Goal: Information Seeking & Learning: Learn about a topic

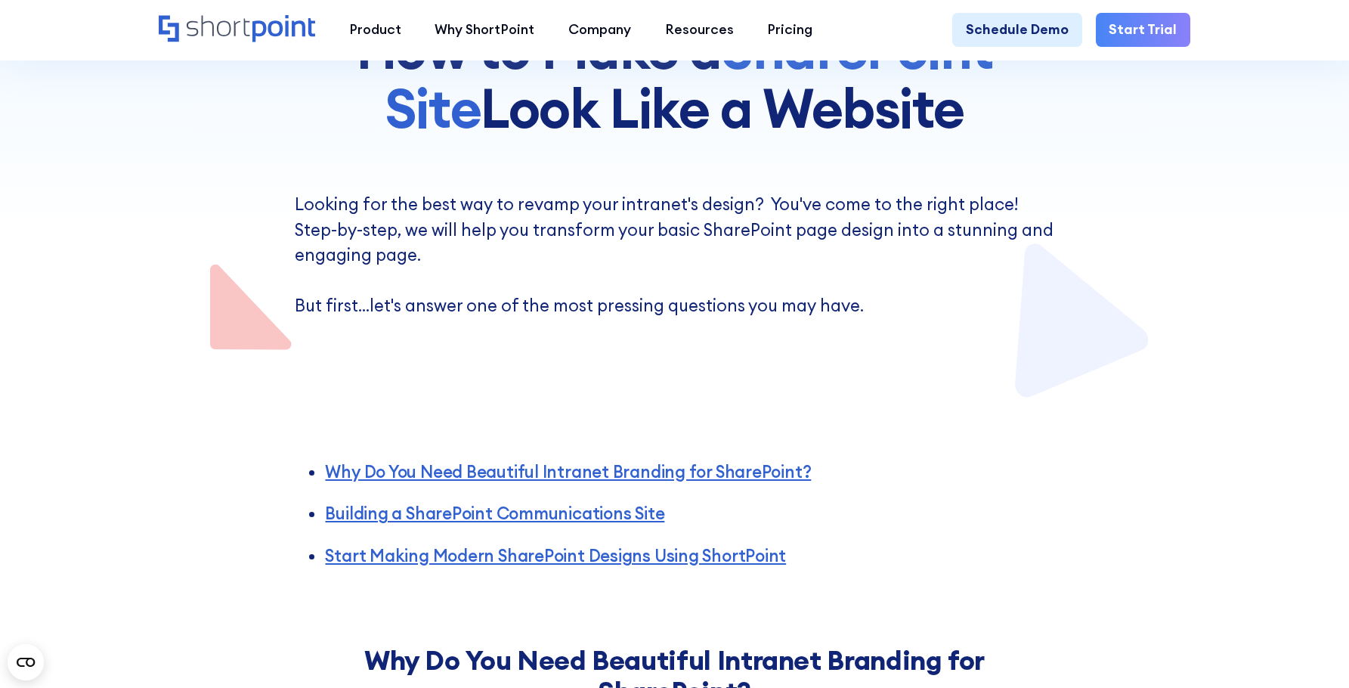
scroll to position [302, 0]
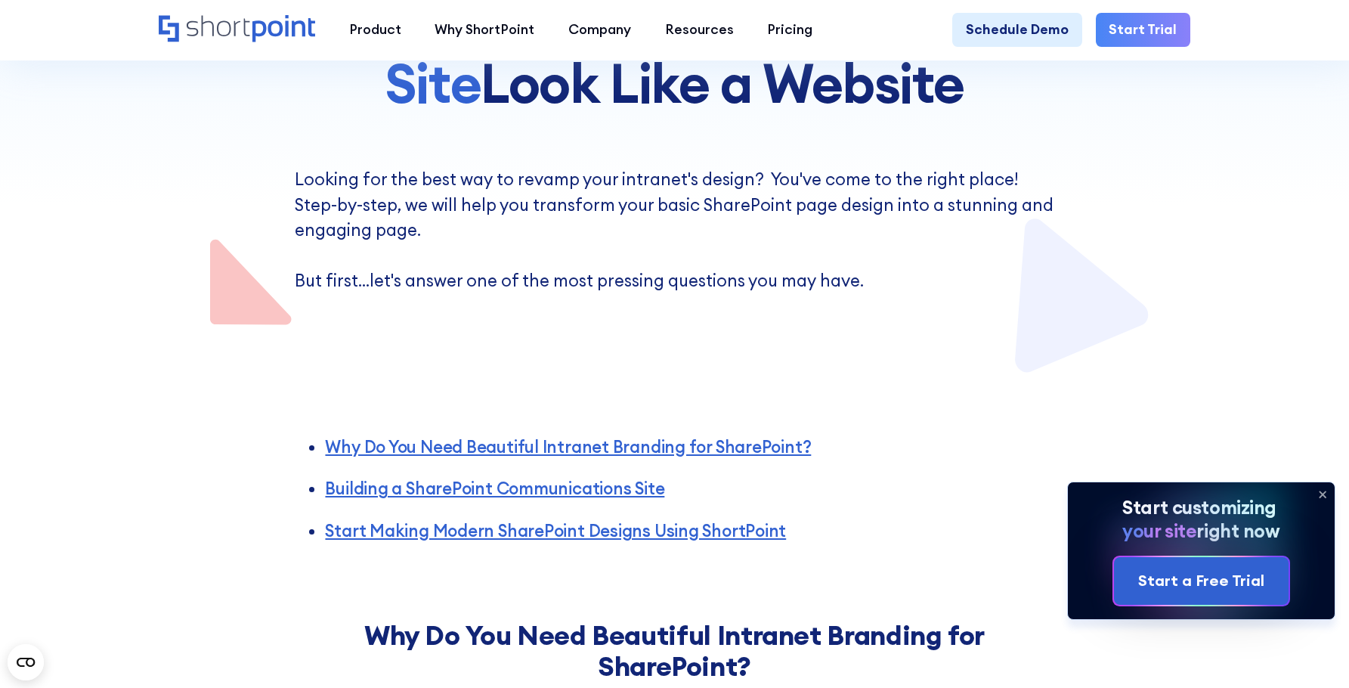
drag, startPoint x: 795, startPoint y: 348, endPoint x: 783, endPoint y: 298, distance: 51.3
click at [791, 348] on div at bounding box center [675, 36] width 1033 height 677
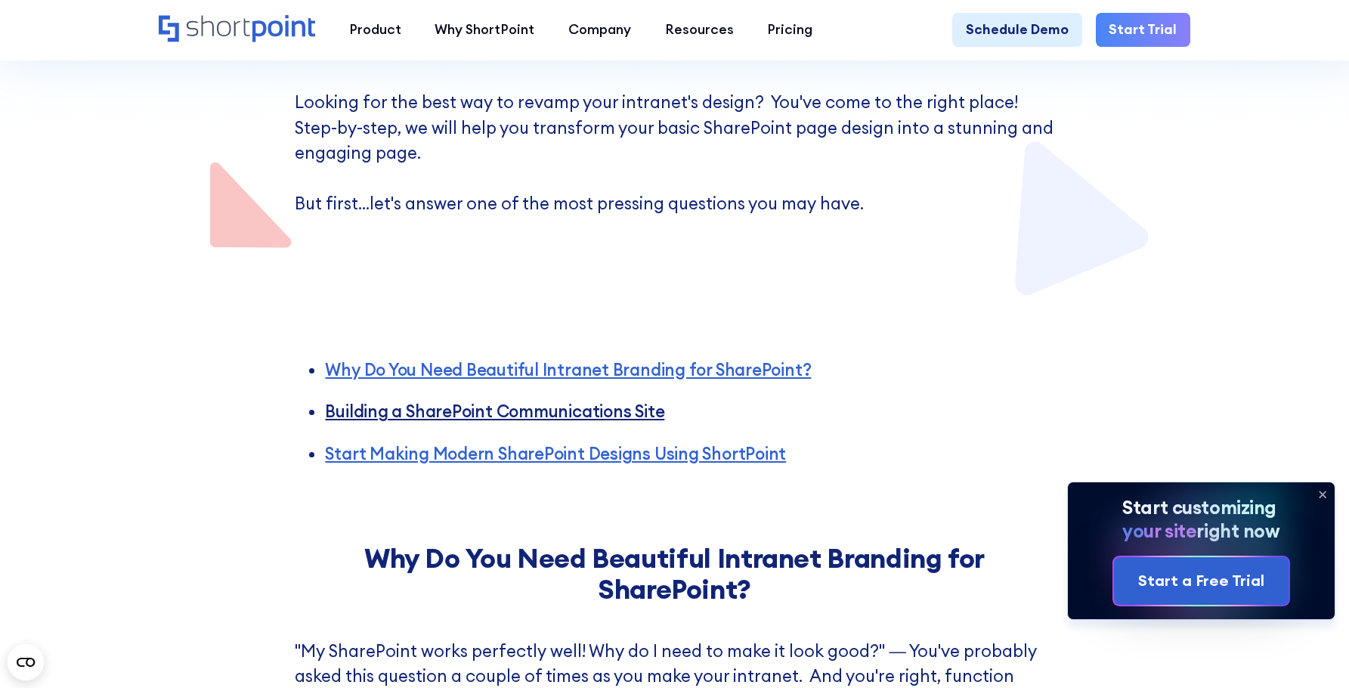
scroll to position [454, 0]
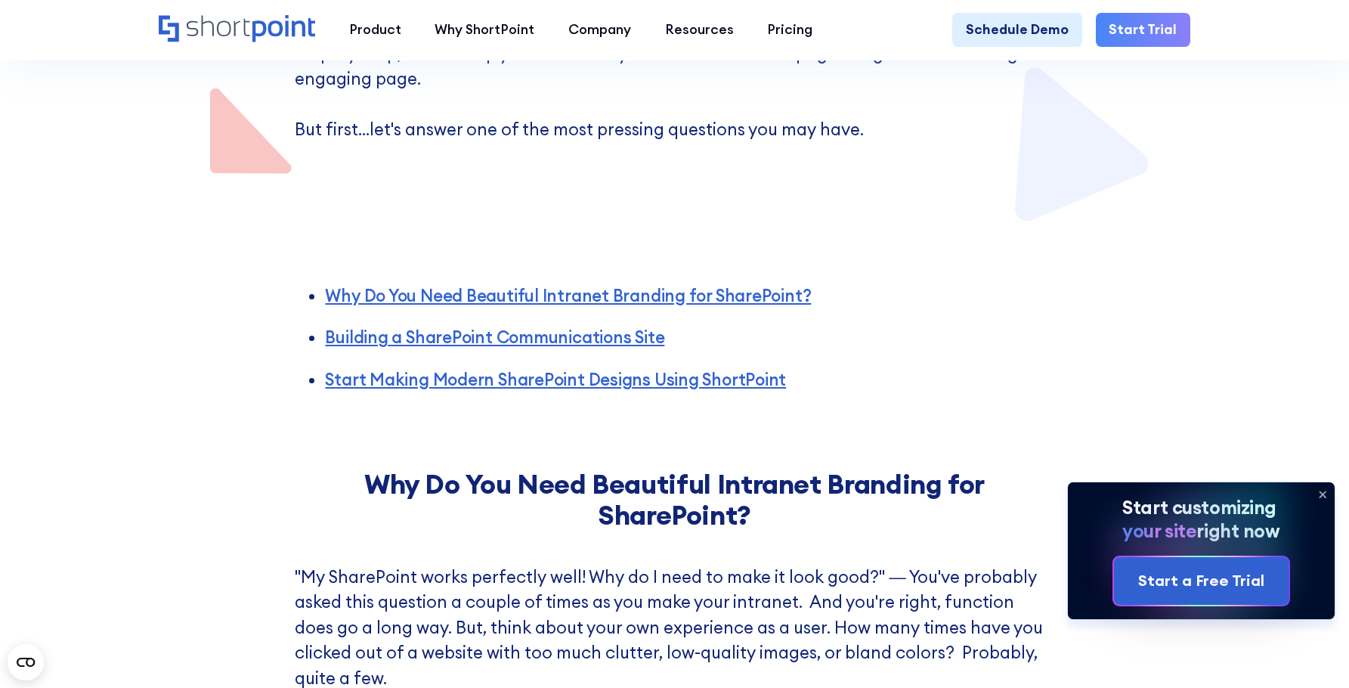
click at [1089, 264] on div "Why Do You Need Beautiful Intranet Branding for SharePoint? Building a SharePoi…" at bounding box center [674, 327] width 1349 height 207
click at [1319, 488] on icon at bounding box center [1323, 494] width 24 height 24
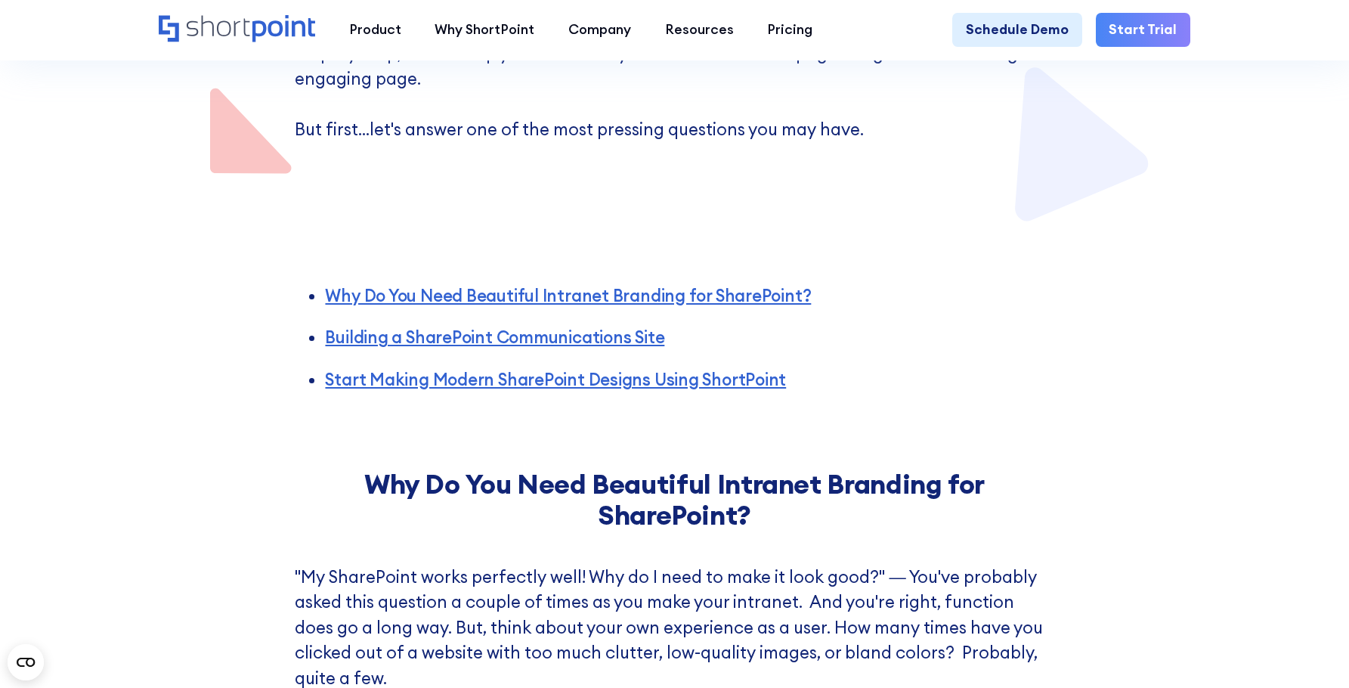
click at [1227, 390] on div "Why Do You Need Beautiful Intranet Branding for SharePoint? Building a SharePoi…" at bounding box center [674, 327] width 1349 height 207
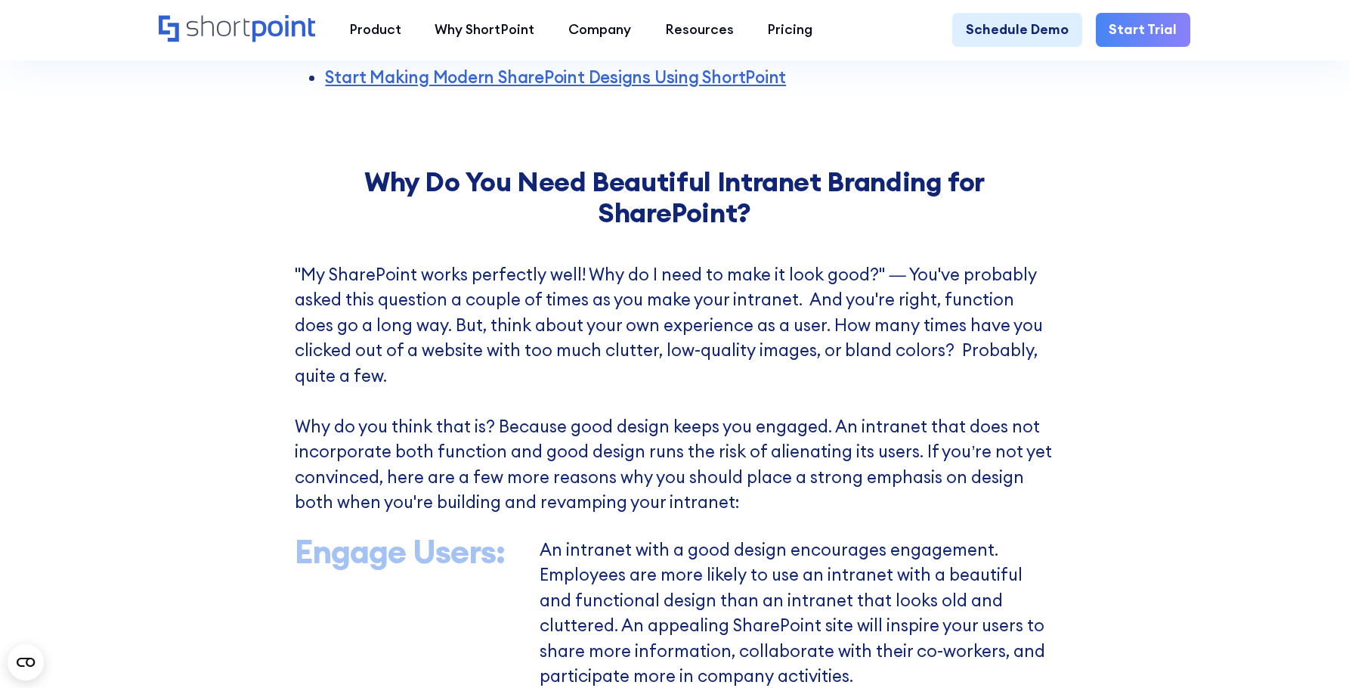
scroll to position [832, 0]
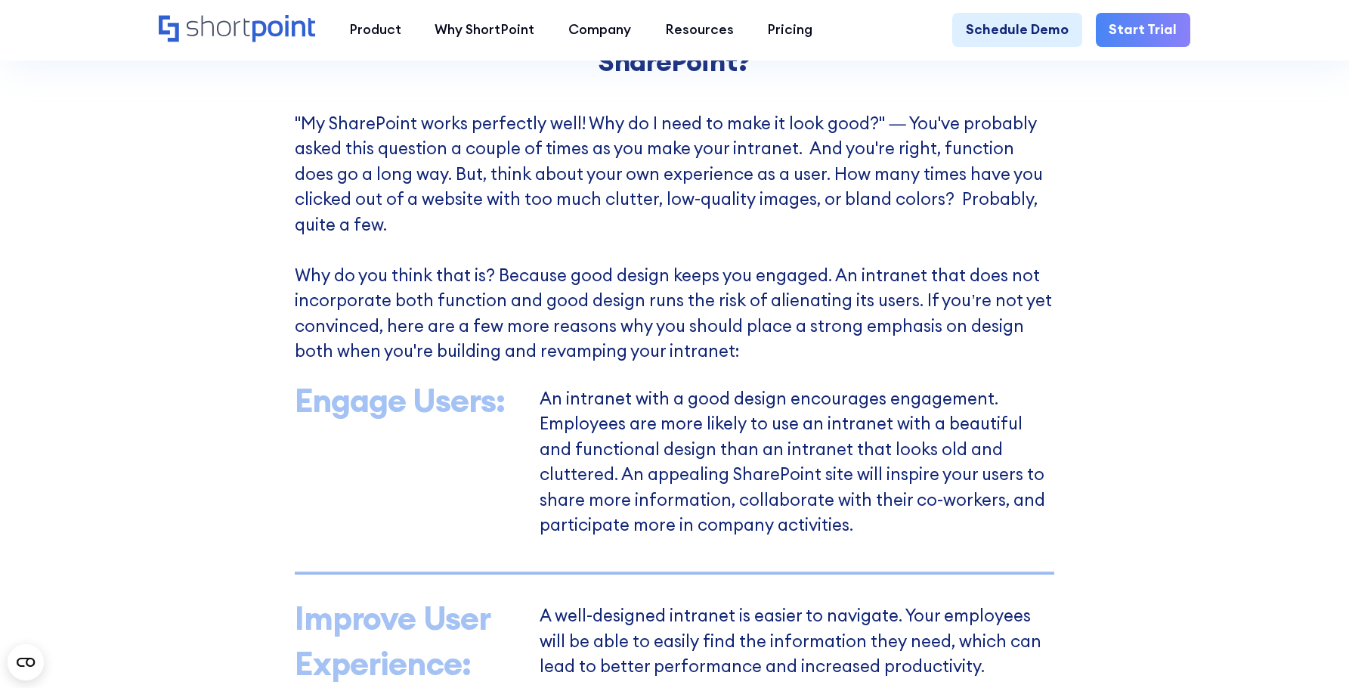
click at [559, 257] on p ""My SharePoint works perfectly well! Why do I need to make it look good?" — You…" at bounding box center [674, 237] width 759 height 253
click at [436, 246] on p ""My SharePoint works perfectly well! Why do I need to make it look good?" — You…" at bounding box center [674, 237] width 759 height 253
click at [433, 236] on p ""My SharePoint works perfectly well! Why do I need to make it look good?" — You…" at bounding box center [674, 237] width 759 height 253
click at [432, 235] on p ""My SharePoint works perfectly well! Why do I need to make it look good?" — You…" at bounding box center [674, 237] width 759 height 253
click at [432, 237] on p ""My SharePoint works perfectly well! Why do I need to make it look good?" — You…" at bounding box center [674, 237] width 759 height 253
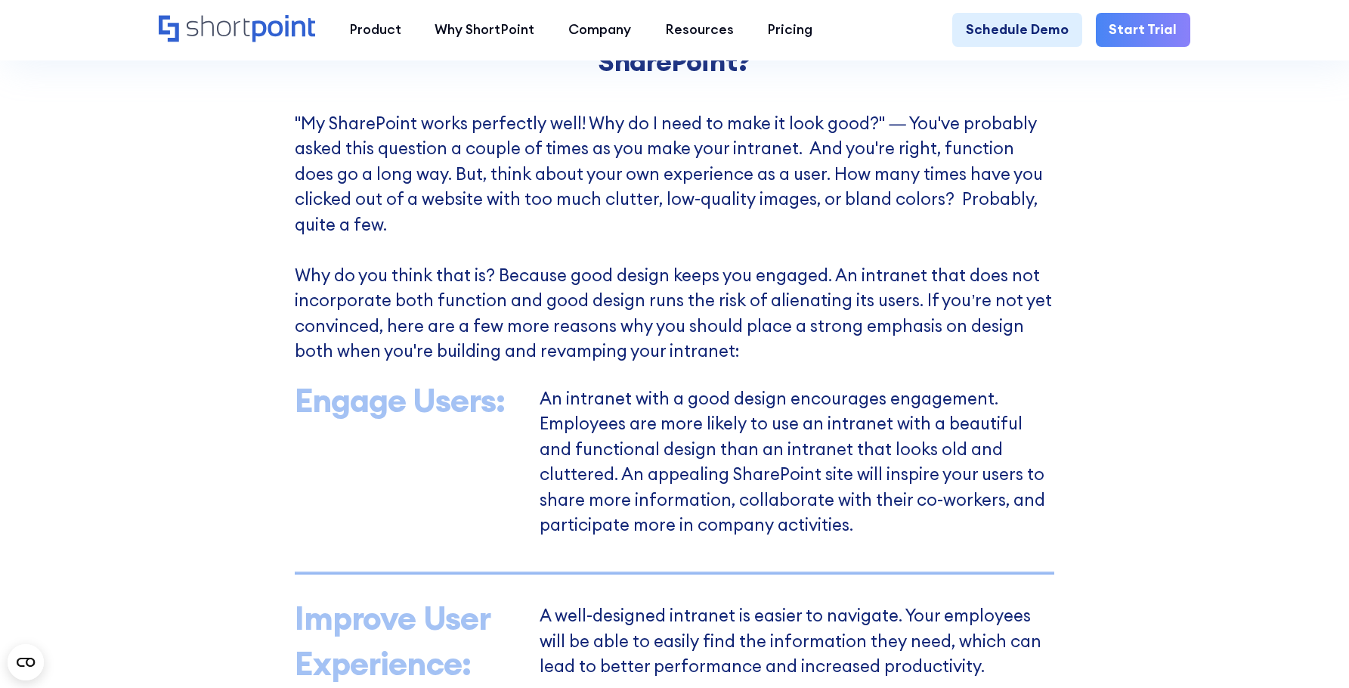
click at [1092, 262] on div "Why Do You Need Beautiful Intranet Branding for SharePoint? "My SharePoint work…" at bounding box center [674, 688] width 1349 height 1423
click at [1147, 372] on div "Why Do You Need Beautiful Intranet Branding for SharePoint? "My SharePoint work…" at bounding box center [674, 688] width 1349 height 1423
click at [1144, 432] on div "Why Do You Need Beautiful Intranet Branding for SharePoint? "My SharePoint work…" at bounding box center [674, 688] width 1349 height 1423
click at [1135, 432] on div "Why Do You Need Beautiful Intranet Branding for SharePoint? "My SharePoint work…" at bounding box center [674, 688] width 1349 height 1423
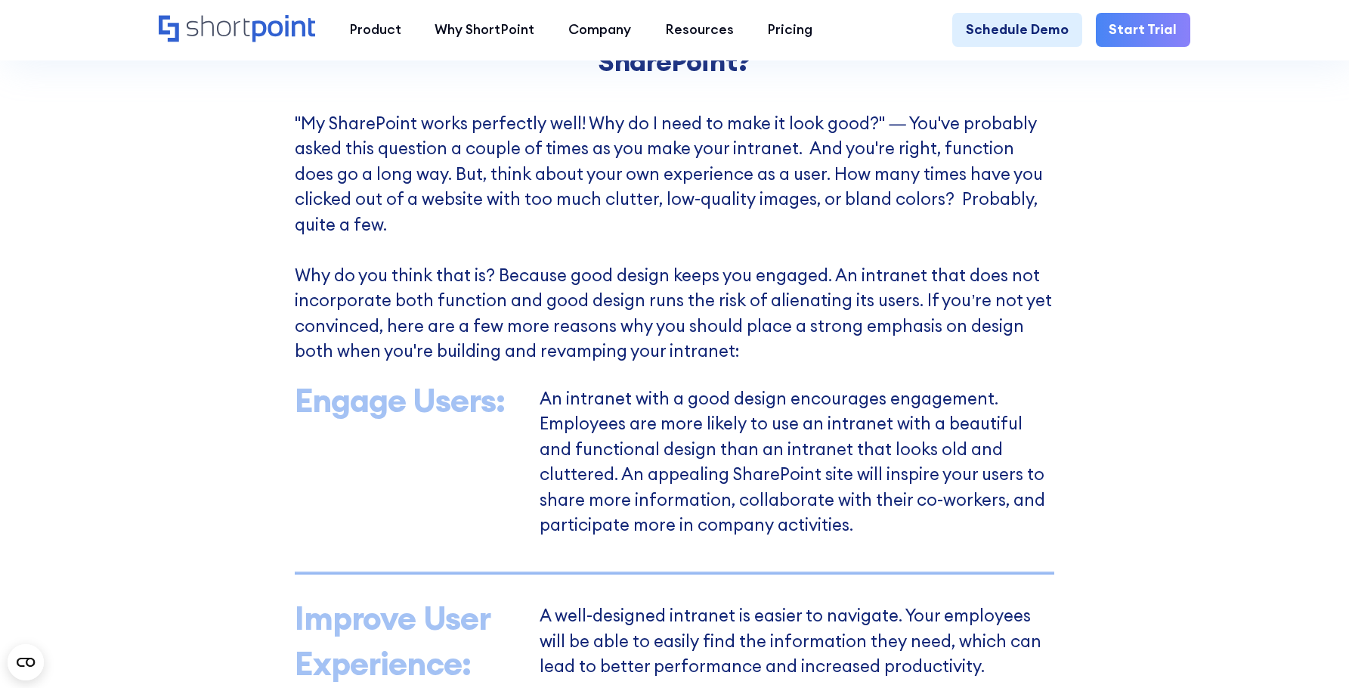
click at [1142, 425] on div "Why Do You Need Beautiful Intranet Branding for SharePoint? "My SharePoint work…" at bounding box center [674, 688] width 1349 height 1423
click at [1129, 422] on div "Why Do You Need Beautiful Intranet Branding for SharePoint? "My SharePoint work…" at bounding box center [674, 688] width 1349 height 1423
click at [748, 218] on p ""My SharePoint works perfectly well! Why do I need to make it look good?" — You…" at bounding box center [674, 237] width 759 height 253
click at [607, 215] on p ""My SharePoint works perfectly well! Why do I need to make it look good?" — You…" at bounding box center [674, 237] width 759 height 253
click at [526, 214] on p ""My SharePoint works perfectly well! Why do I need to make it look good?" — You…" at bounding box center [674, 237] width 759 height 253
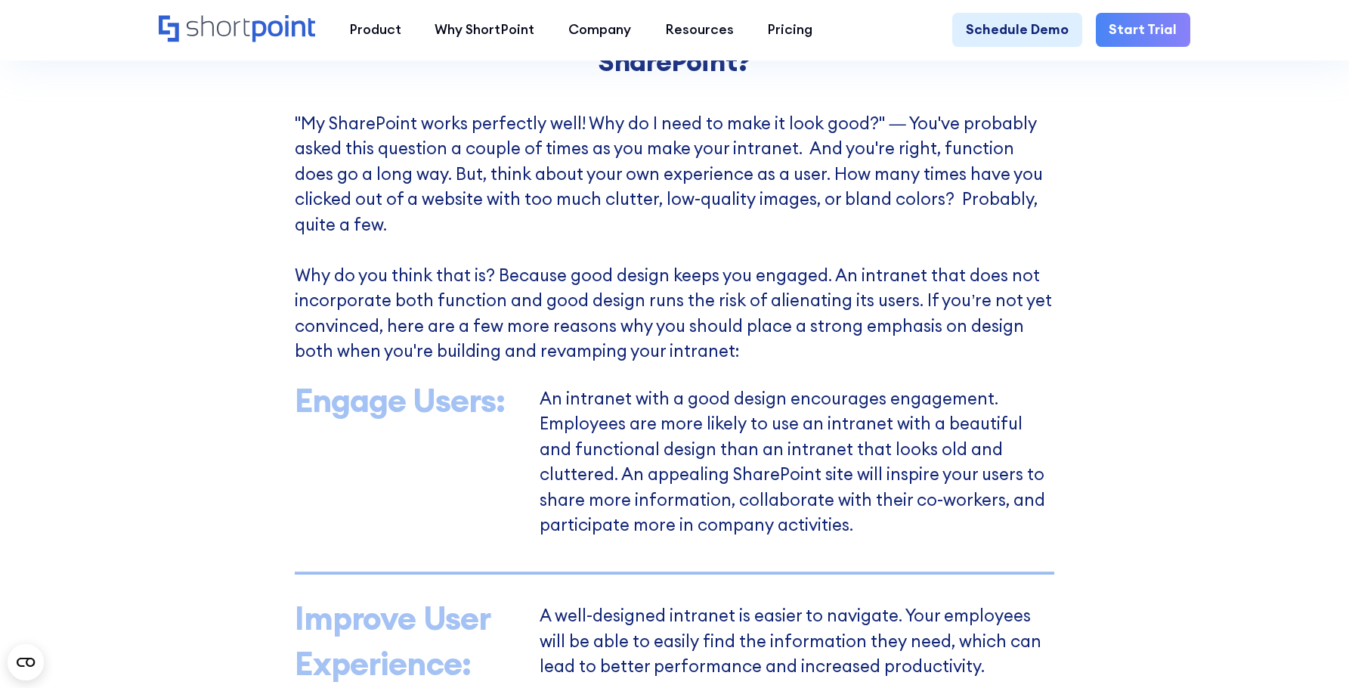
click at [417, 234] on p ""My SharePoint works perfectly well! Why do I need to make it look good?" — You…" at bounding box center [674, 237] width 759 height 253
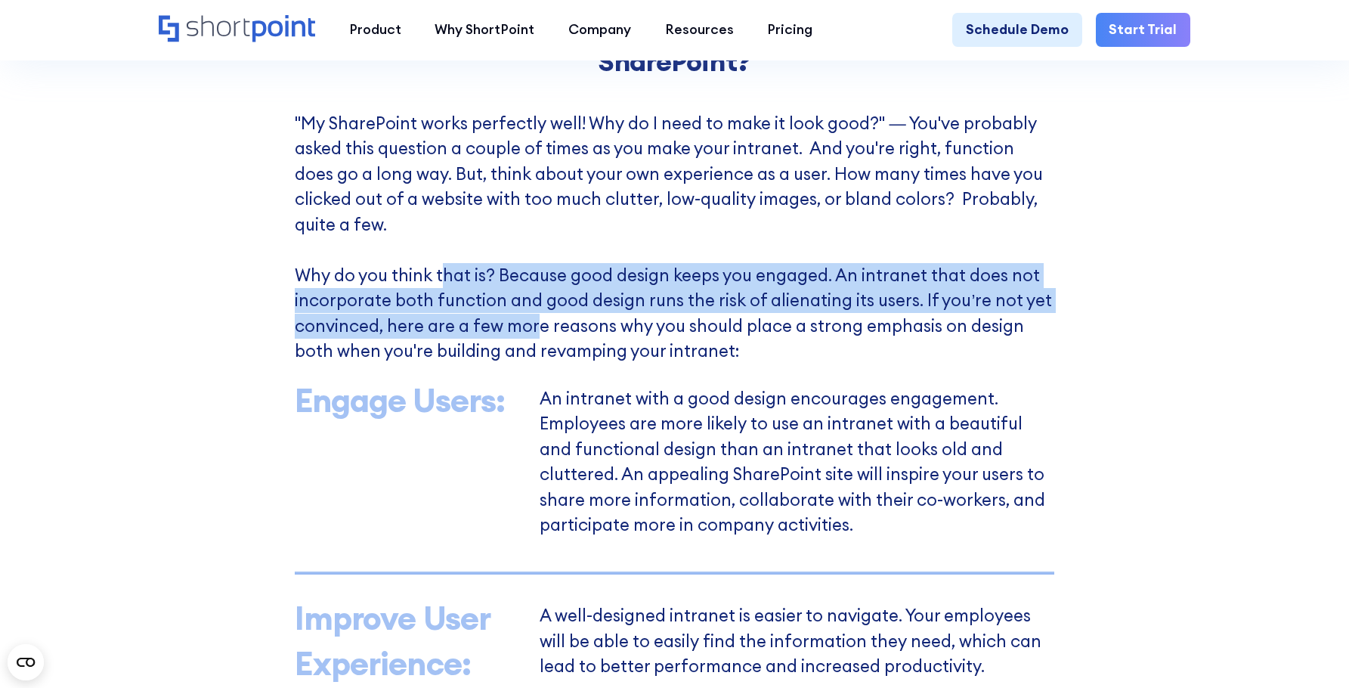
drag, startPoint x: 437, startPoint y: 287, endPoint x: 537, endPoint y: 336, distance: 110.9
click at [537, 336] on p ""My SharePoint works perfectly well! Why do I need to make it look good?" — You…" at bounding box center [674, 237] width 759 height 253
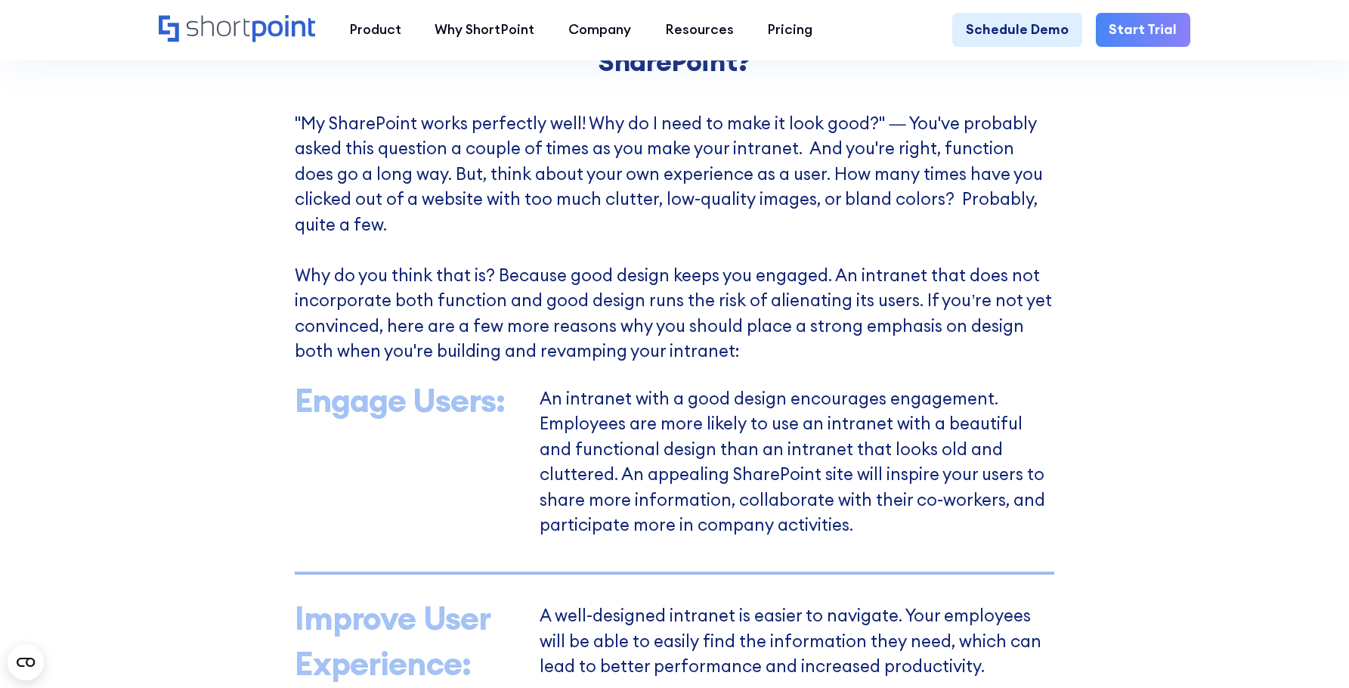
click at [844, 358] on p ""My SharePoint works perfectly well! Why do I need to make it look good?" — You…" at bounding box center [674, 237] width 759 height 253
click at [826, 361] on p ""My SharePoint works perfectly well! Why do I need to make it look good?" — You…" at bounding box center [674, 237] width 759 height 253
click at [844, 380] on div "Why Do You Need Beautiful Intranet Branding for SharePoint? "My SharePoint work…" at bounding box center [674, 688] width 759 height 1347
click at [761, 364] on p ""My SharePoint works perfectly well! Why do I need to make it look good?" — You…" at bounding box center [674, 237] width 759 height 253
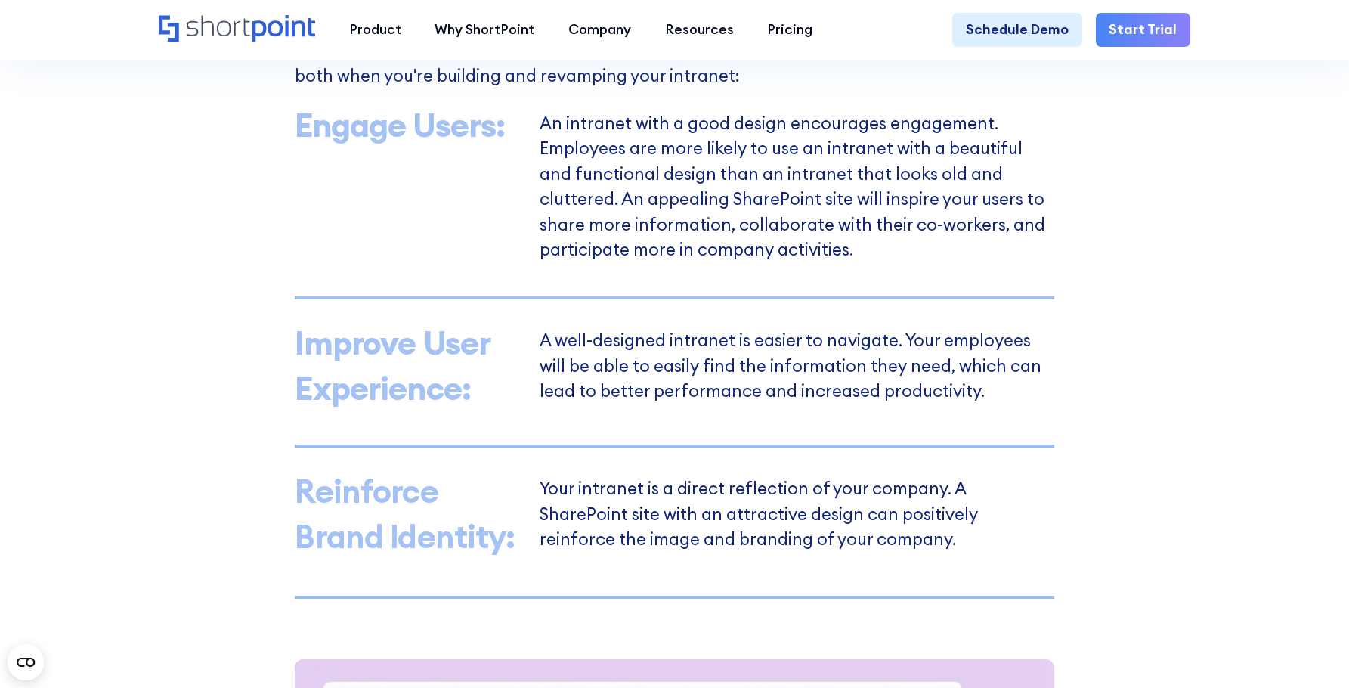
scroll to position [1209, 0]
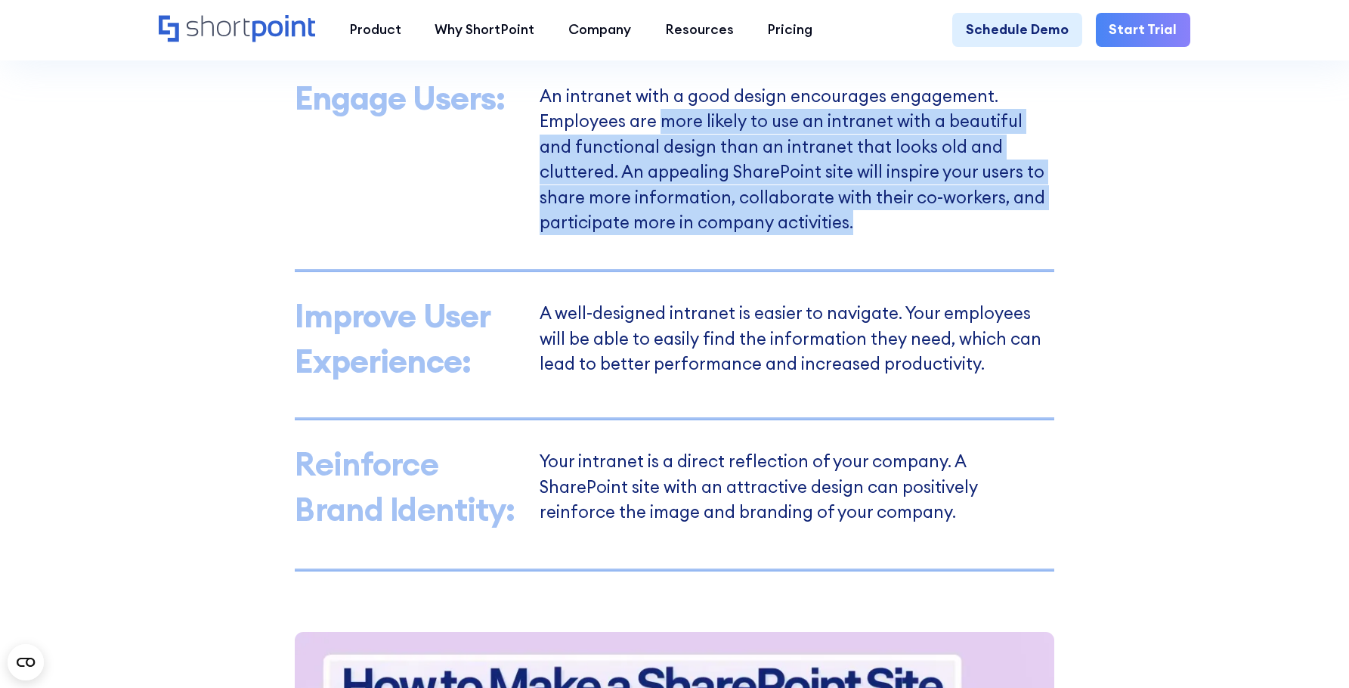
drag, startPoint x: 660, startPoint y: 133, endPoint x: 1038, endPoint y: 227, distance: 389.4
click at [1039, 227] on p "An intranet with a good design encourages engagement. Employees are more likely…" at bounding box center [797, 161] width 514 height 147
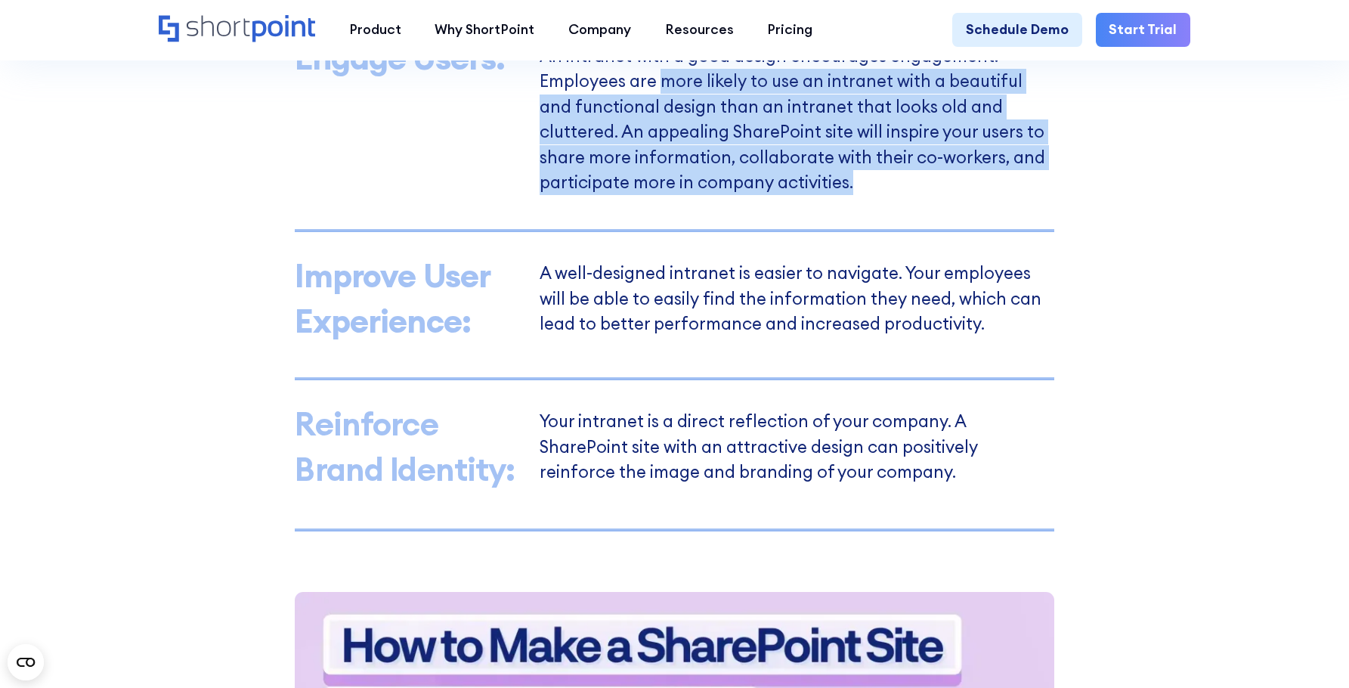
scroll to position [1361, 0]
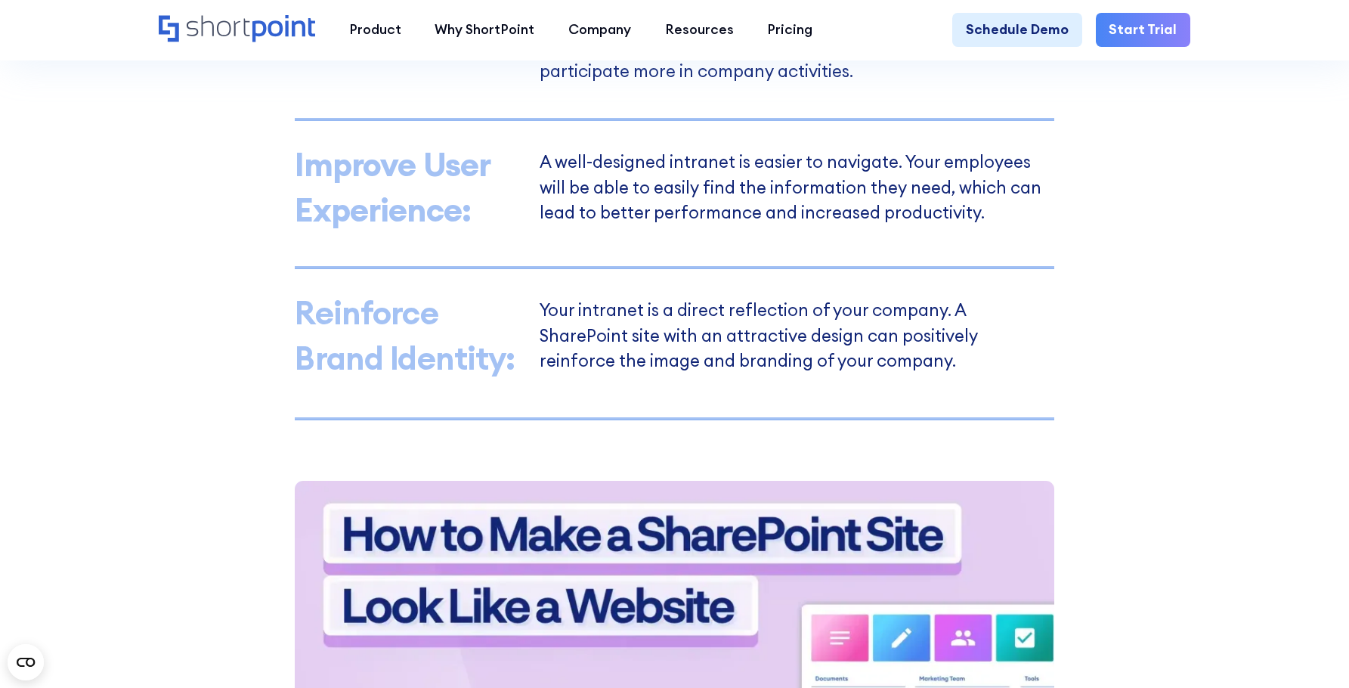
click at [801, 207] on p "A well-designed intranet is easier to navigate. Your employees will be able to …" at bounding box center [797, 194] width 514 height 78
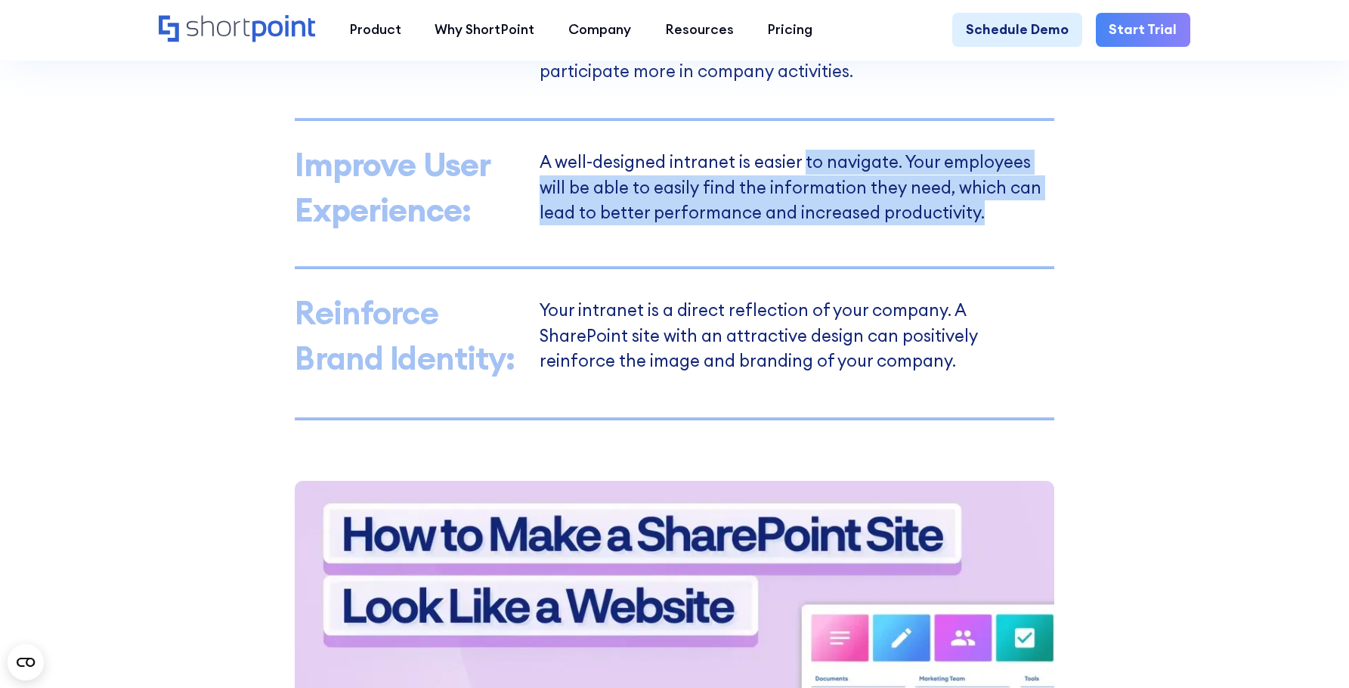
drag, startPoint x: 809, startPoint y: 175, endPoint x: 991, endPoint y: 221, distance: 188.1
click at [991, 221] on p "A well-designed intranet is easier to navigate. Your employees will be able to …" at bounding box center [797, 194] width 514 height 78
click at [1022, 233] on p "A well-designed intranet is easier to navigate. Your employees will be able to …" at bounding box center [797, 194] width 514 height 78
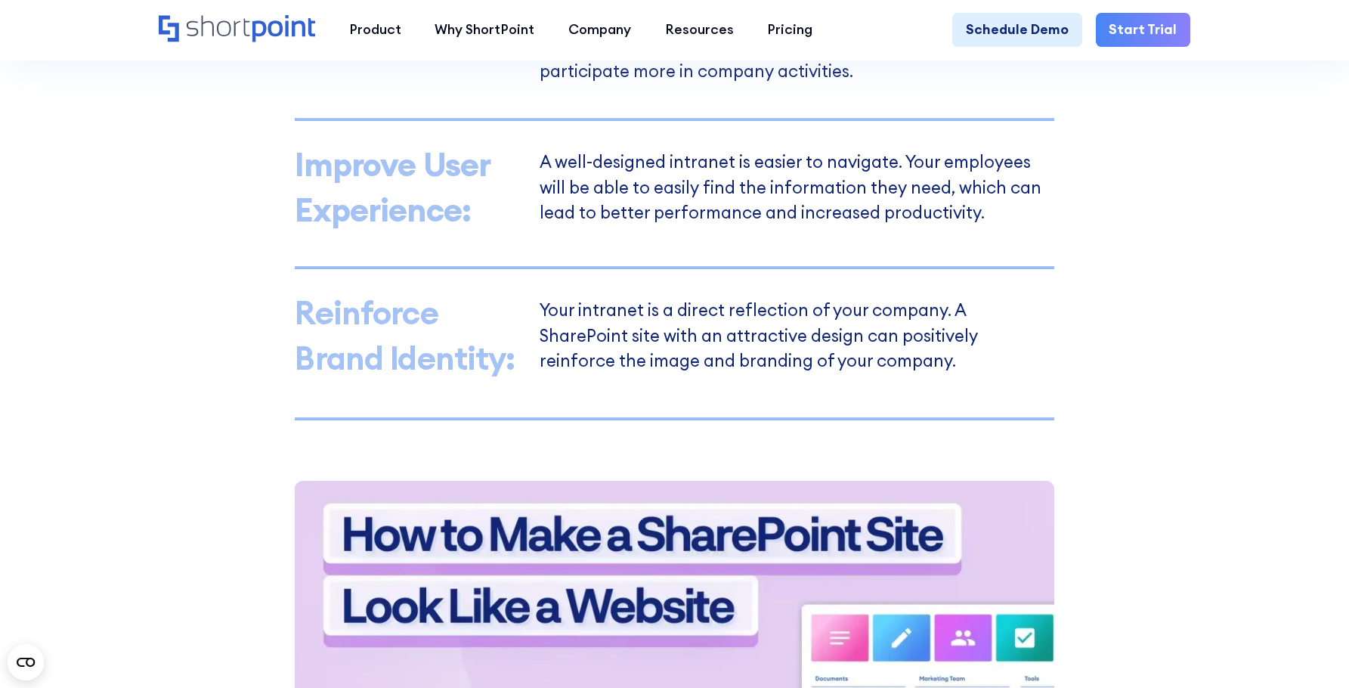
click at [982, 381] on p "Your intranet is a direct reflection of your company. A SharePoint site with an…" at bounding box center [797, 342] width 514 height 78
click at [851, 372] on p "Your intranet is a direct reflection of your company. A SharePoint site with an…" at bounding box center [797, 342] width 514 height 78
click at [851, 371] on p "Your intranet is a direct reflection of your company. A SharePoint site with an…" at bounding box center [797, 342] width 514 height 78
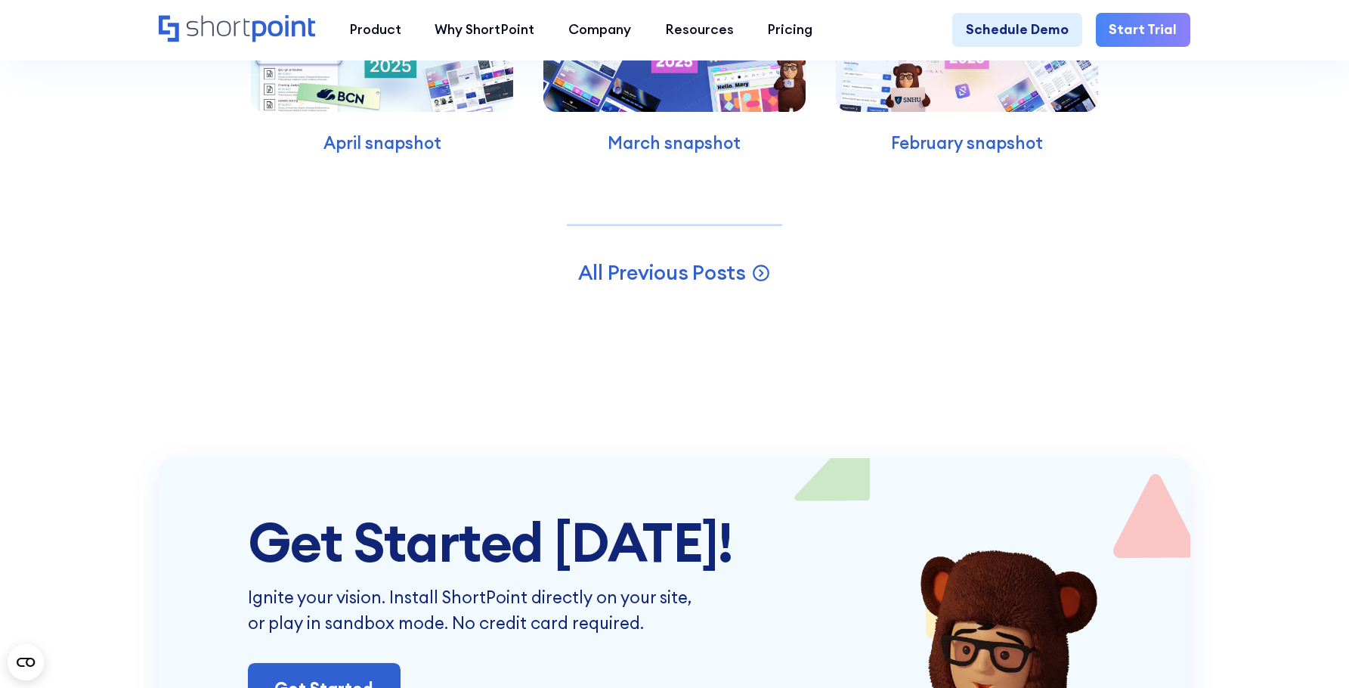
scroll to position [4460, 0]
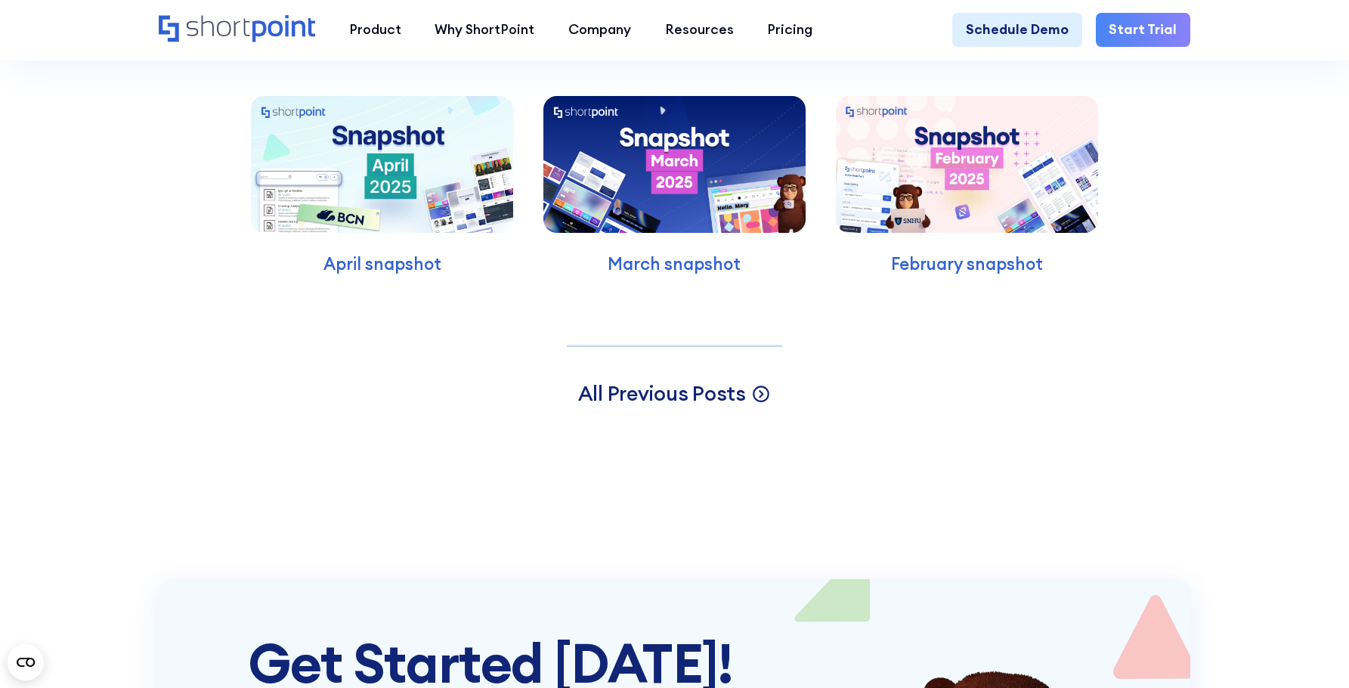
click at [734, 406] on span "All Previous Posts" at bounding box center [662, 393] width 168 height 26
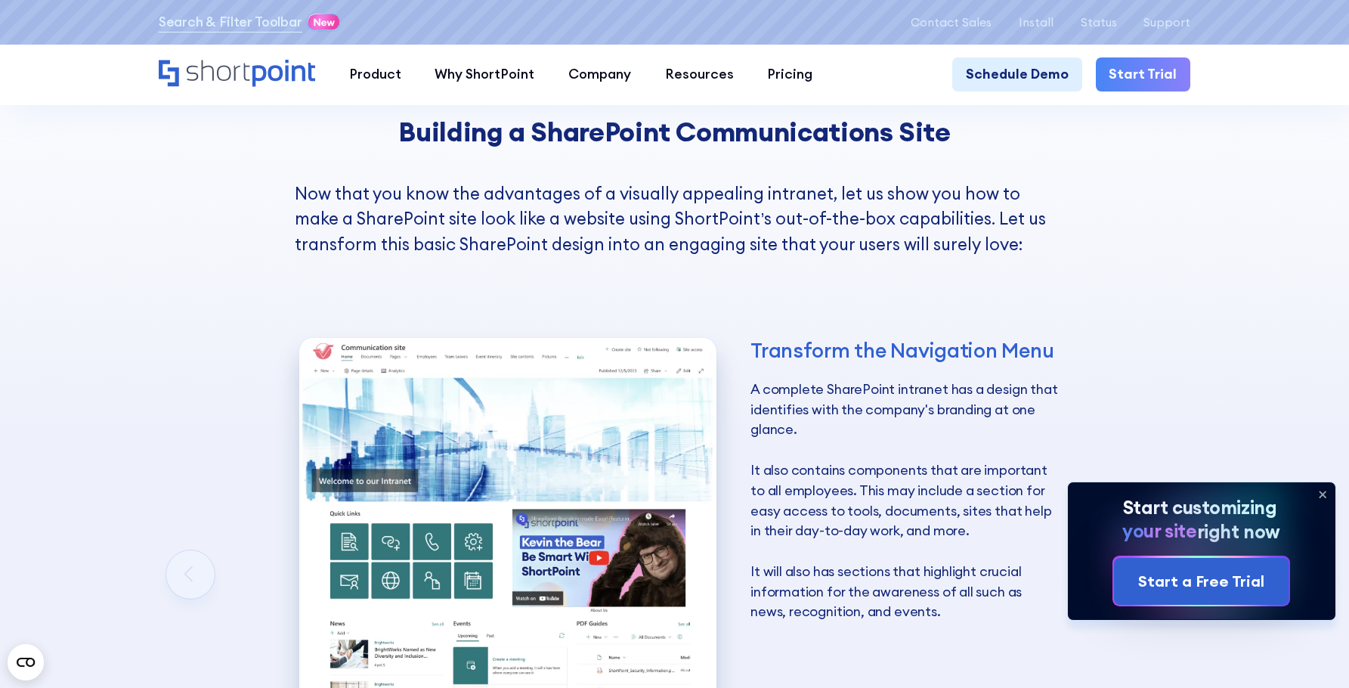
click at [1322, 496] on icon at bounding box center [1323, 494] width 24 height 24
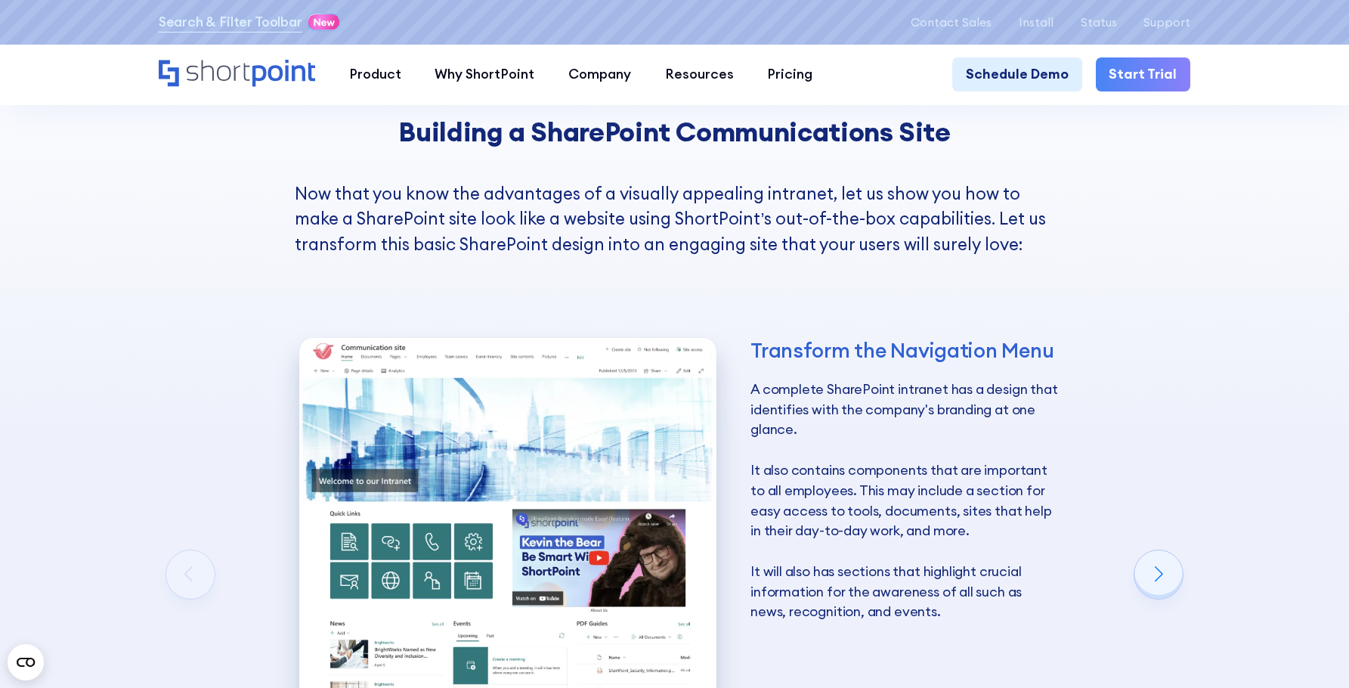
click at [1260, 379] on div "Building a SharePoint Communications Site Now that you know the advantages of a…" at bounding box center [674, 532] width 1349 height 1101
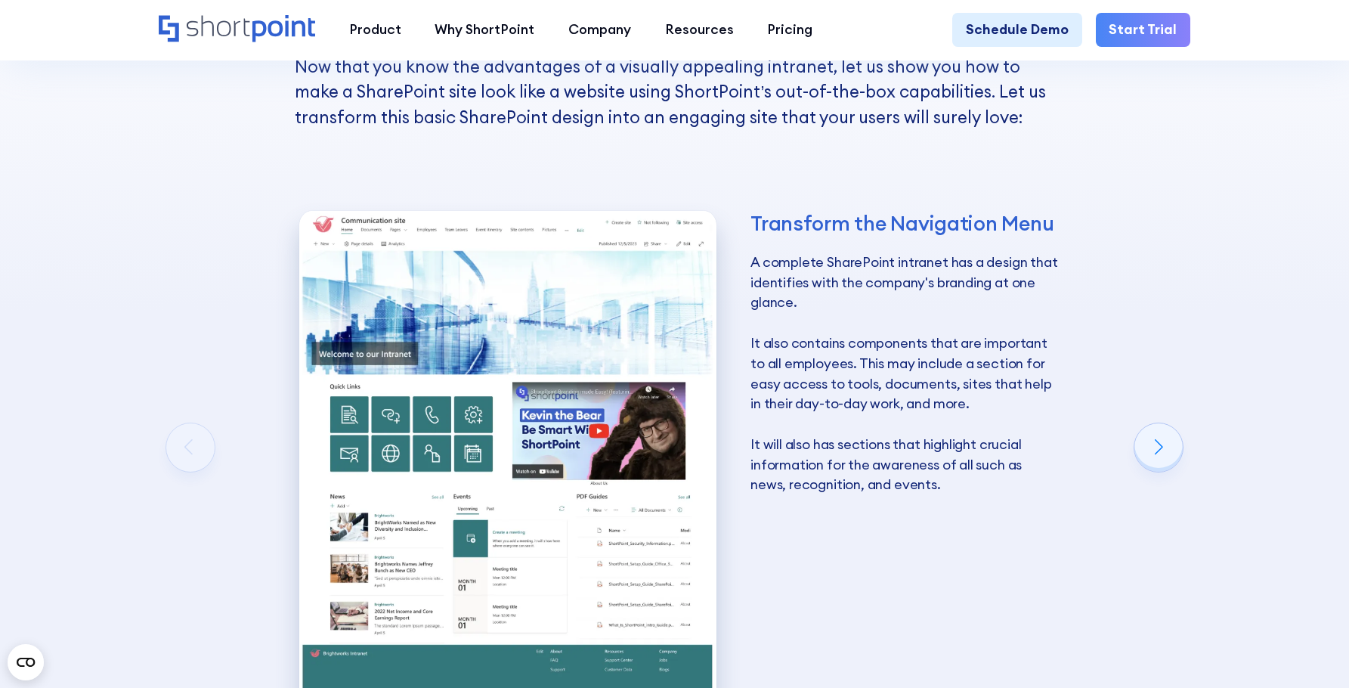
scroll to position [2551, 0]
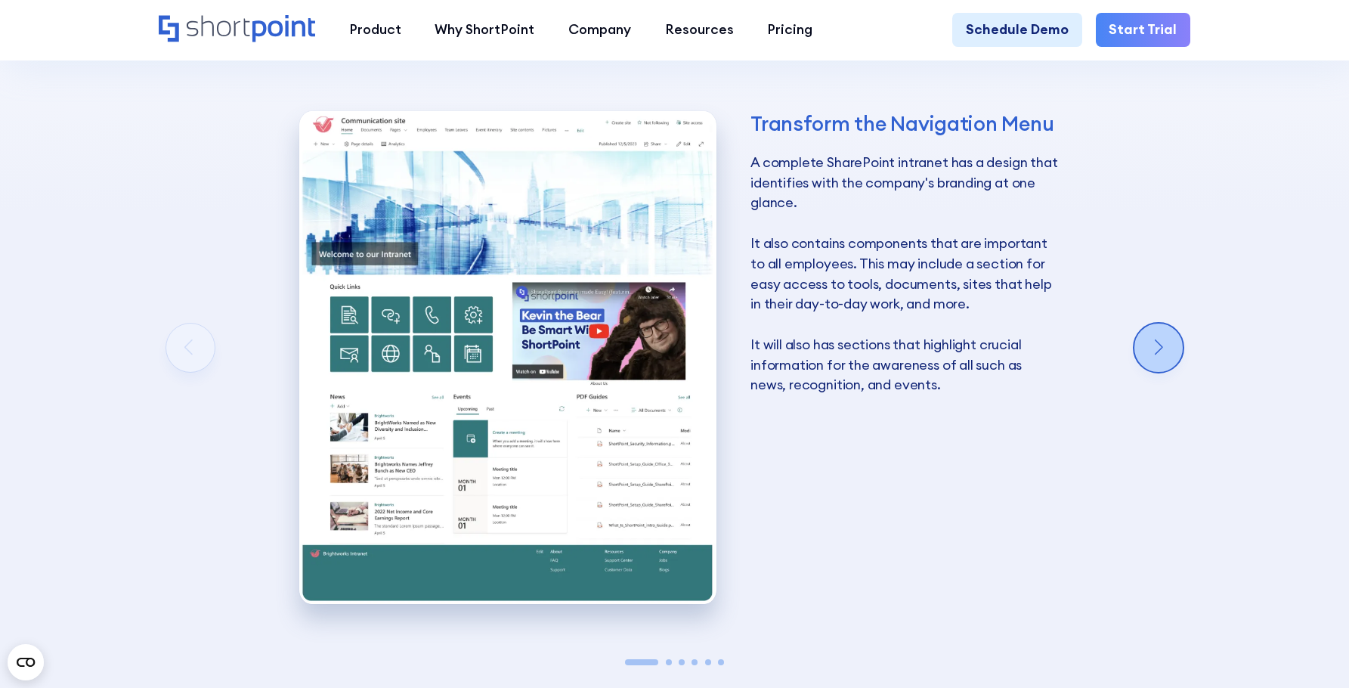
click at [1157, 370] on div "Next slide" at bounding box center [1159, 348] width 48 height 48
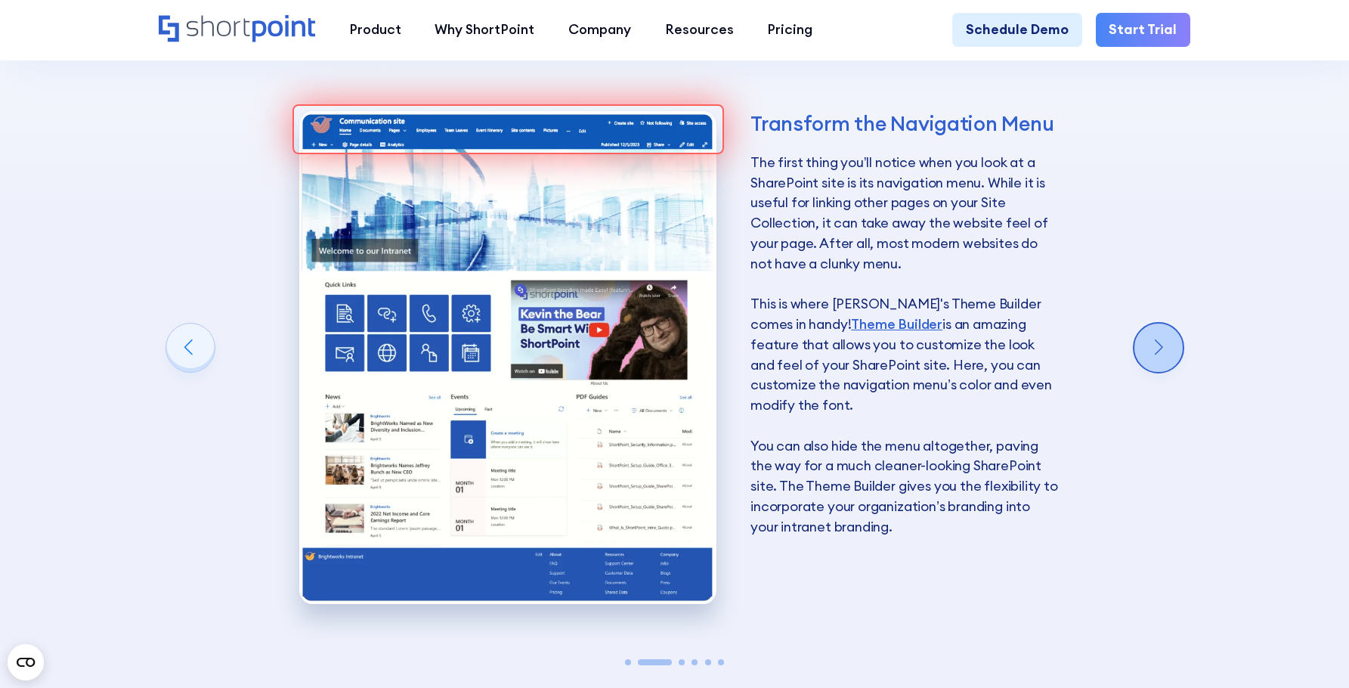
click at [1157, 370] on div "Next slide" at bounding box center [1159, 348] width 48 height 48
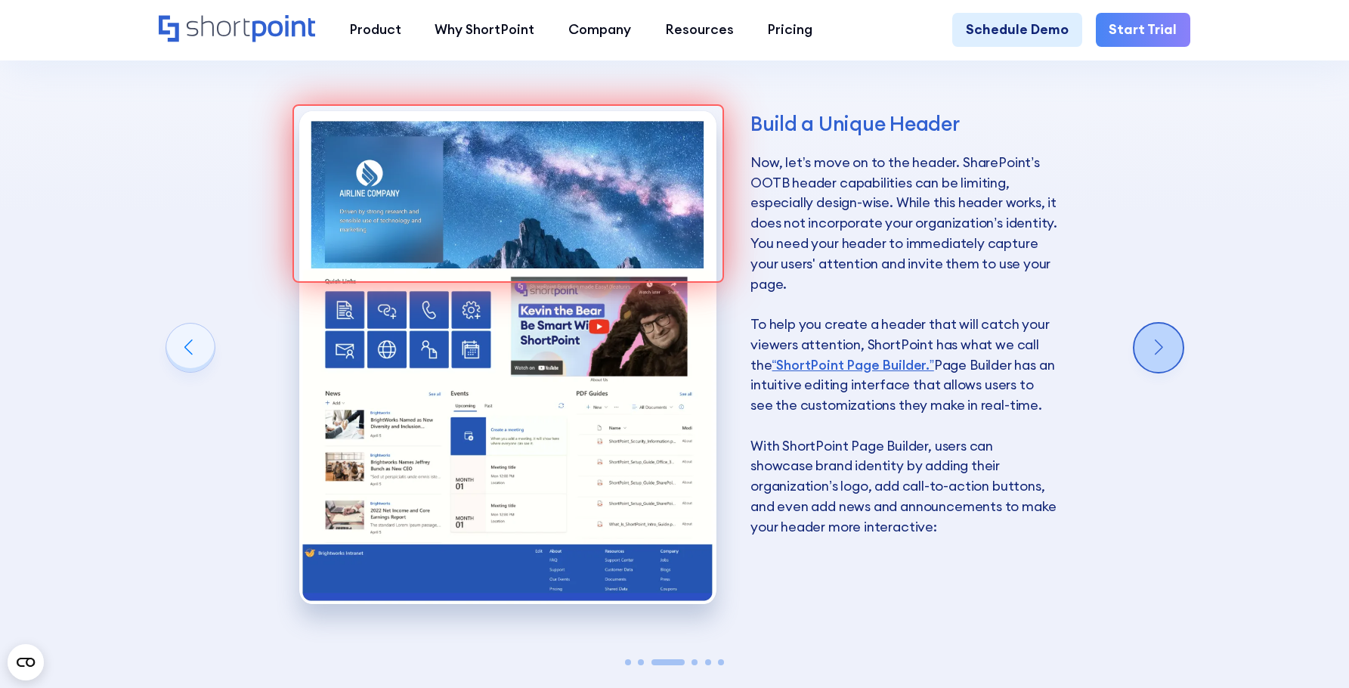
click at [1157, 370] on div "Next slide" at bounding box center [1159, 348] width 48 height 48
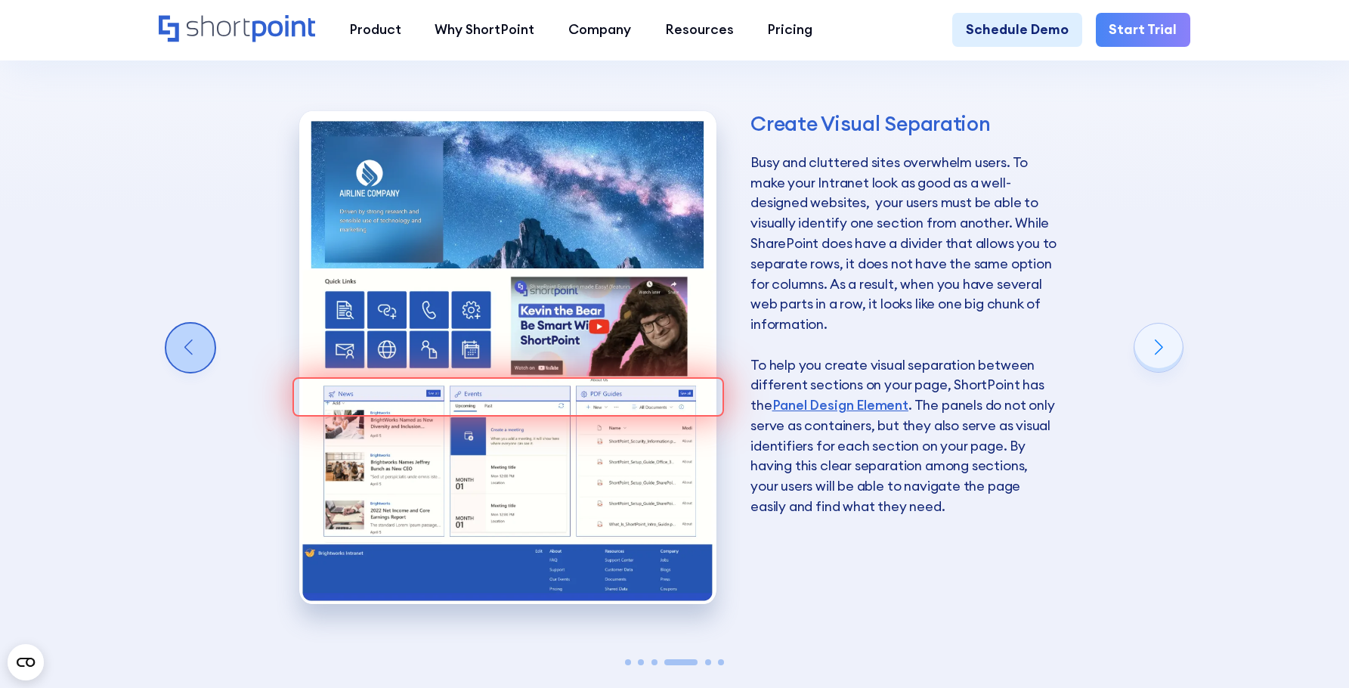
click at [172, 365] on div "Previous slide" at bounding box center [190, 348] width 48 height 48
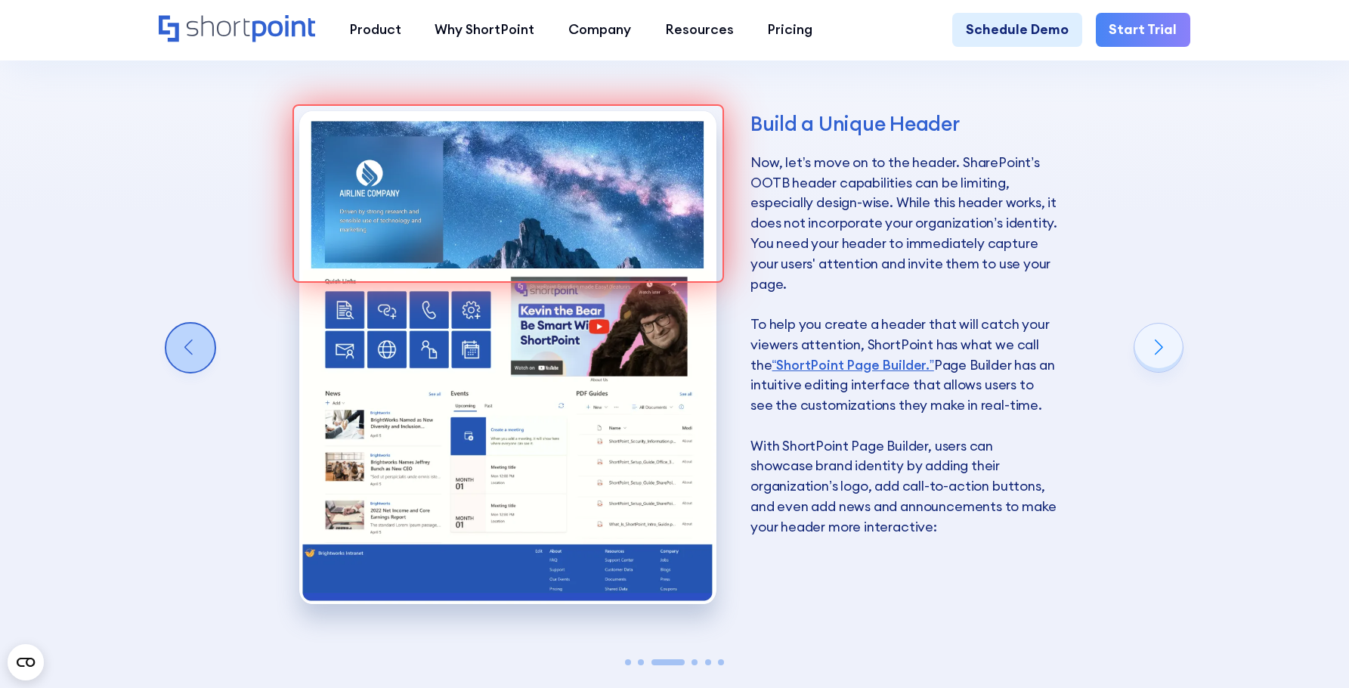
click at [172, 365] on div "Previous slide" at bounding box center [190, 348] width 48 height 48
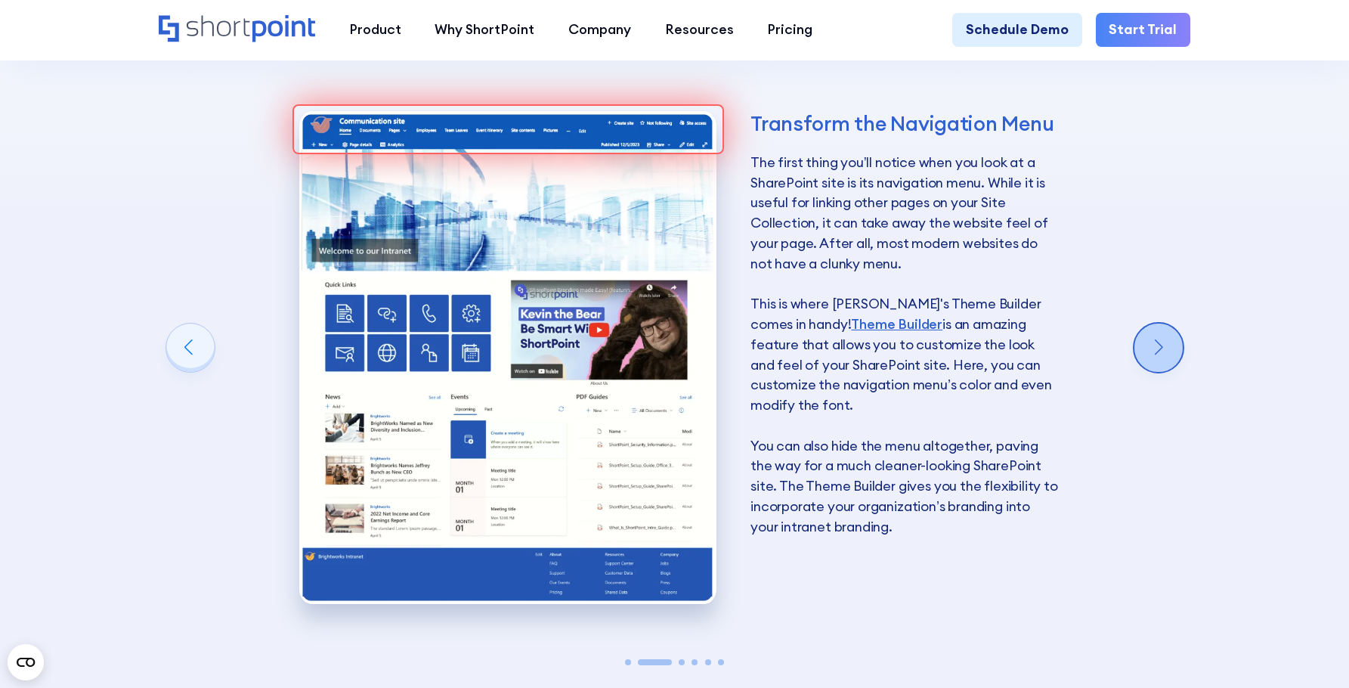
click at [1163, 368] on div "Next slide" at bounding box center [1159, 348] width 48 height 48
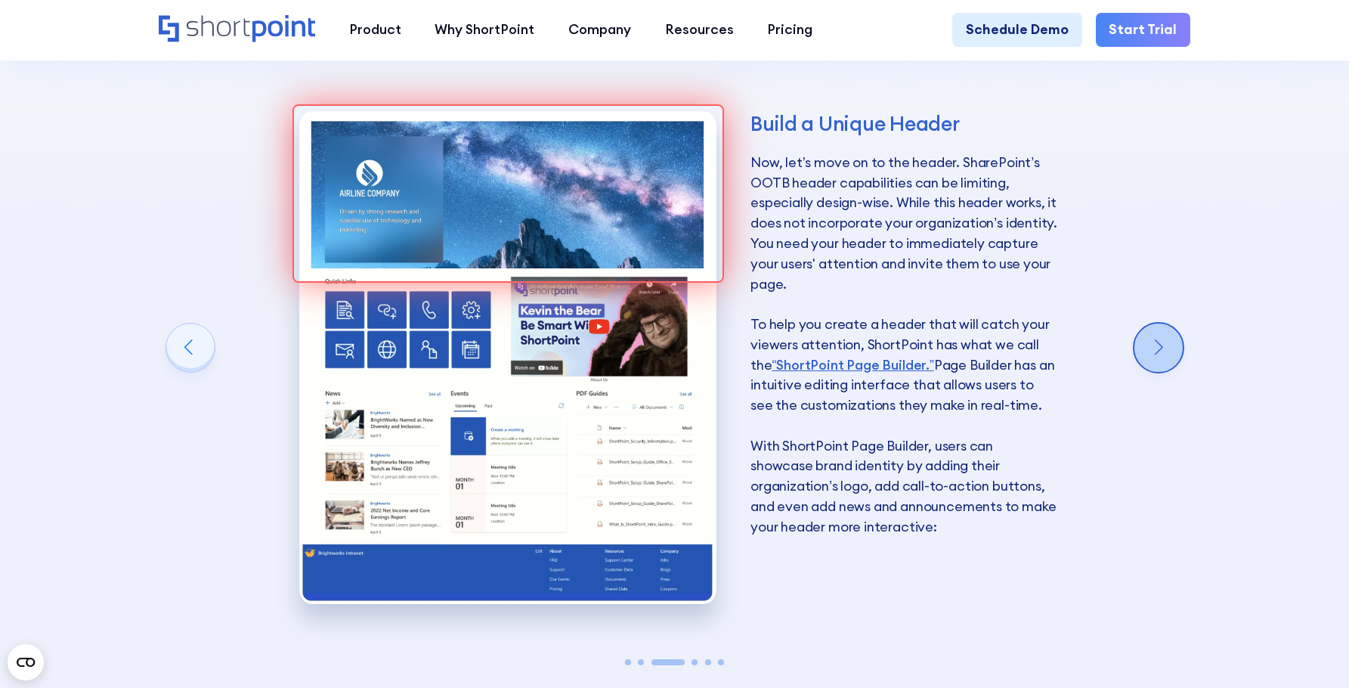
click at [1163, 368] on div "Next slide" at bounding box center [1159, 348] width 48 height 48
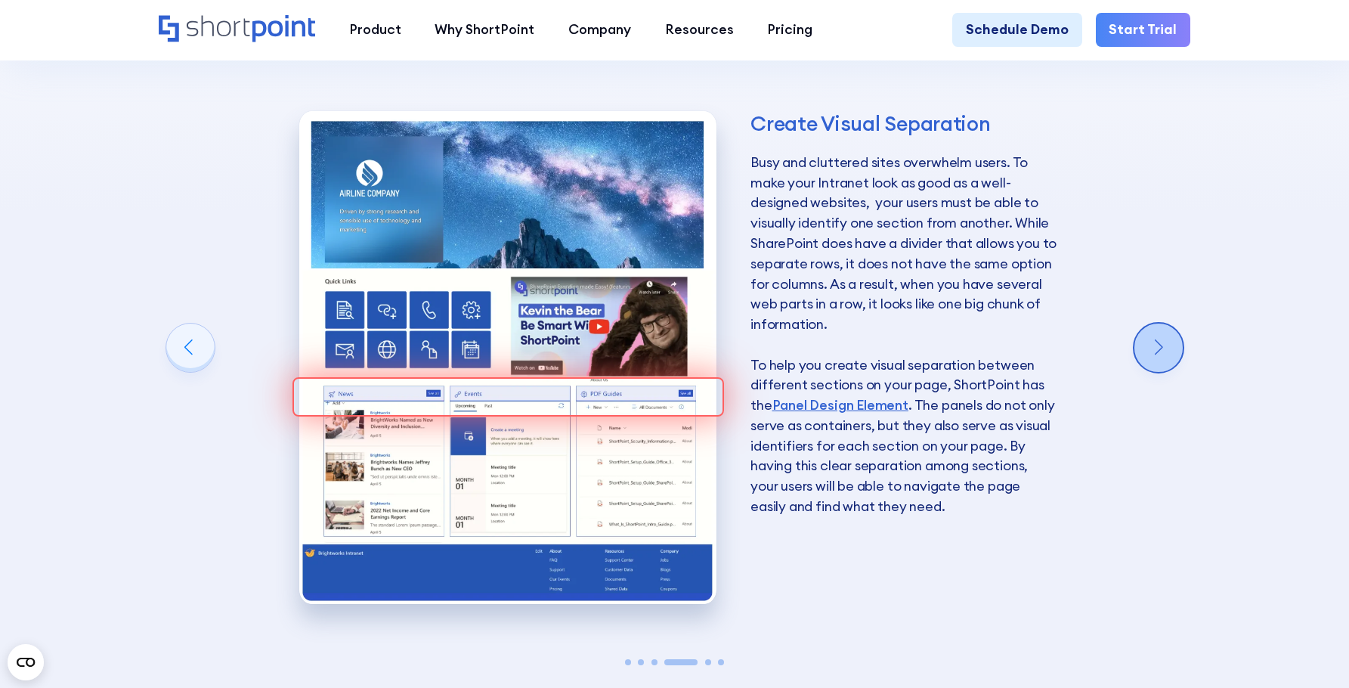
click at [1163, 368] on div "Next slide" at bounding box center [1159, 348] width 48 height 48
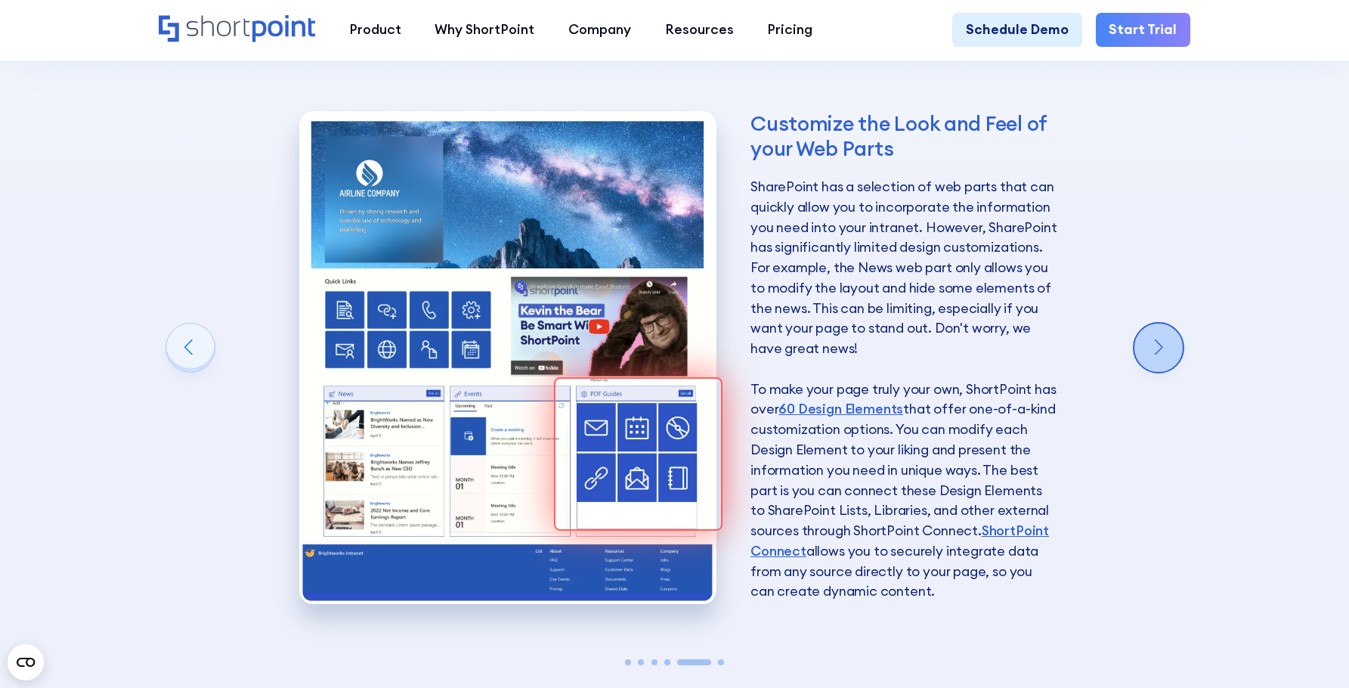
click at [1163, 368] on div "Next slide" at bounding box center [1159, 348] width 48 height 48
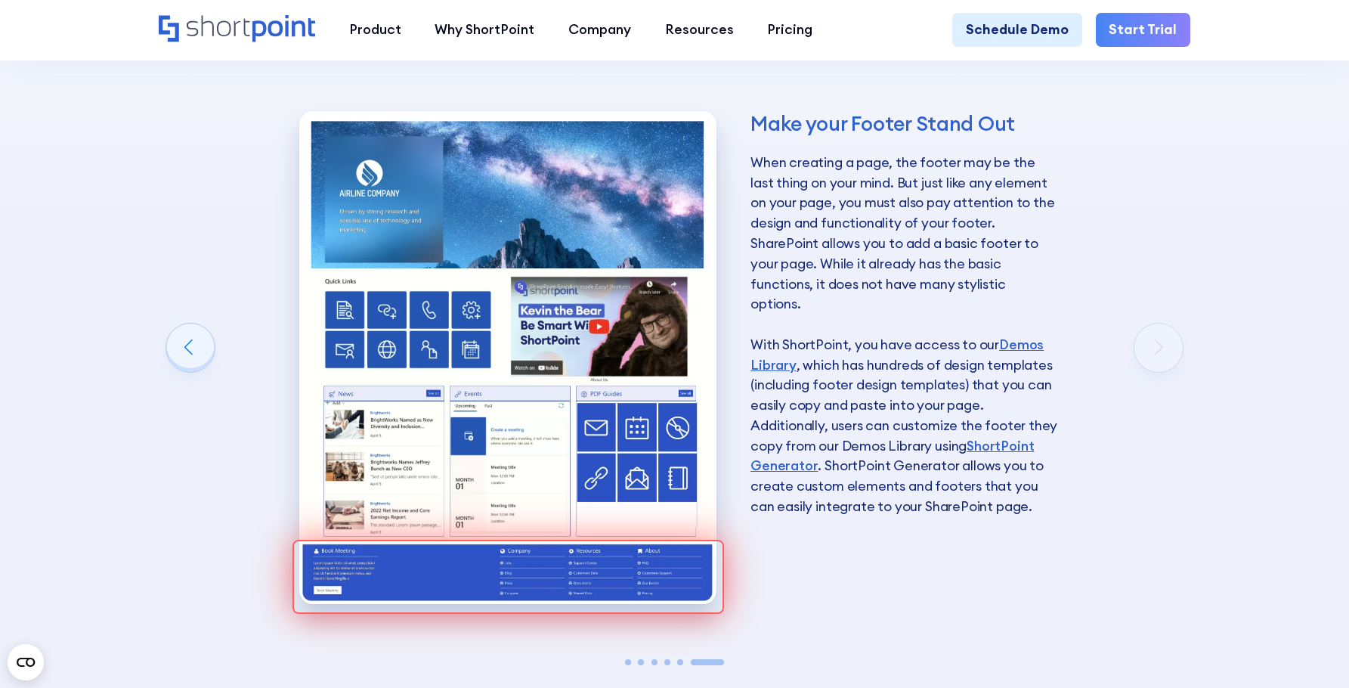
click at [1163, 368] on div "Make your Footer Stand Out When creating a page, the footer may be the last thi…" at bounding box center [679, 364] width 1041 height 614
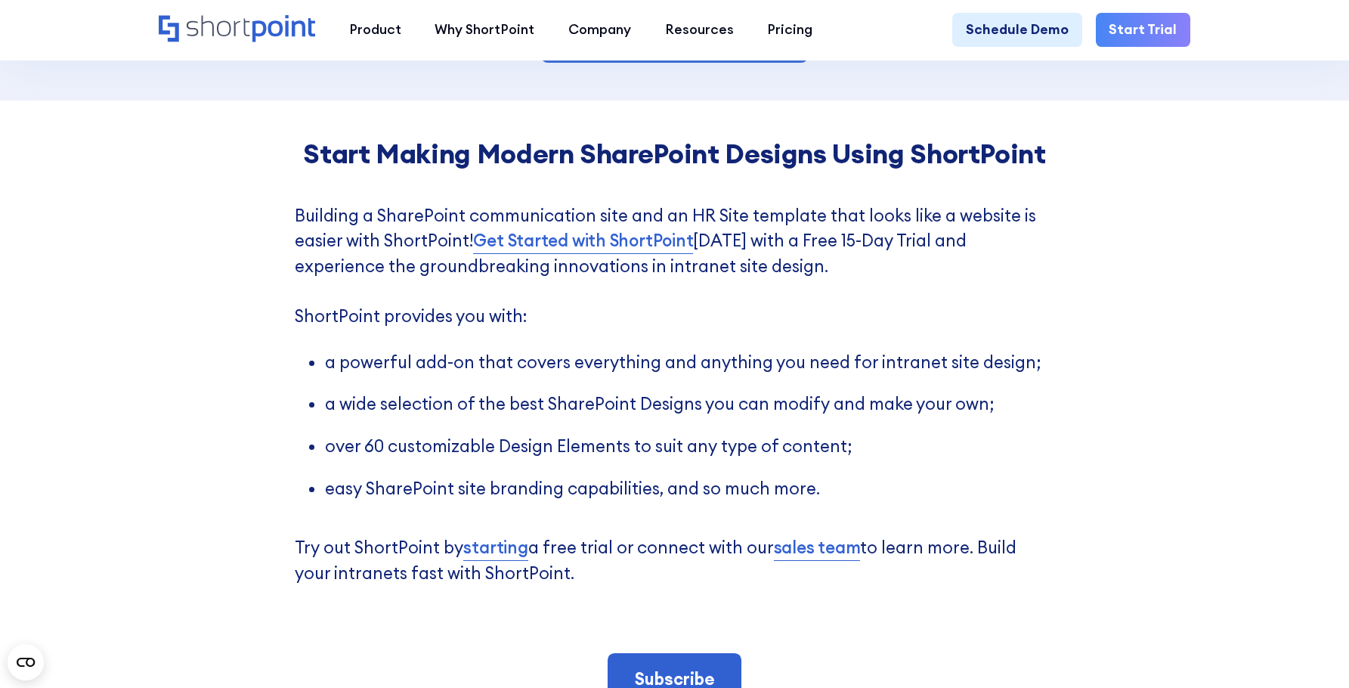
scroll to position [3383, 0]
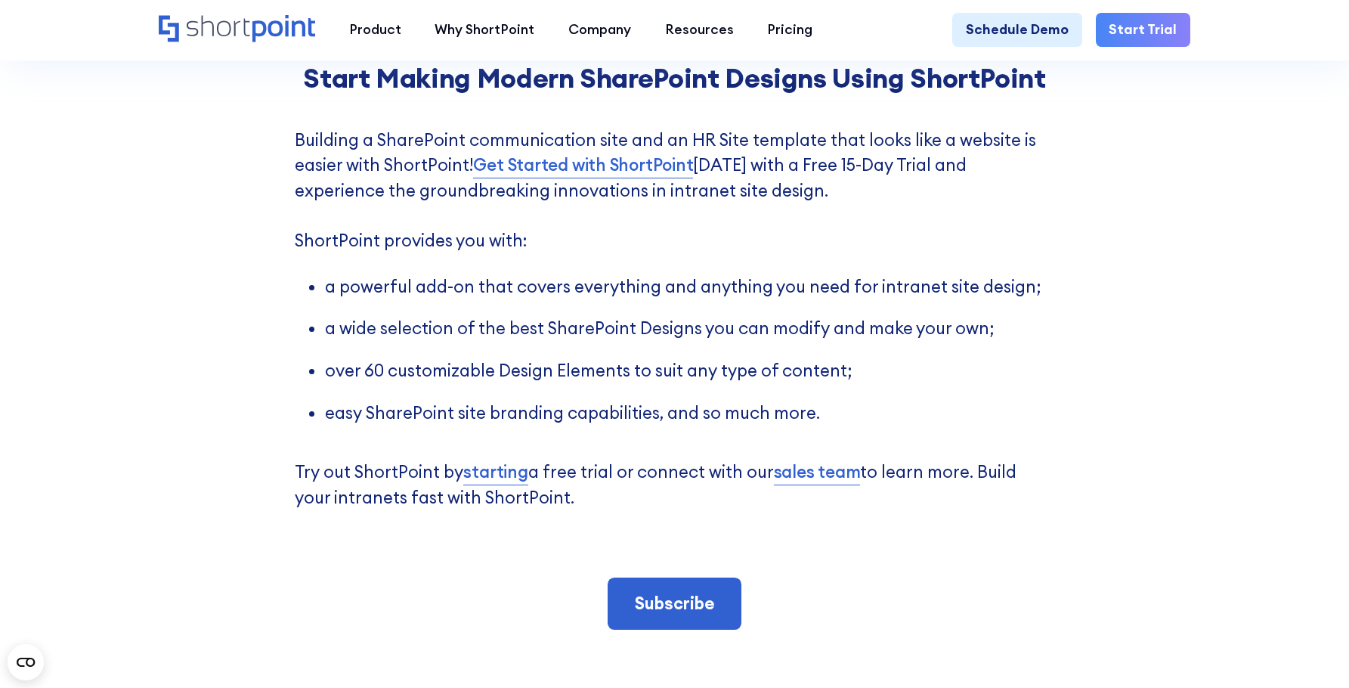
click at [1083, 321] on div "Start Making Modern SharePoint Designs Using ShortPoint Building a SharePoint c…" at bounding box center [674, 346] width 1349 height 643
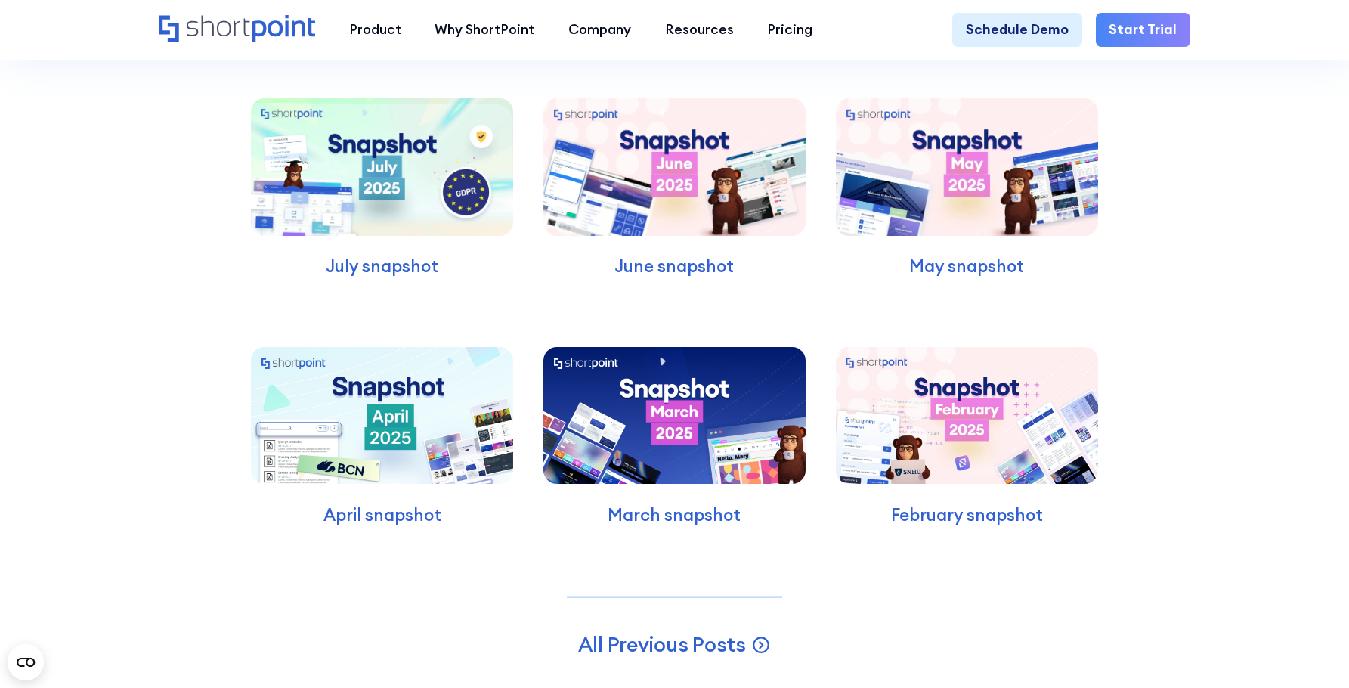
scroll to position [4290, 0]
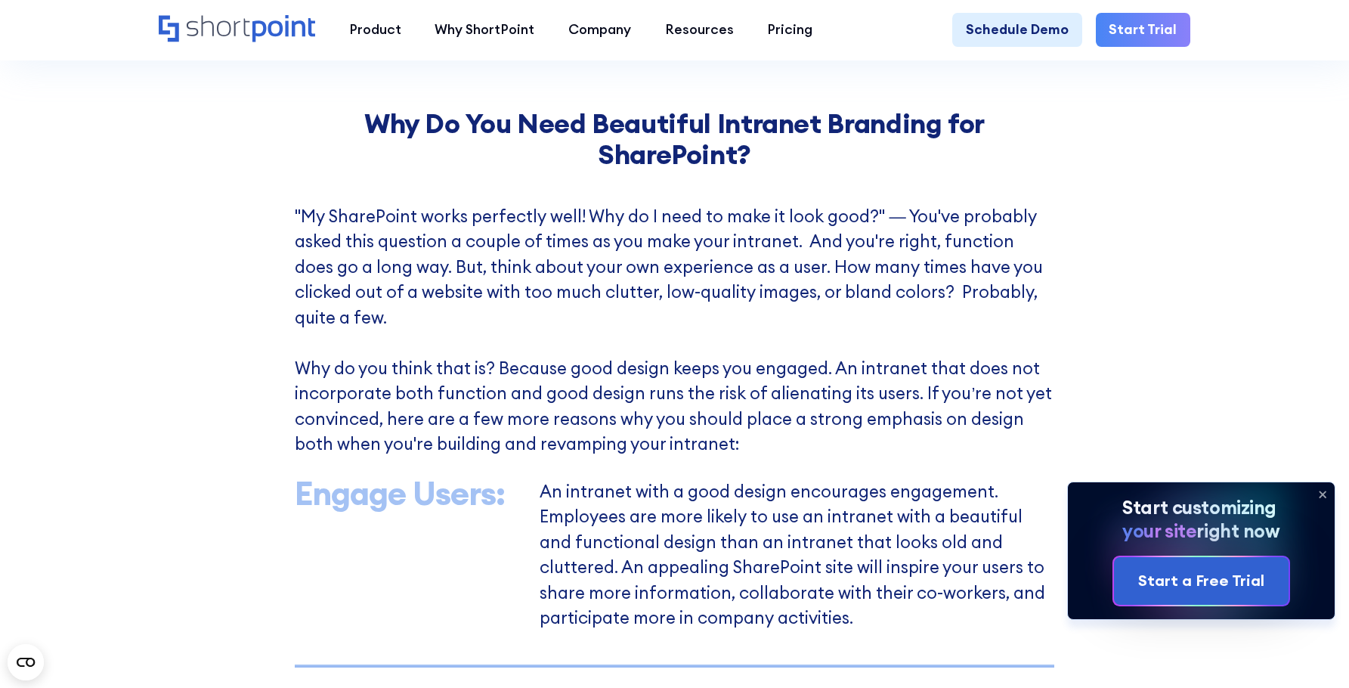
scroll to position [788, 0]
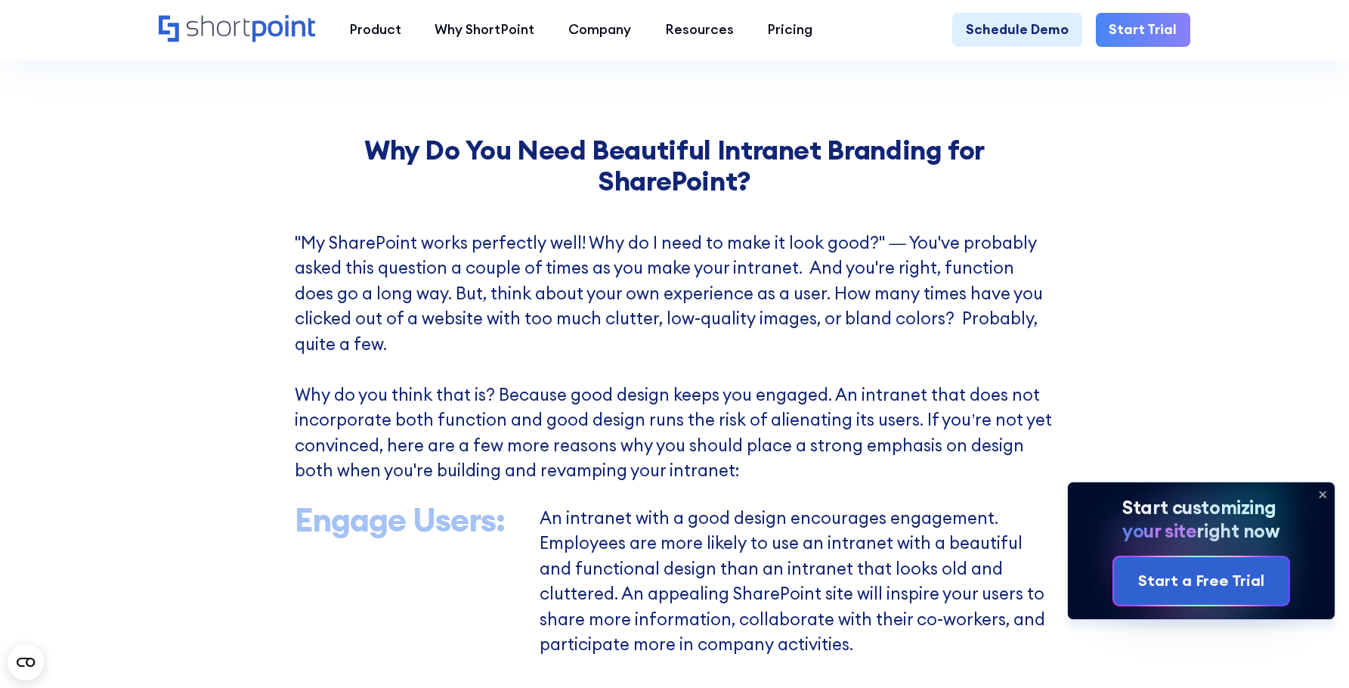
click at [1322, 489] on icon at bounding box center [1323, 494] width 24 height 24
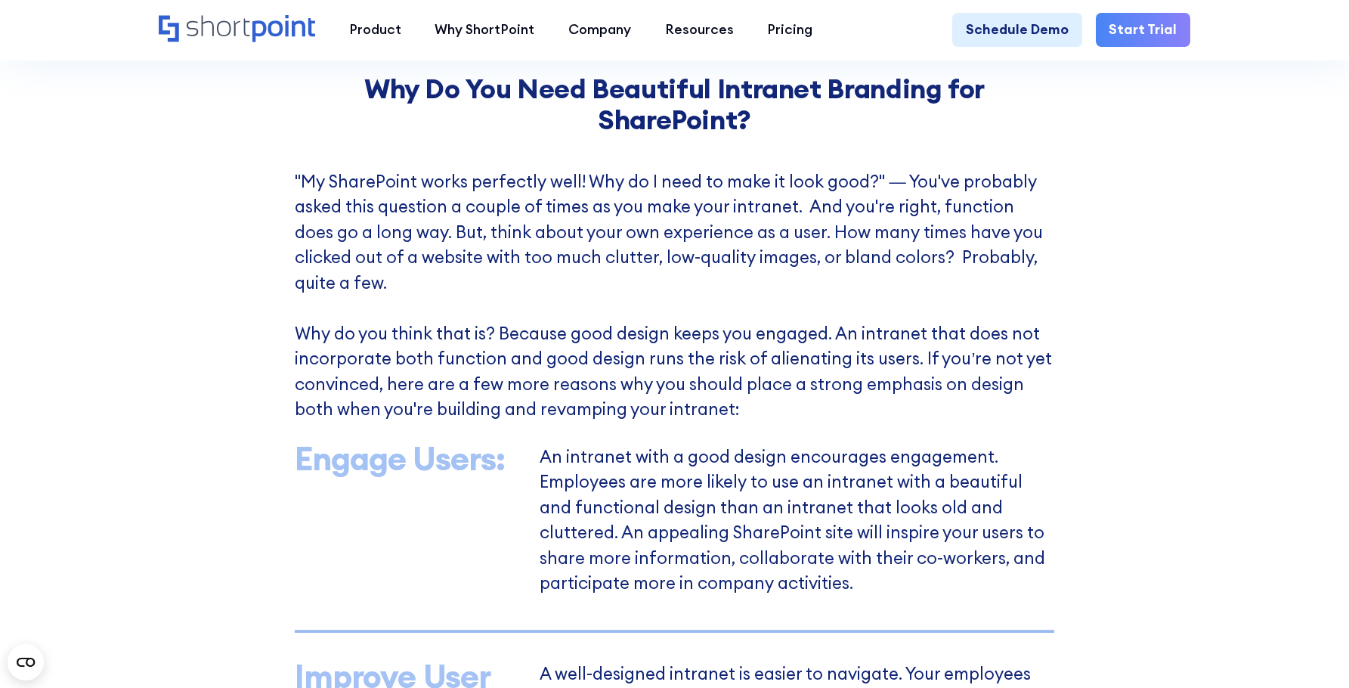
scroll to position [842, 0]
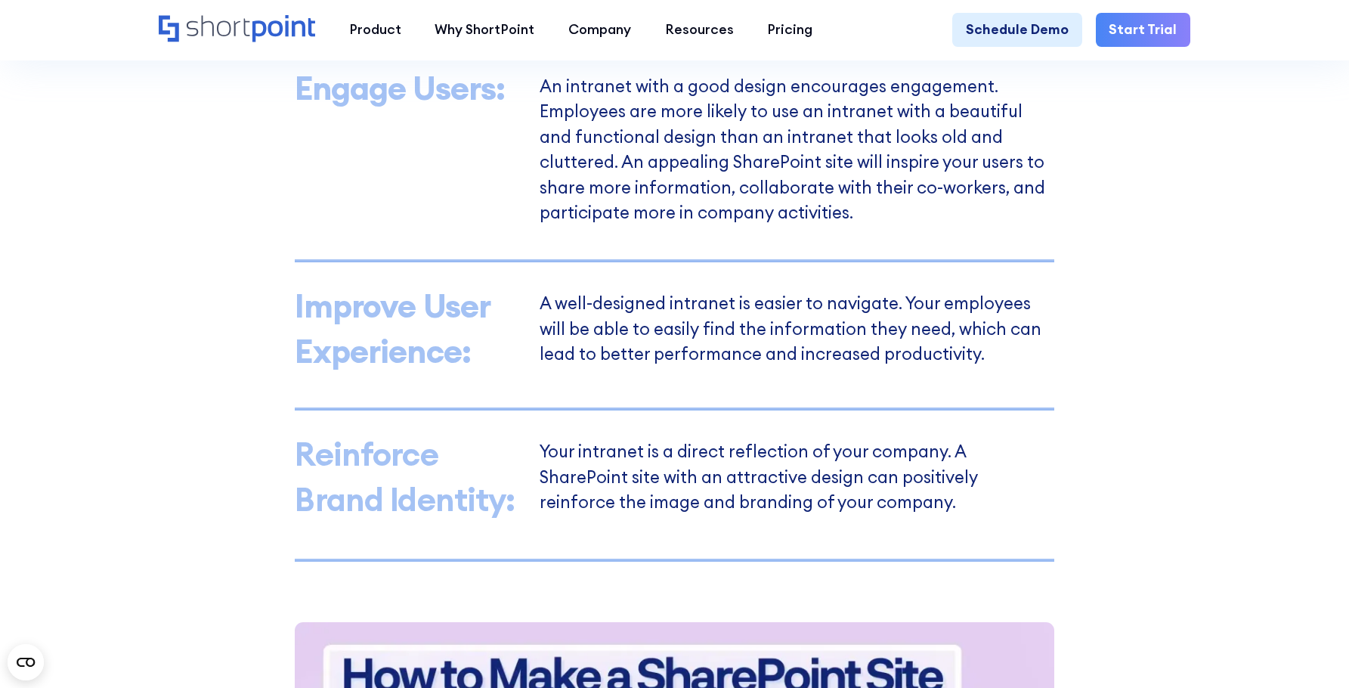
scroll to position [1220, 0]
click at [1107, 323] on div "Why Do You Need Beautiful Intranet Branding for SharePoint? "My SharePoint work…" at bounding box center [674, 375] width 1349 height 1423
click at [1106, 358] on div "Why Do You Need Beautiful Intranet Branding for SharePoint? "My SharePoint work…" at bounding box center [674, 375] width 1349 height 1423
click at [1108, 371] on div "Why Do You Need Beautiful Intranet Branding for SharePoint? "My SharePoint work…" at bounding box center [674, 375] width 1349 height 1423
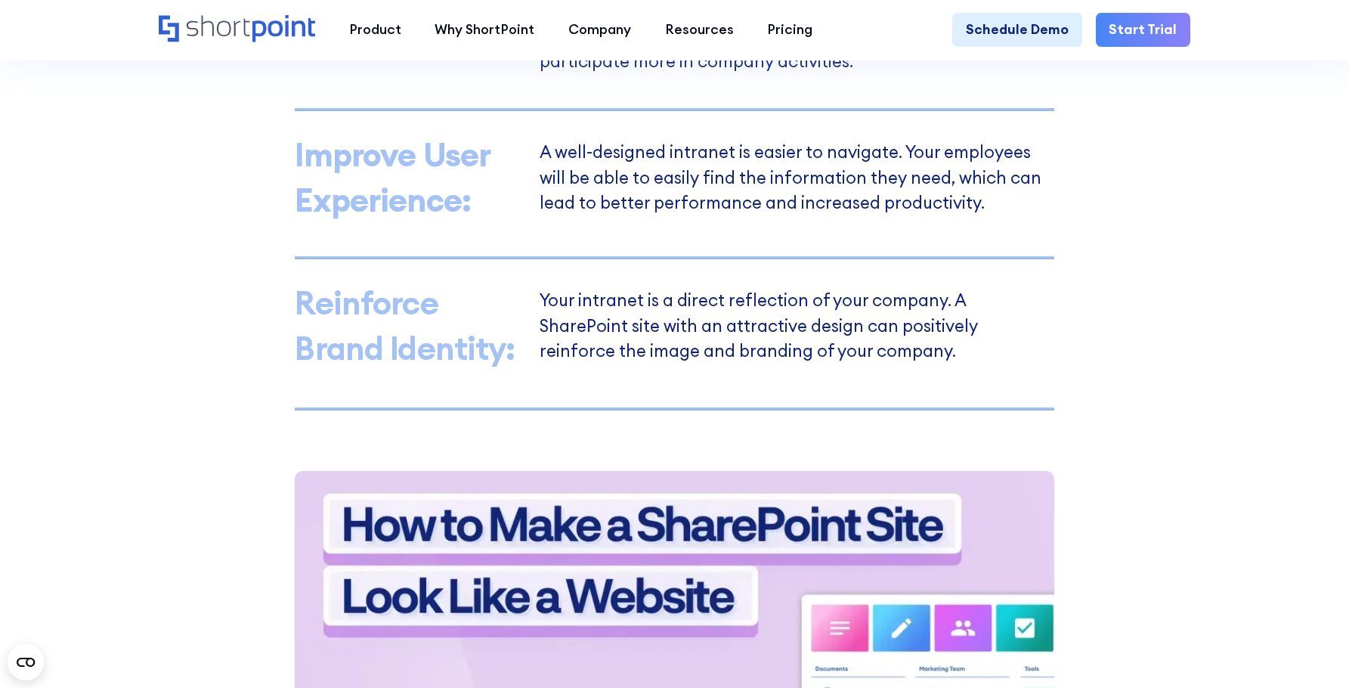
scroll to position [1371, 0]
click at [1108, 371] on div "Why Do You Need Beautiful Intranet Branding for SharePoint? "My SharePoint work…" at bounding box center [674, 224] width 1349 height 1423
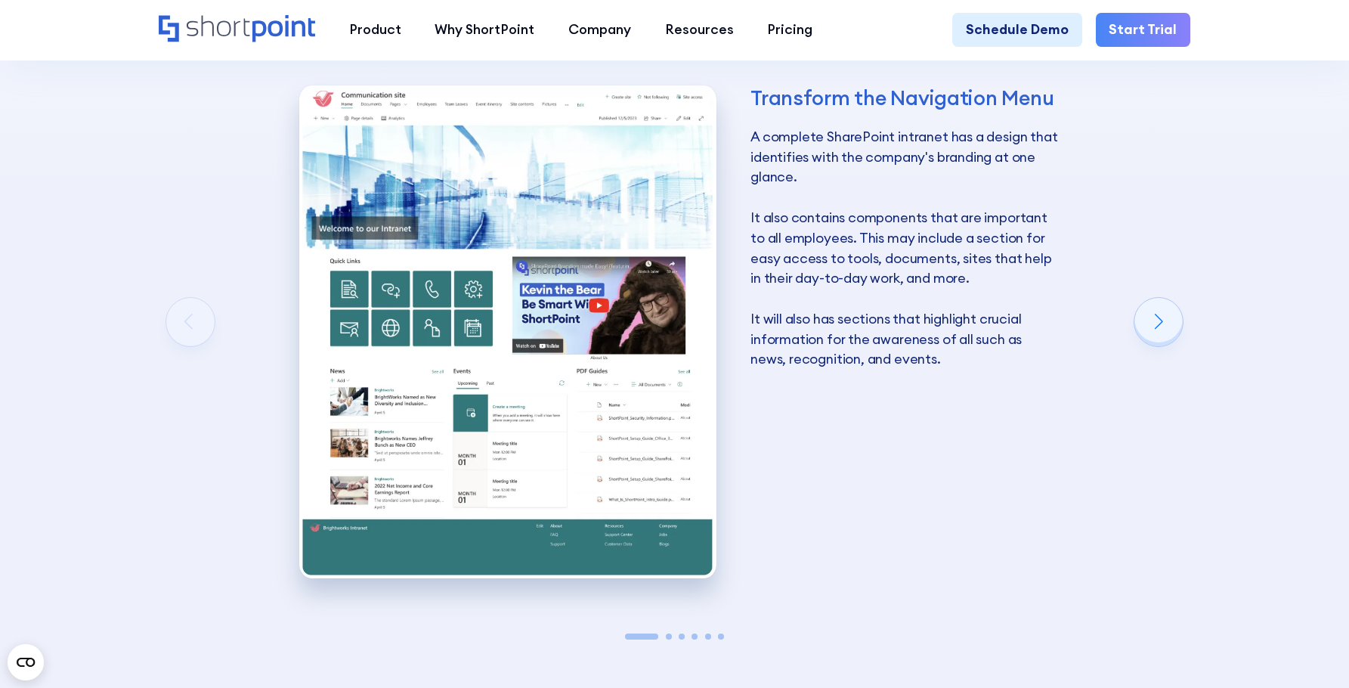
scroll to position [2581, 0]
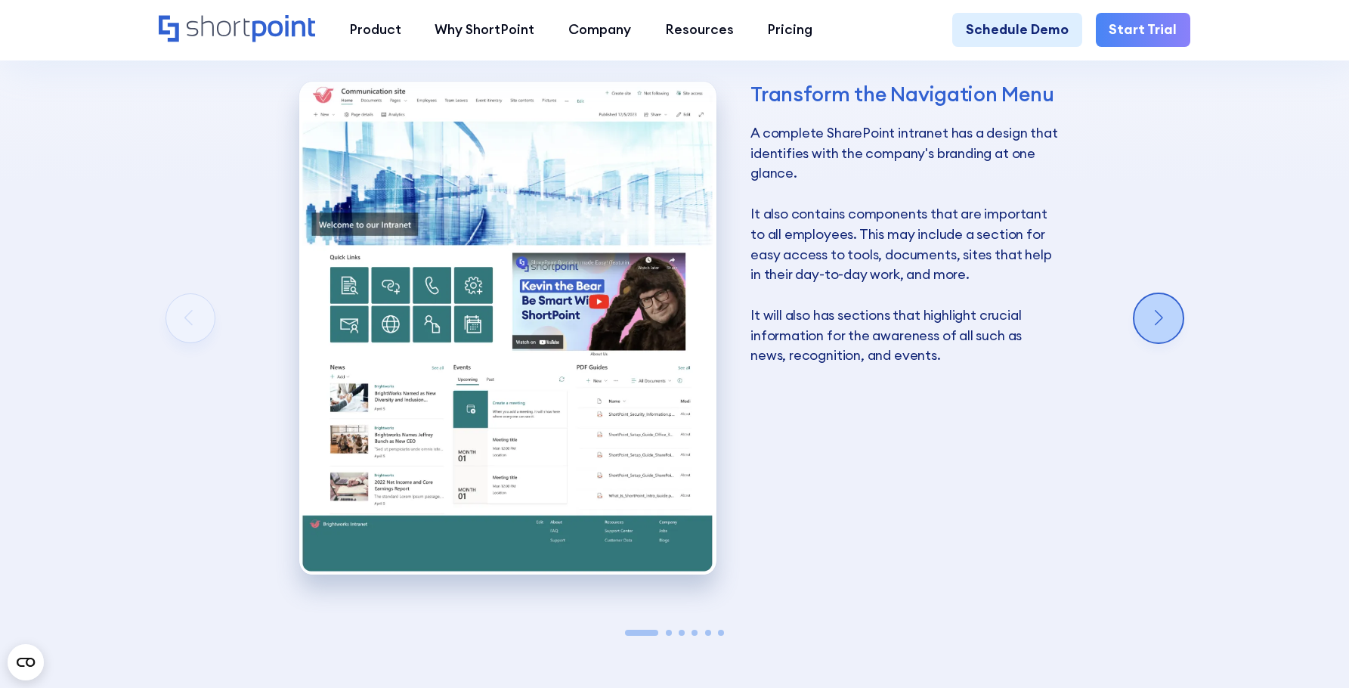
click at [1161, 342] on div "Next slide" at bounding box center [1159, 318] width 48 height 48
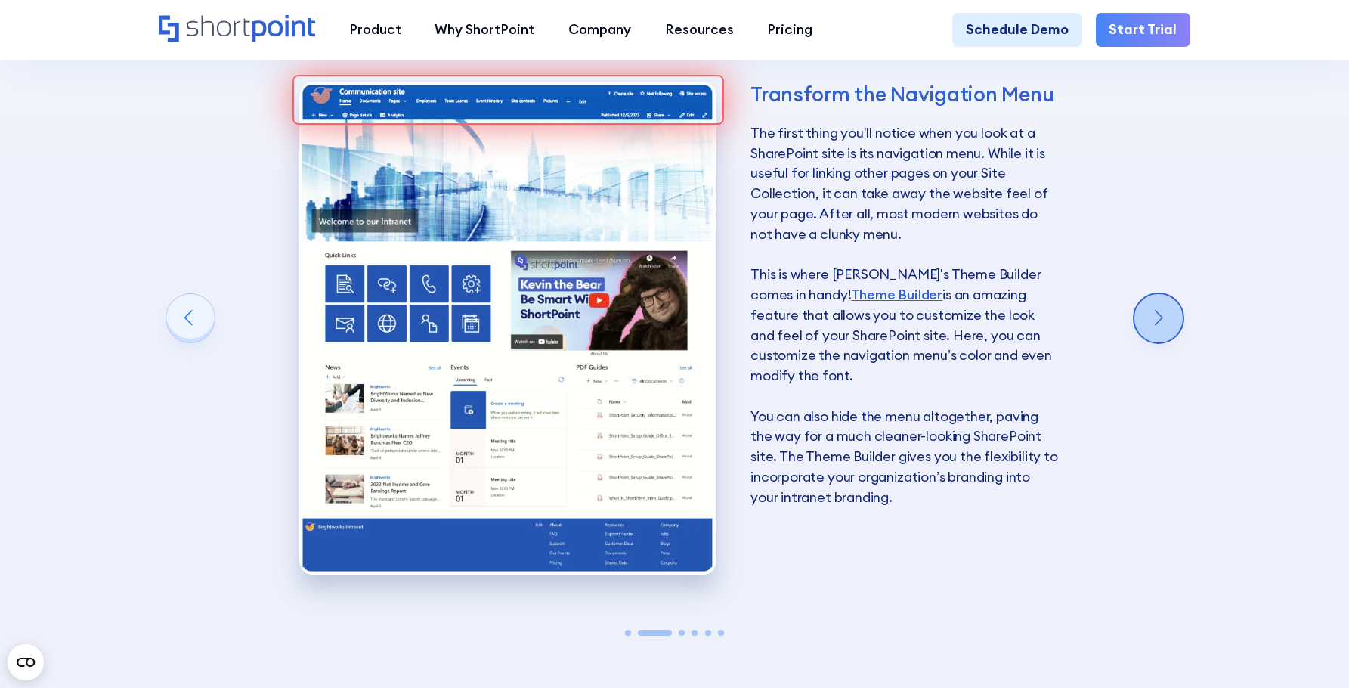
click at [1163, 342] on div "Next slide" at bounding box center [1159, 318] width 48 height 48
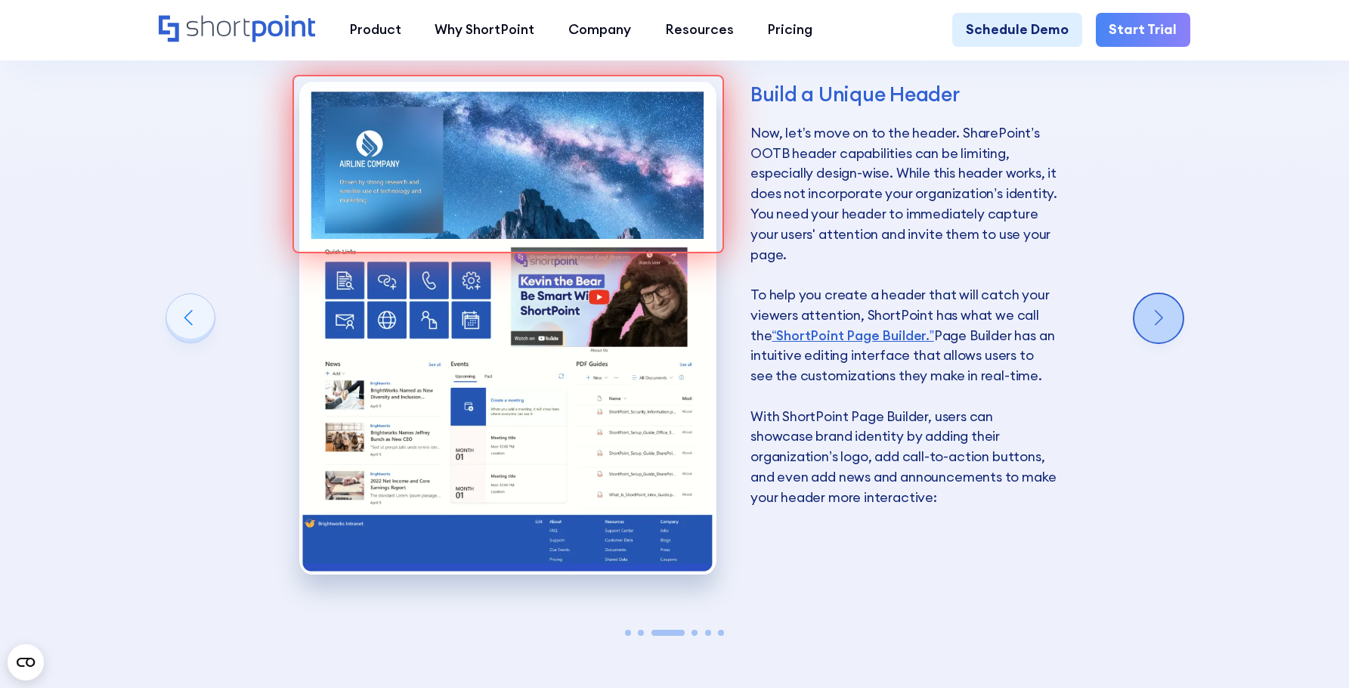
click at [1163, 342] on div "Next slide" at bounding box center [1159, 318] width 48 height 48
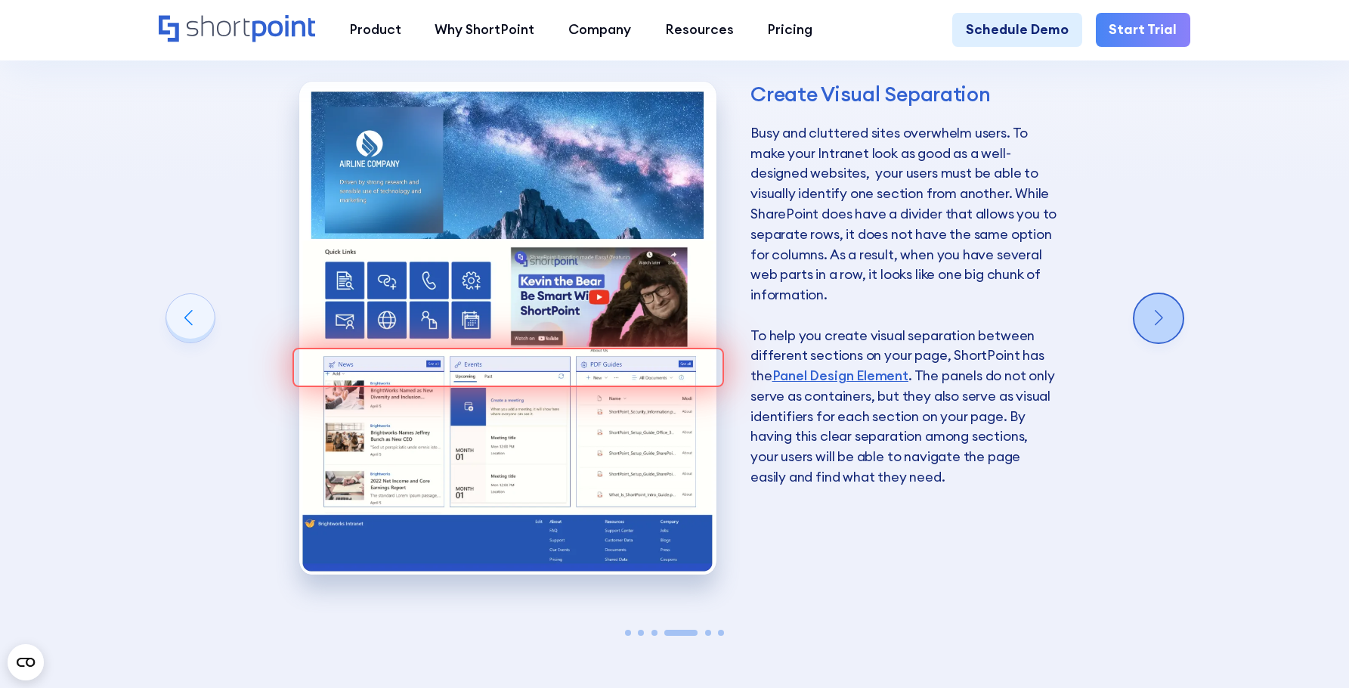
click at [1163, 342] on div "Next slide" at bounding box center [1159, 318] width 48 height 48
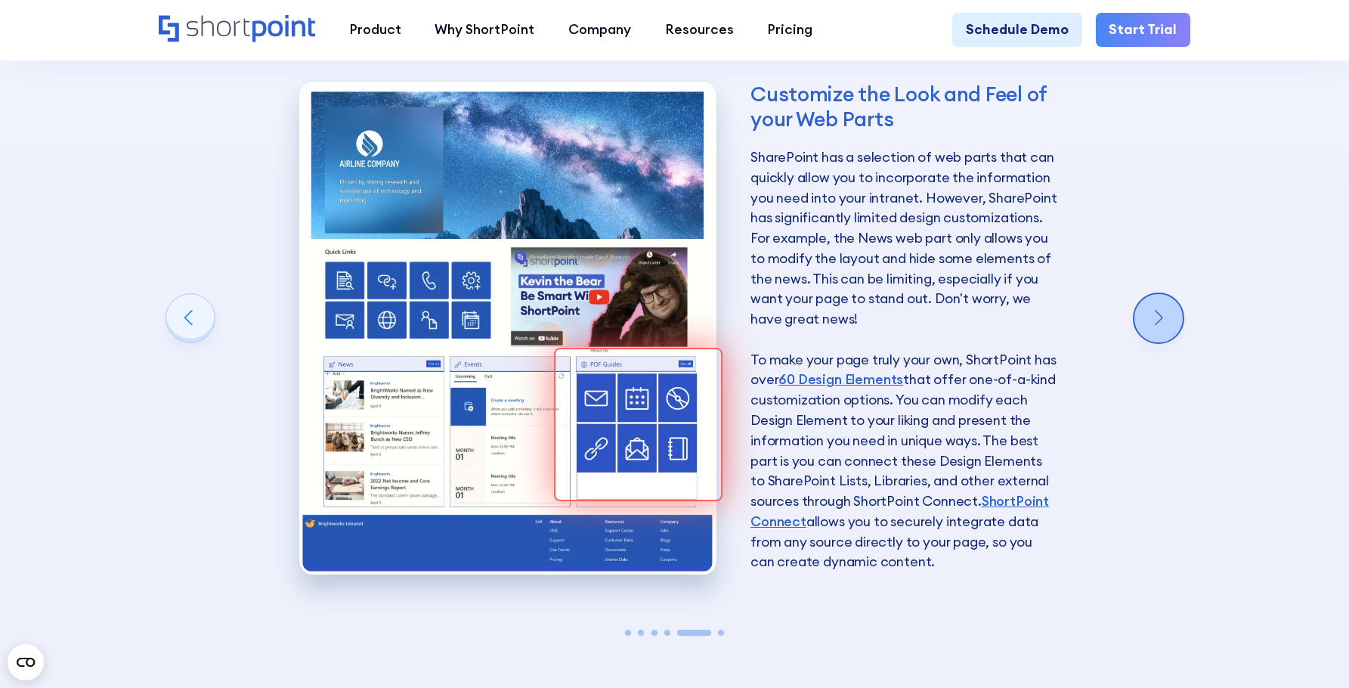
click at [1163, 342] on div "Next slide" at bounding box center [1159, 318] width 48 height 48
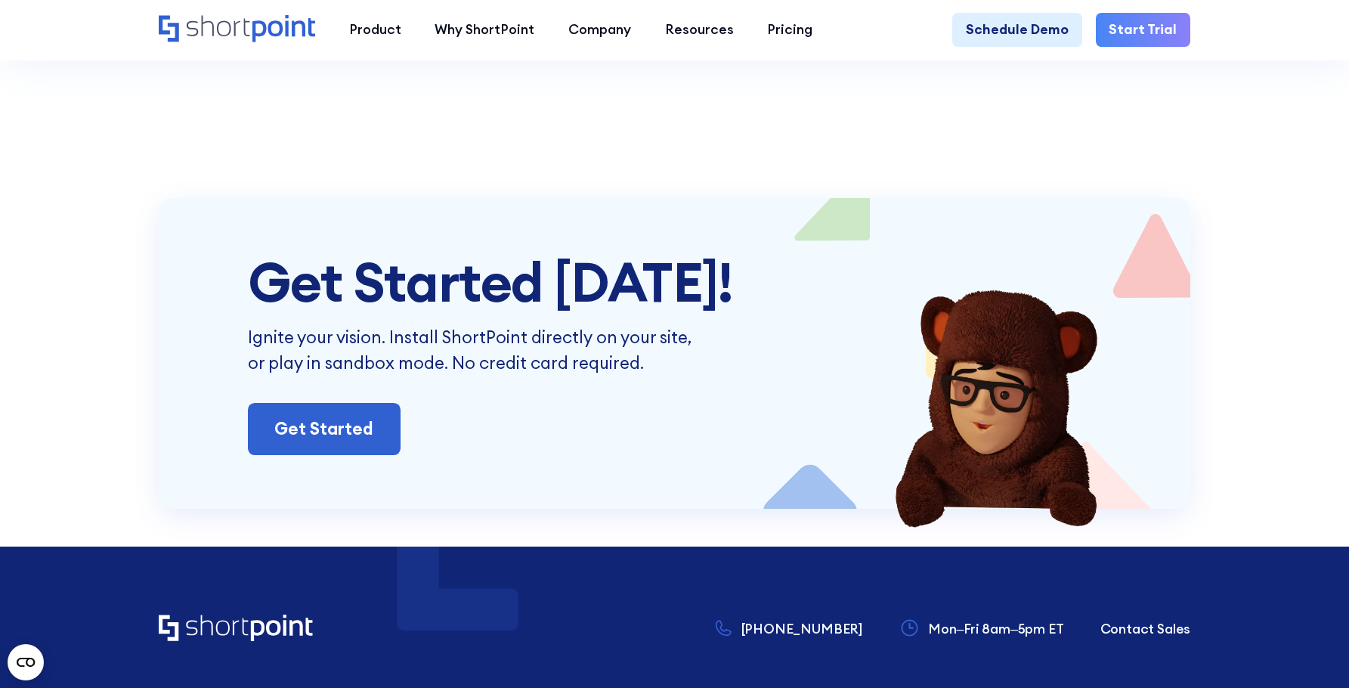
scroll to position [5075, 0]
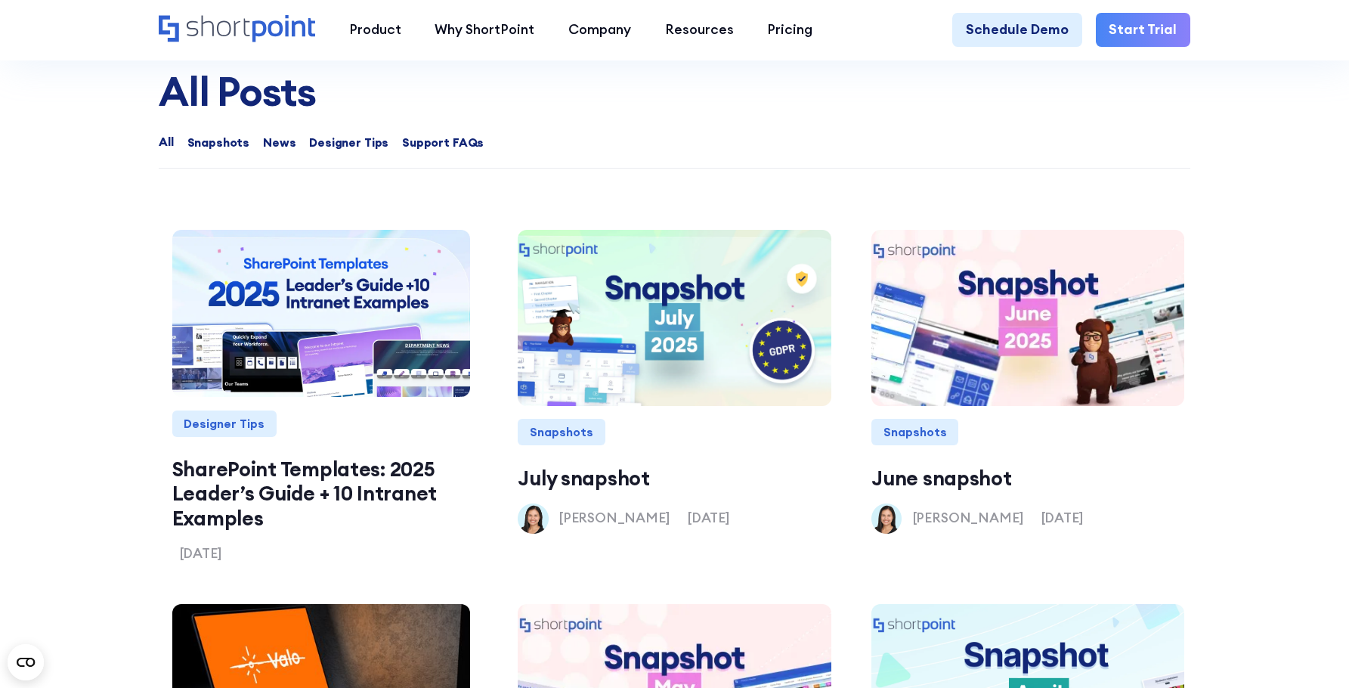
scroll to position [1587, 0]
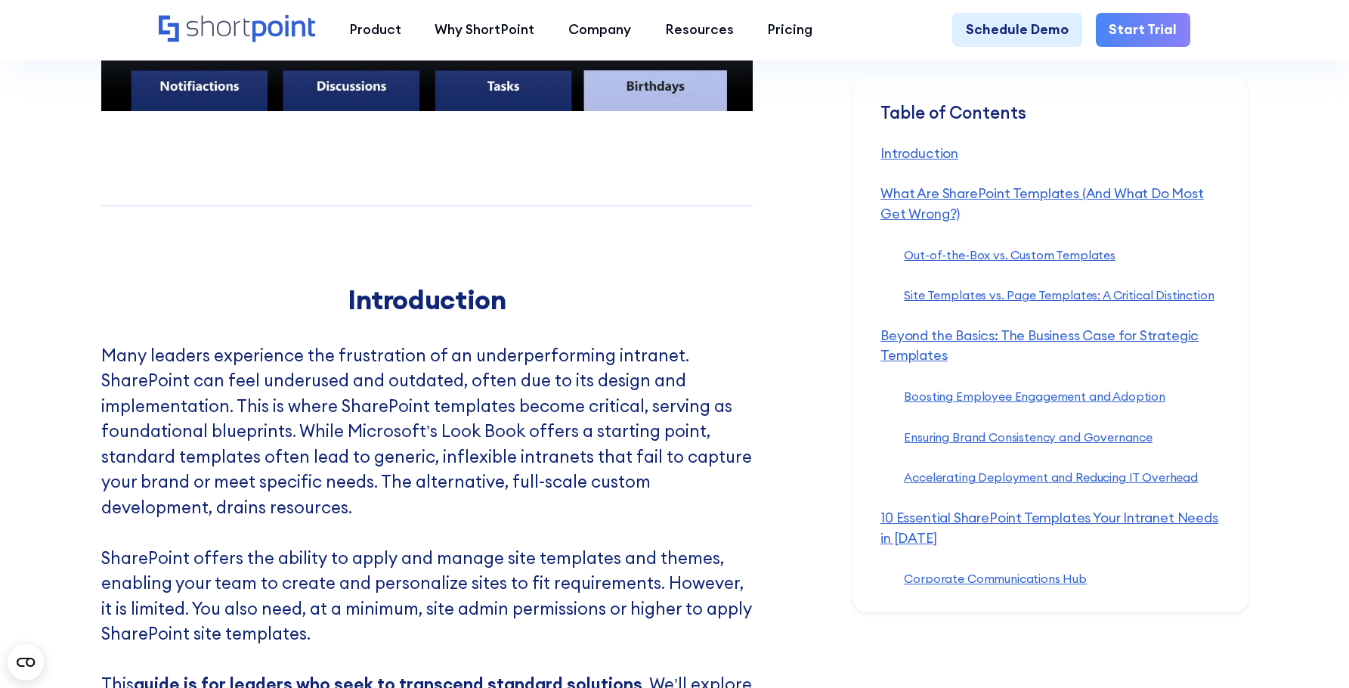
scroll to position [1134, 0]
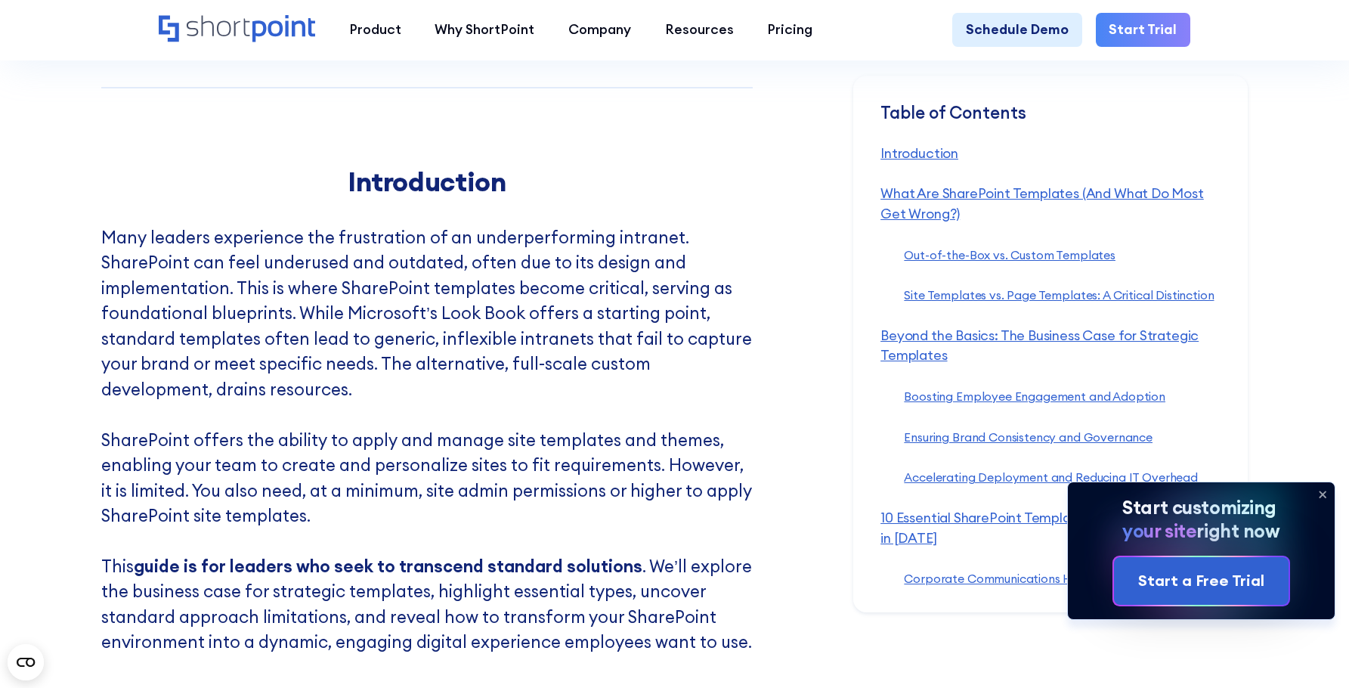
drag, startPoint x: 1326, startPoint y: 489, endPoint x: 1312, endPoint y: 380, distance: 109.7
click at [1326, 489] on icon at bounding box center [1323, 494] width 24 height 24
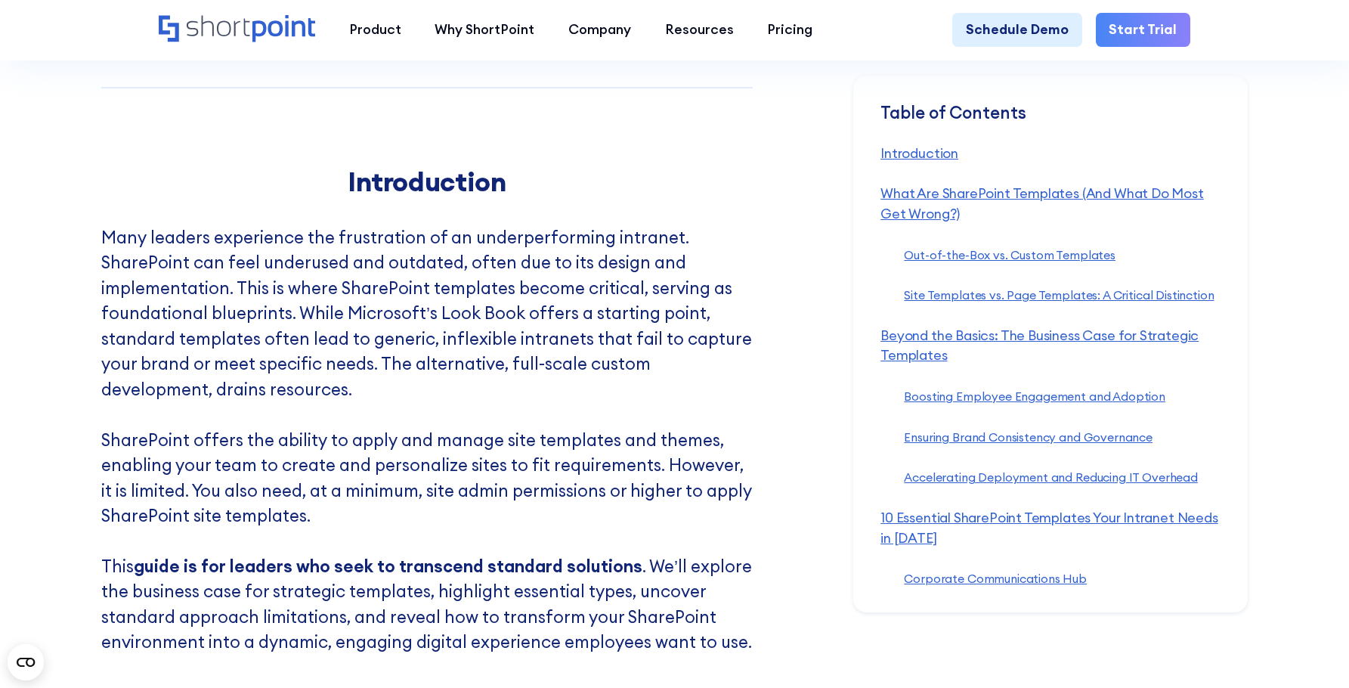
click at [1309, 329] on section "Table of Contents ‍ Introduction ‍ What Are SharePoint Templates (And What Do M…" at bounding box center [1101, 344] width 496 height 537
click at [1306, 331] on section "Table of Contents ‍ Introduction ‍ What Are SharePoint Templates (And What Do M…" at bounding box center [1101, 344] width 496 height 537
click at [1300, 265] on section "Table of Contents ‍ Introduction ‍ What Are SharePoint Templates (And What Do M…" at bounding box center [1101, 344] width 496 height 537
click at [1346, 310] on section "Table of Contents ‍ Introduction ‍ What Are SharePoint Templates (And What Do M…" at bounding box center [1101, 344] width 496 height 537
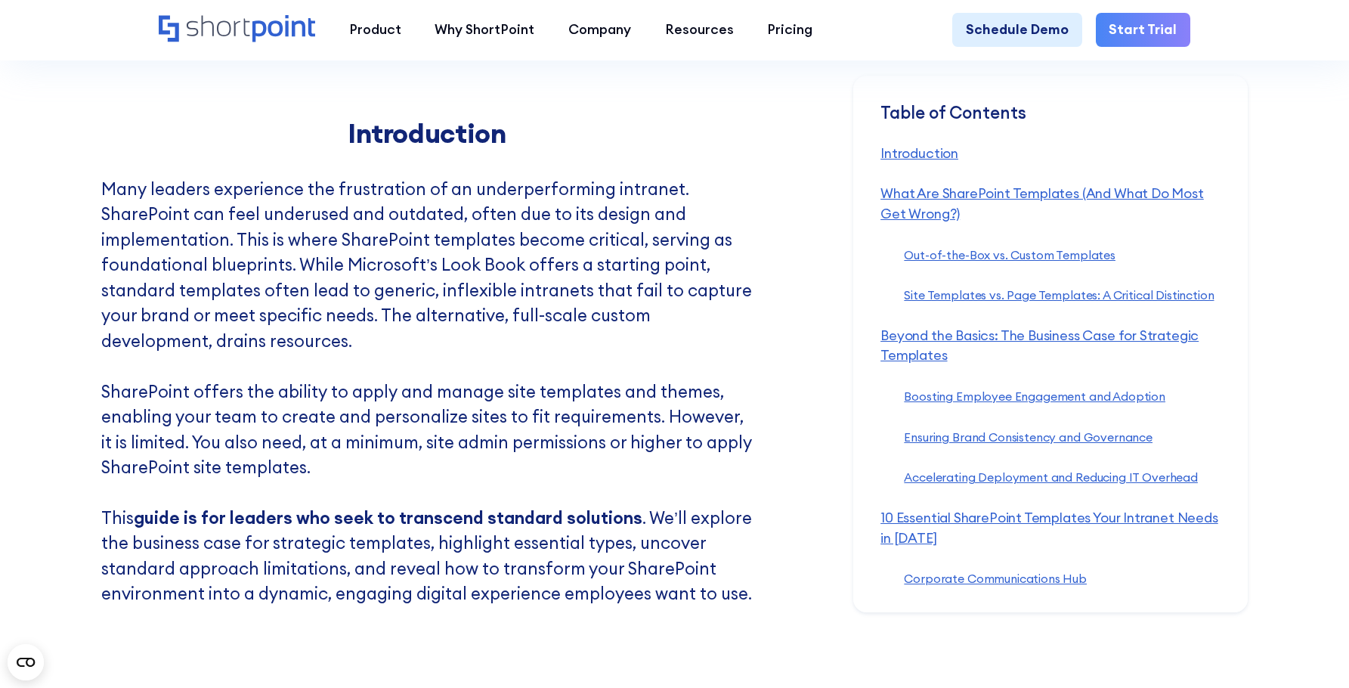
scroll to position [1209, 0]
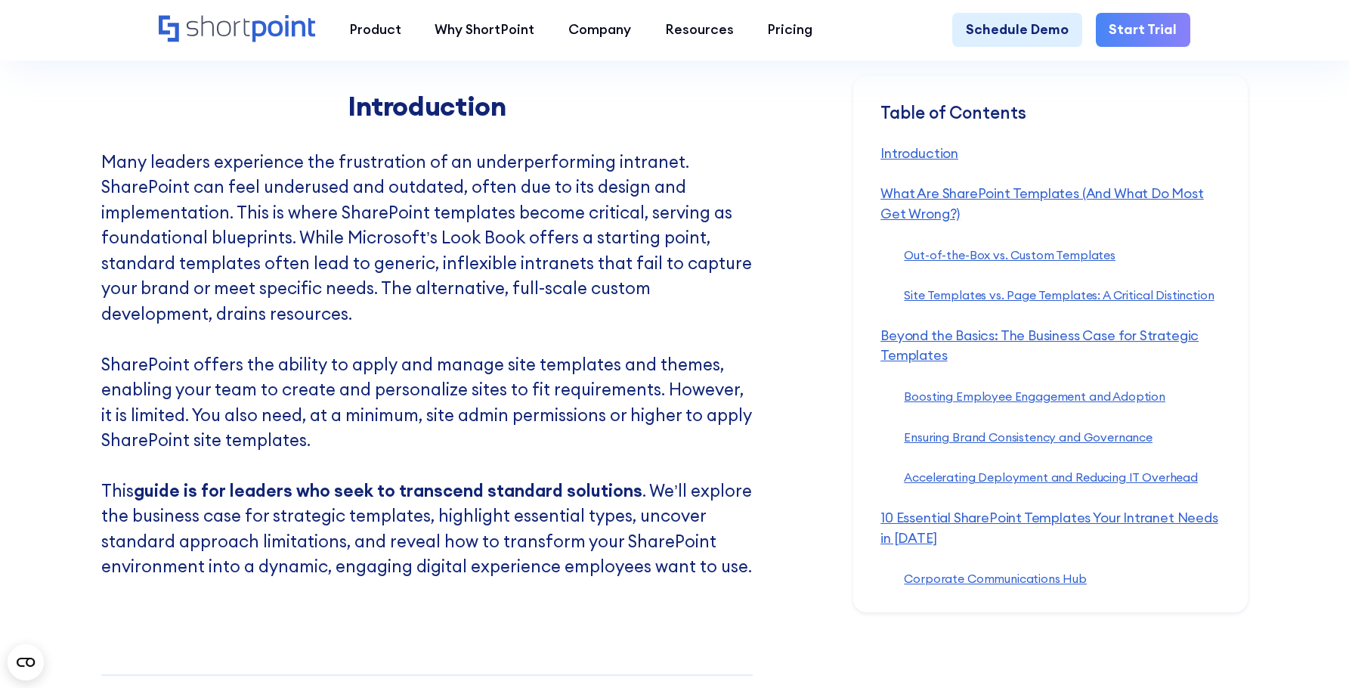
click at [1339, 308] on section "Table of Contents ‍ Introduction ‍ What Are SharePoint Templates (And What Do M…" at bounding box center [1101, 344] width 496 height 537
click at [1315, 316] on section "Table of Contents ‍ Introduction ‍ What Are SharePoint Templates (And What Do M…" at bounding box center [1101, 344] width 496 height 537
click at [1275, 326] on section "Table of Contents ‍ Introduction ‍ What Are SharePoint Templates (And What Do M…" at bounding box center [1101, 344] width 496 height 537
click at [669, 347] on p "Many leaders experience the frustration of an underperforming intranet. SharePo…" at bounding box center [427, 365] width 652 height 430
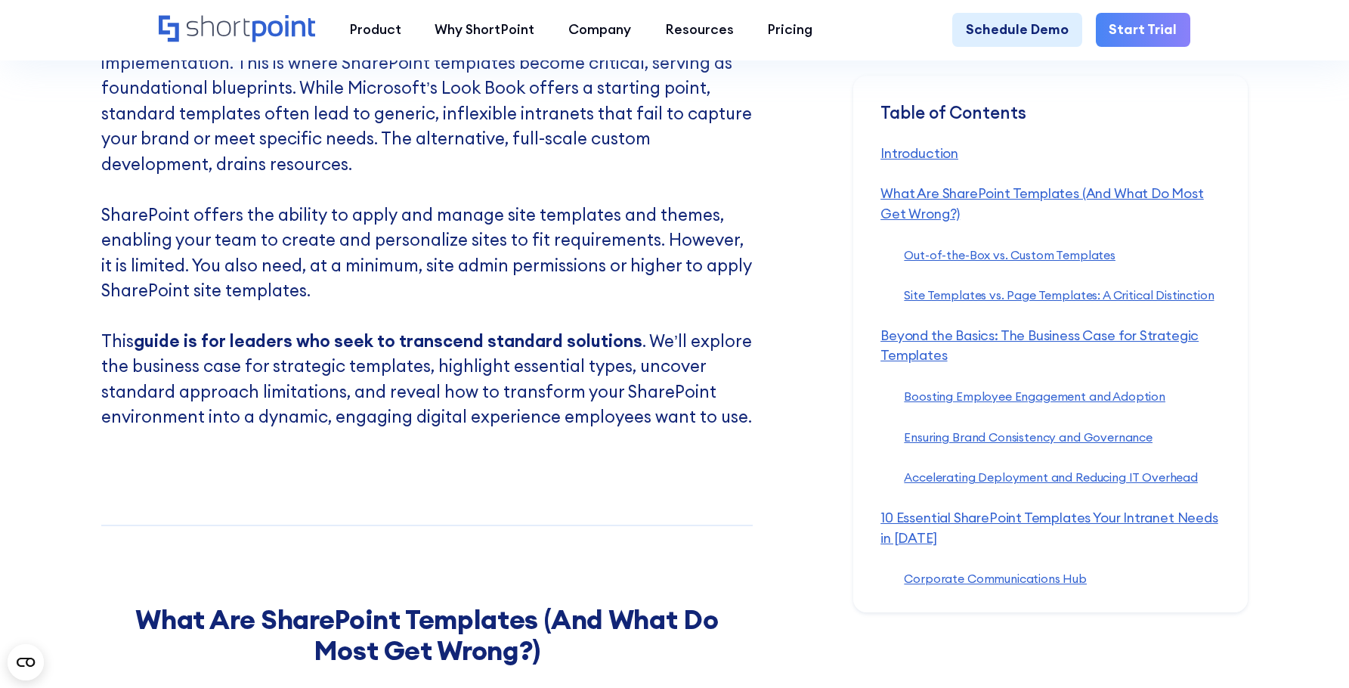
scroll to position [1361, 0]
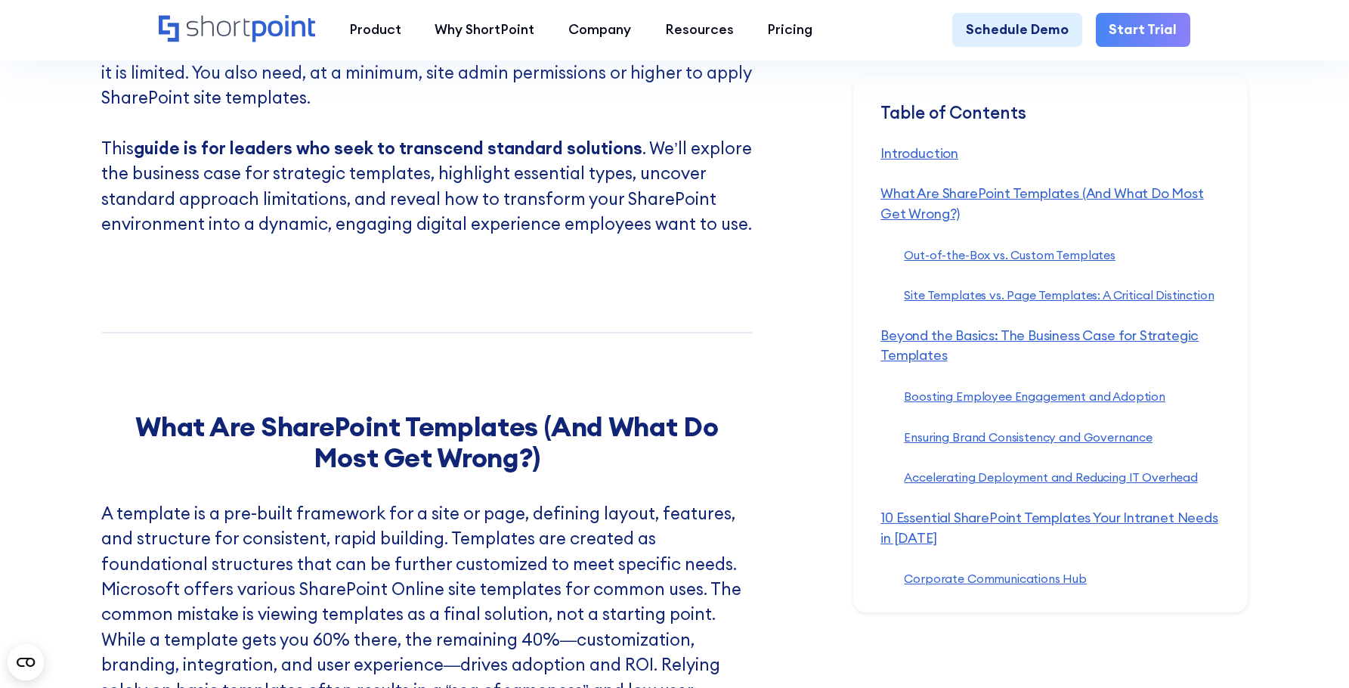
scroll to position [1587, 0]
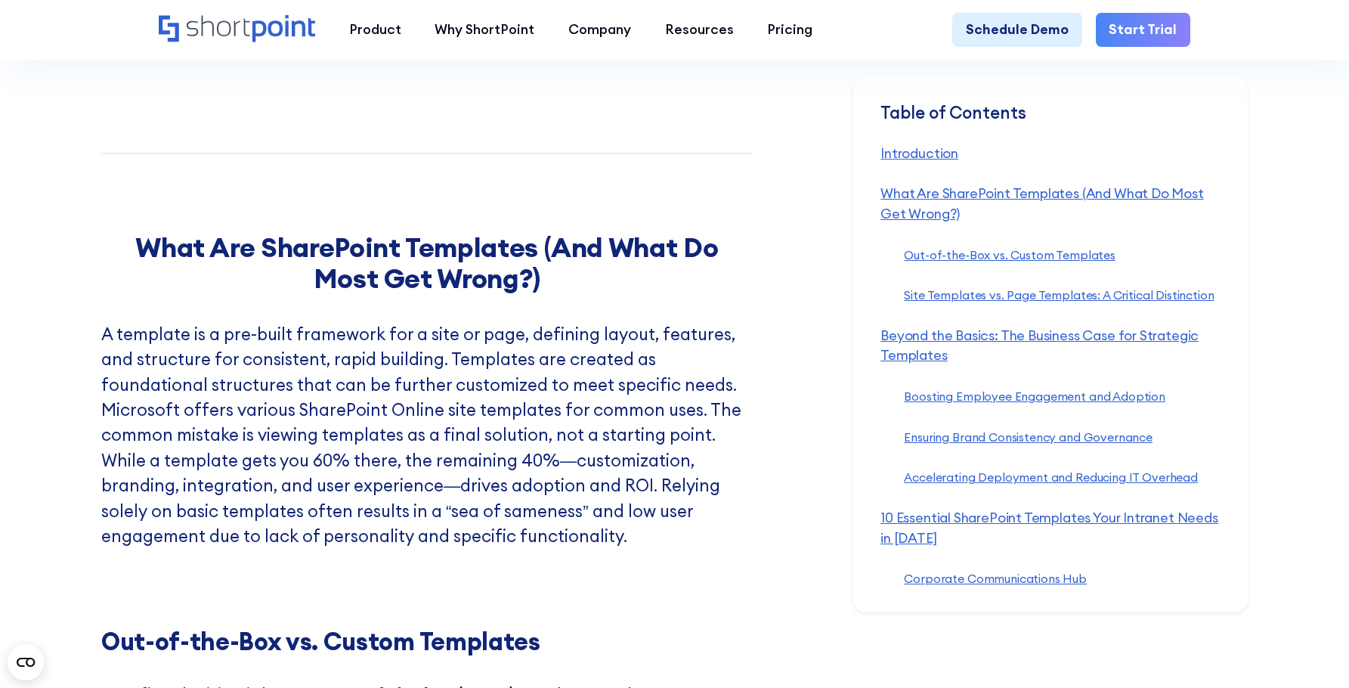
scroll to position [1890, 0]
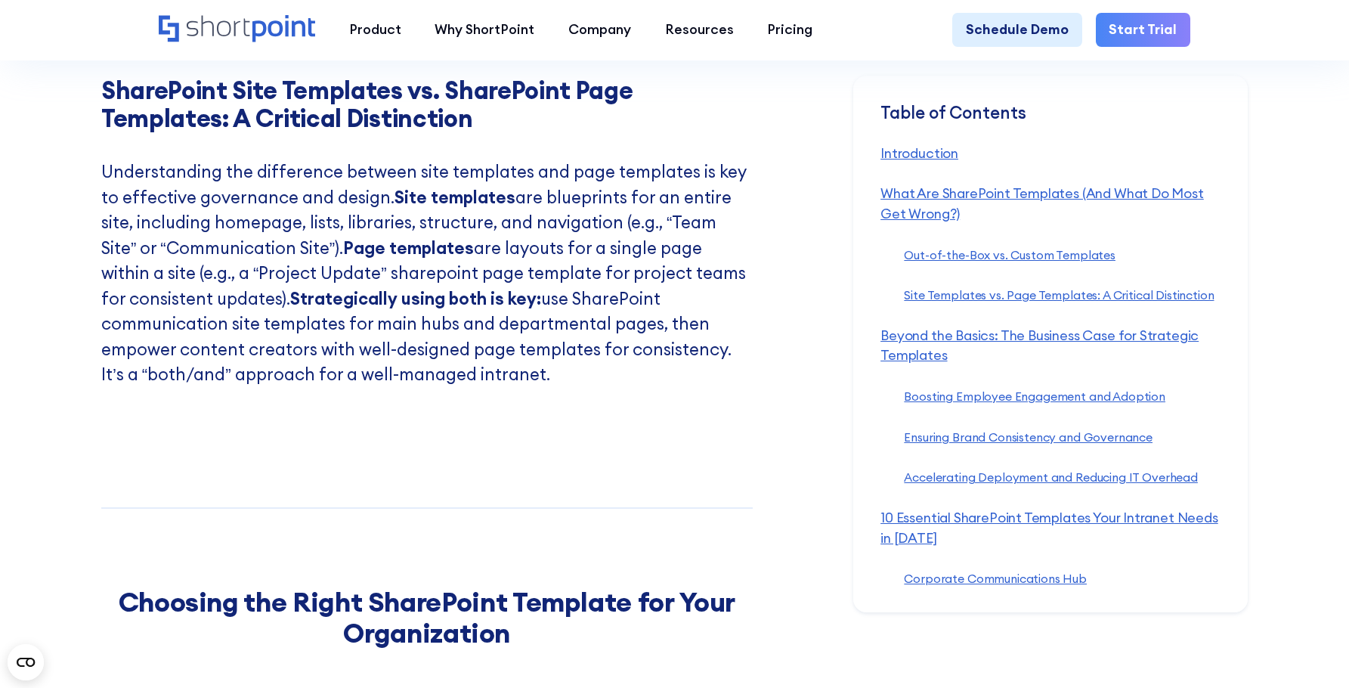
scroll to position [3099, 0]
click at [568, 412] on p "Understanding the difference between site templates and page templates is key t…" at bounding box center [427, 285] width 652 height 253
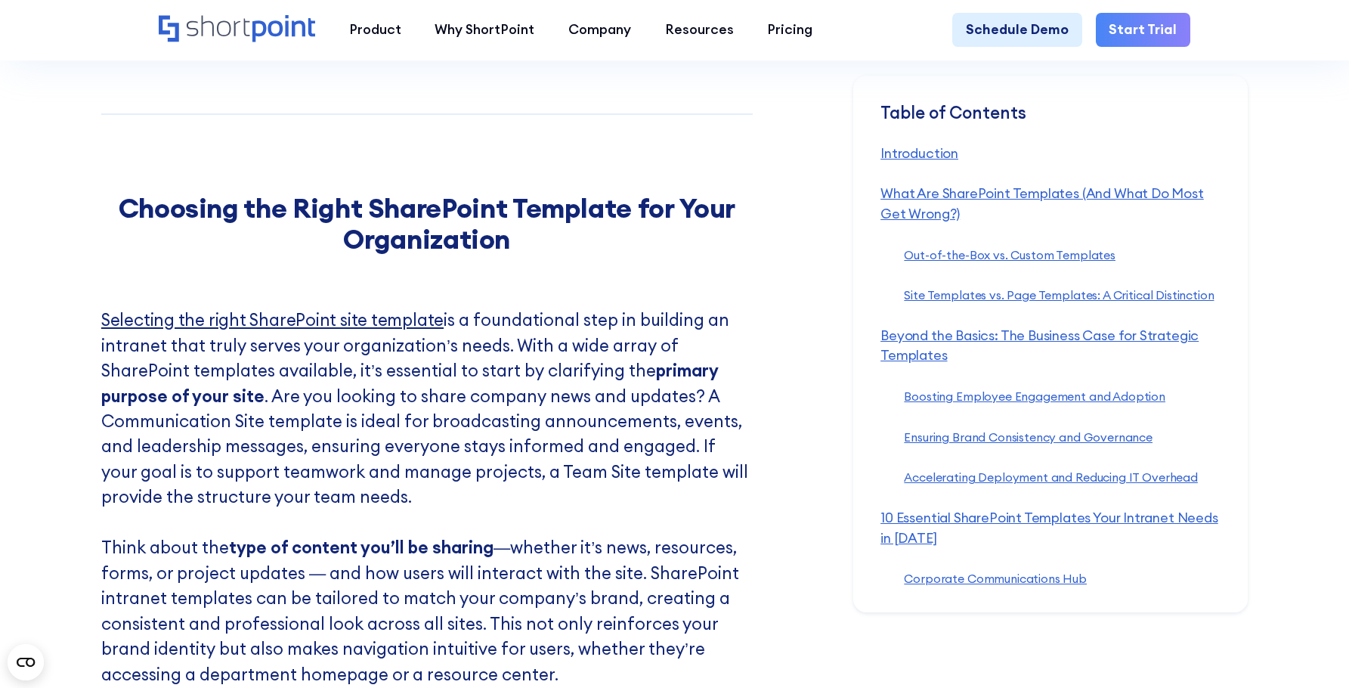
scroll to position [3780, 0]
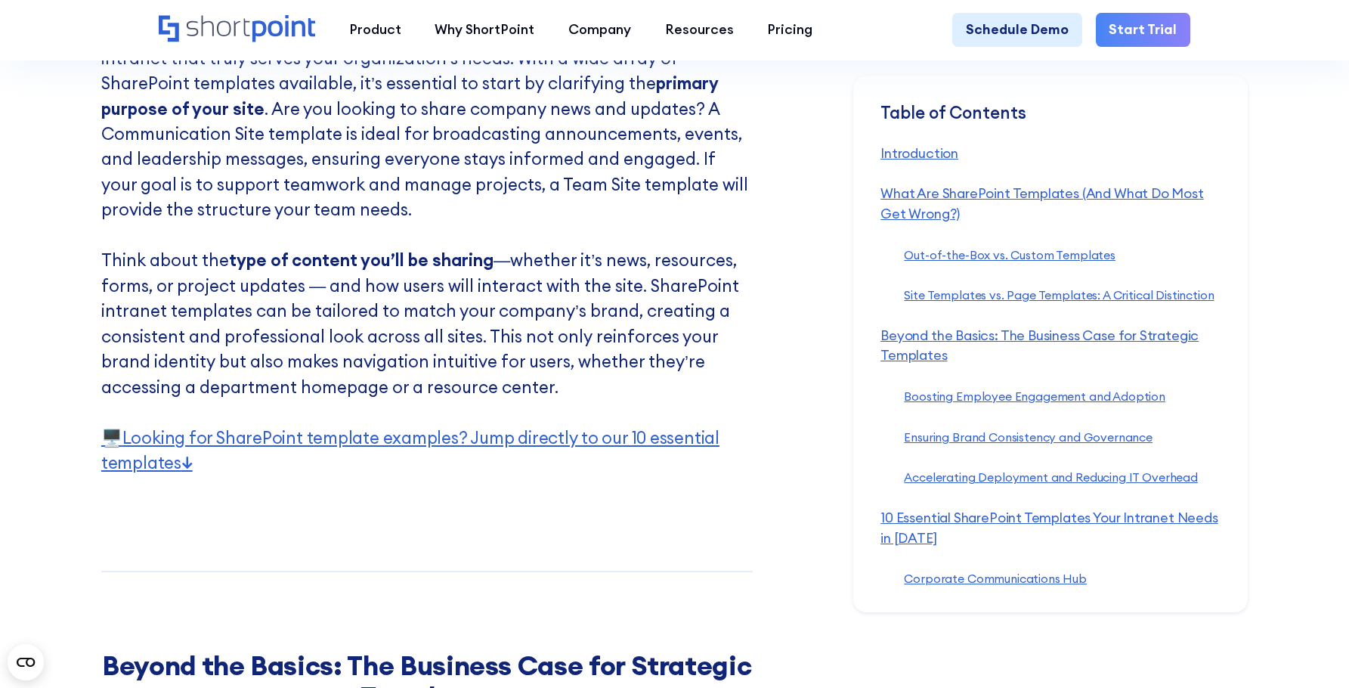
click at [1284, 339] on section "Table of Contents ‍ Introduction ‍ What Are SharePoint Templates (And What Do M…" at bounding box center [1101, 344] width 496 height 537
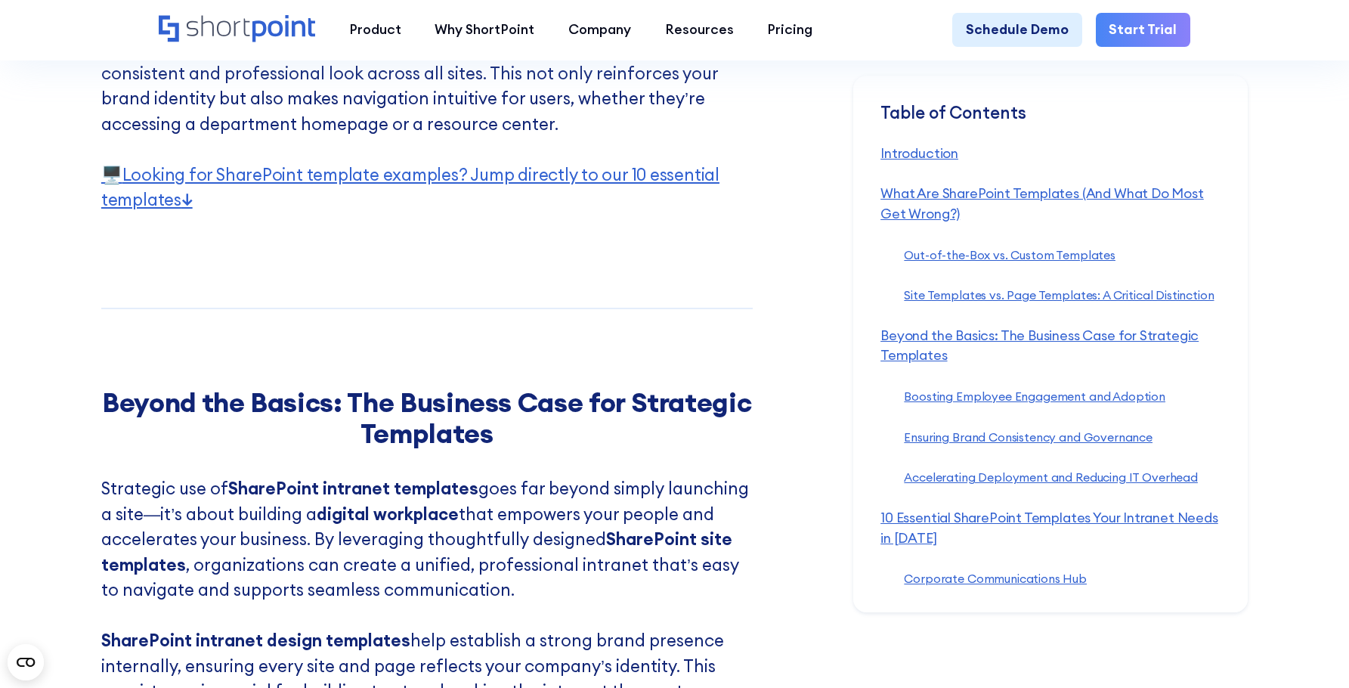
scroll to position [4309, 0]
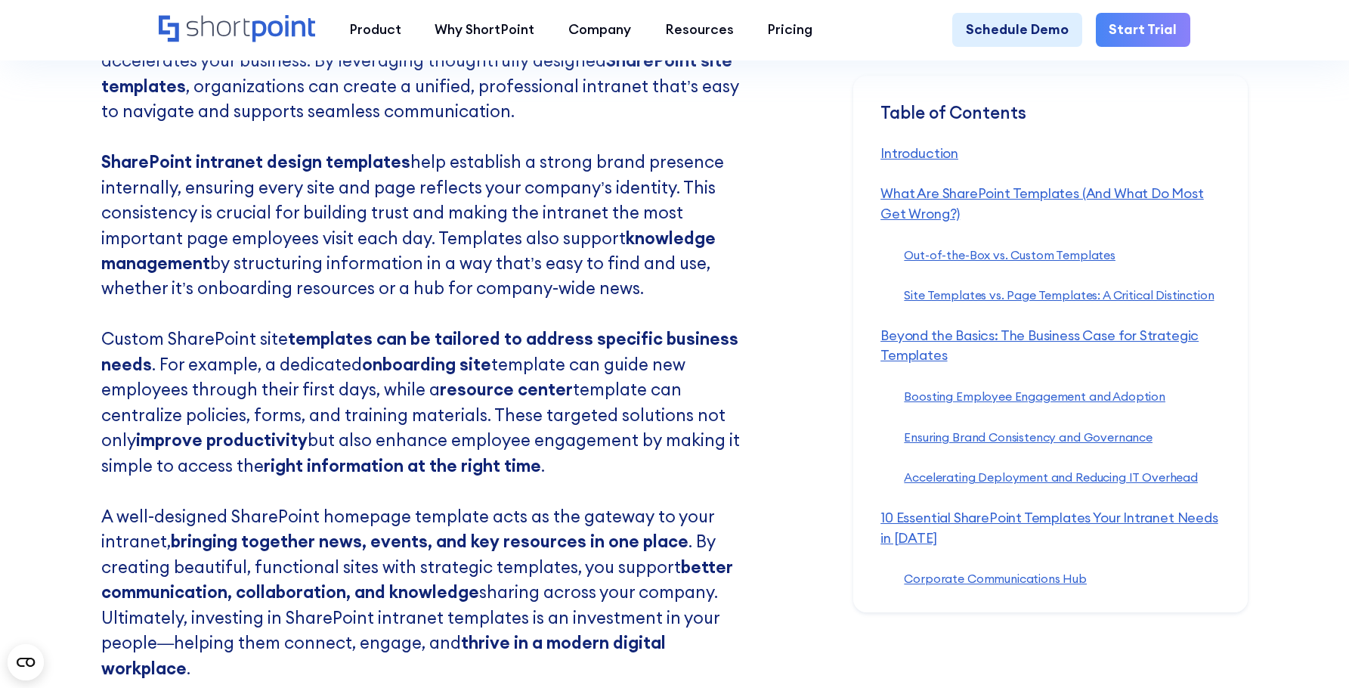
scroll to position [4535, 0]
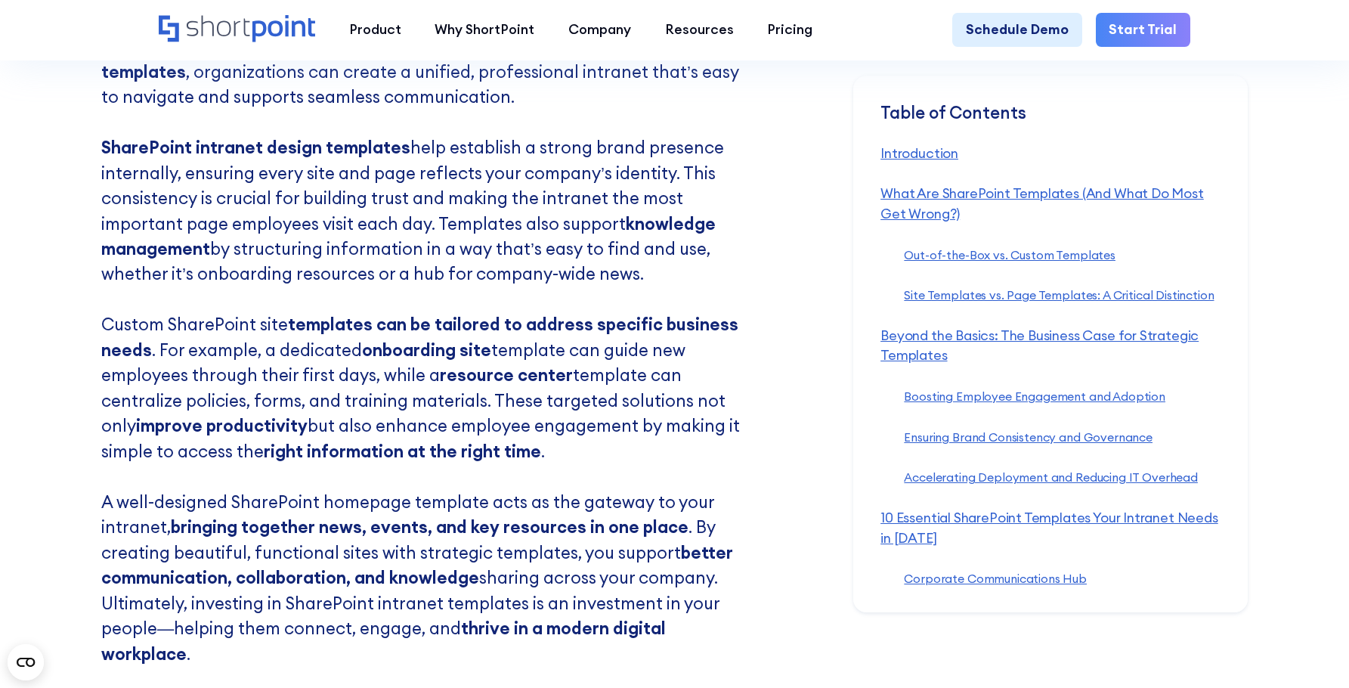
click at [736, 320] on p "Strategic use of SharePoint intranet templates goes far beyond simply launching…" at bounding box center [427, 324] width 652 height 683
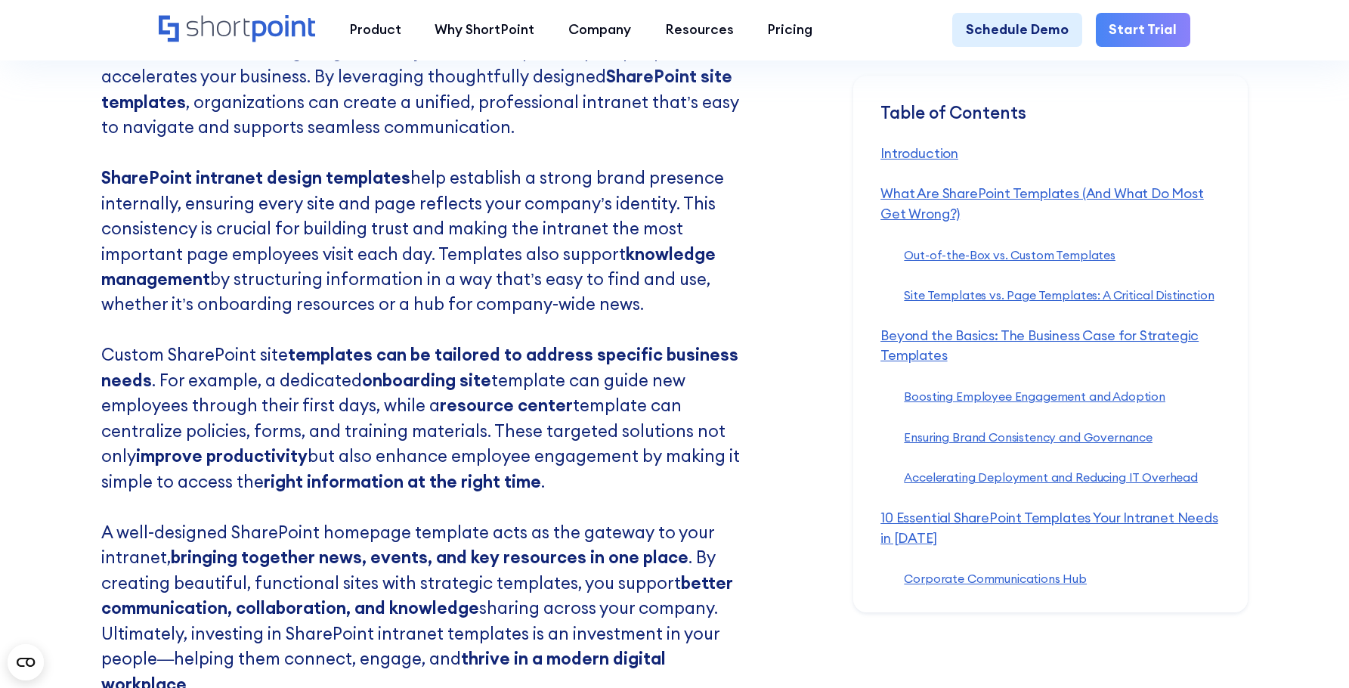
click at [711, 290] on strong "knowledge management" at bounding box center [408, 266] width 615 height 46
click at [716, 290] on strong "knowledge management" at bounding box center [408, 266] width 615 height 46
click at [645, 288] on p "Strategic use of SharePoint intranet templates goes far beyond simply launching…" at bounding box center [427, 355] width 652 height 683
click at [333, 288] on p "Strategic use of SharePoint intranet templates goes far beyond simply launching…" at bounding box center [427, 355] width 652 height 683
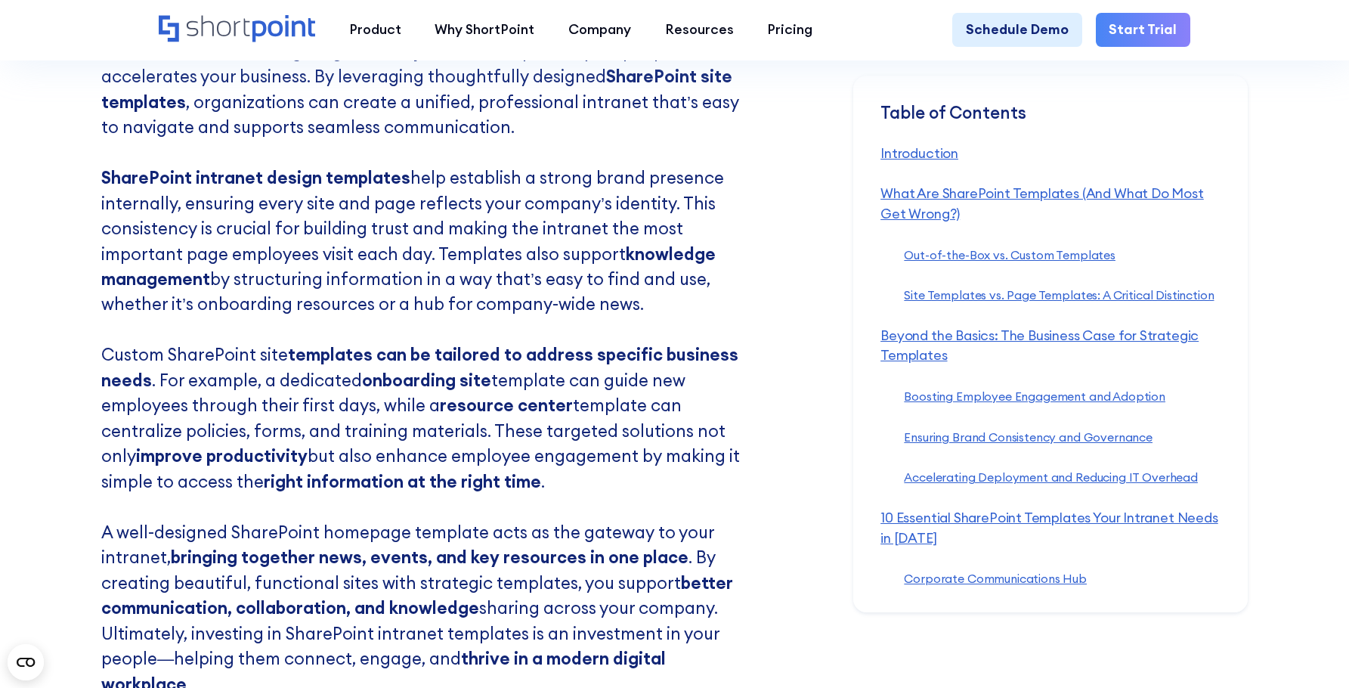
click at [556, 390] on strong "templates can be tailored to address specific business needs" at bounding box center [419, 367] width 637 height 46
click at [1290, 432] on section "Table of Contents ‍ Introduction ‍ What Are SharePoint Templates (And What Do M…" at bounding box center [1101, 344] width 496 height 537
click at [1283, 432] on section "Table of Contents ‍ Introduction ‍ What Are SharePoint Templates (And What Do M…" at bounding box center [1101, 344] width 496 height 537
click at [1276, 436] on section "Table of Contents ‍ Introduction ‍ What Are SharePoint Templates (And What Do M…" at bounding box center [1101, 344] width 496 height 537
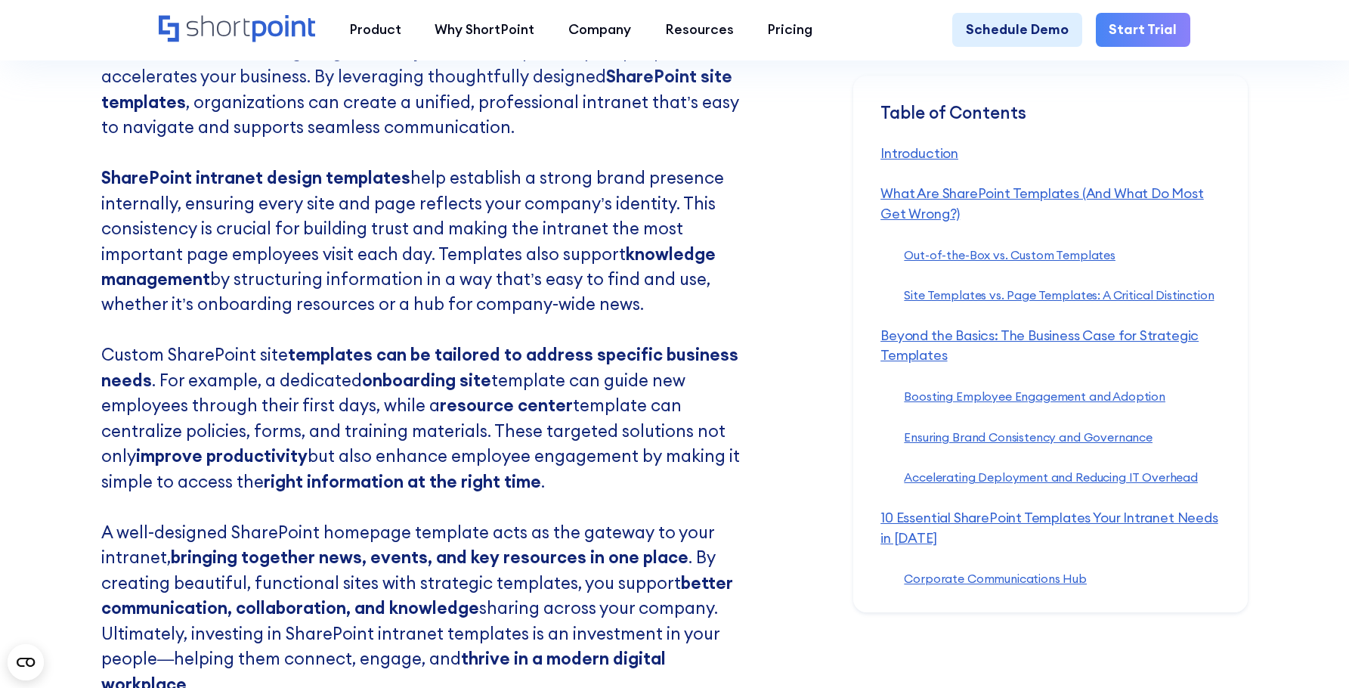
click at [1265, 444] on section "Table of Contents ‍ Introduction ‍ What Are SharePoint Templates (And What Do M…" at bounding box center [1101, 344] width 496 height 537
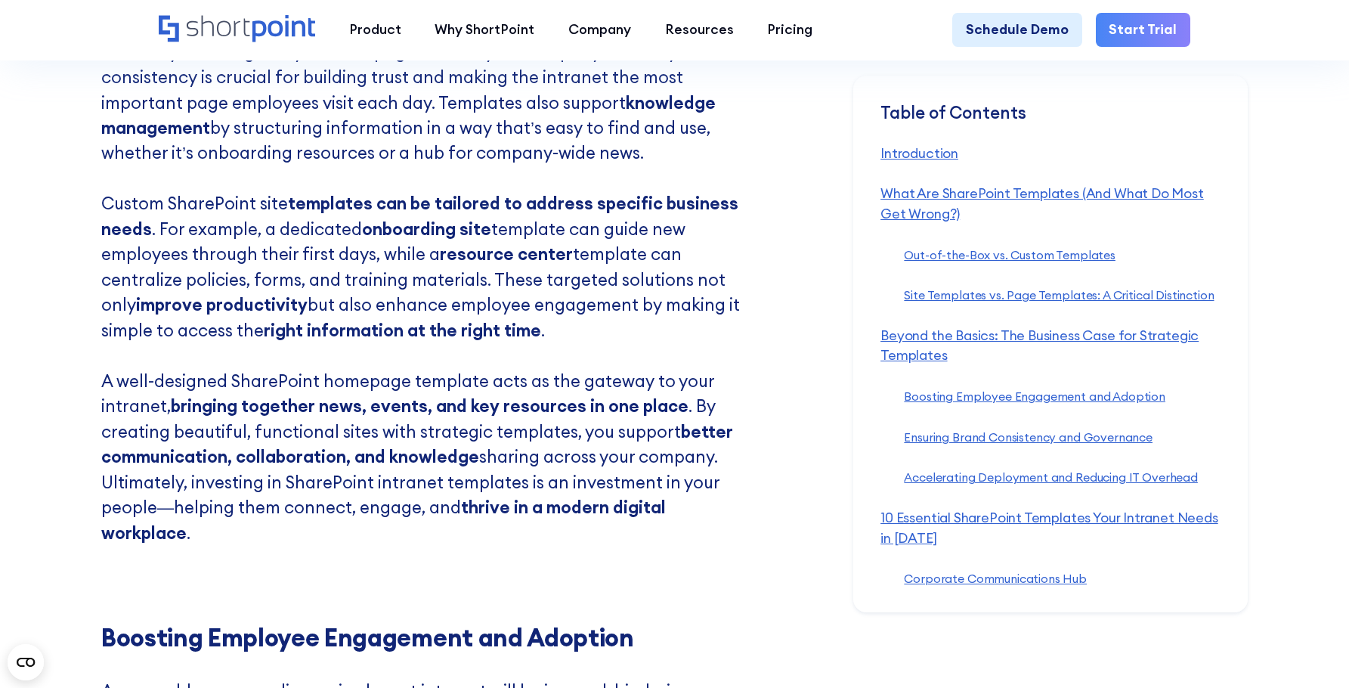
scroll to position [4732, 0]
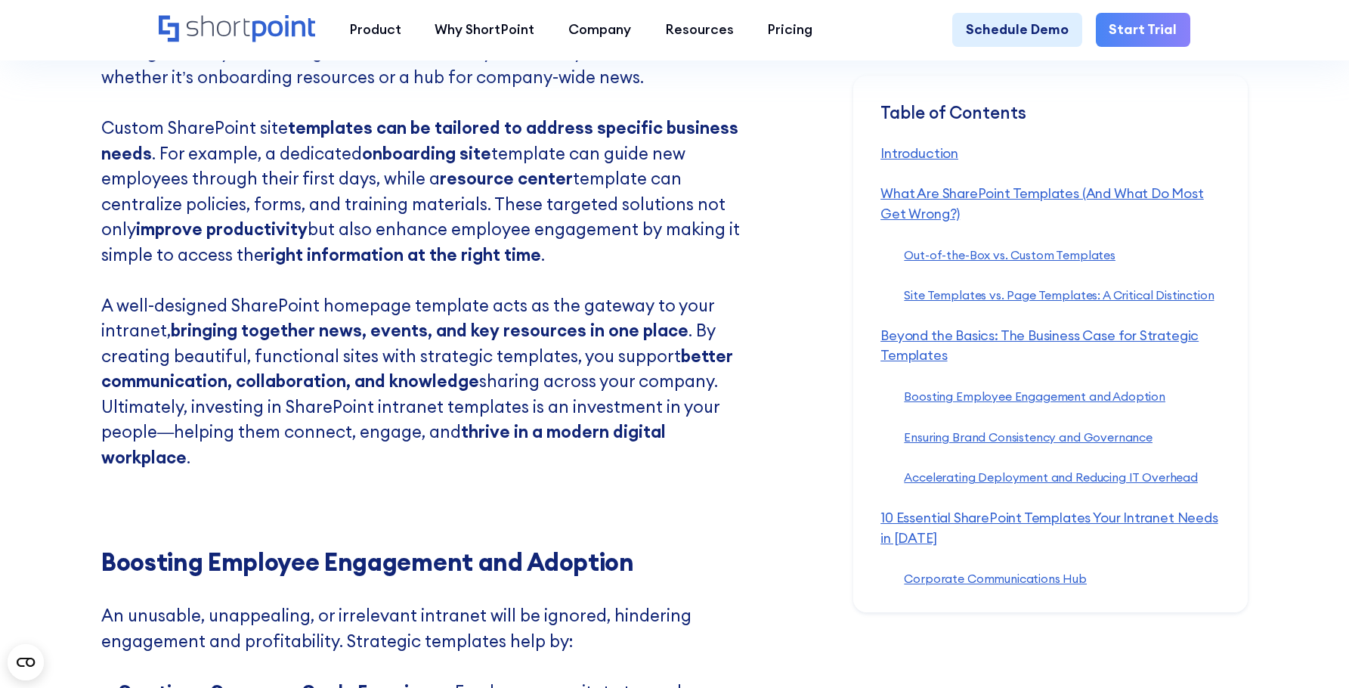
click at [1260, 446] on section "Table of Contents ‍ Introduction ‍ What Are SharePoint Templates (And What Do M…" at bounding box center [1101, 344] width 496 height 537
click at [1284, 431] on section "Table of Contents ‍ Introduction ‍ What Are SharePoint Templates (And What Do M…" at bounding box center [1101, 344] width 496 height 537
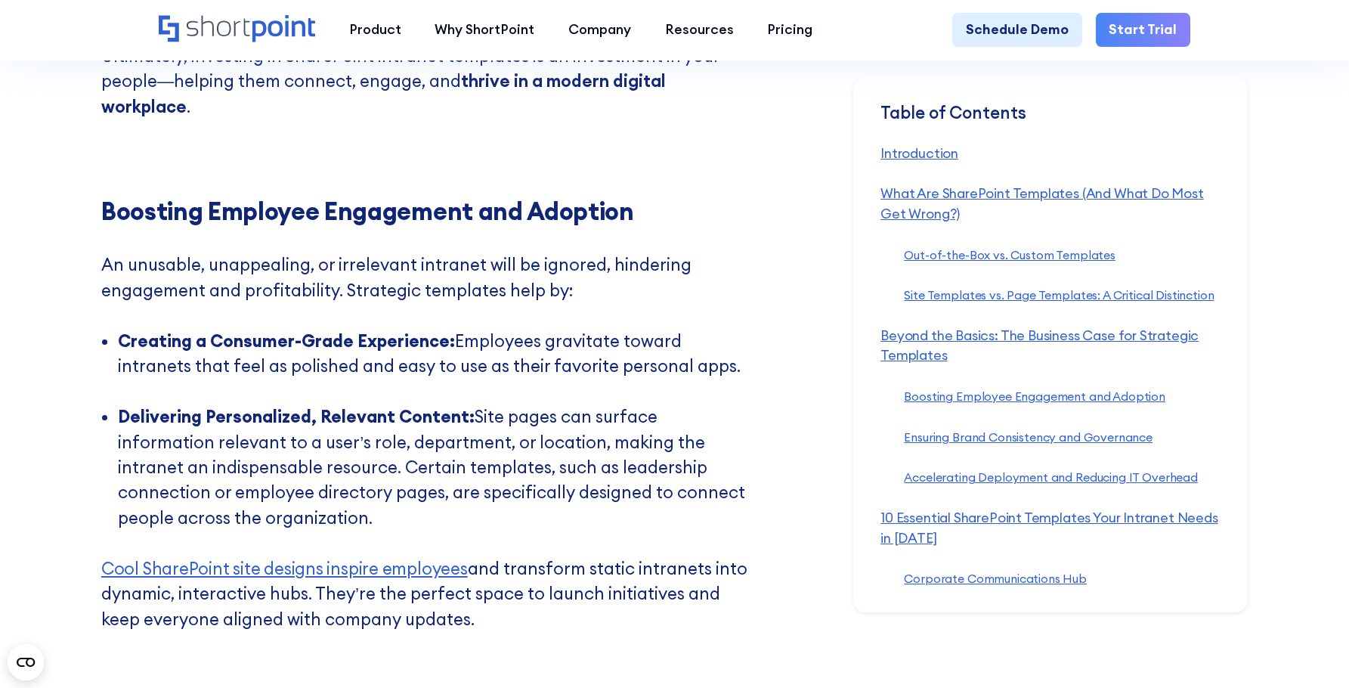
scroll to position [5110, 0]
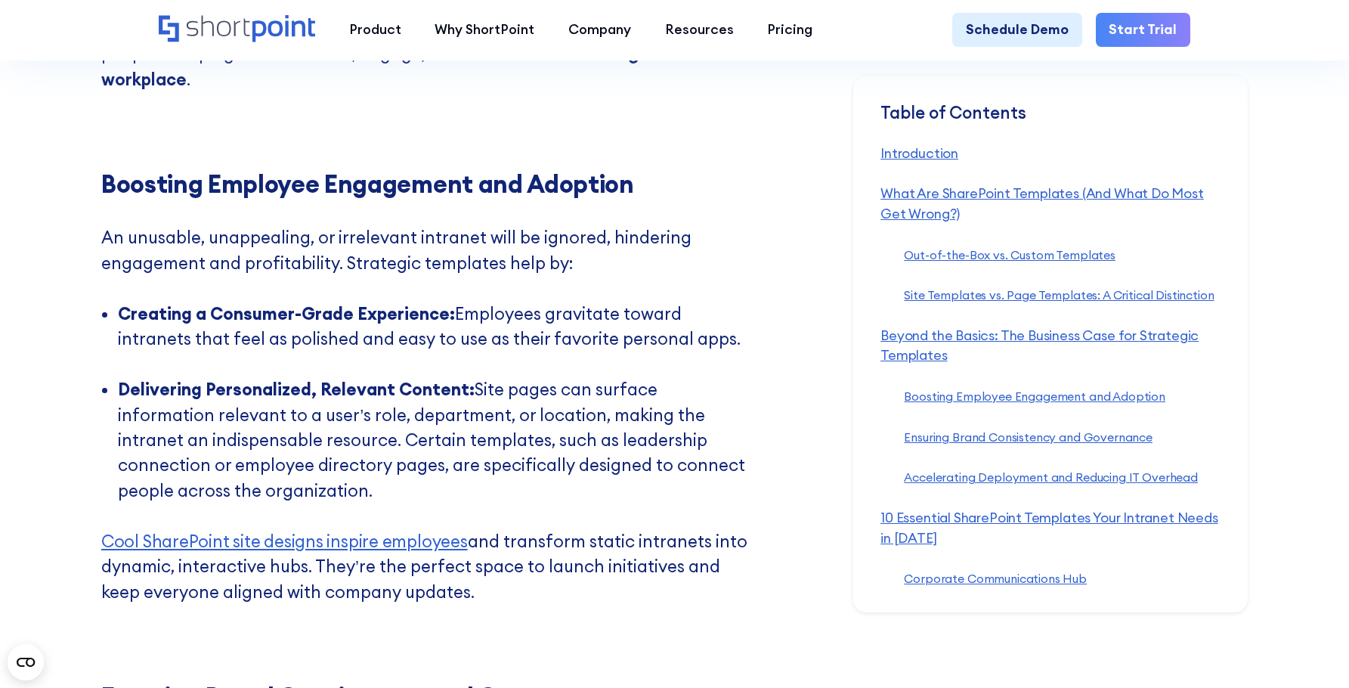
click at [1284, 430] on section "Table of Contents ‍ Introduction ‍ What Are SharePoint Templates (And What Do M…" at bounding box center [1101, 344] width 496 height 537
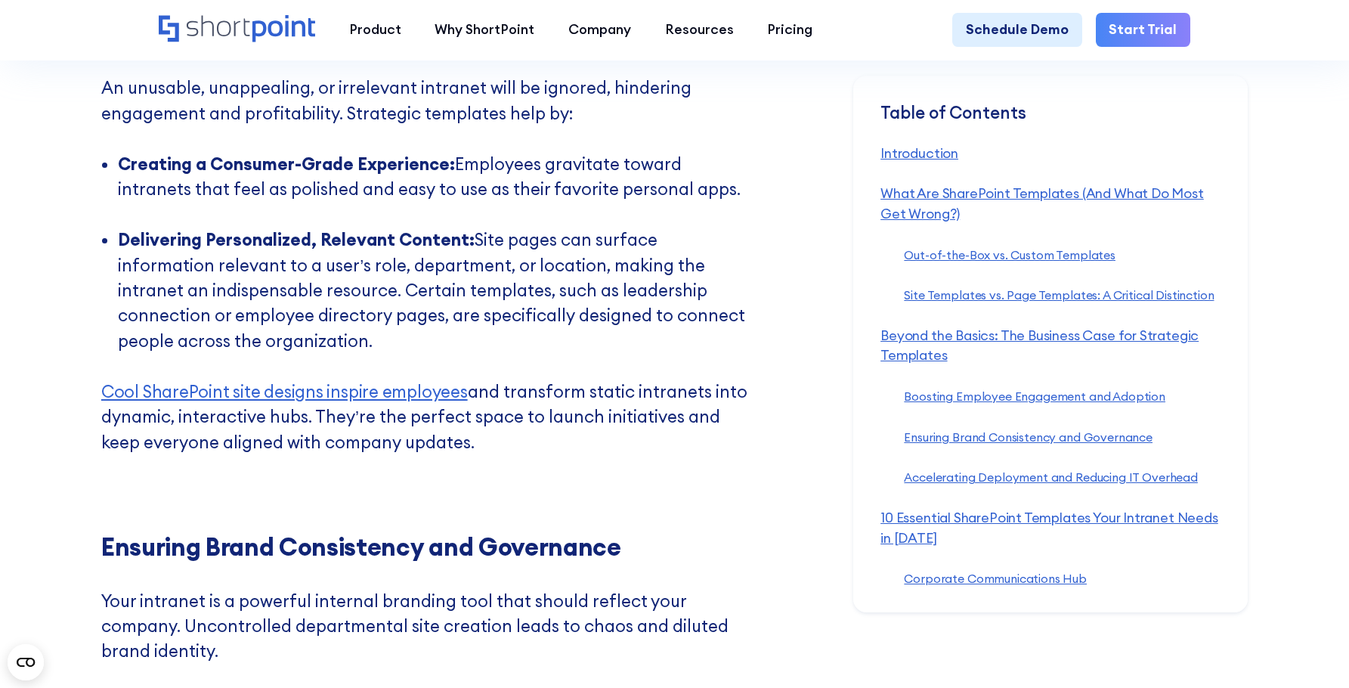
scroll to position [5261, 0]
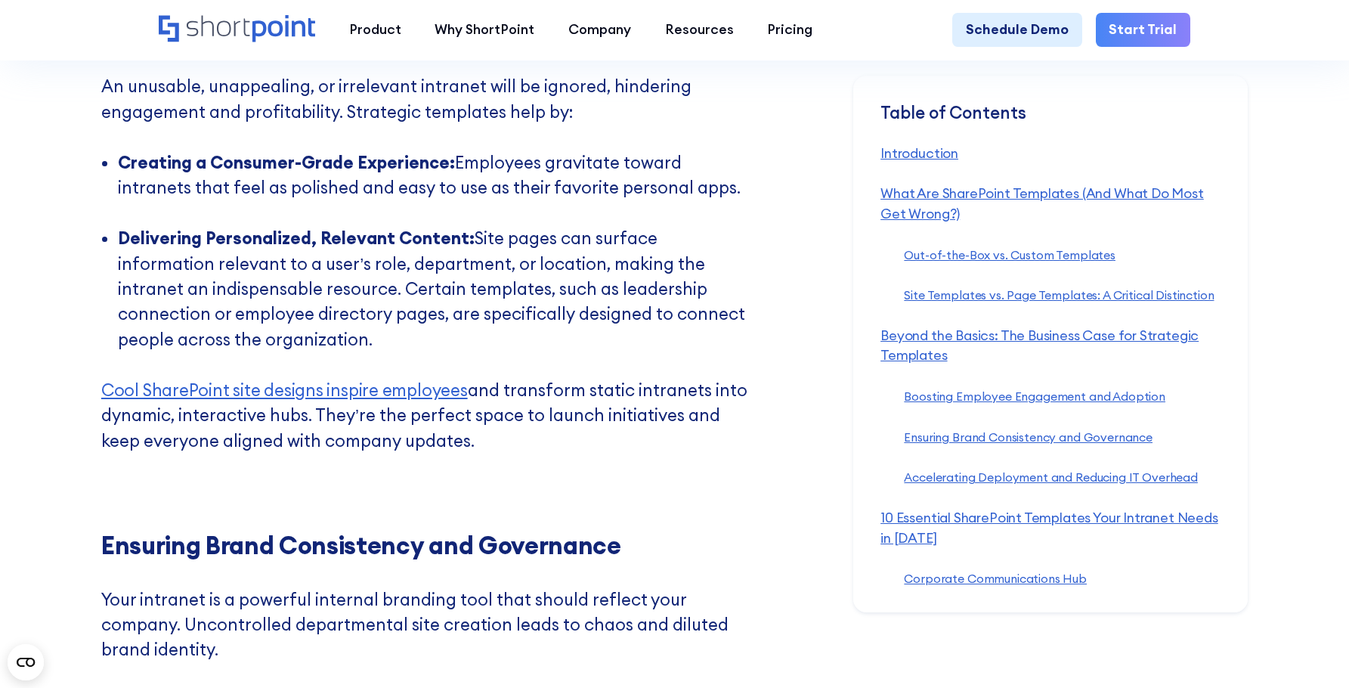
click at [1270, 423] on section "Table of Contents ‍ Introduction ‍ What Are SharePoint Templates (And What Do M…" at bounding box center [1101, 344] width 496 height 537
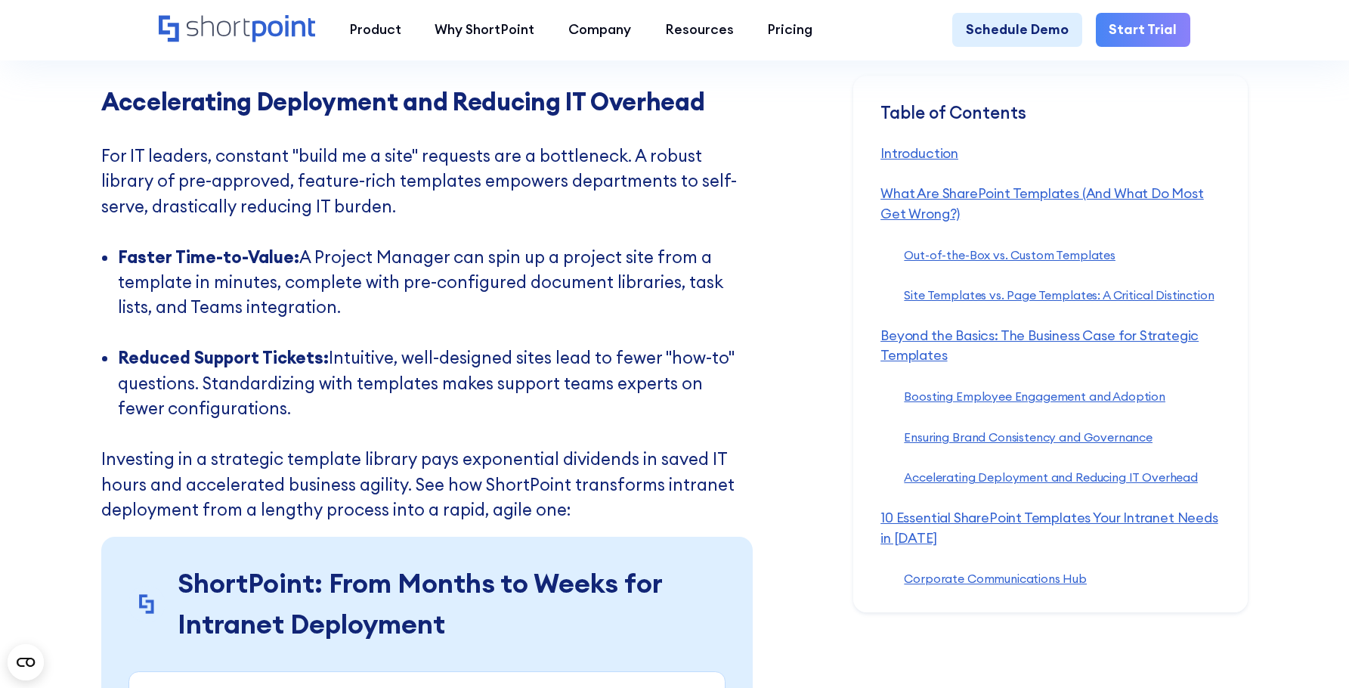
scroll to position [6319, 0]
click at [1338, 335] on section "Table of Contents ‍ Introduction ‍ What Are SharePoint Templates (And What Do M…" at bounding box center [1101, 344] width 496 height 537
click at [1313, 277] on section "Table of Contents ‍ Introduction ‍ What Are SharePoint Templates (And What Do M…" at bounding box center [1101, 344] width 496 height 537
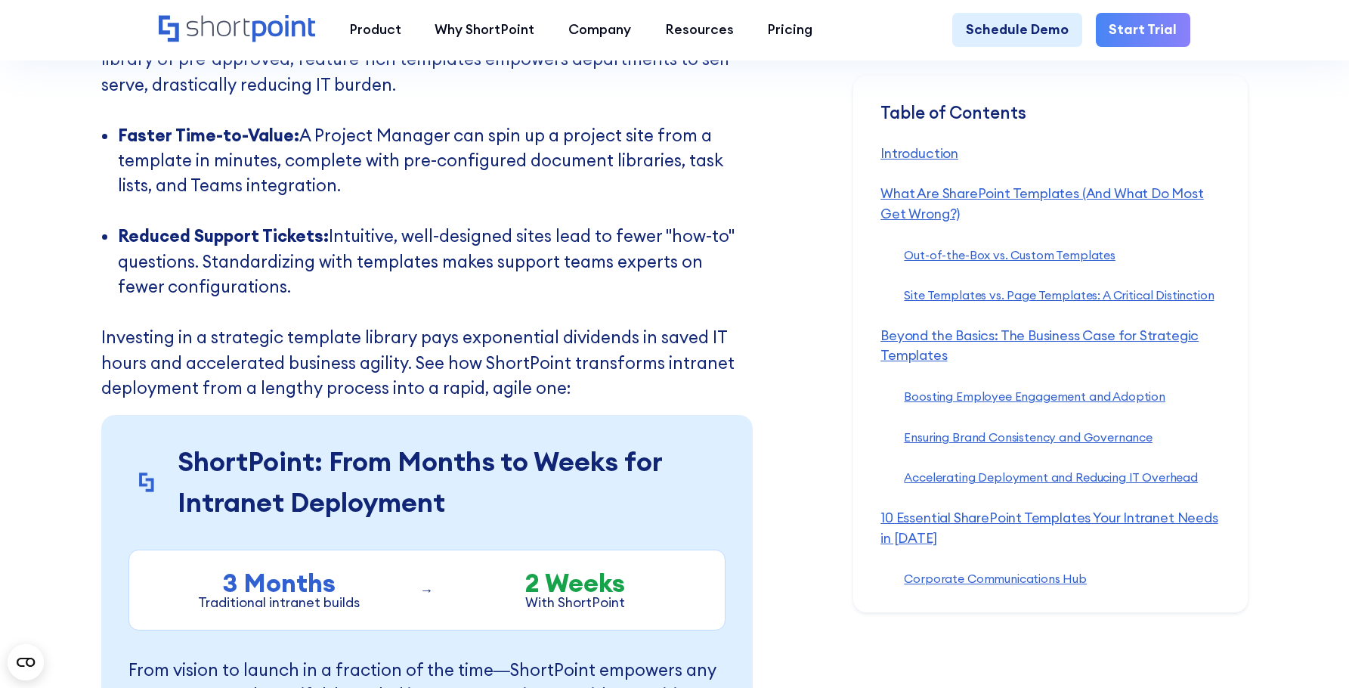
scroll to position [6622, 0]
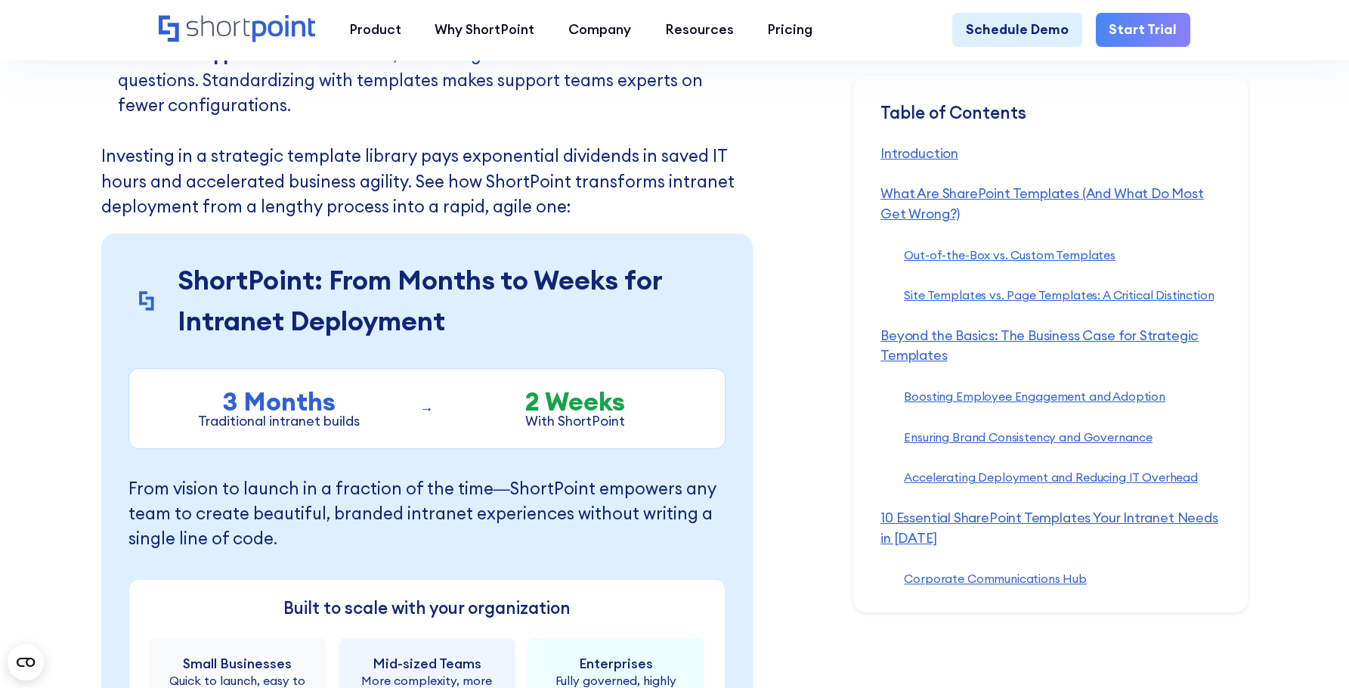
click at [1313, 277] on section "Table of Contents ‍ Introduction ‍ What Are SharePoint Templates (And What Do M…" at bounding box center [1101, 344] width 496 height 537
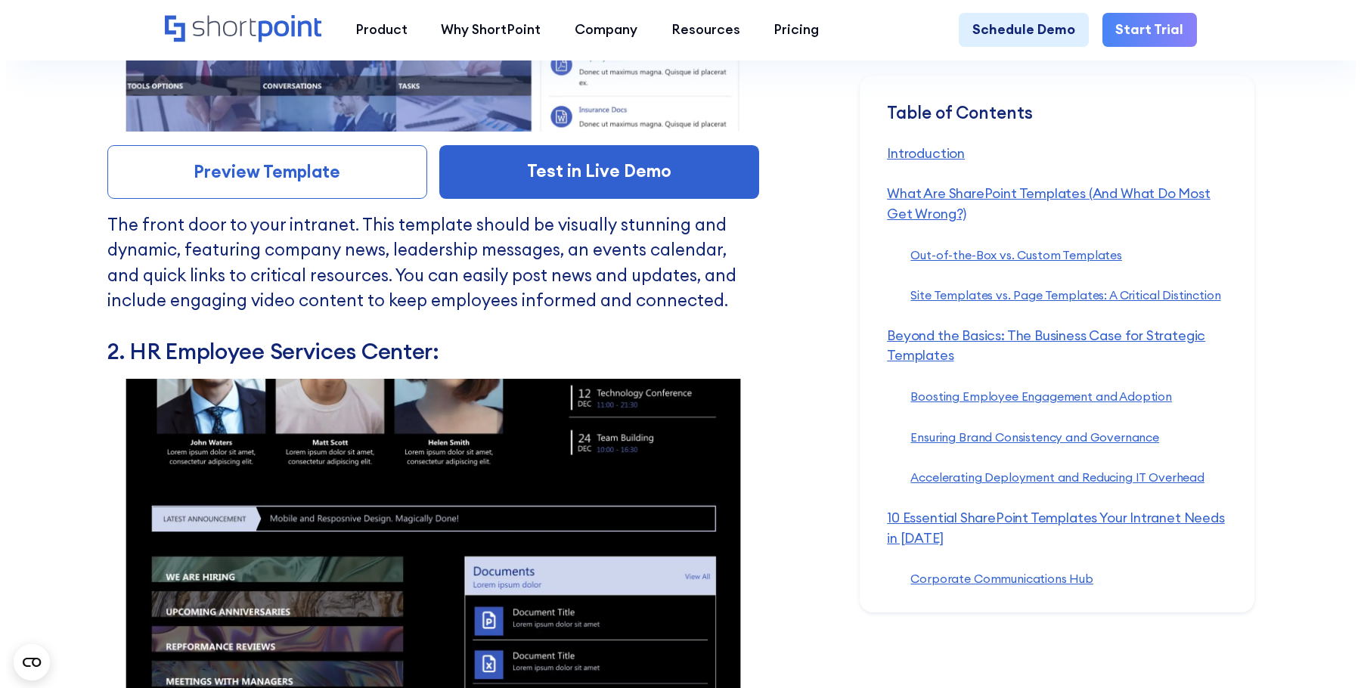
scroll to position [8360, 0]
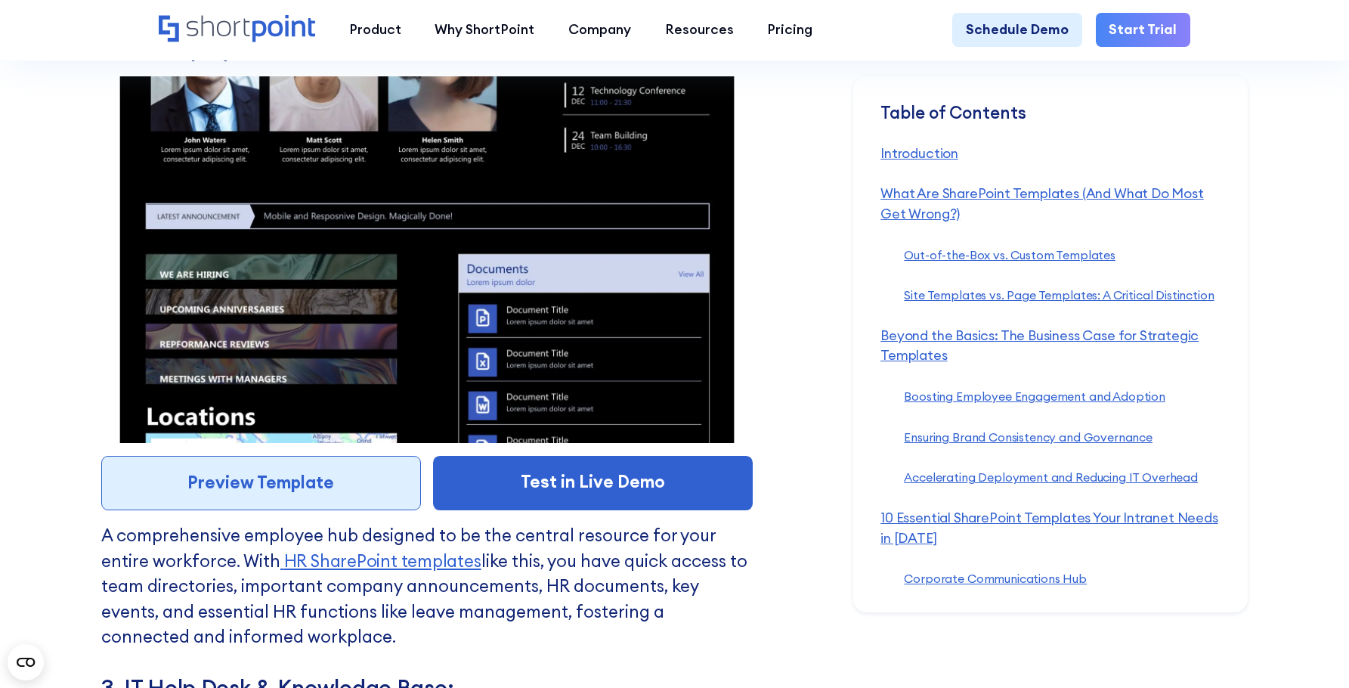
click at [280, 509] on link "Preview Template" at bounding box center [261, 483] width 320 height 54
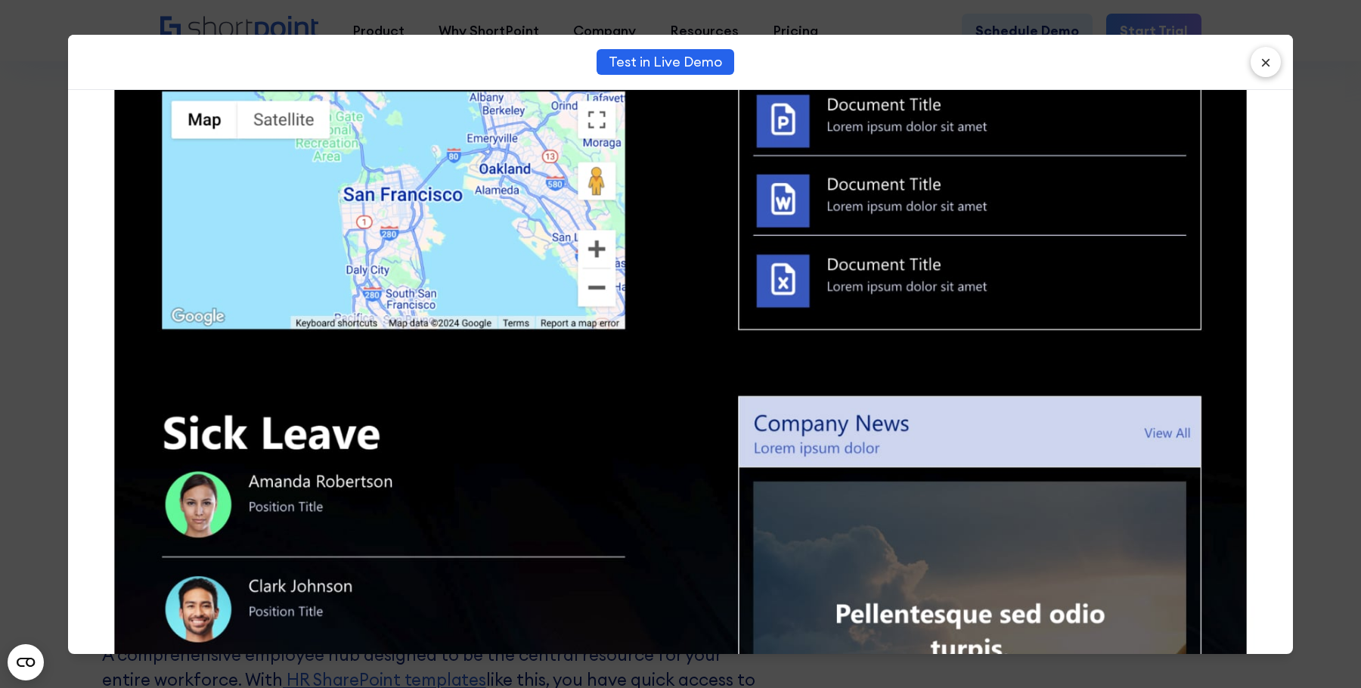
scroll to position [1339, 0]
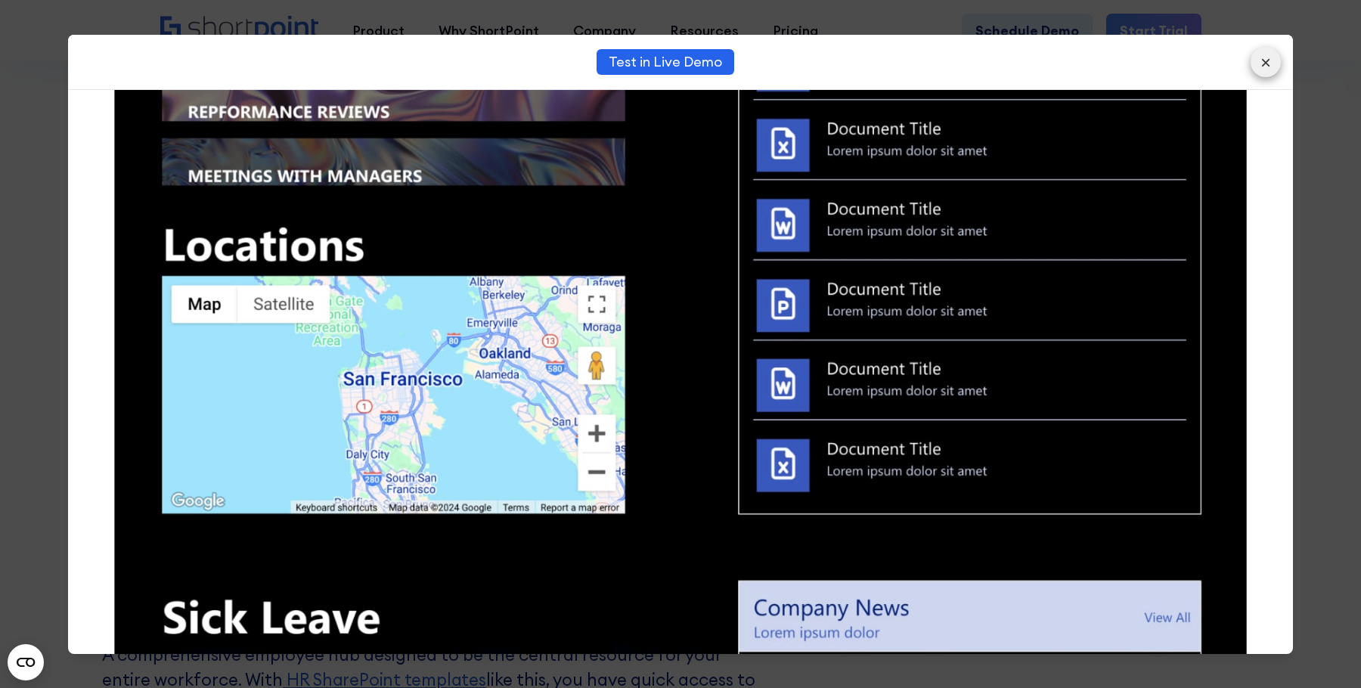
click at [1280, 59] on button "×" at bounding box center [1265, 62] width 30 height 30
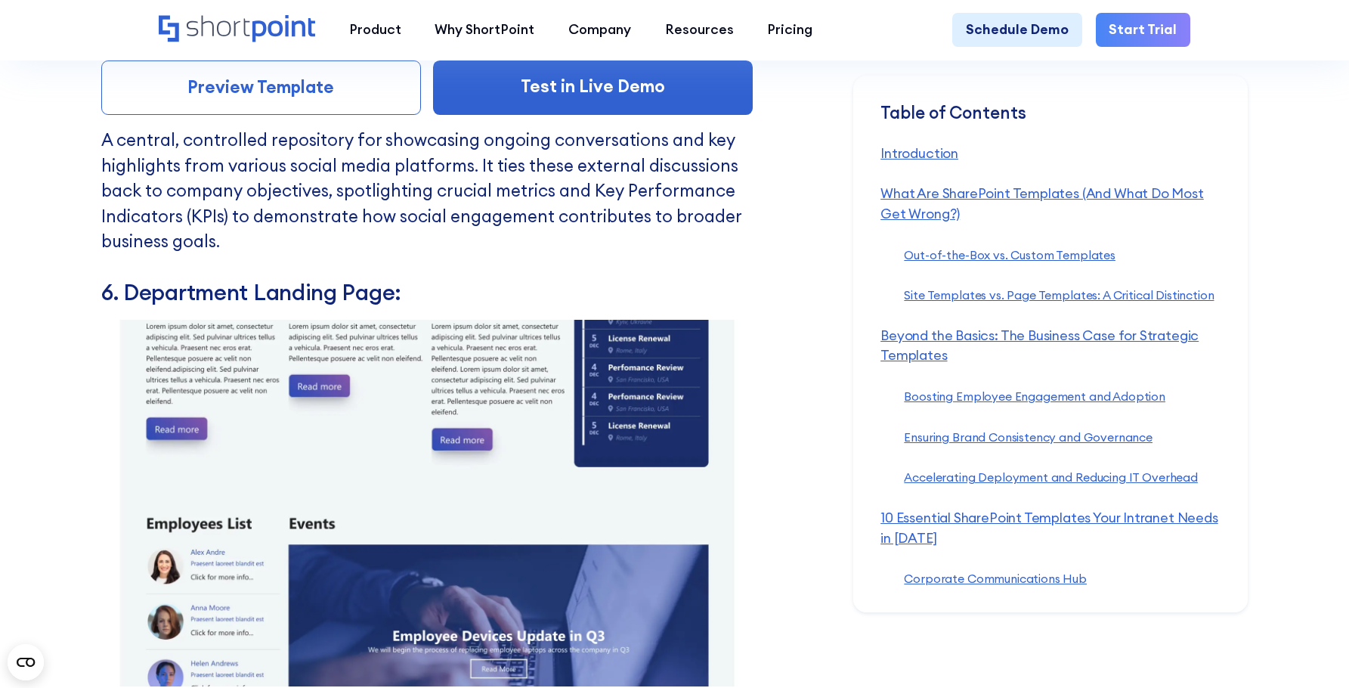
scroll to position [11201, 0]
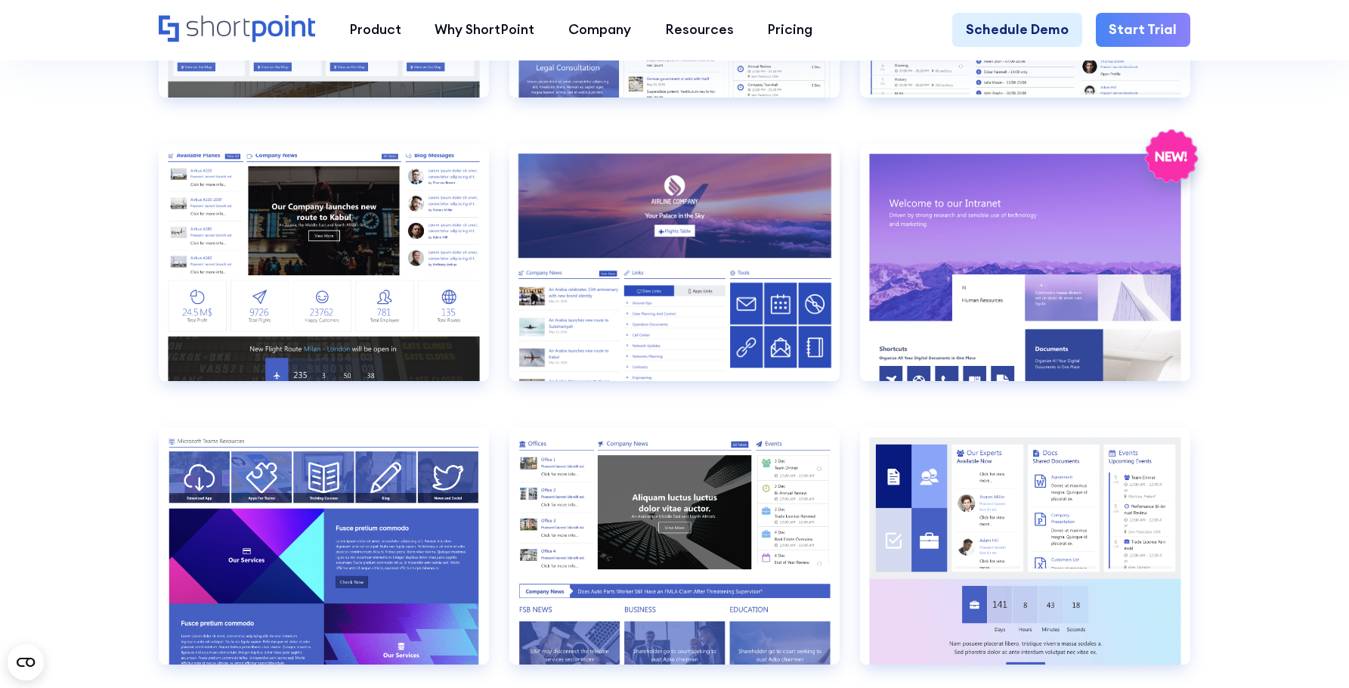
scroll to position [2495, 0]
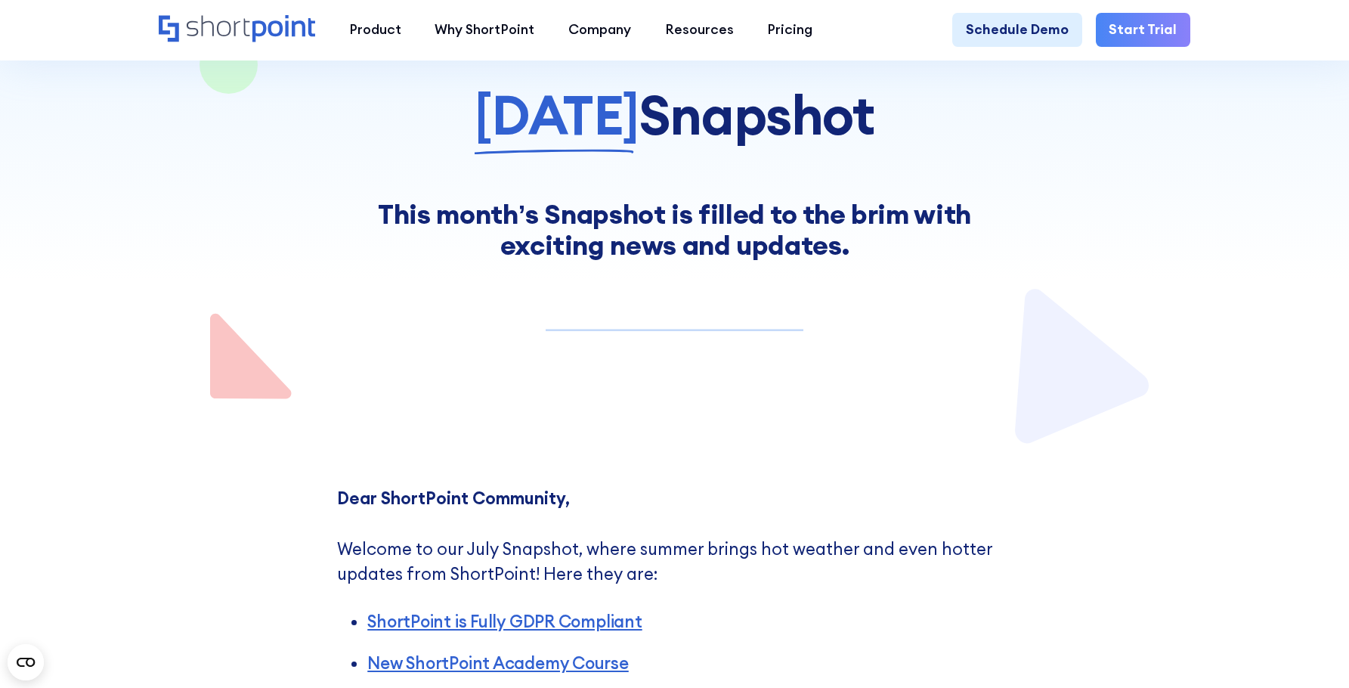
scroll to position [454, 0]
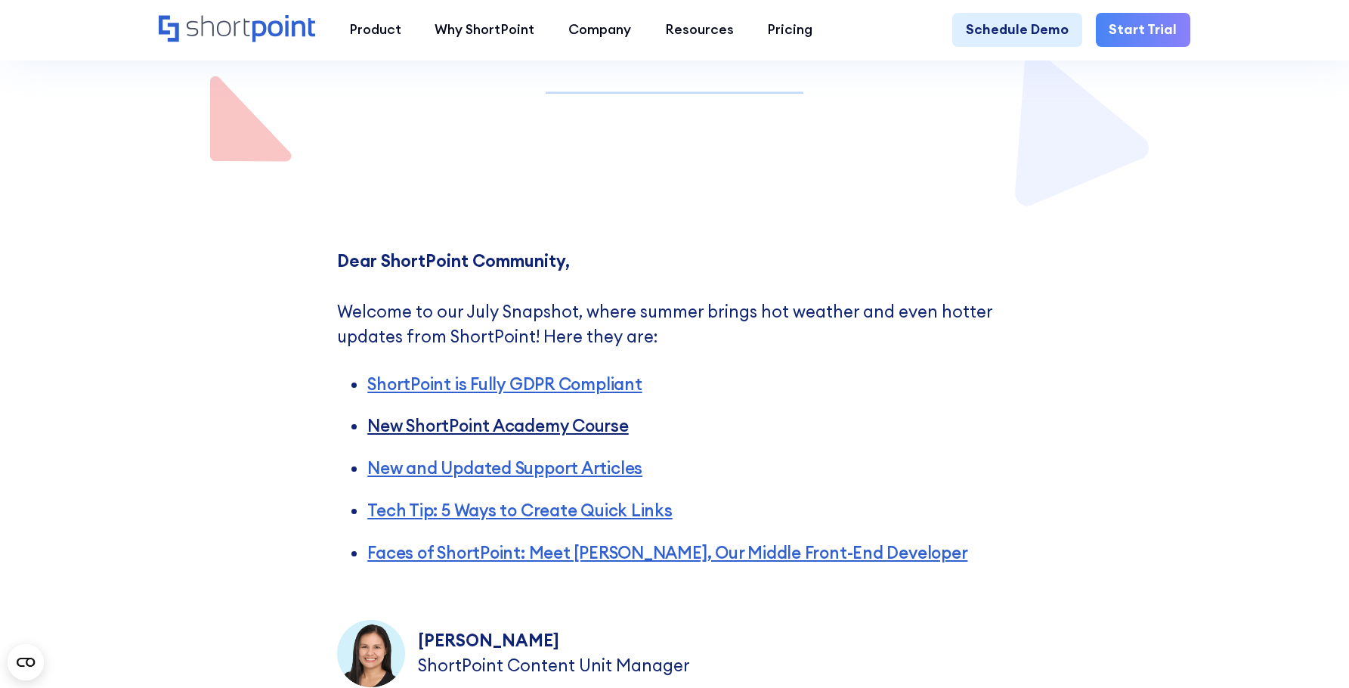
drag, startPoint x: 586, startPoint y: 444, endPoint x: 570, endPoint y: 435, distance: 18.3
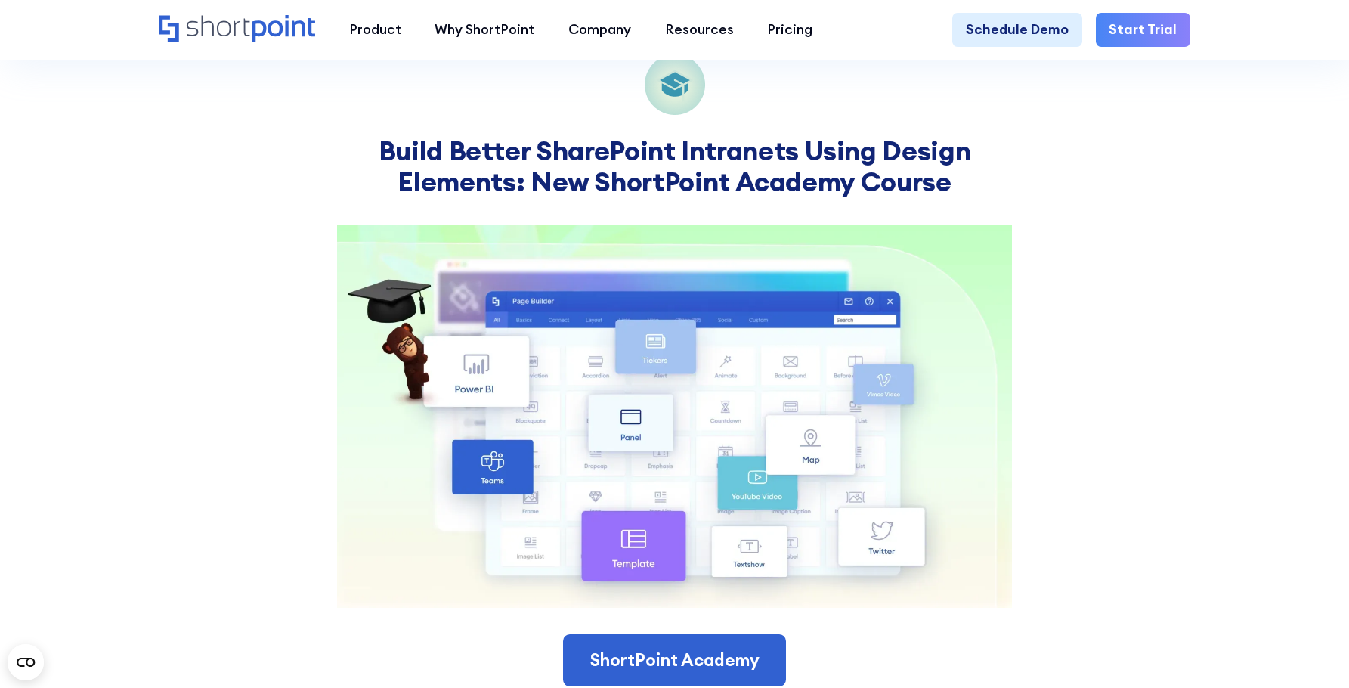
scroll to position [2495, 0]
click at [1178, 358] on div "Build Better SharePoint Intranets Using Design Elements: New ShortPoint Academy…" at bounding box center [674, 580] width 1349 height 1243
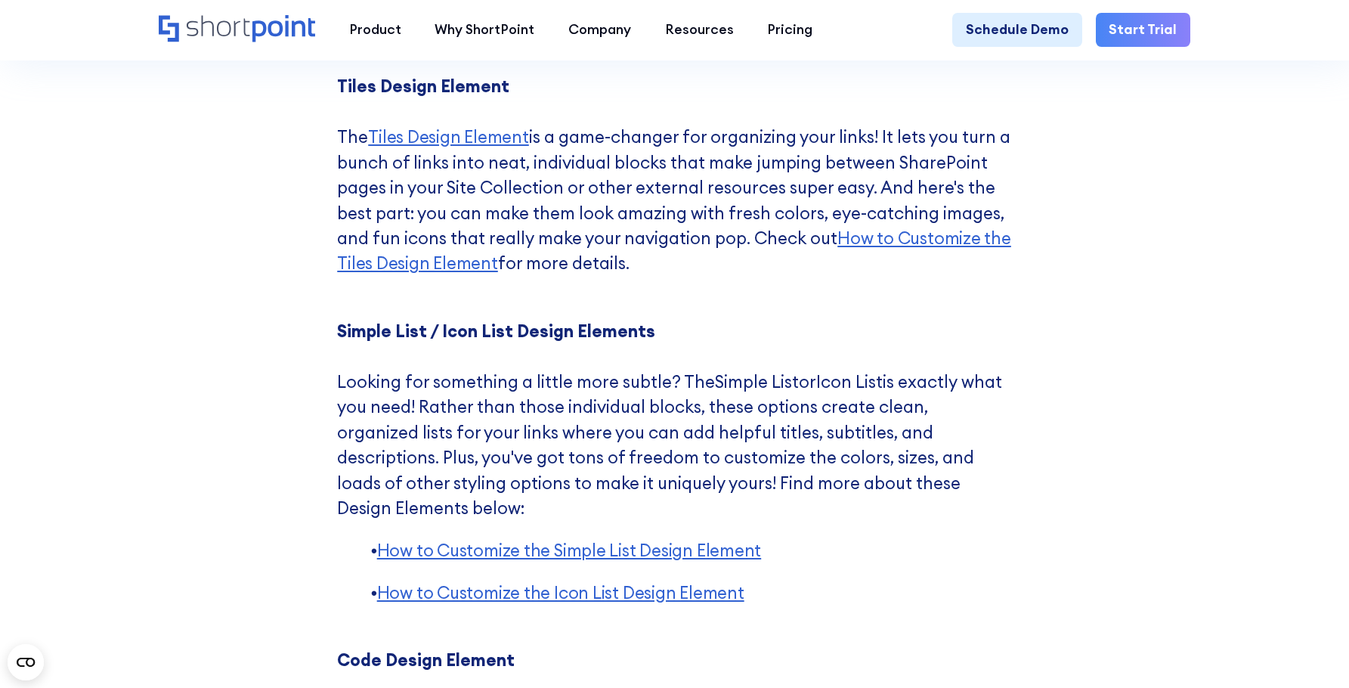
scroll to position [5821, 0]
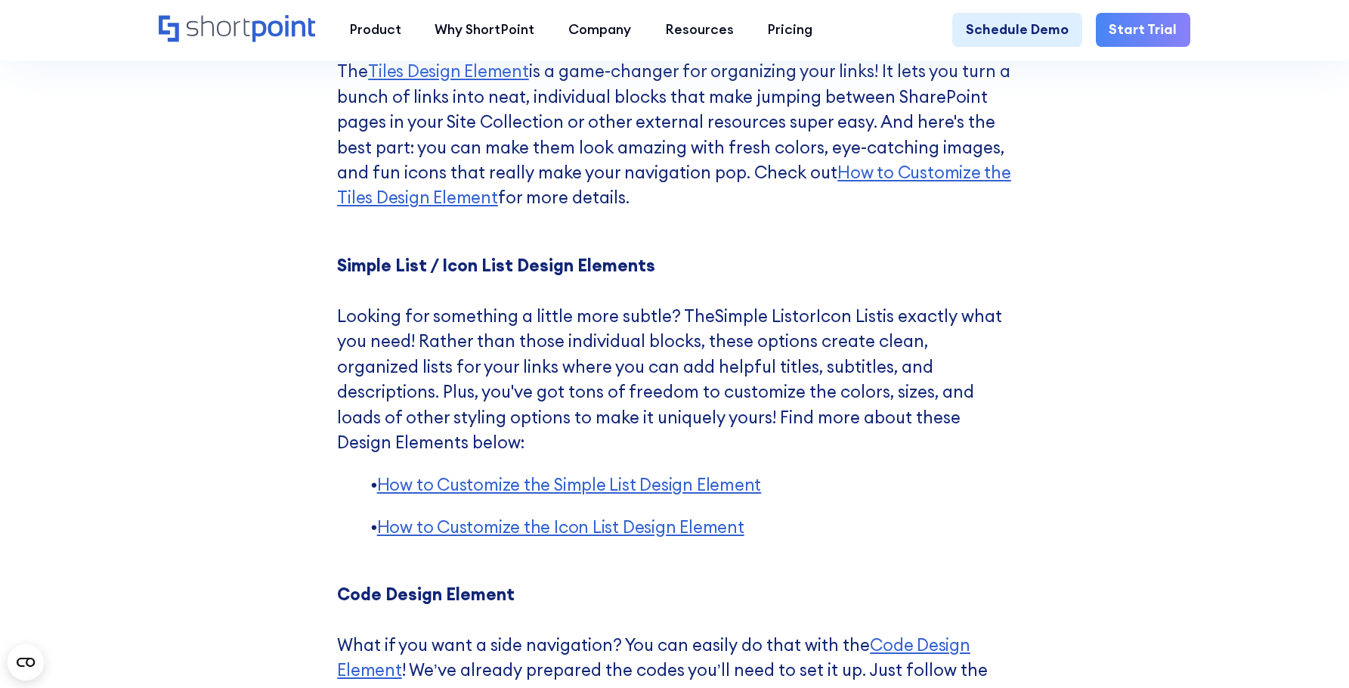
click at [1100, 371] on div "5 Ways to Create Quick Links or Navigation Using ShortPoint Tired of scrolling …" at bounding box center [674, 320] width 1349 height 2427
click at [1084, 457] on div "5 Ways to Create Quick Links or Navigation Using ShortPoint Tired of scrolling …" at bounding box center [674, 320] width 1349 height 2427
click at [1141, 336] on div "5 Ways to Create Quick Links or Navigation Using ShortPoint Tired of scrolling …" at bounding box center [674, 320] width 1349 height 2427
click at [1273, 341] on div "5 Ways to Create Quick Links or Navigation Using ShortPoint Tired of scrolling …" at bounding box center [674, 320] width 1349 height 2427
click at [1113, 289] on div "5 Ways to Create Quick Links or Navigation Using ShortPoint Tired of scrolling …" at bounding box center [674, 320] width 1349 height 2427
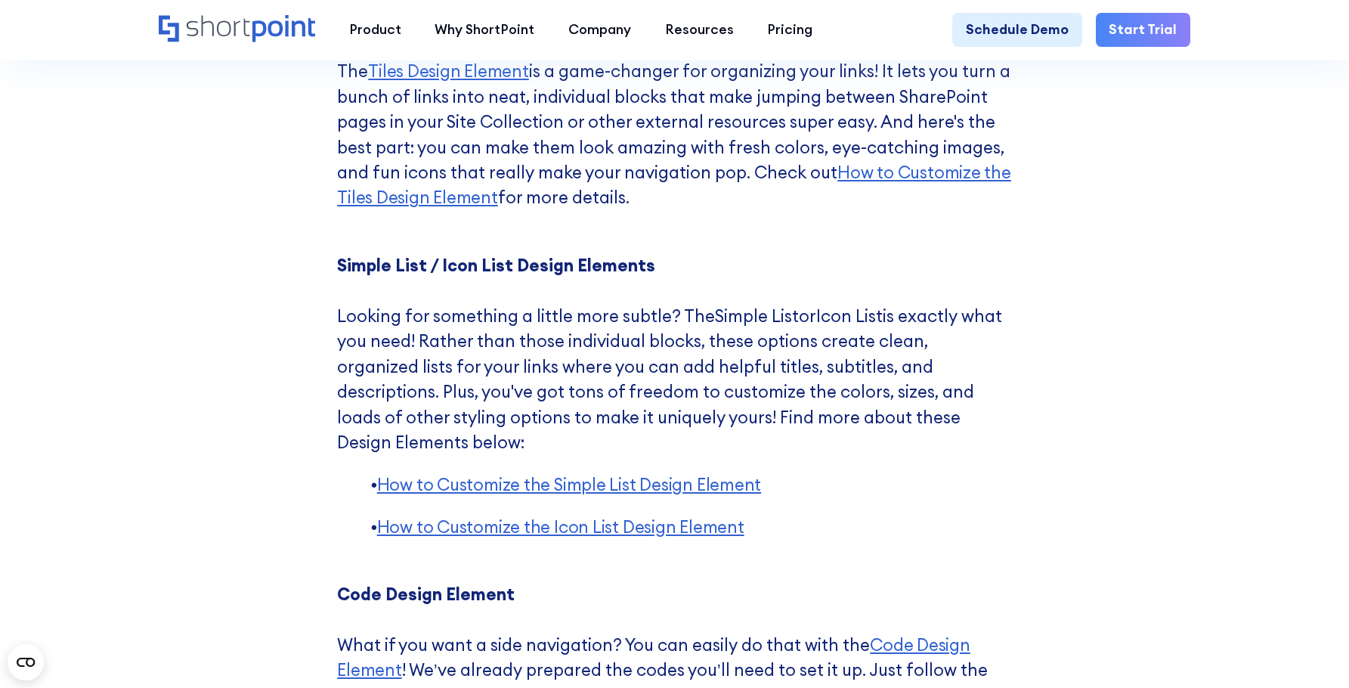
click at [1121, 355] on div "5 Ways to Create Quick Links or Navigation Using ShortPoint Tired of scrolling …" at bounding box center [674, 320] width 1349 height 2427
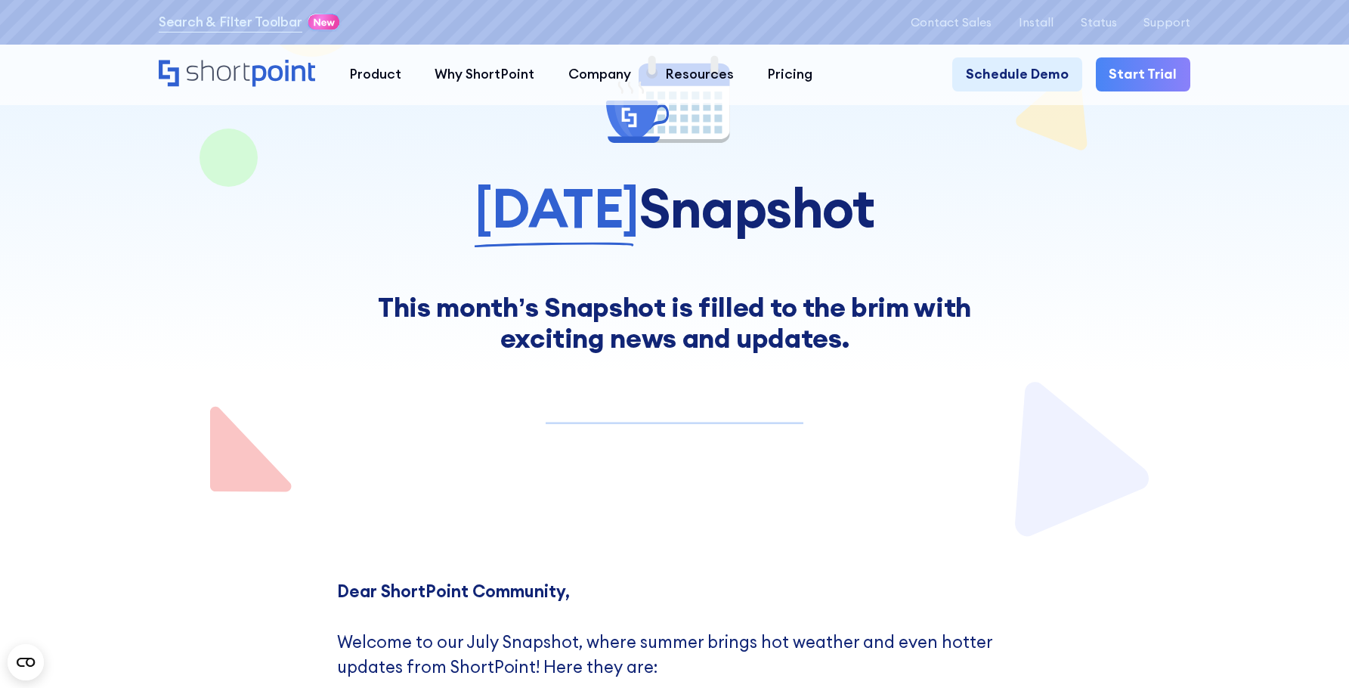
scroll to position [0, 0]
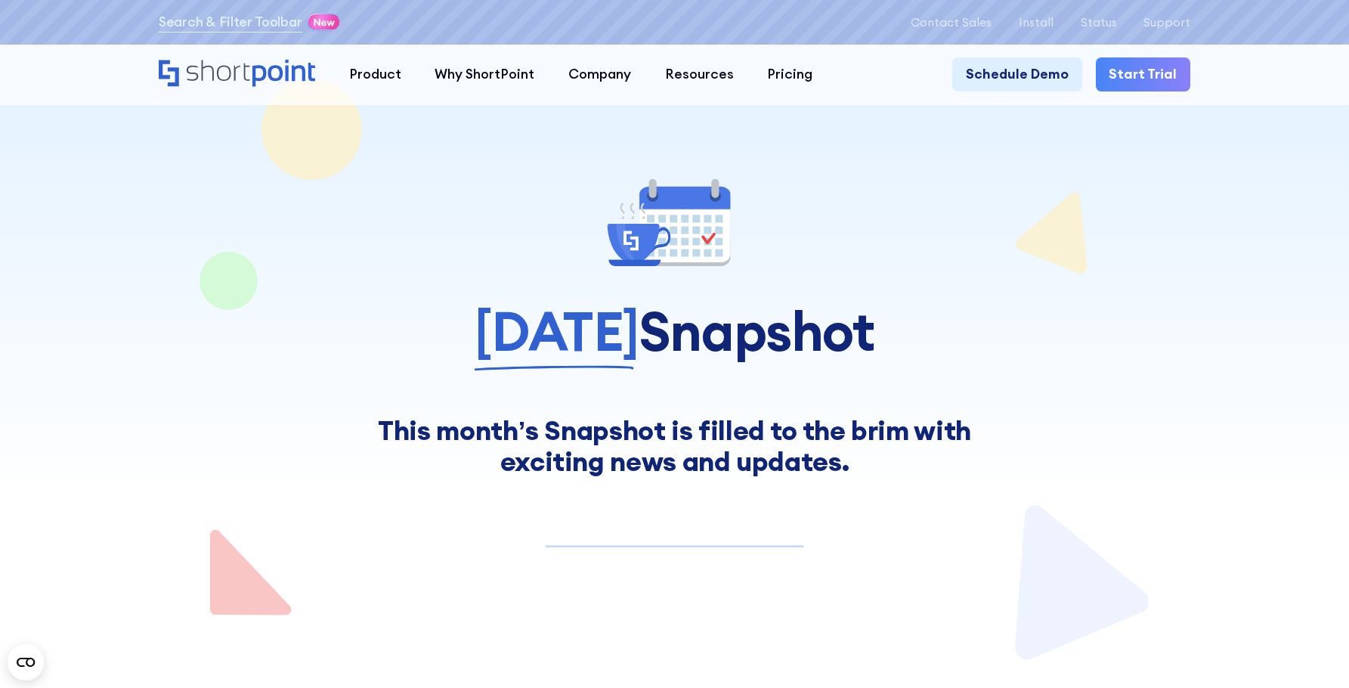
click at [1271, 312] on div at bounding box center [674, 330] width 1349 height 661
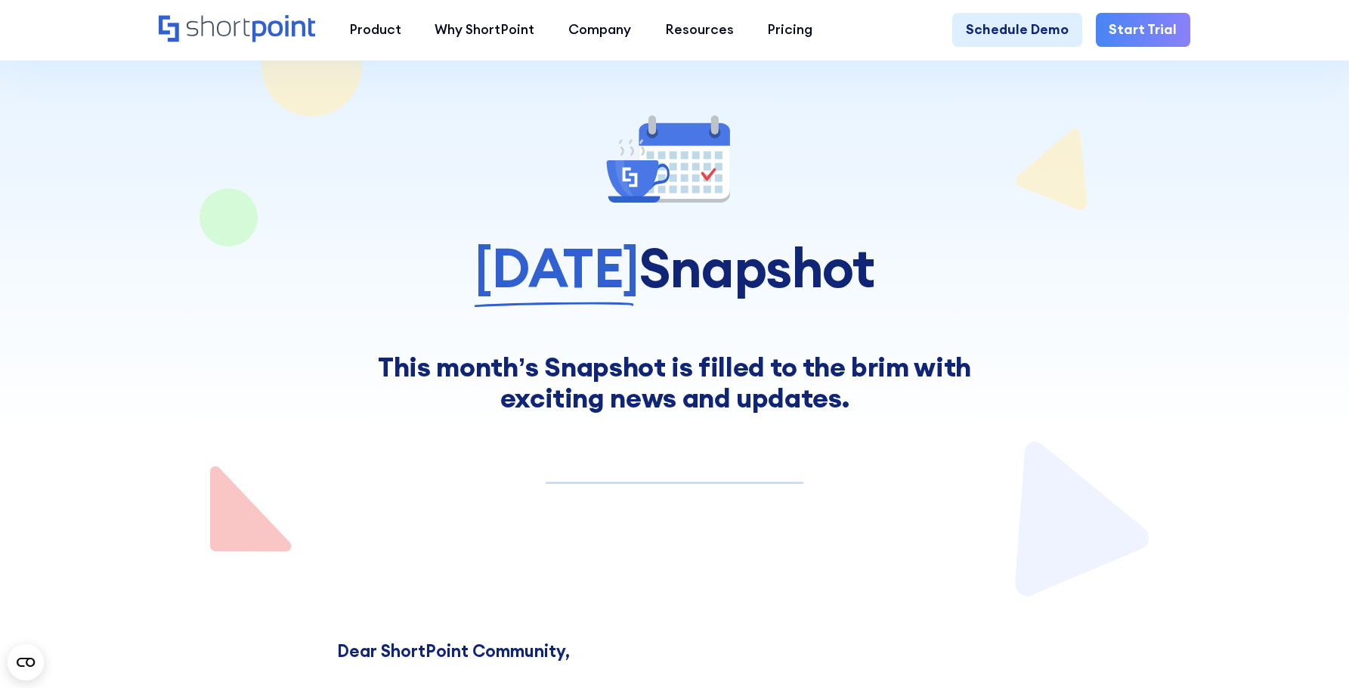
scroll to position [151, 0]
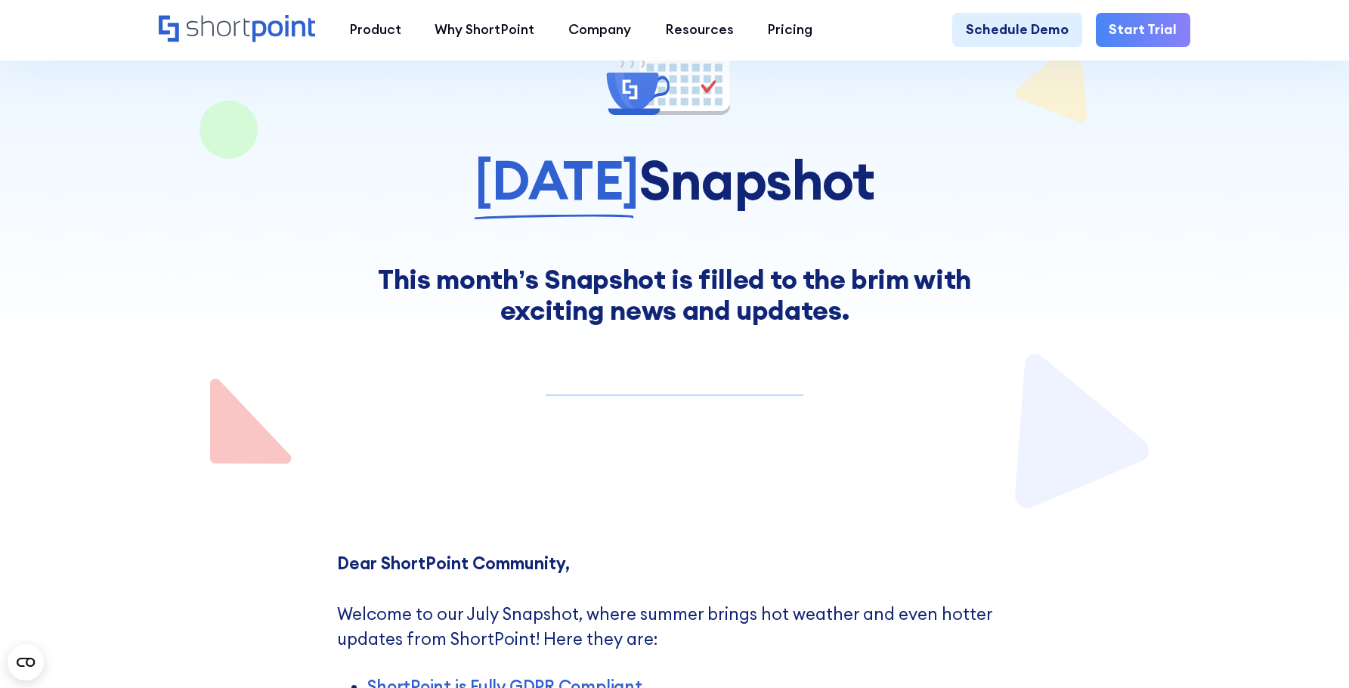
click at [1205, 392] on div at bounding box center [674, 179] width 1349 height 661
click at [1123, 249] on div "July 2025 Snapshot Make Your Intranet Accessible to Everyone This month’s Snaps…" at bounding box center [675, 175] width 1033 height 302
click at [1276, 265] on div at bounding box center [674, 179] width 1349 height 661
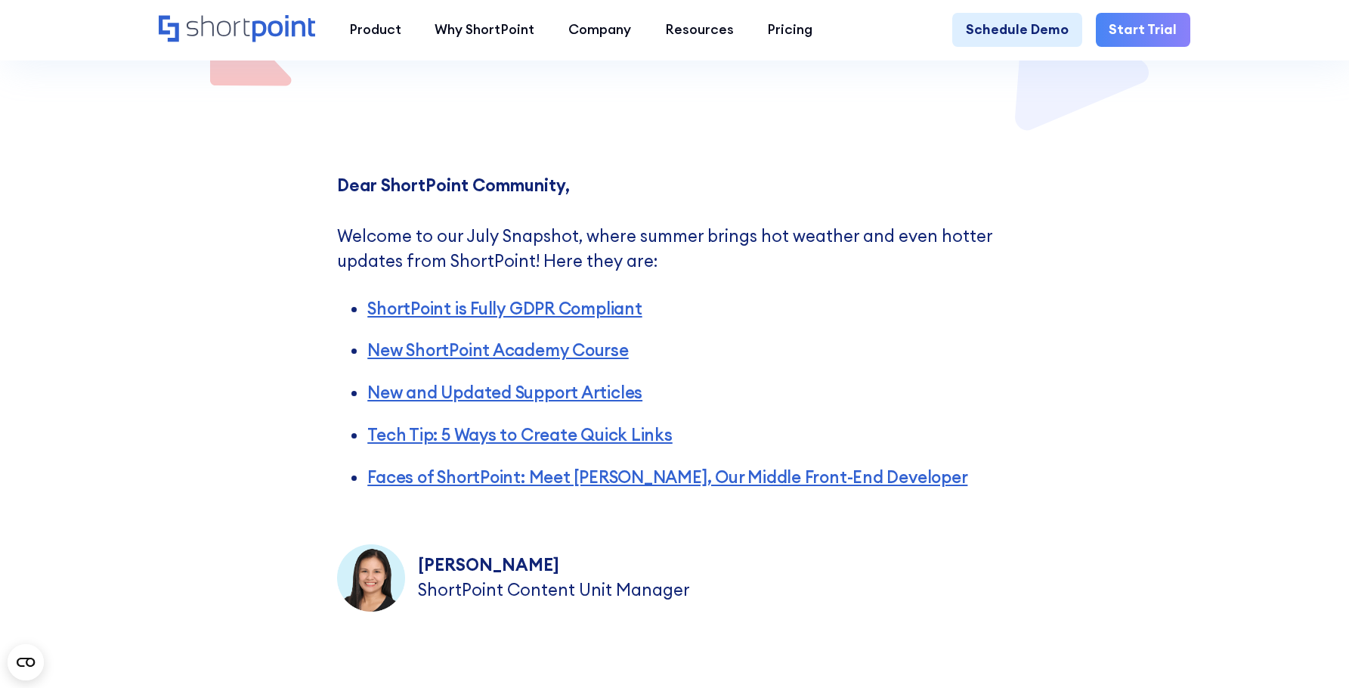
click at [1274, 266] on div "Dear ShortPoint Community, ‍ Welcome to our July Snapshot, where summer brings …" at bounding box center [674, 391] width 1349 height 519
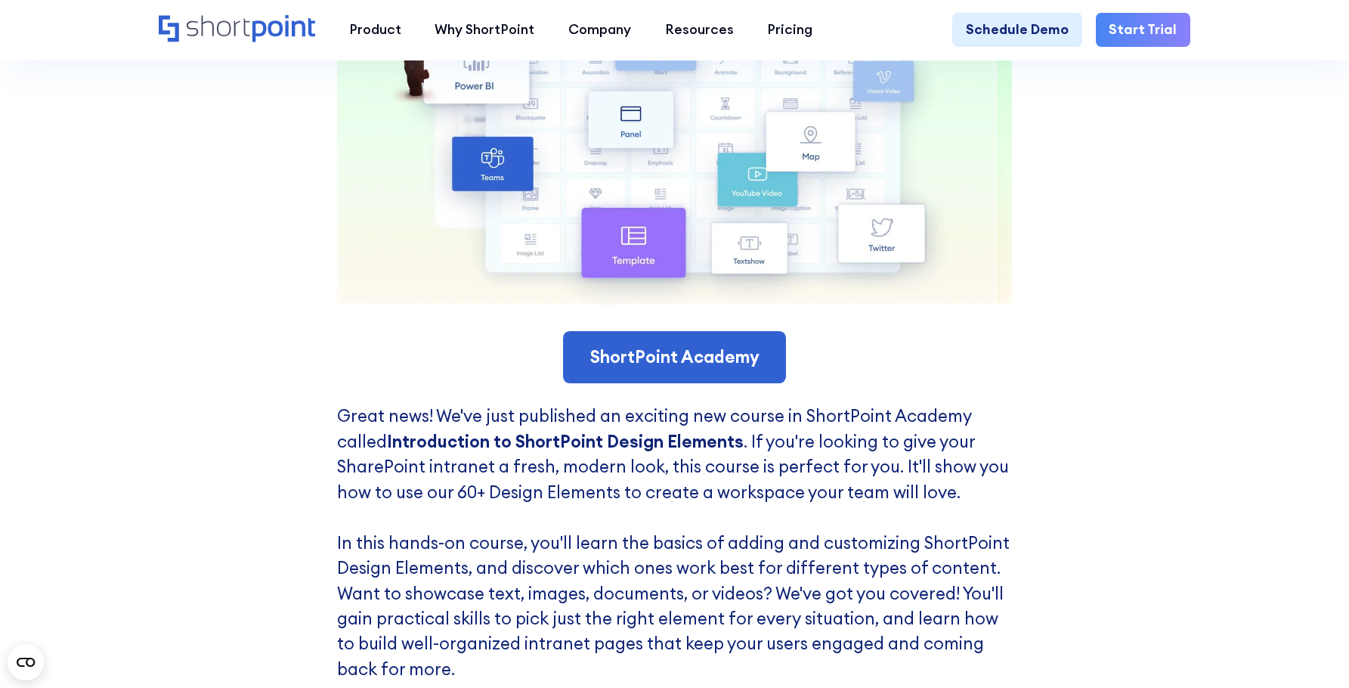
scroll to position [2948, 0]
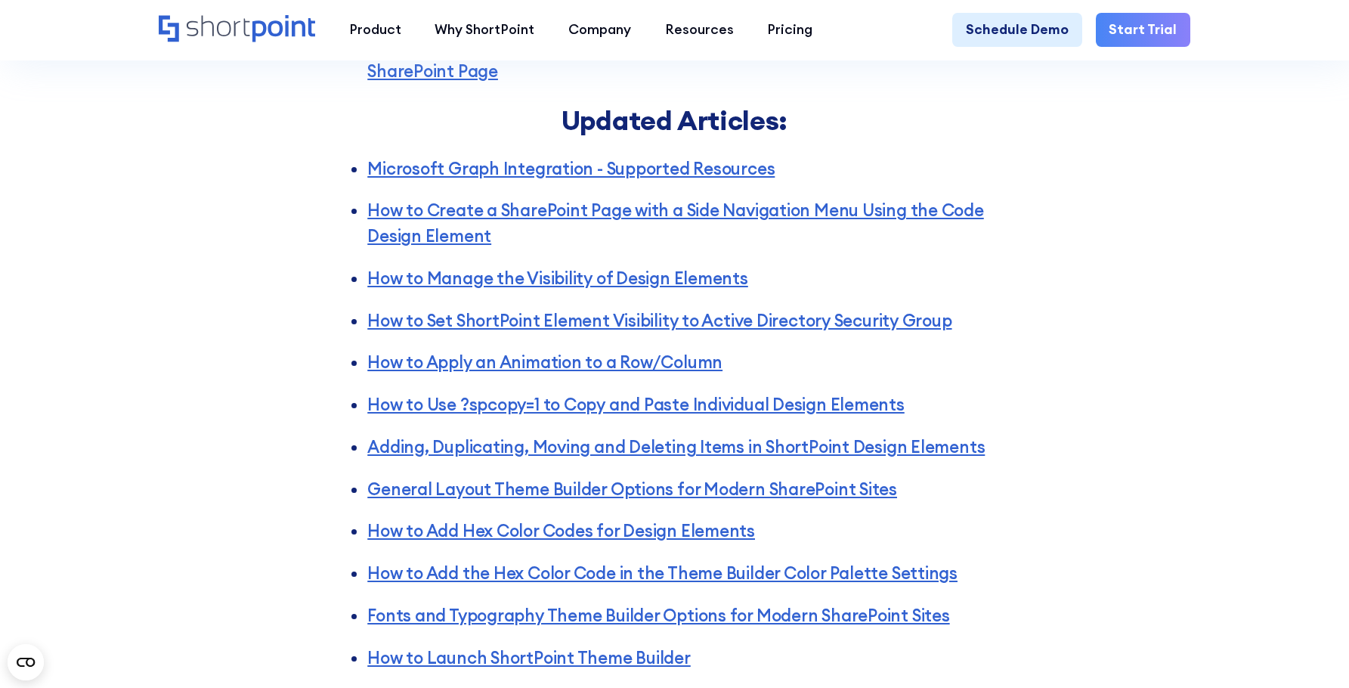
scroll to position [4309, 0]
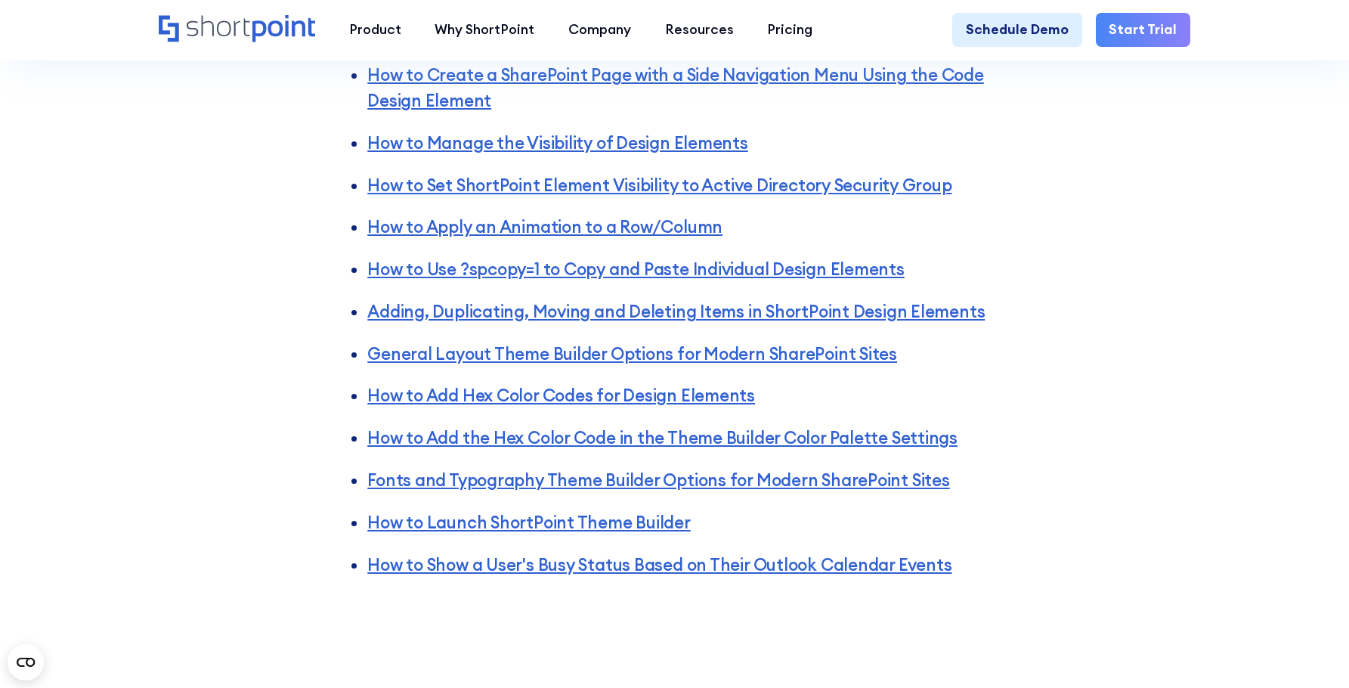
click at [1258, 271] on div "Articles New Articles: Introducing Custom Design Services at ShortPoint How to …" at bounding box center [674, 3] width 1349 height 1230
click at [1151, 326] on div "Articles New Articles: Introducing Custom Design Services at ShortPoint How to …" at bounding box center [674, 3] width 1349 height 1230
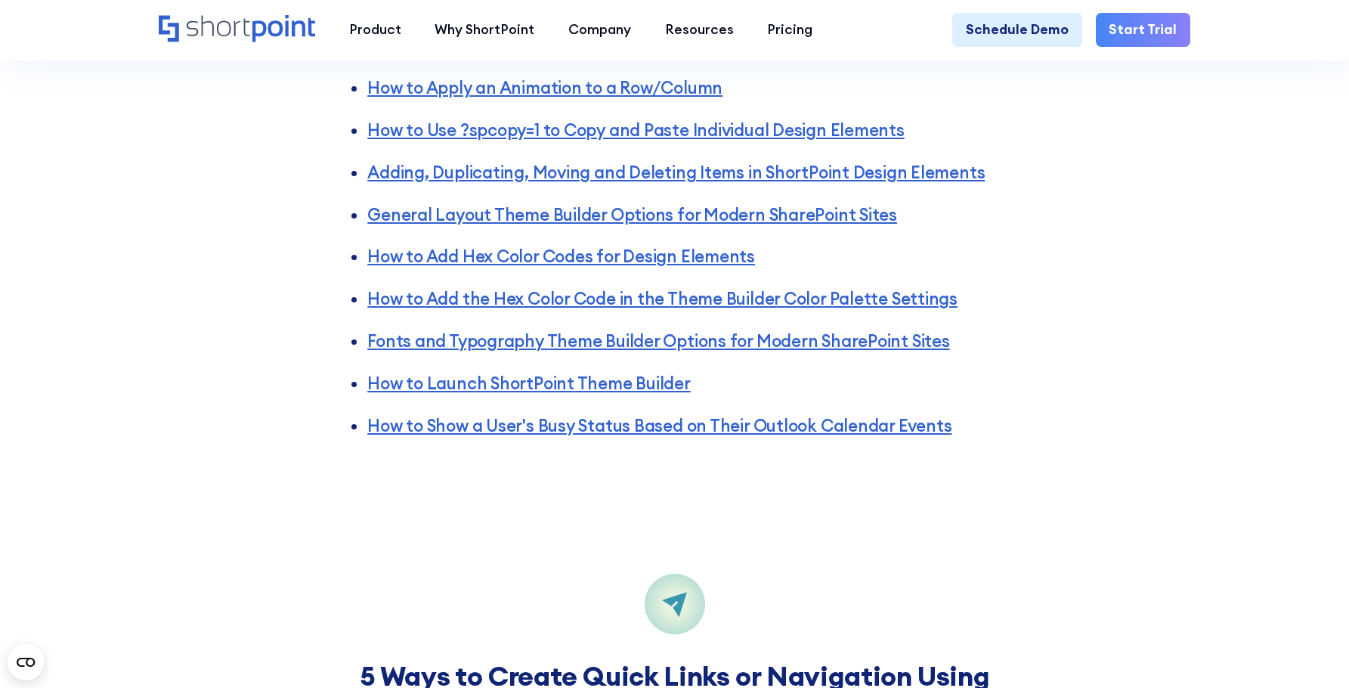
scroll to position [4535, 0]
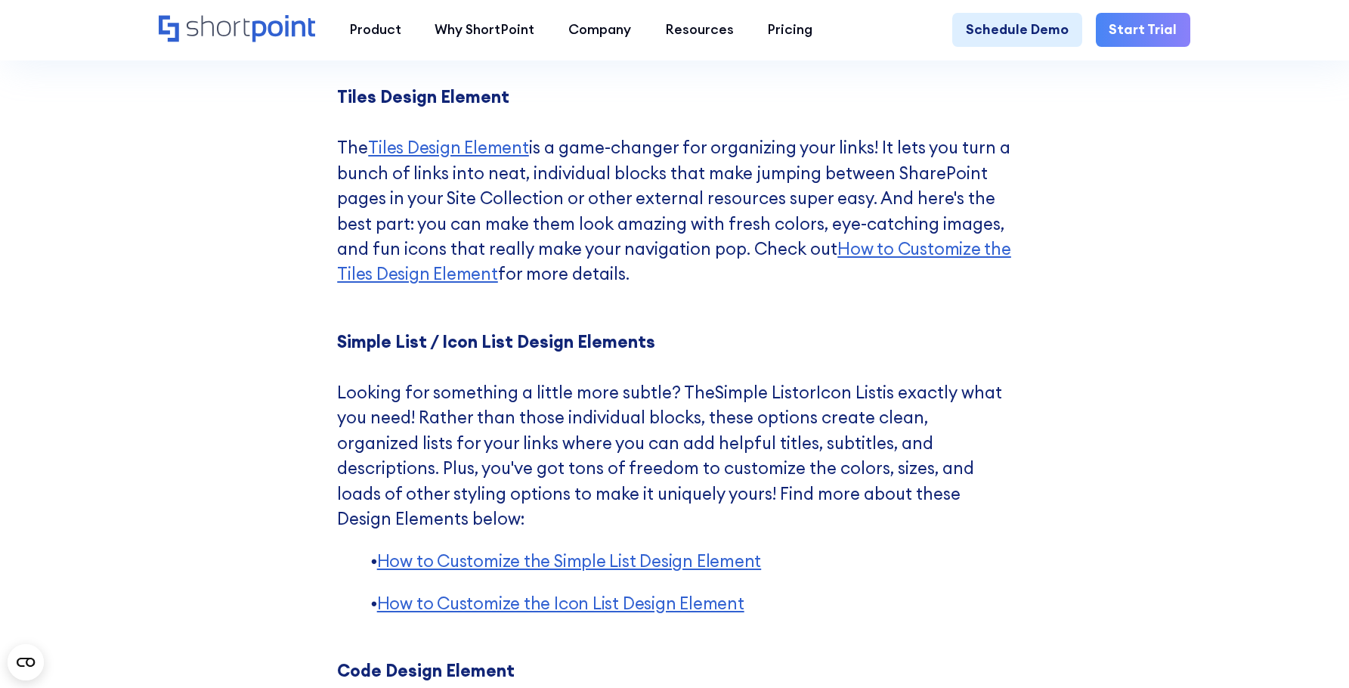
scroll to position [5745, 0]
click at [1085, 283] on div "5 Ways to Create Quick Links or Navigation Using ShortPoint Tired of scrolling …" at bounding box center [674, 395] width 1349 height 2427
click at [987, 296] on li "Tiles Design Element ‍ The Tiles Design Element is a game-changer for organizin…" at bounding box center [674, 198] width 675 height 228
click at [1119, 311] on div "5 Ways to Create Quick Links or Navigation Using ShortPoint Tired of scrolling …" at bounding box center [674, 395] width 1349 height 2427
click at [1139, 484] on div "5 Ways to Create Quick Links or Navigation Using ShortPoint Tired of scrolling …" at bounding box center [674, 395] width 1349 height 2427
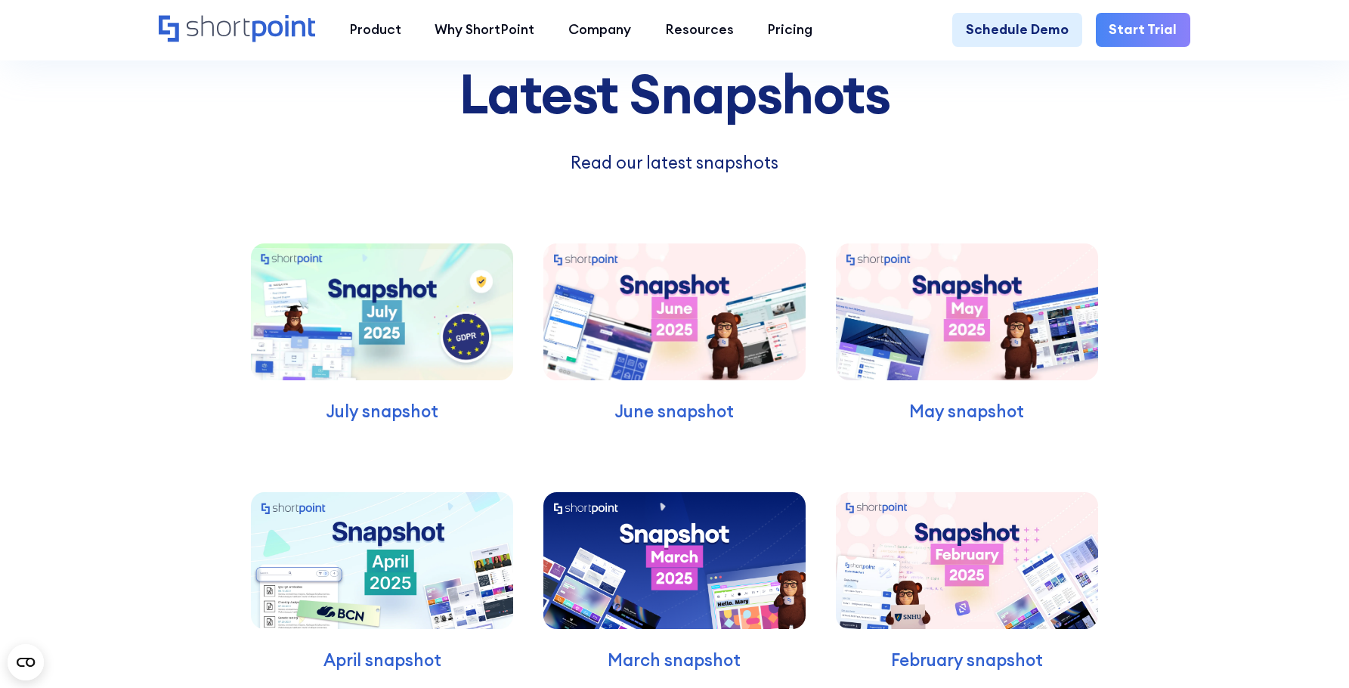
scroll to position [9222, 0]
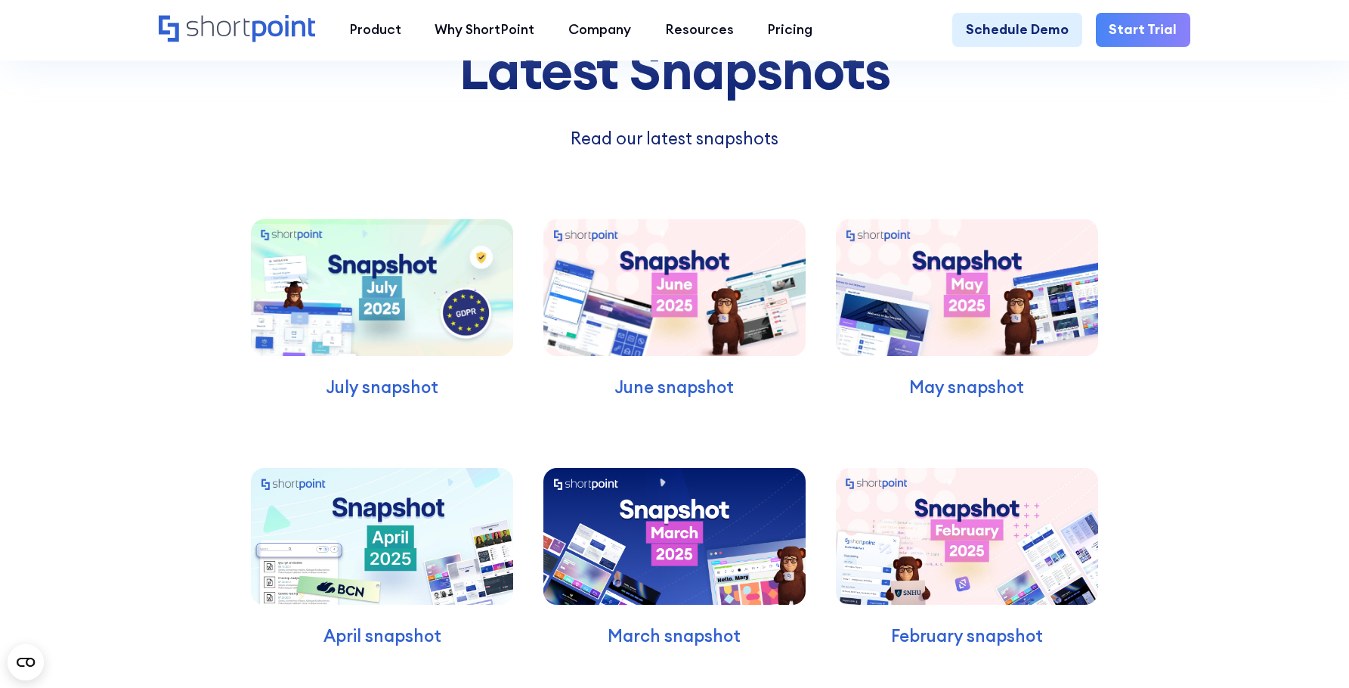
drag, startPoint x: 872, startPoint y: 303, endPoint x: 672, endPoint y: 327, distance: 201.0
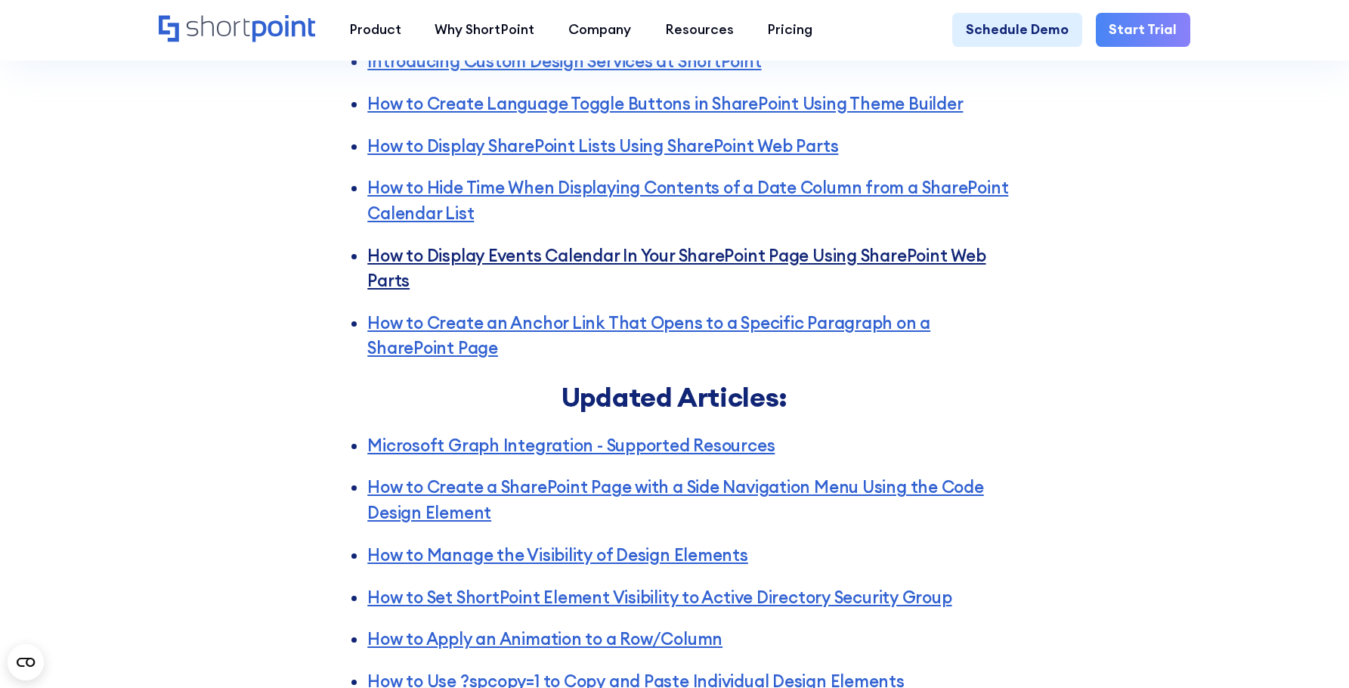
scroll to position [4036, 0]
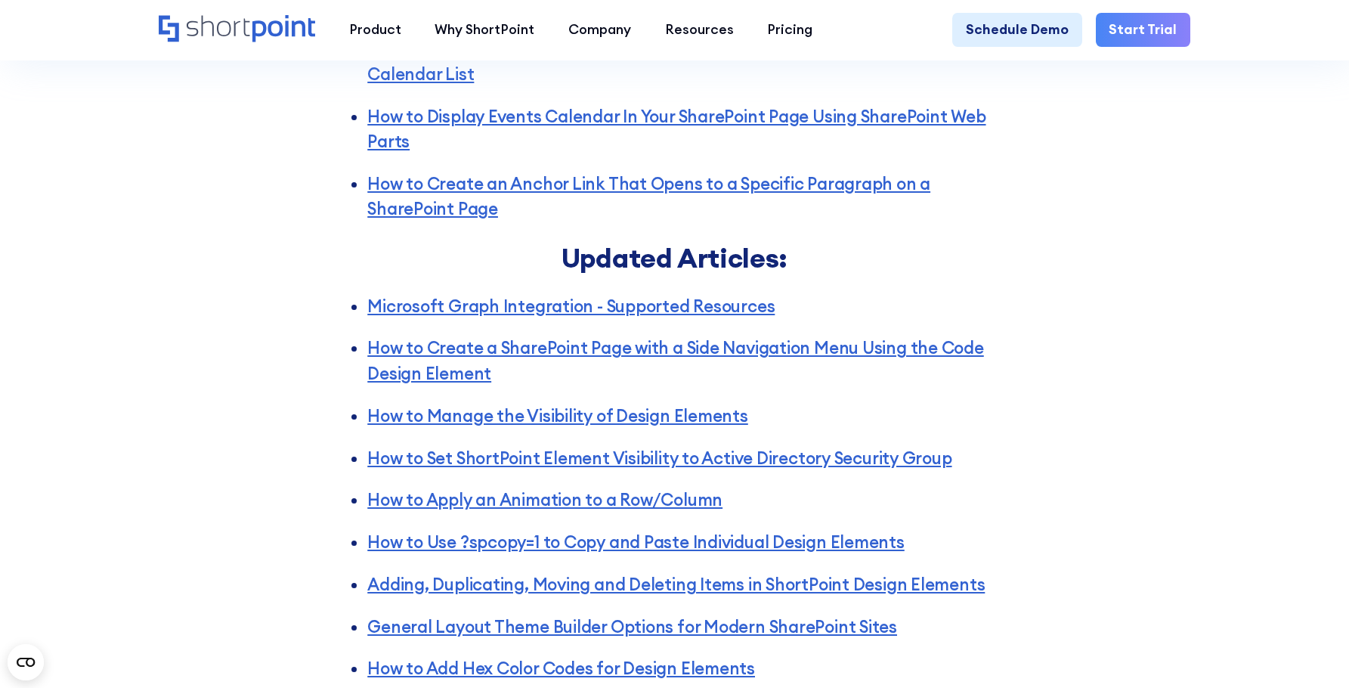
click at [1148, 362] on div "Articles New Articles: Introducing Custom Design Services at ShortPoint How to …" at bounding box center [674, 276] width 1349 height 1230
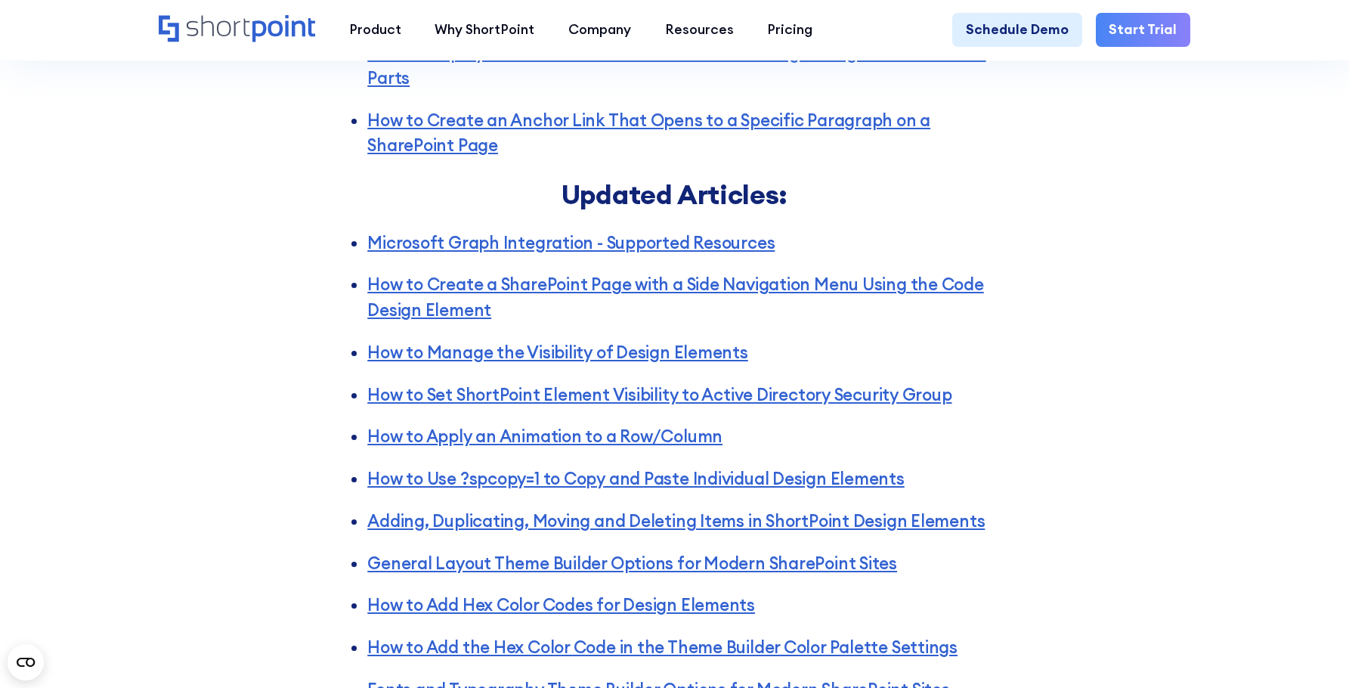
scroll to position [4187, 0]
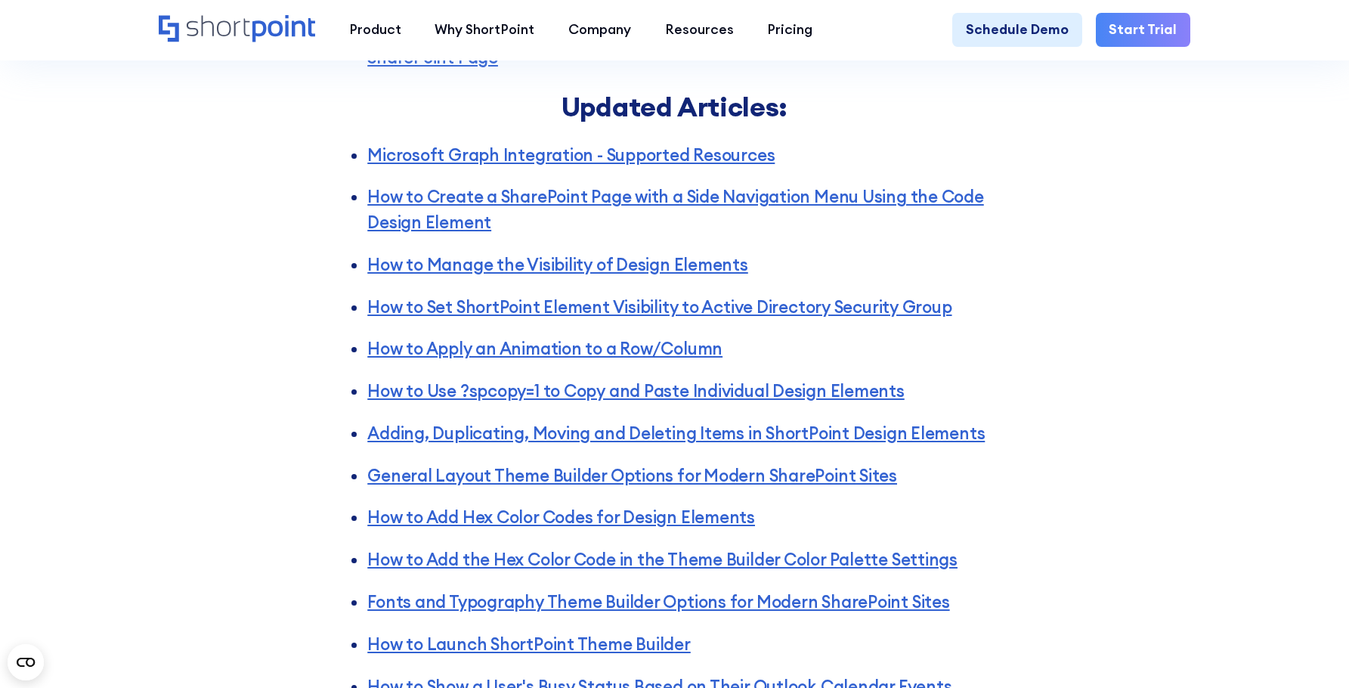
click at [1152, 302] on div "Articles New Articles: Introducing Custom Design Services at ShortPoint How to …" at bounding box center [674, 124] width 1349 height 1230
click at [1163, 274] on div "Articles New Articles: Introducing Custom Design Services at ShortPoint How to …" at bounding box center [674, 124] width 1349 height 1230
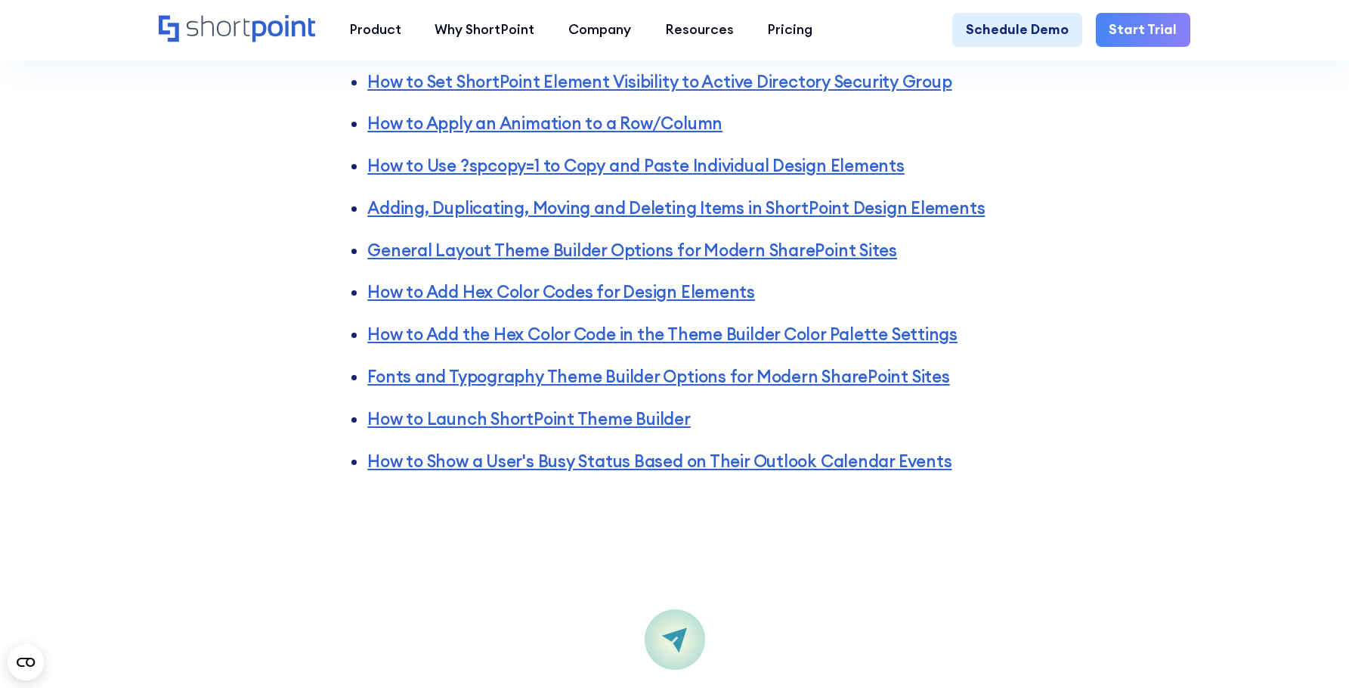
scroll to position [4414, 0]
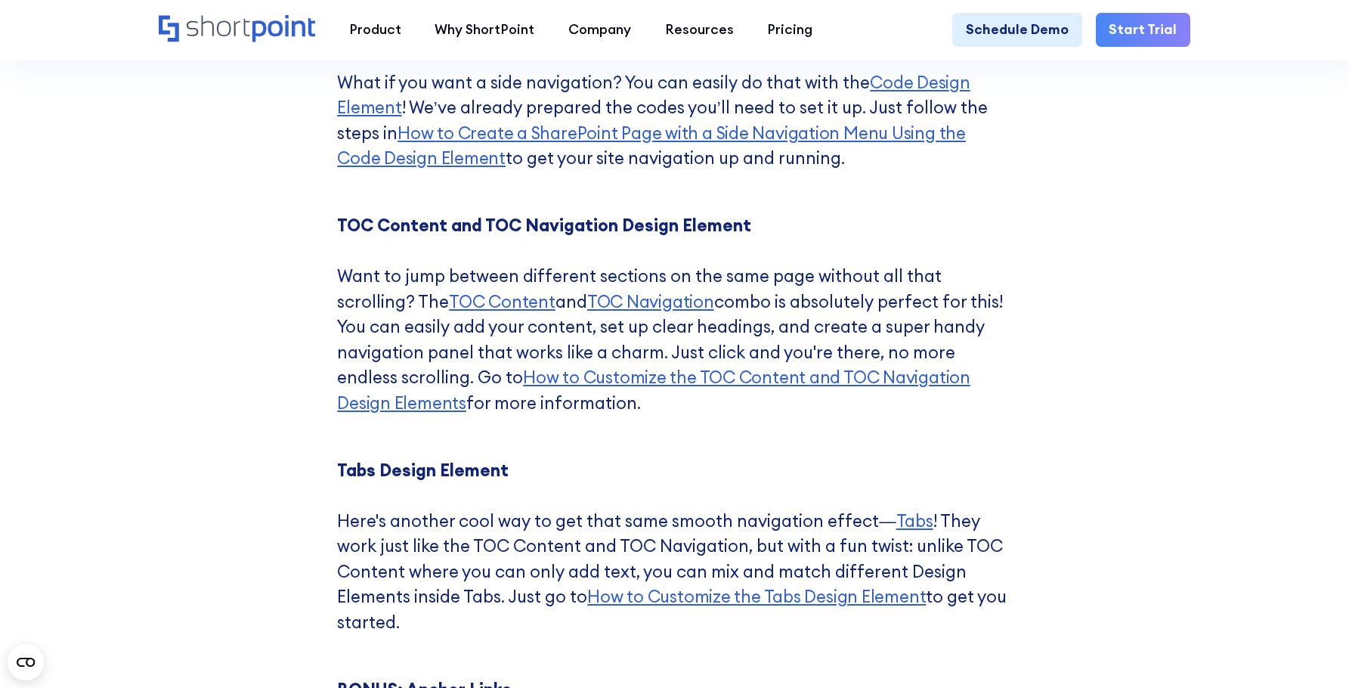
scroll to position [6606, 0]
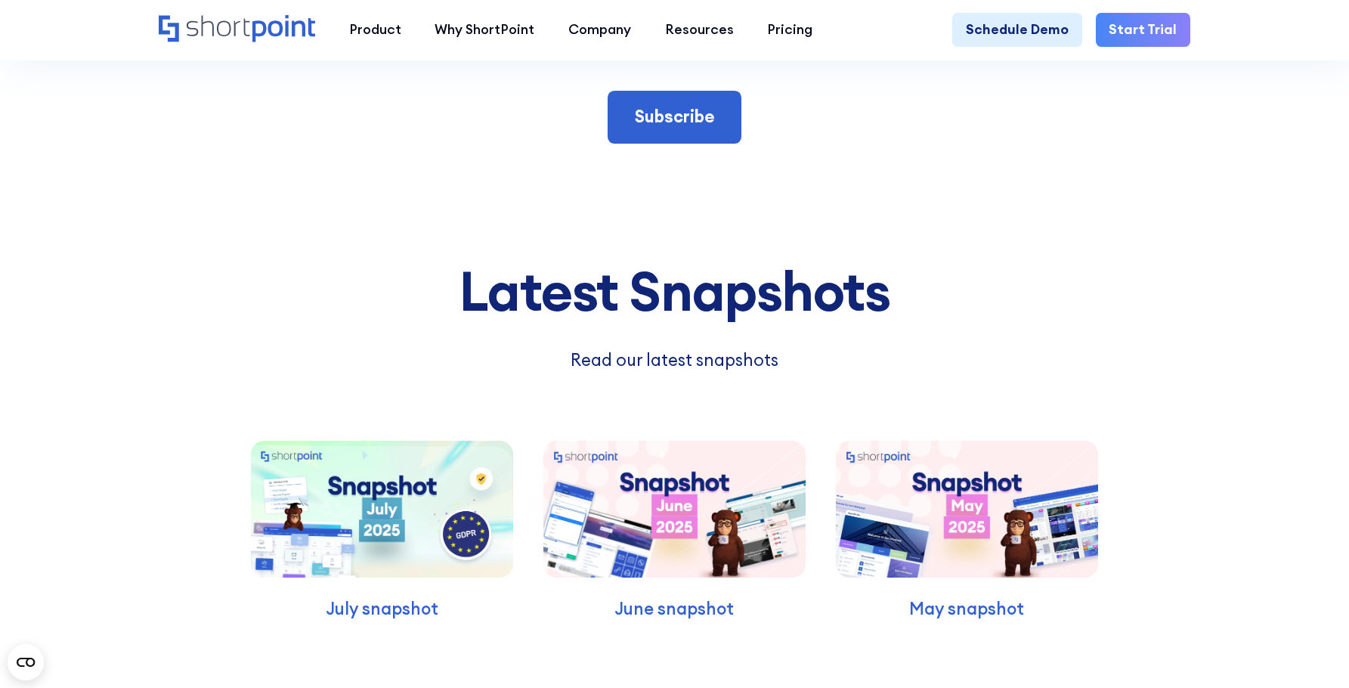
scroll to position [9176, 0]
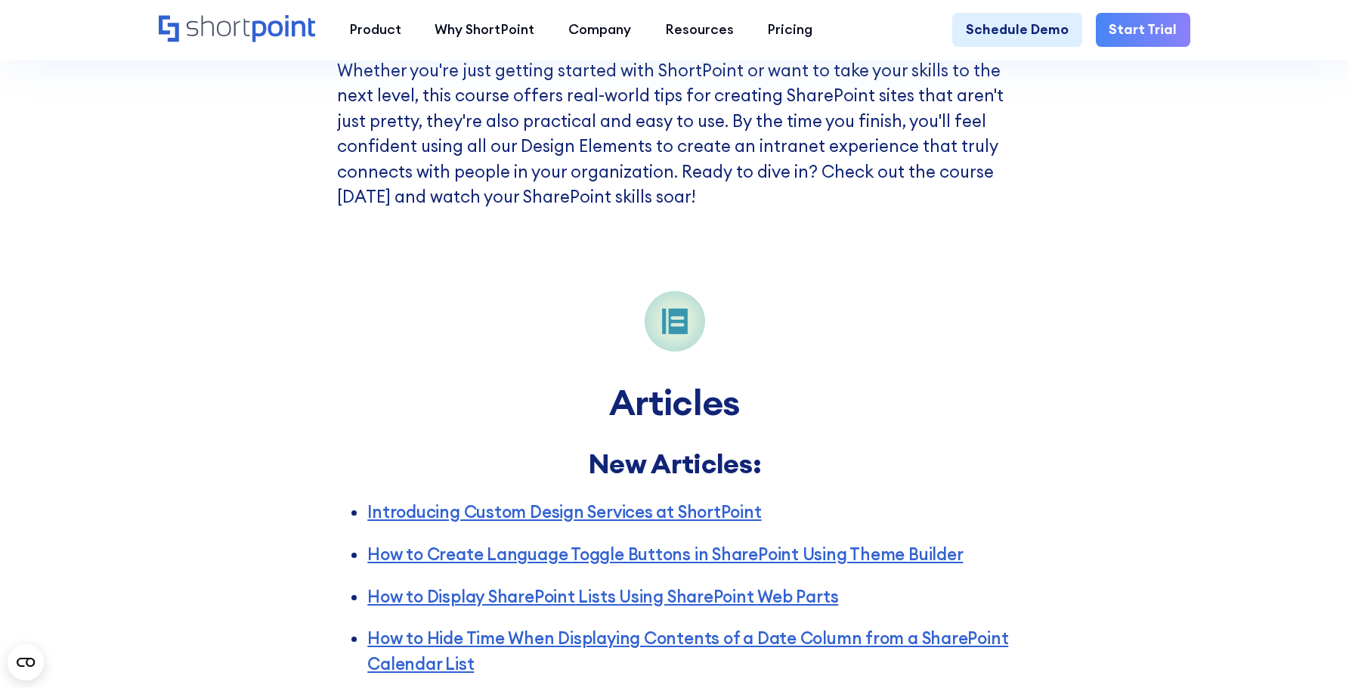
scroll to position [3609, 0]
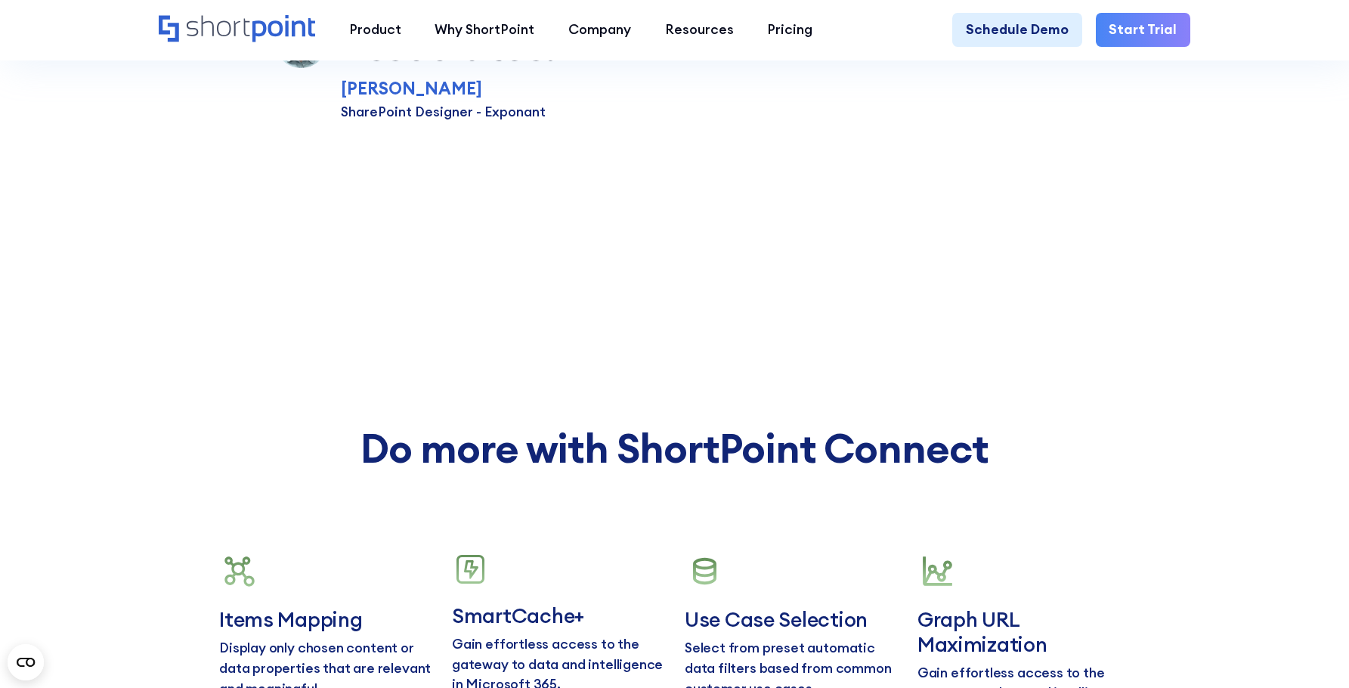
scroll to position [6652, 0]
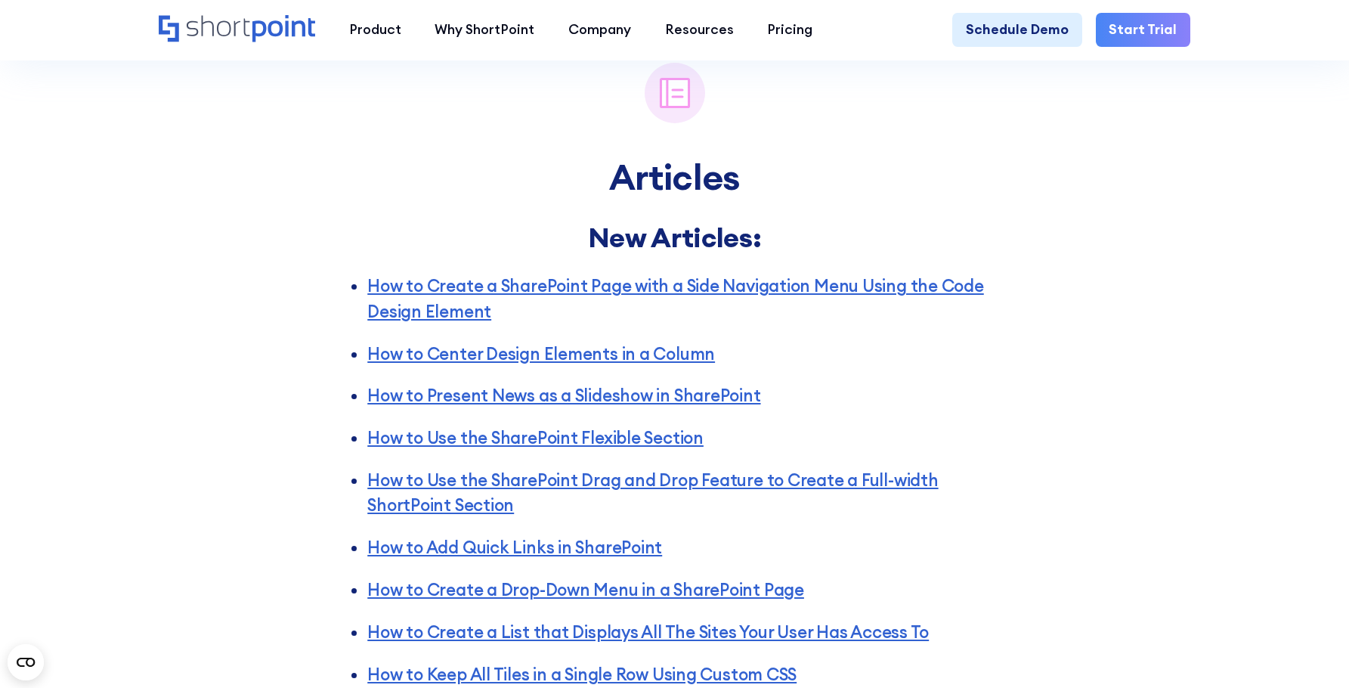
scroll to position [2570, 0]
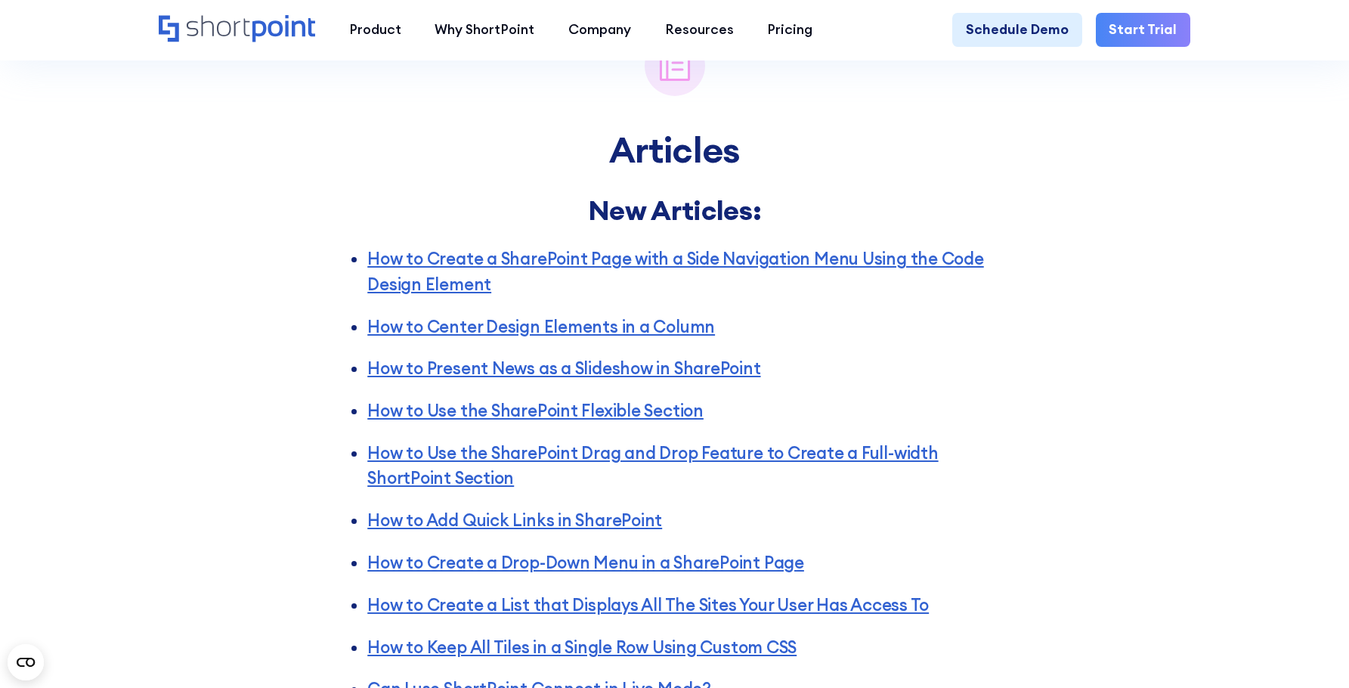
click at [1182, 439] on div "Articles New Articles: How to Create a SharePoint Page with a Side Navigation M…" at bounding box center [674, 607] width 1349 height 1224
click at [1263, 381] on div "Articles New Articles: How to Create a SharePoint Page with a Side Navigation M…" at bounding box center [674, 607] width 1349 height 1224
drag, startPoint x: 797, startPoint y: 583, endPoint x: 856, endPoint y: 420, distance: 173.6
click at [856, 442] on link "How to Use the SharePoint Drag and Drop Feature to Create a Full-width ShortPoi…" at bounding box center [652, 465] width 571 height 46
click at [1154, 340] on div "Articles New Articles: How to Create a SharePoint Page with a Side Navigation M…" at bounding box center [674, 607] width 1349 height 1224
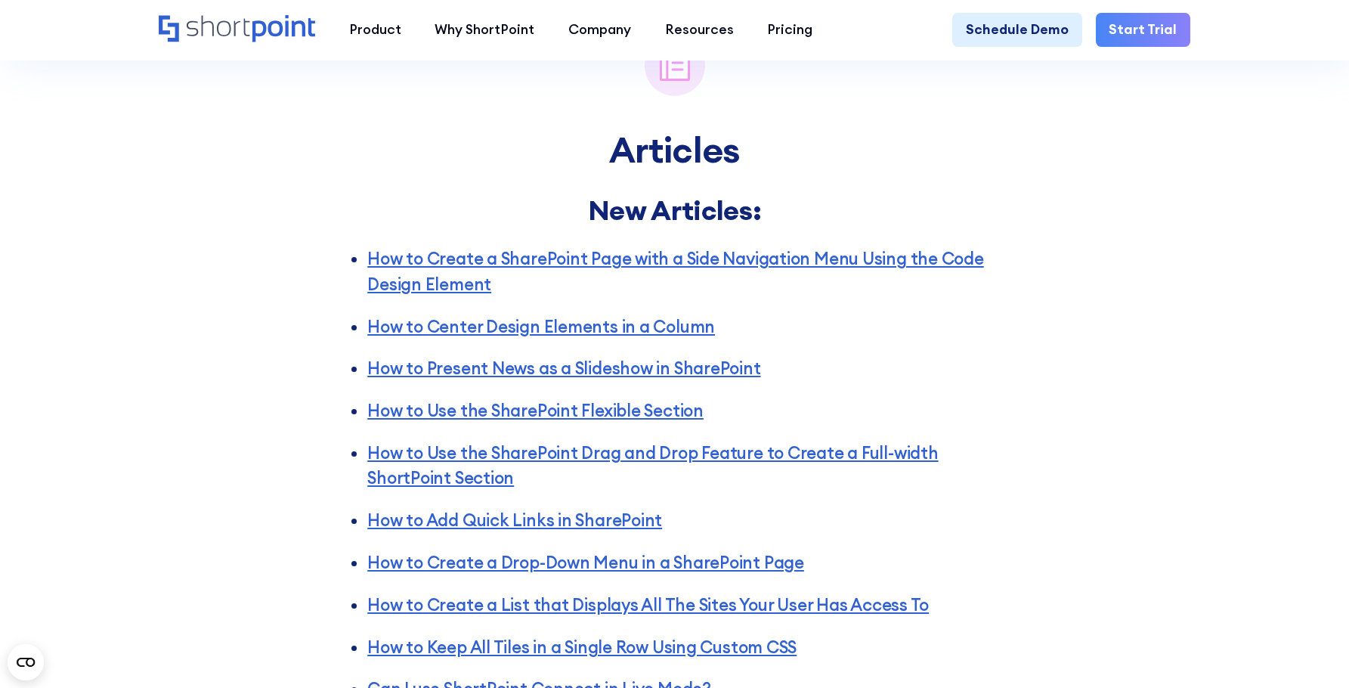
scroll to position [2721, 0]
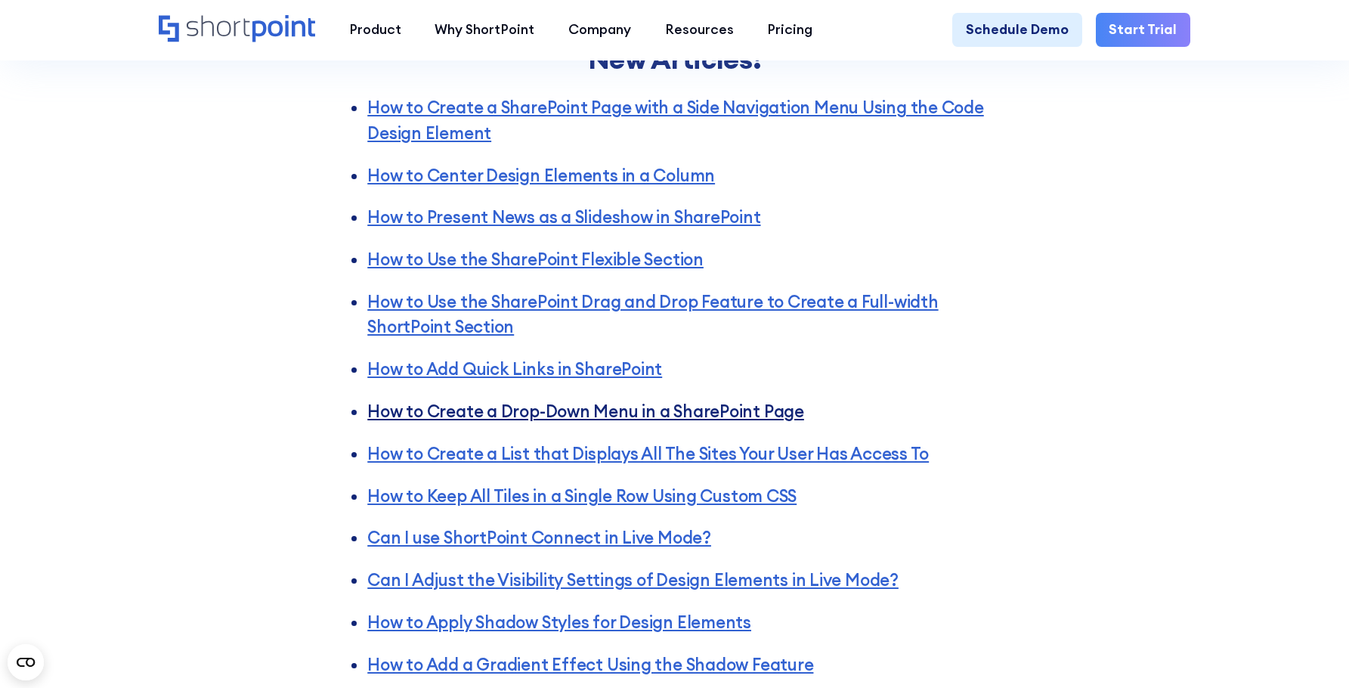
drag, startPoint x: 705, startPoint y: 382, endPoint x: 716, endPoint y: 389, distance: 13.6
click at [716, 401] on link "How to Create a Drop-Down Menu in a SharePoint Page" at bounding box center [585, 411] width 437 height 21
click at [1115, 295] on div "Articles New Articles: How to Create a SharePoint Page with a Side Navigation M…" at bounding box center [674, 456] width 1349 height 1224
click at [1153, 298] on div "Articles New Articles: How to Create a SharePoint Page with a Side Navigation M…" at bounding box center [674, 456] width 1349 height 1224
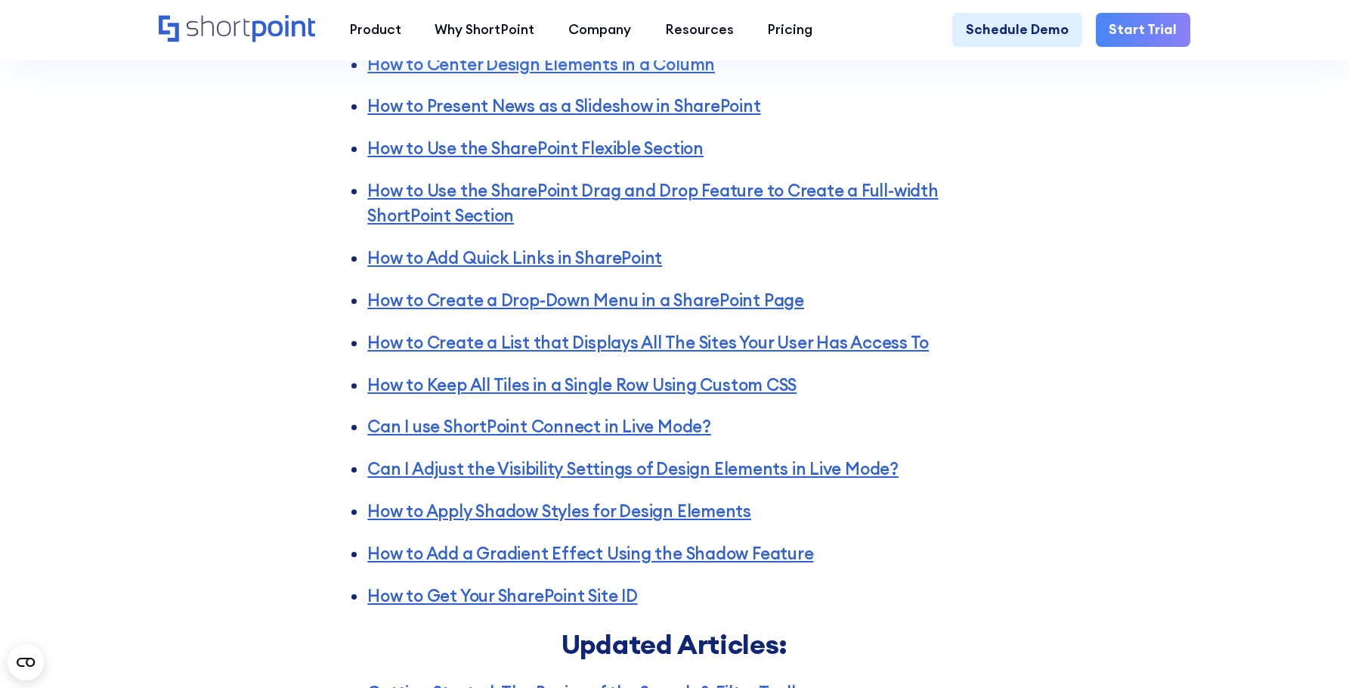
scroll to position [2872, 0]
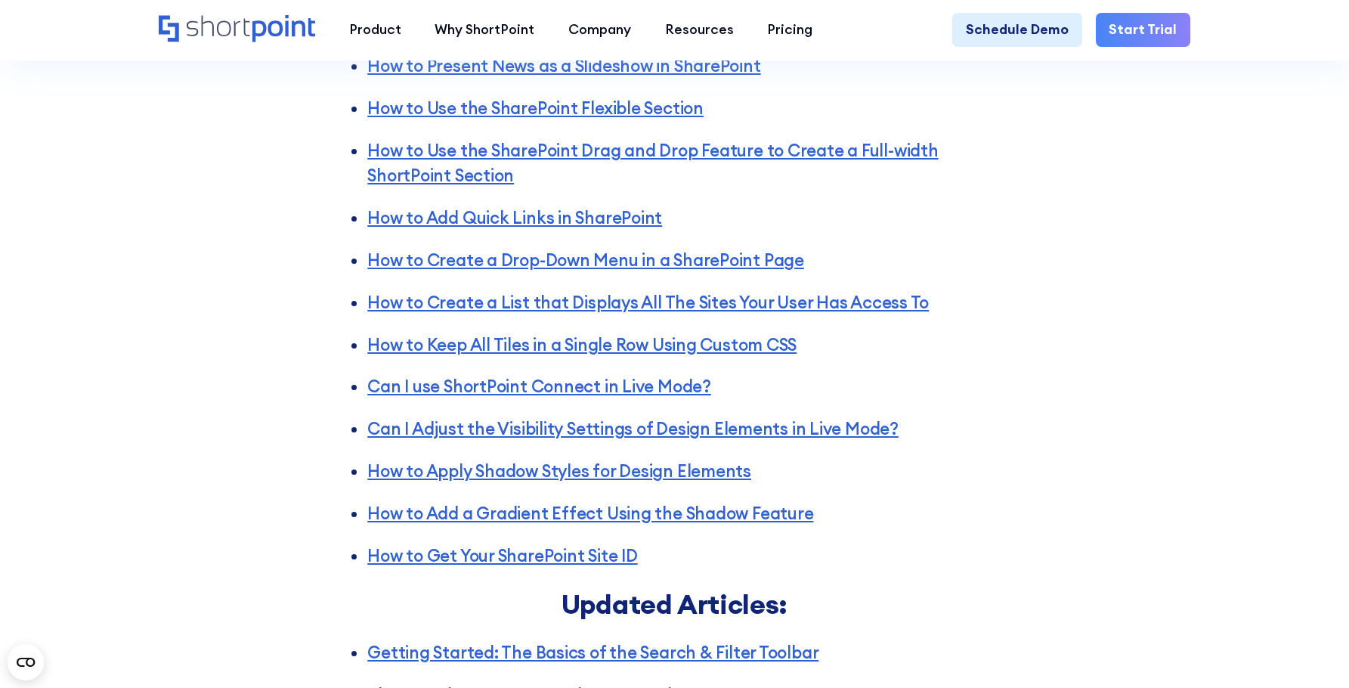
click at [1141, 390] on div "Articles New Articles: How to Create a SharePoint Page with a Side Navigation M…" at bounding box center [674, 305] width 1349 height 1224
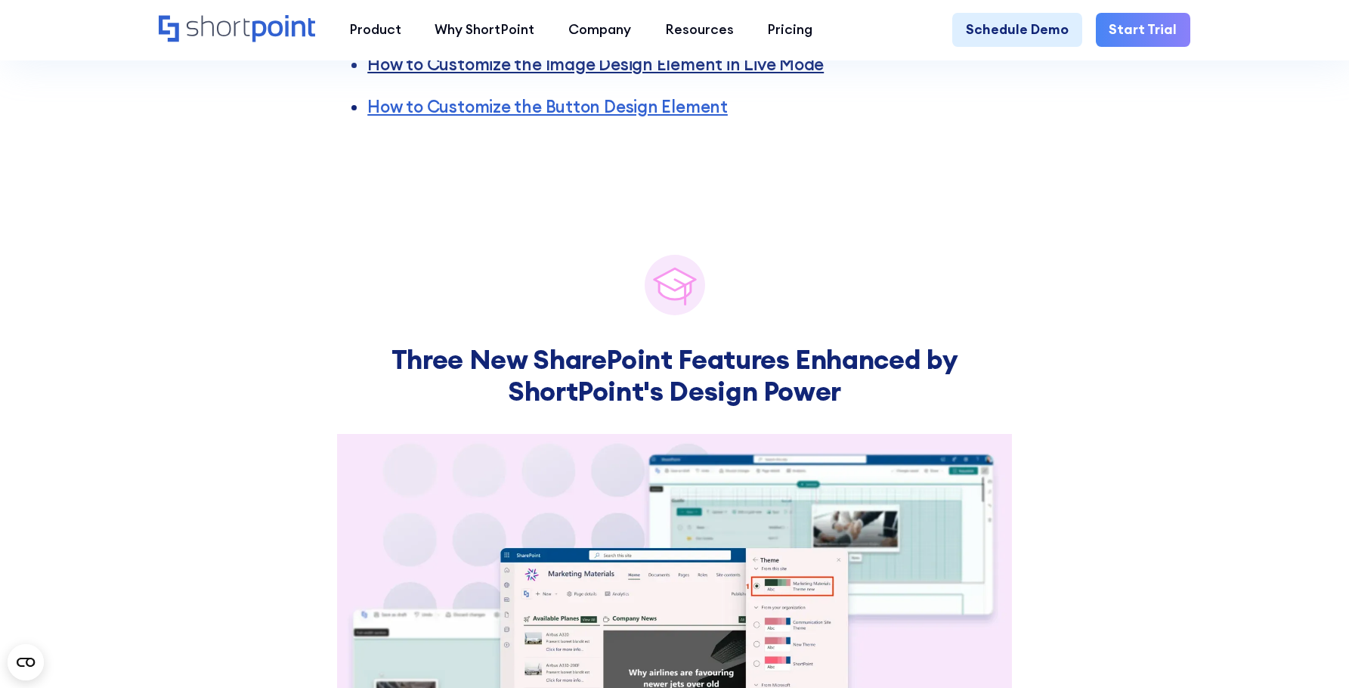
scroll to position [3628, 0]
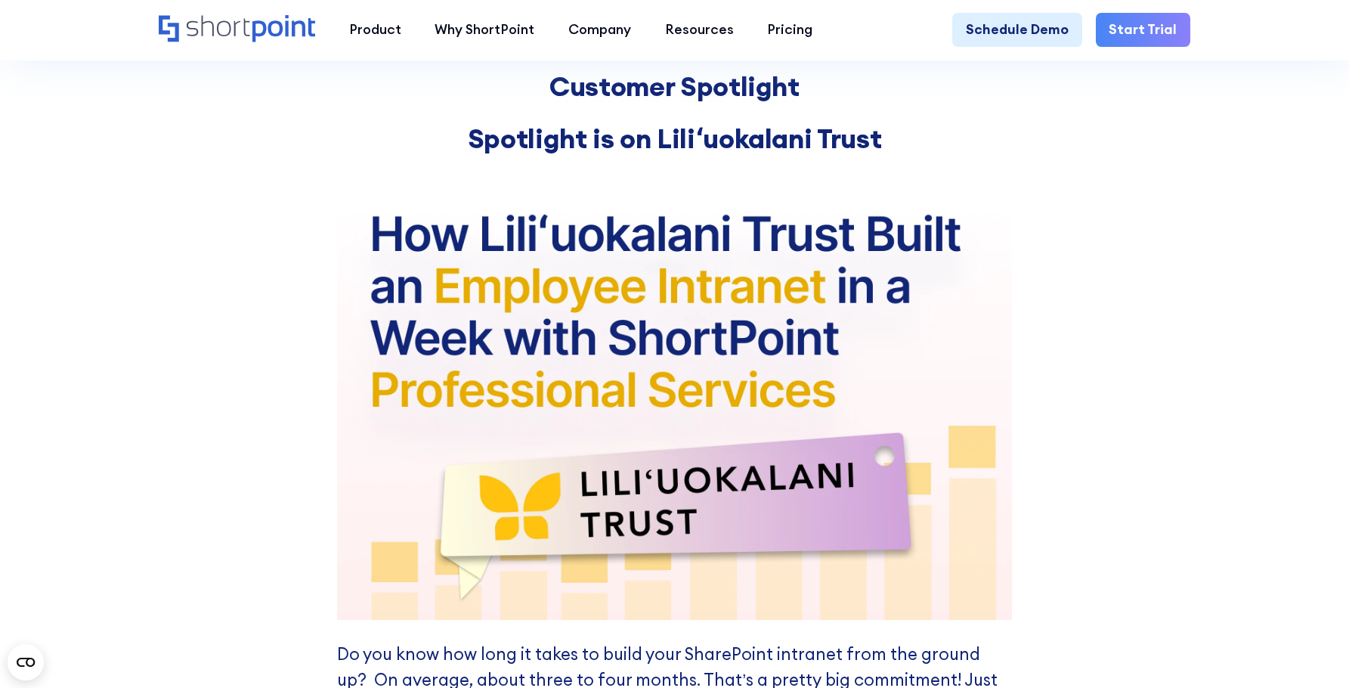
scroll to position [6123, 0]
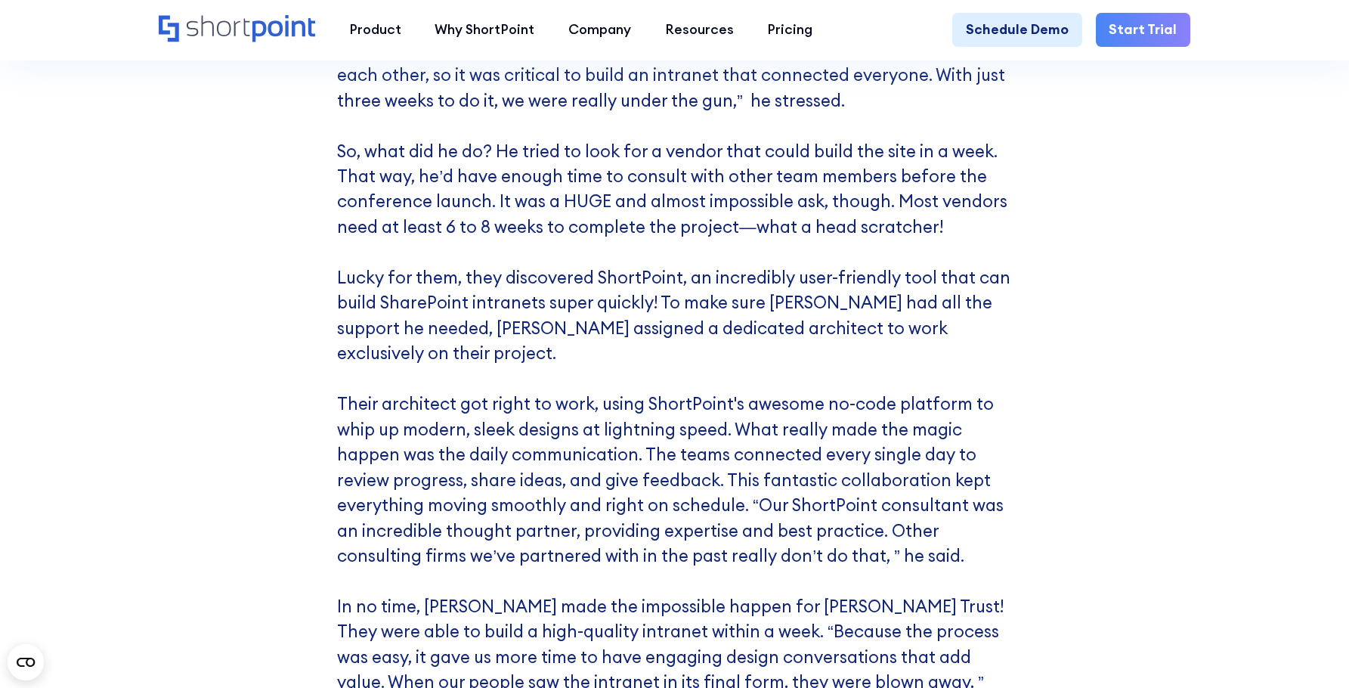
scroll to position [7332, 0]
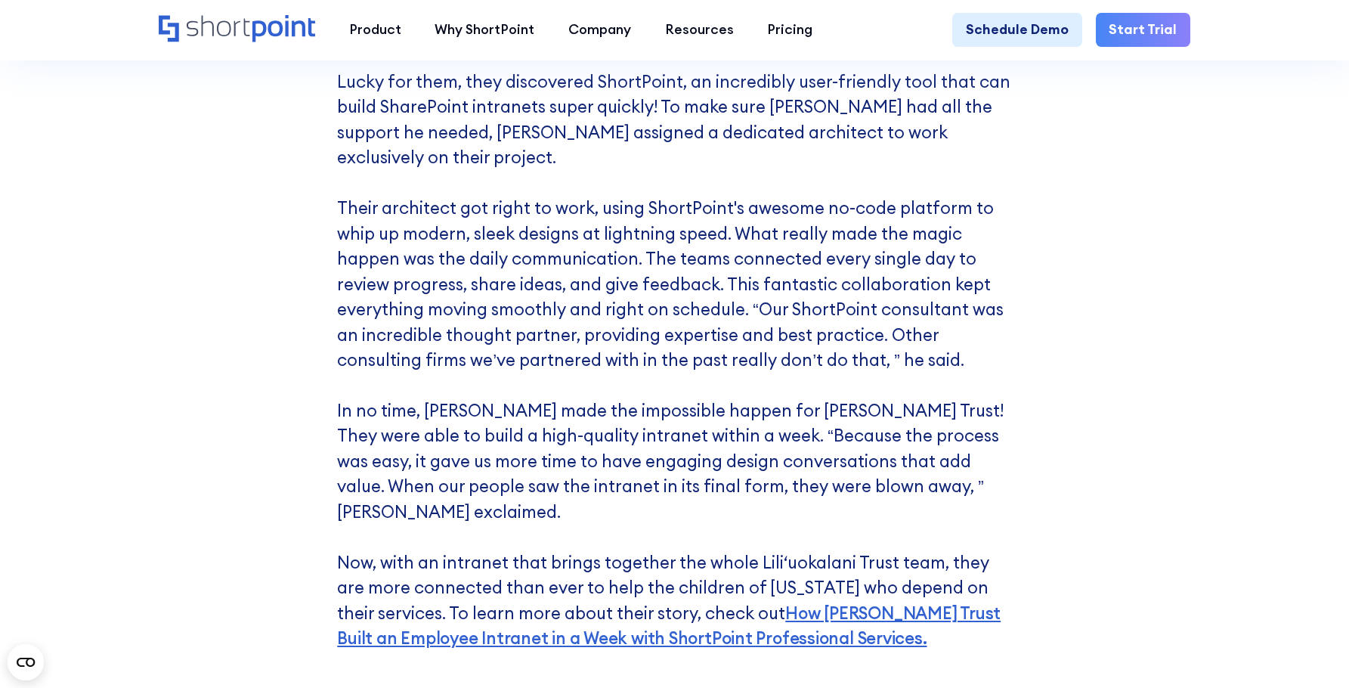
scroll to position [7559, 0]
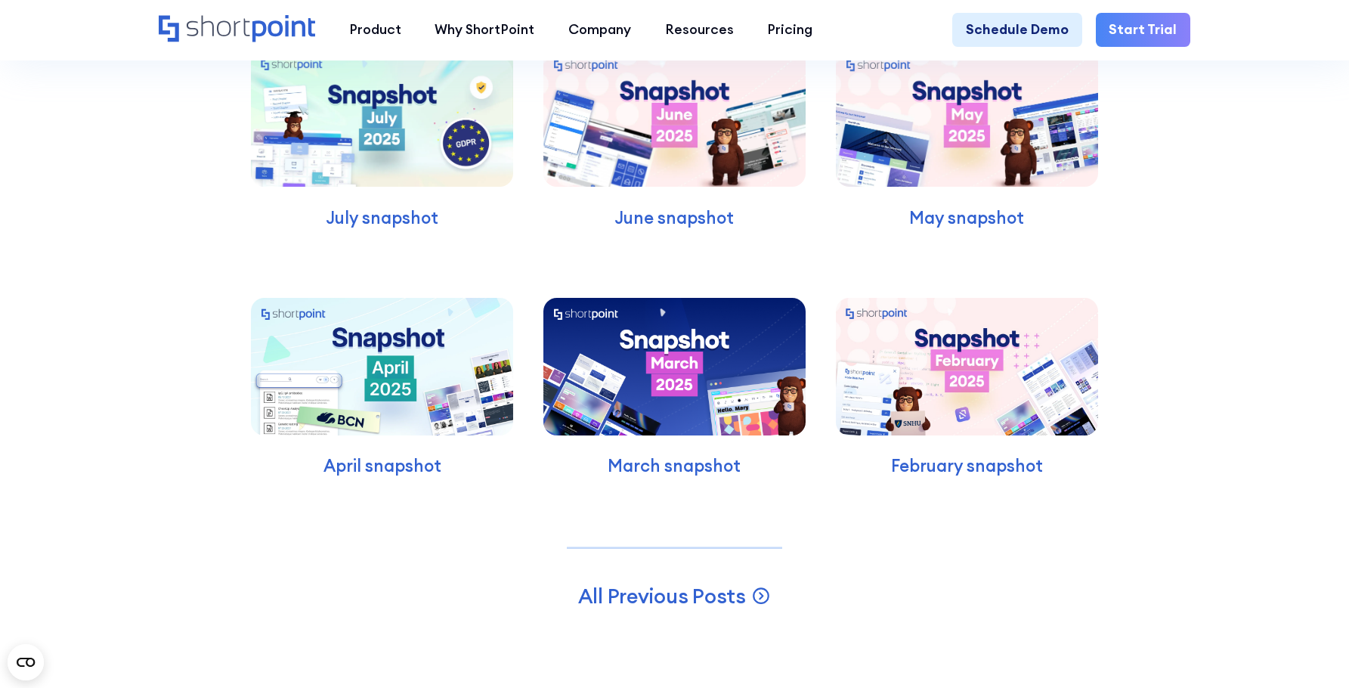
scroll to position [9373, 0]
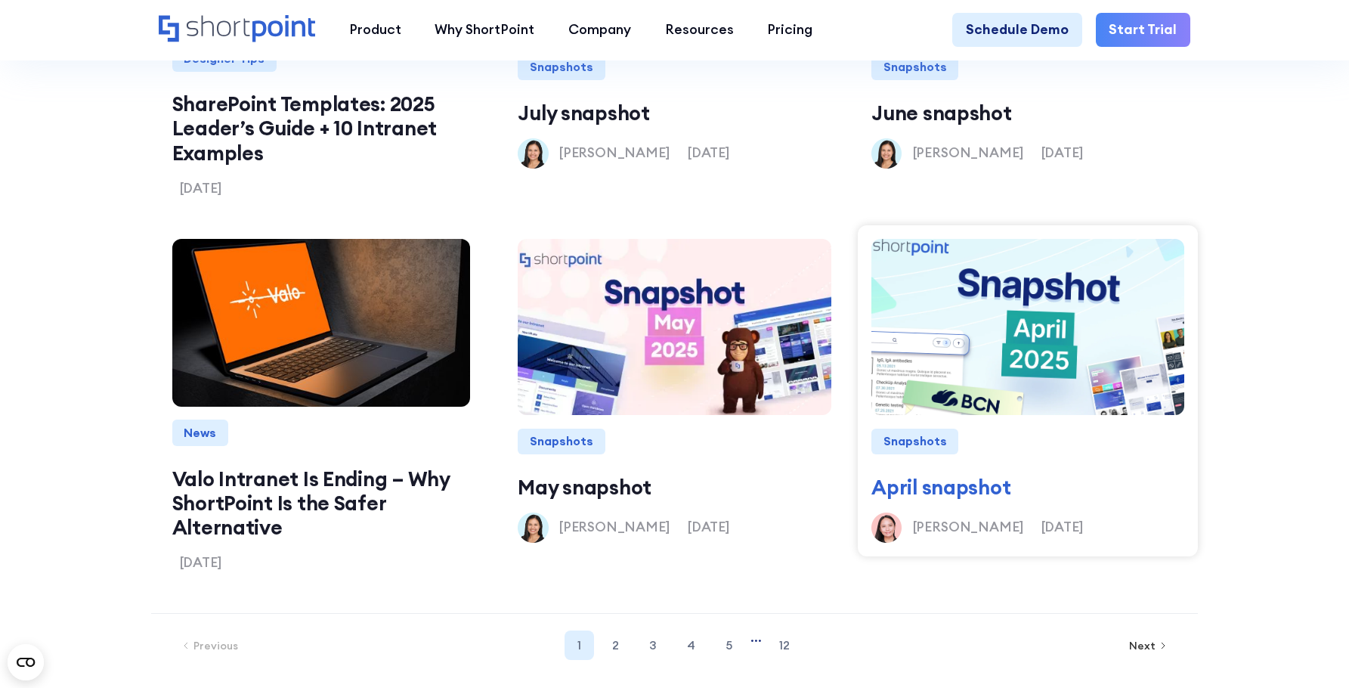
scroll to position [2041, 0]
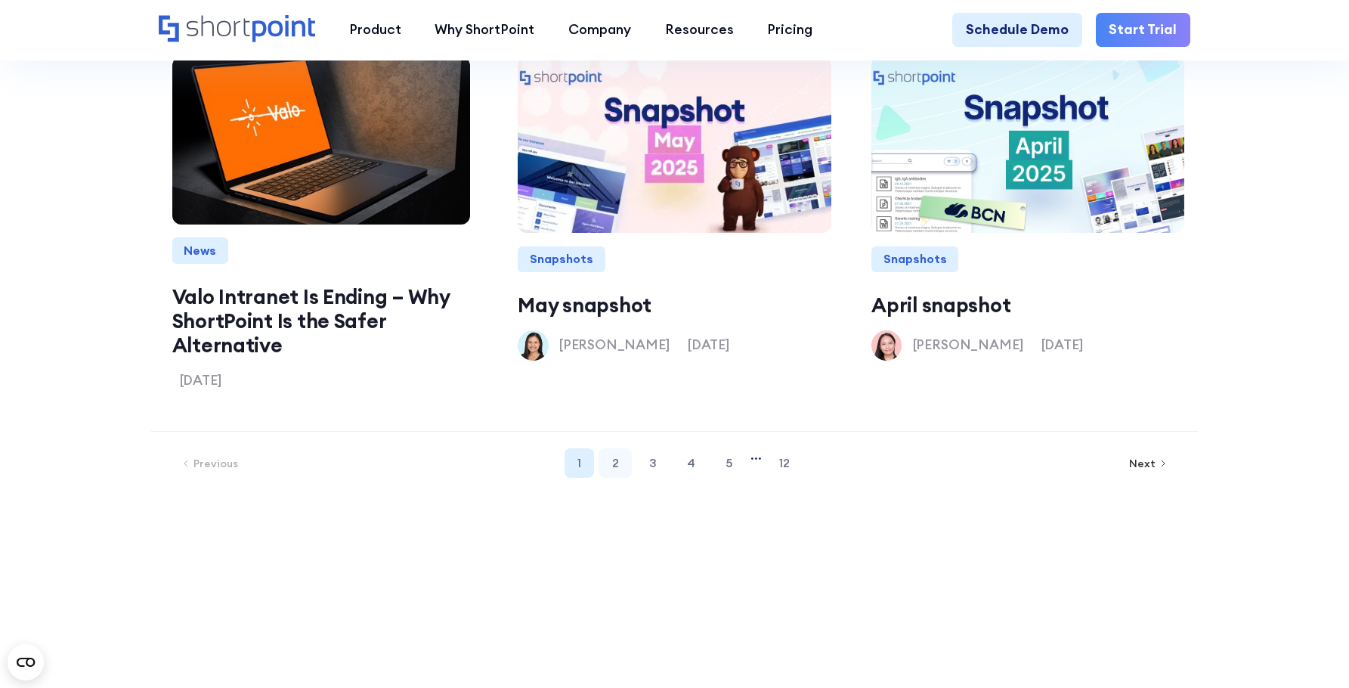
click at [610, 478] on link "2" at bounding box center [615, 462] width 33 height 29
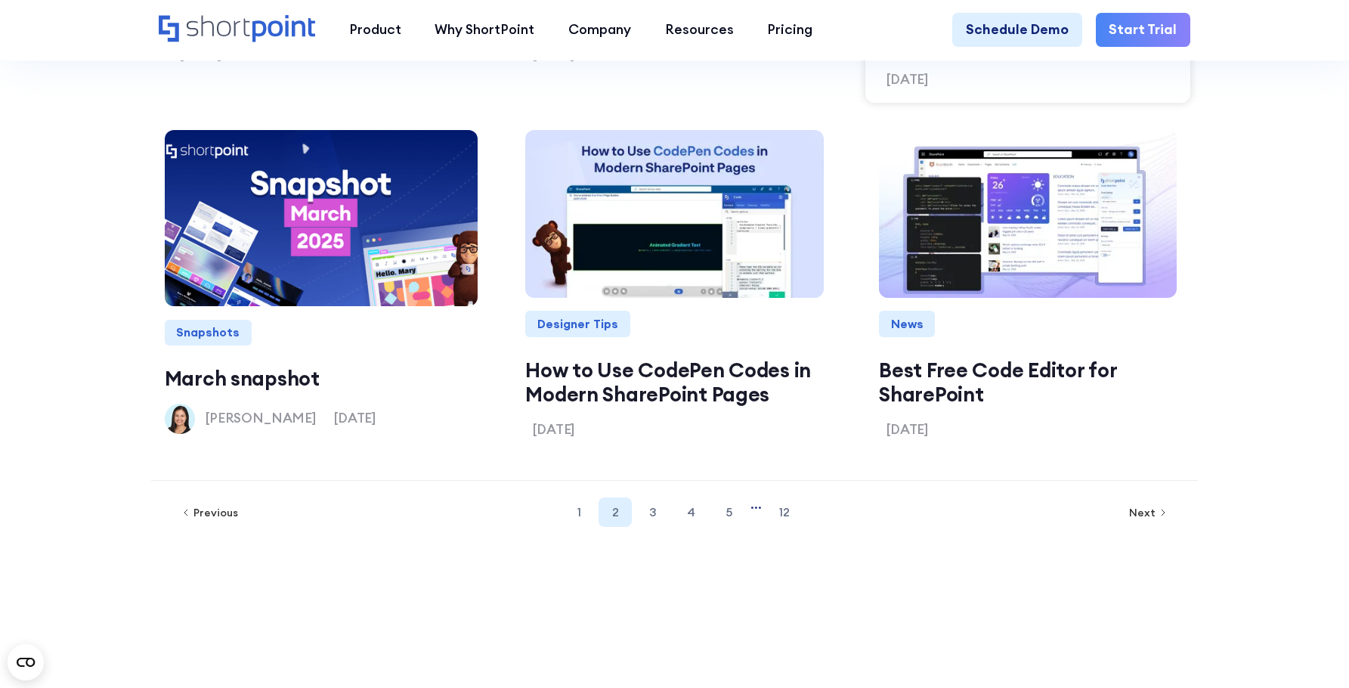
scroll to position [1968, 0]
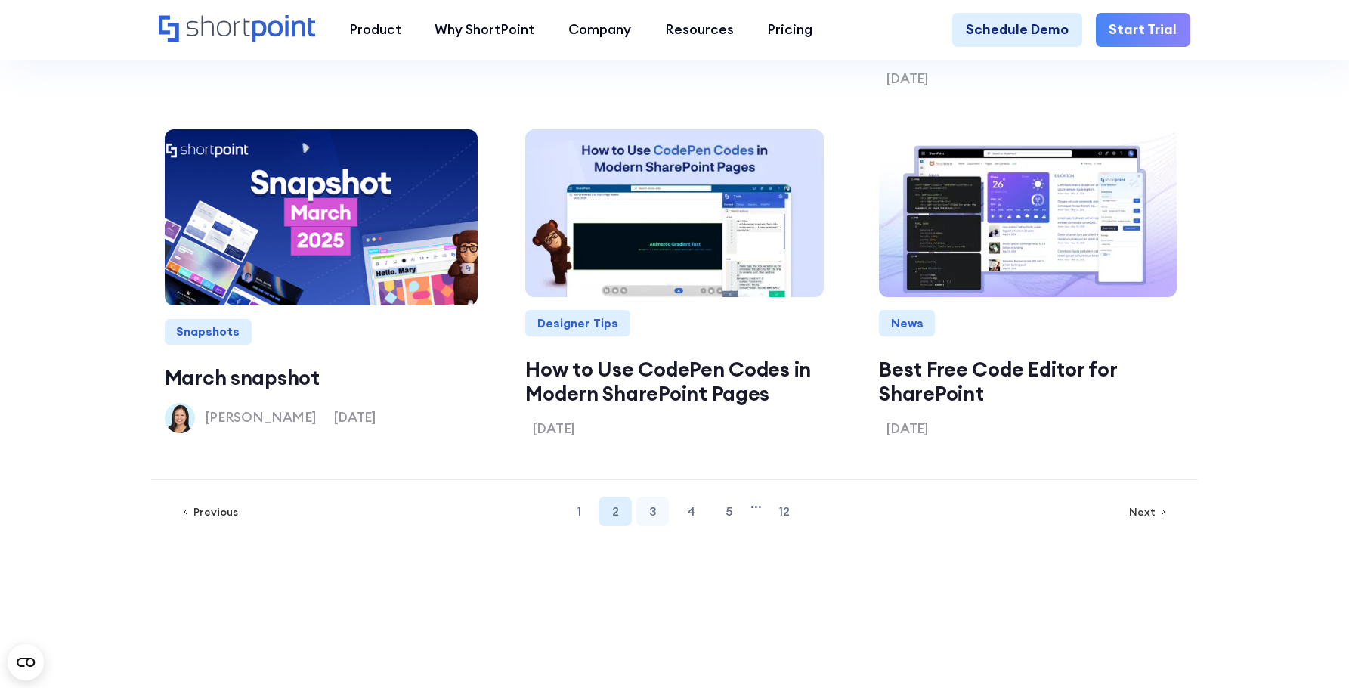
click at [643, 526] on link "3" at bounding box center [652, 511] width 33 height 29
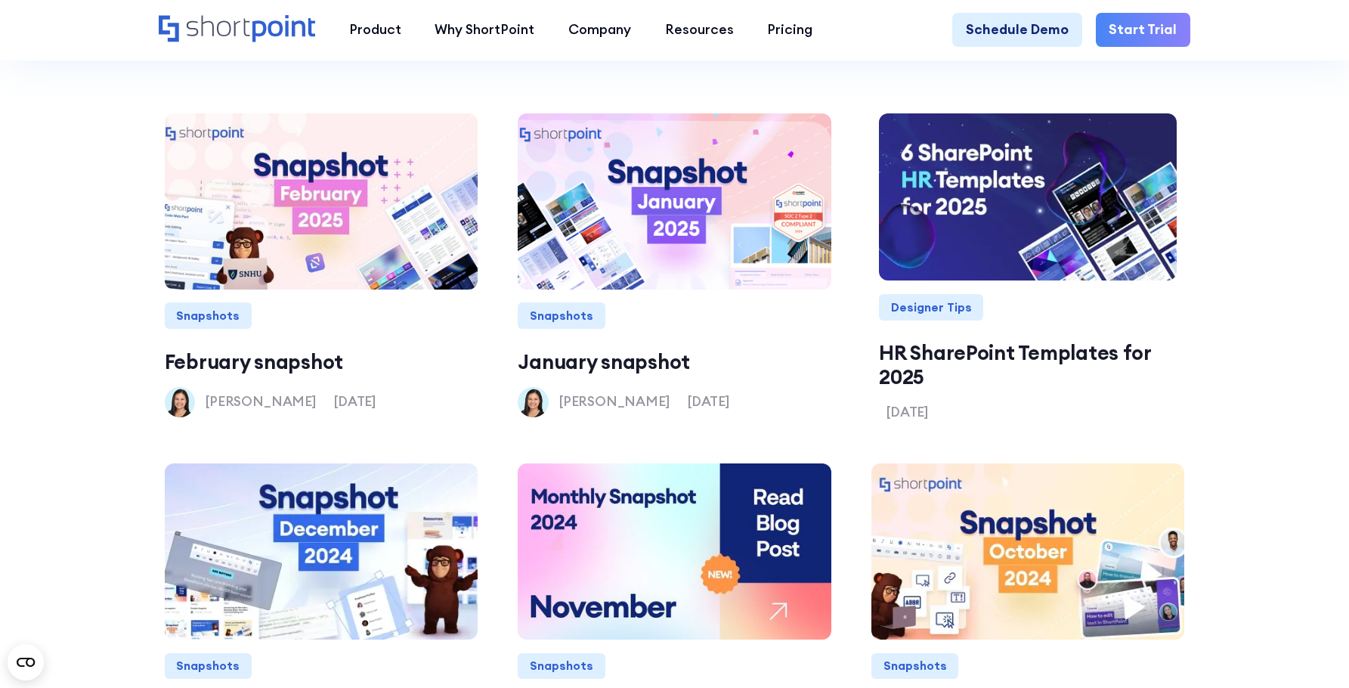
scroll to position [1817, 0]
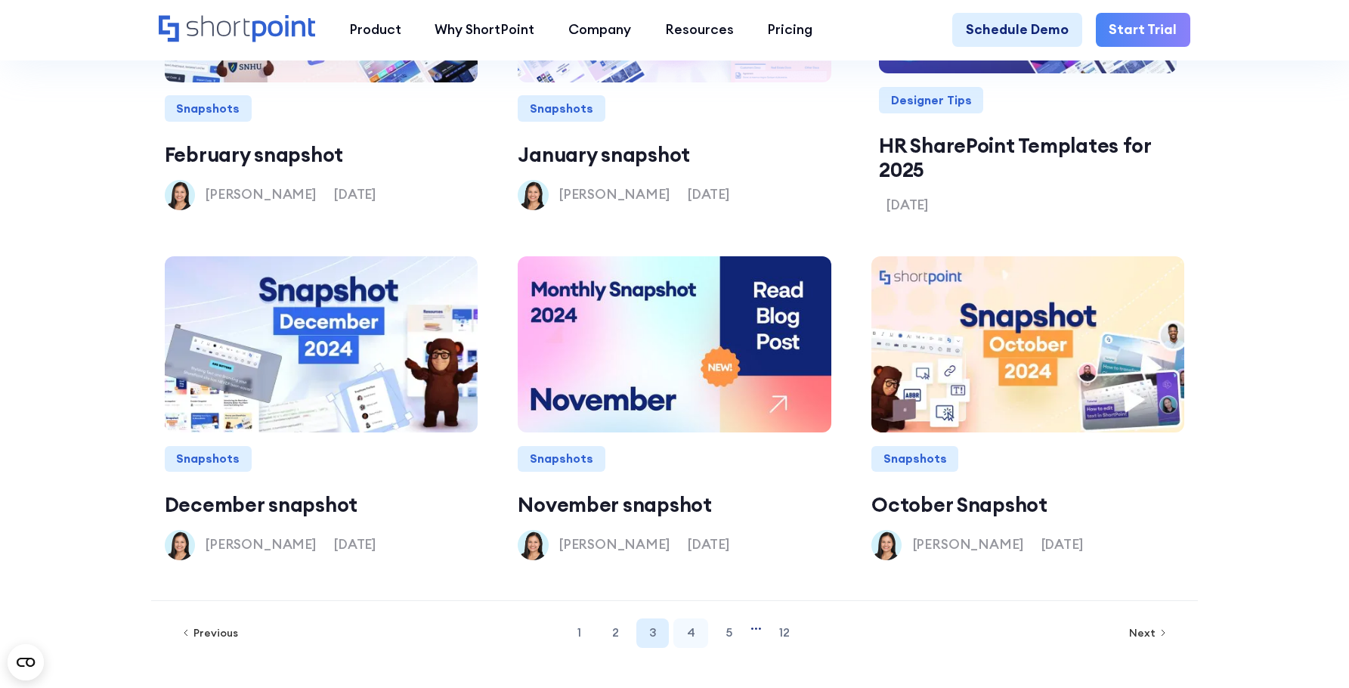
click at [695, 648] on link "4" at bounding box center [691, 632] width 34 height 29
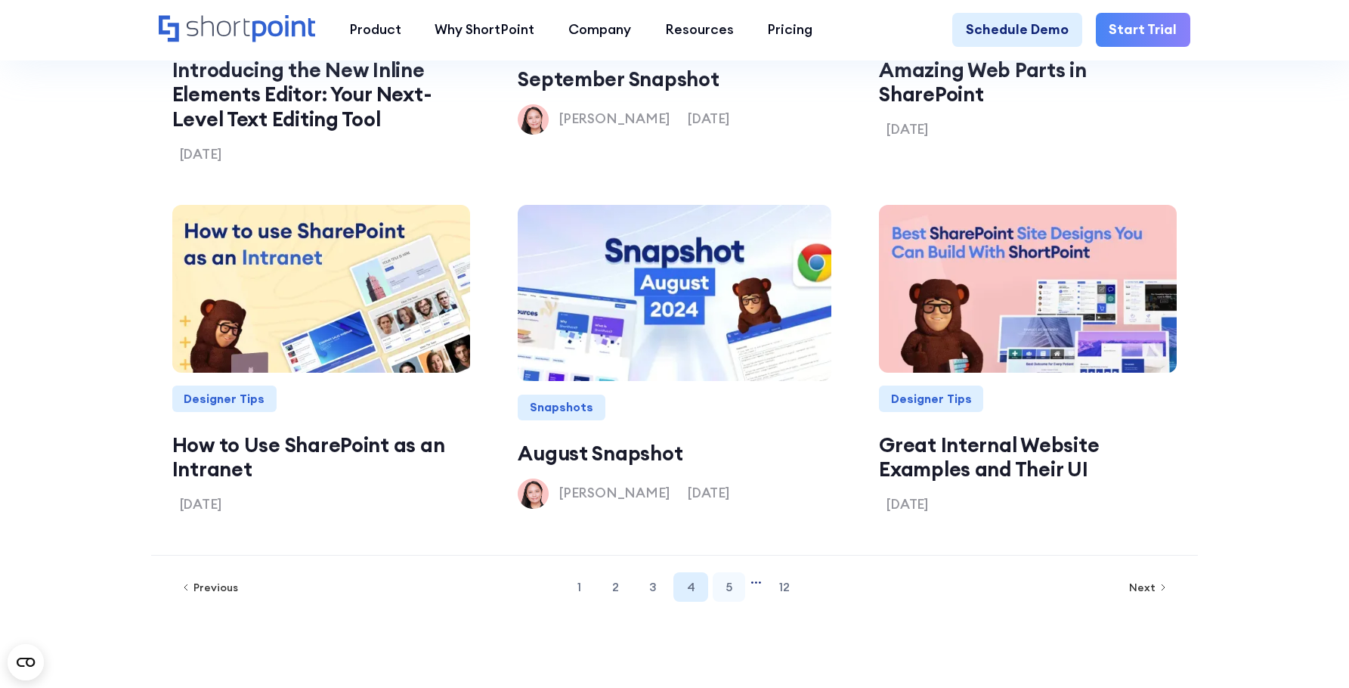
click at [723, 602] on link "5" at bounding box center [729, 586] width 33 height 29
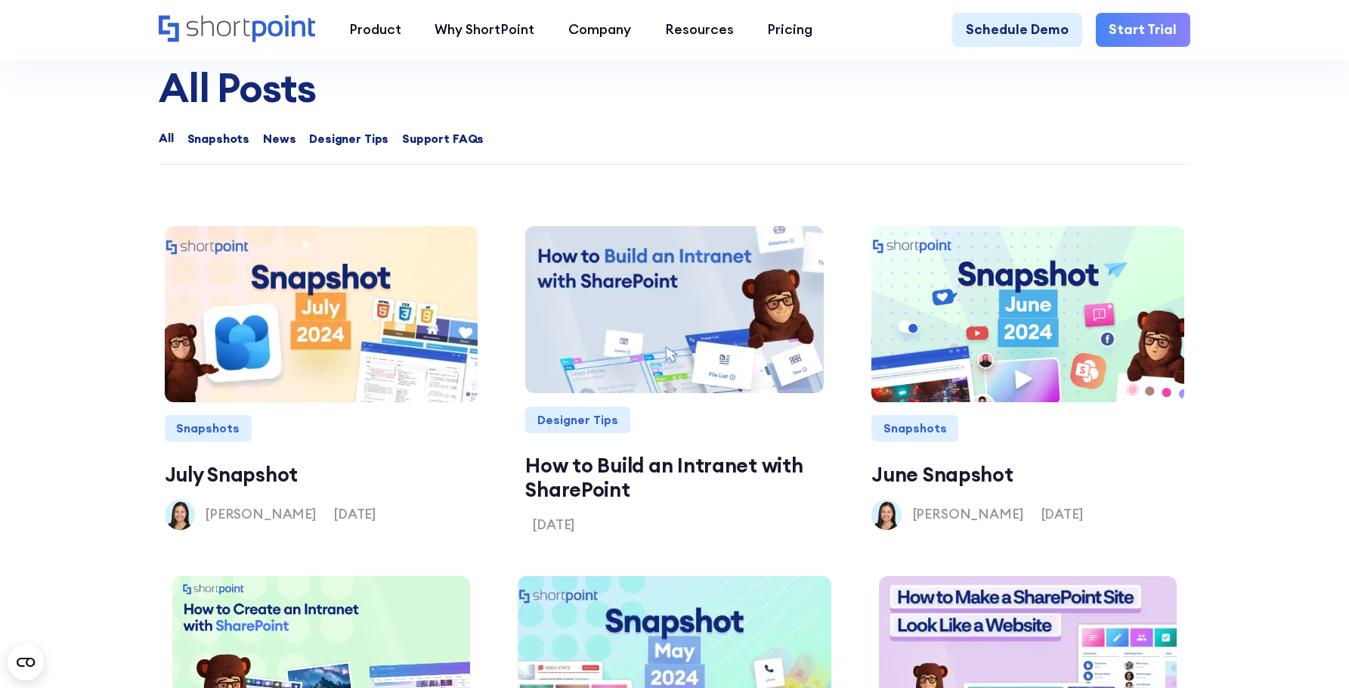
scroll to position [1439, 0]
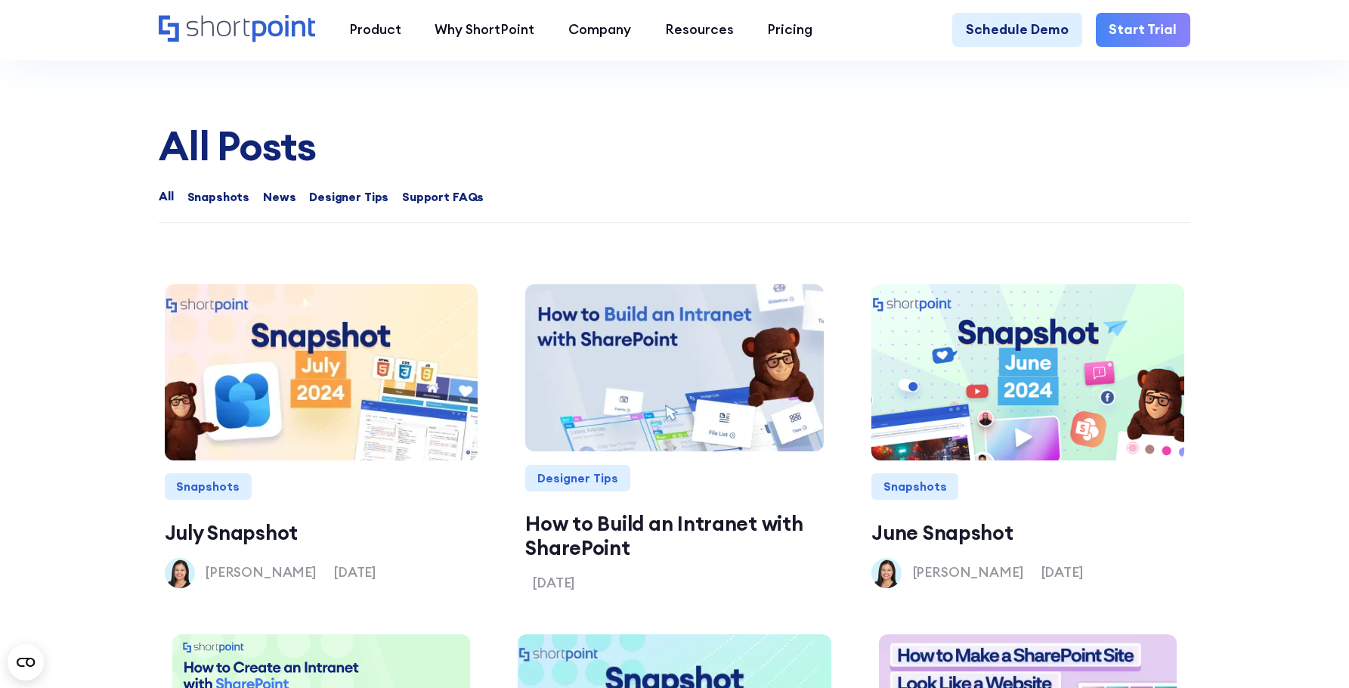
click at [785, 194] on div "All Posts All All Snapshots News Designer Tips Support FAQs Thank you! Your sub…" at bounding box center [675, 577] width 1033 height 908
click at [738, 190] on div "All Posts All All Snapshots News Designer Tips Support FAQs Thank you! Your sub…" at bounding box center [675, 577] width 1033 height 908
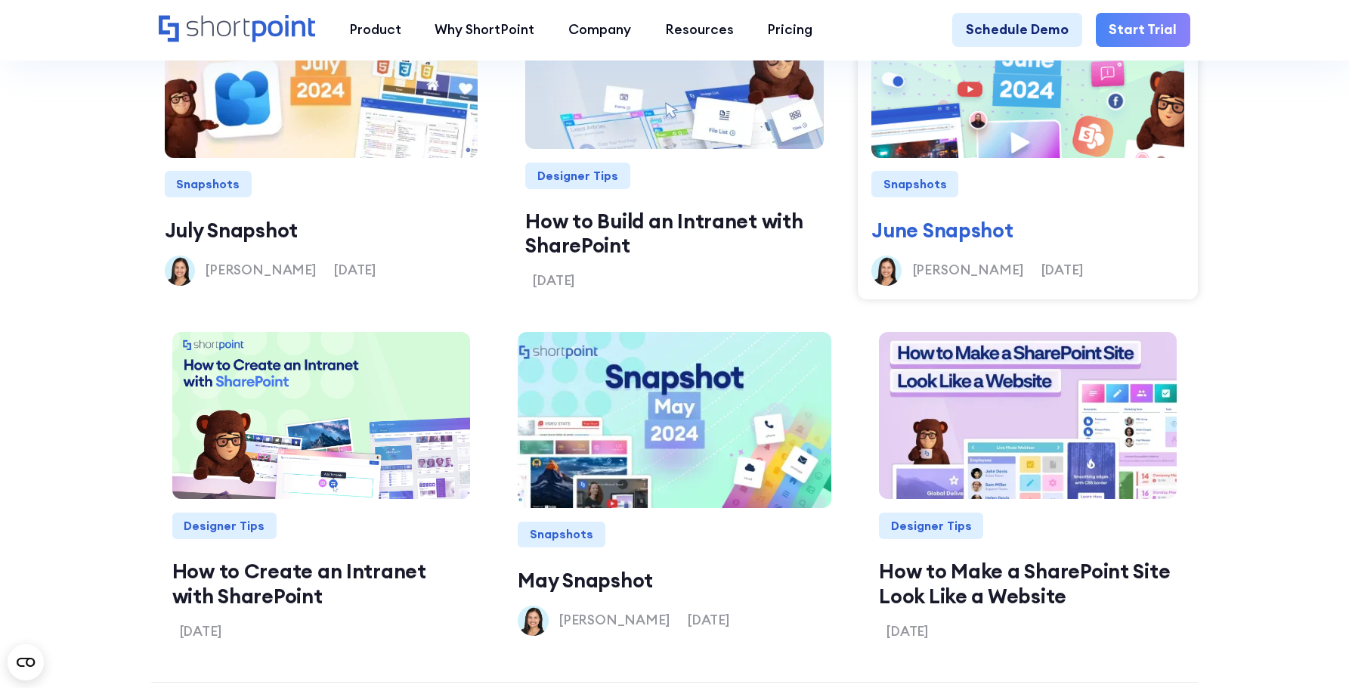
scroll to position [1968, 0]
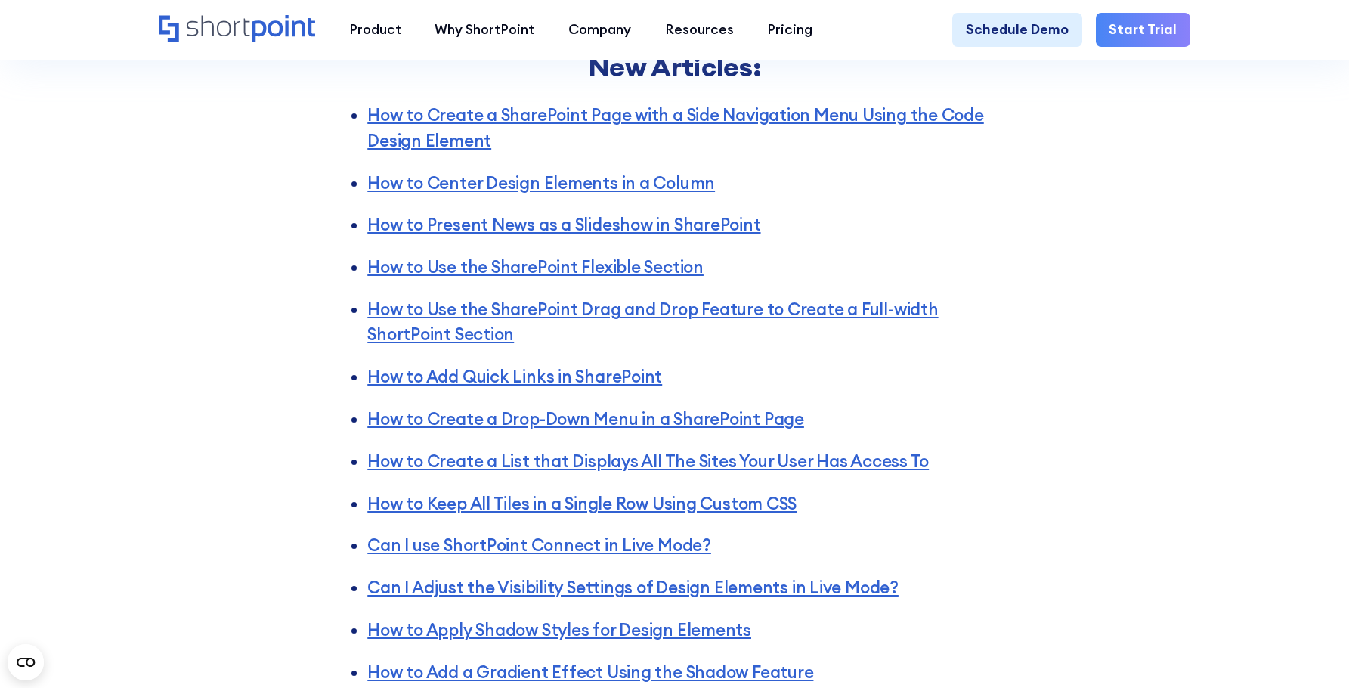
scroll to position [2797, 0]
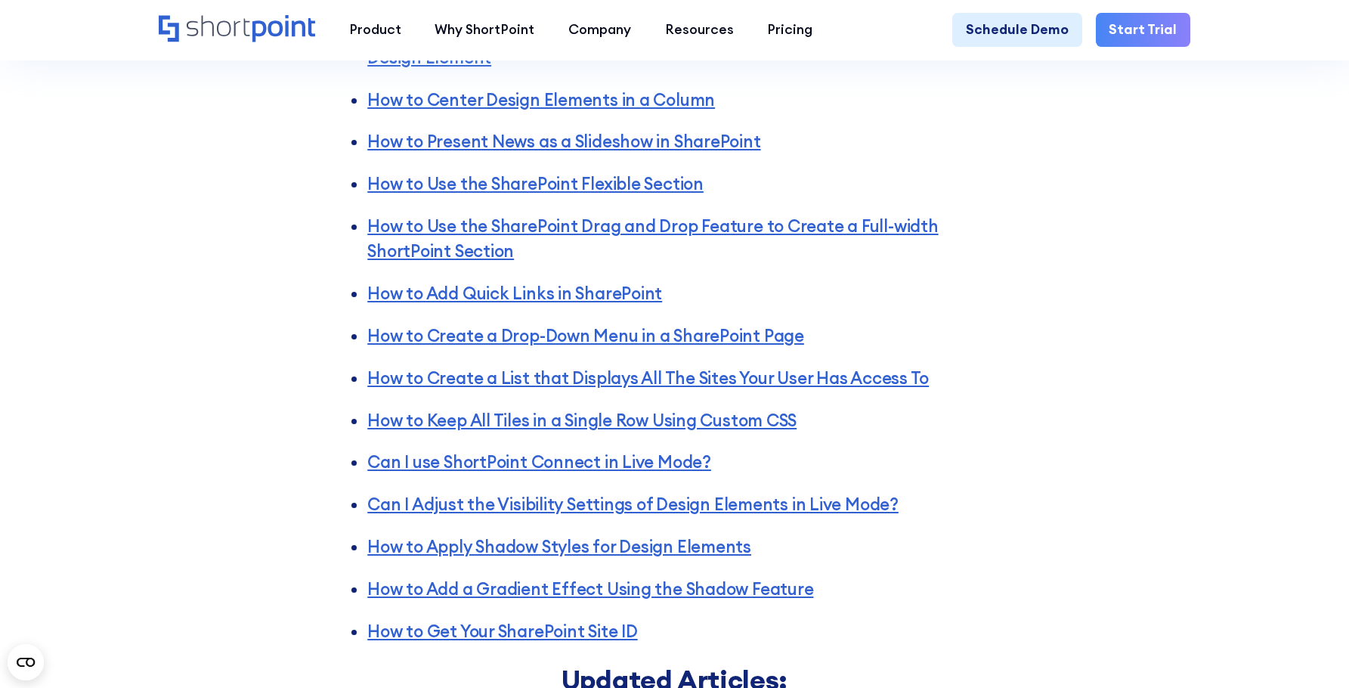
click at [1143, 355] on div "Articles New Articles: How to Create a SharePoint Page with a Side Navigation M…" at bounding box center [674, 381] width 1349 height 1224
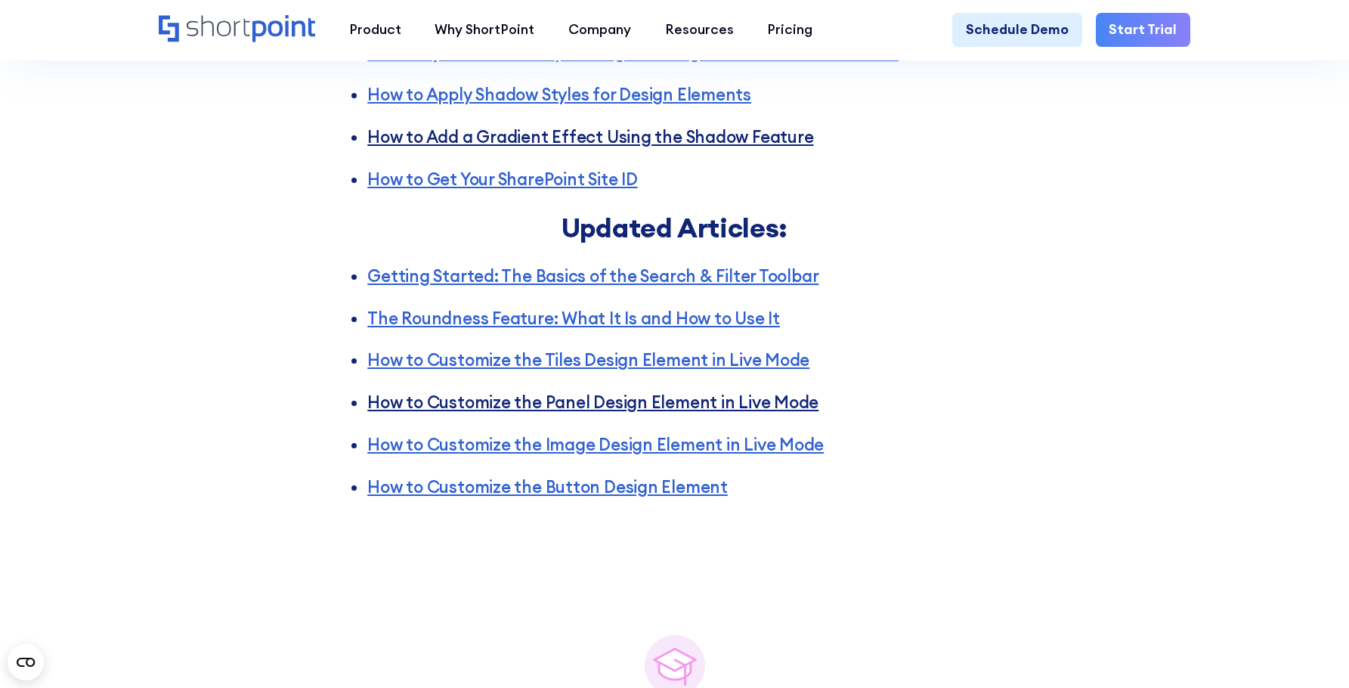
scroll to position [3250, 0]
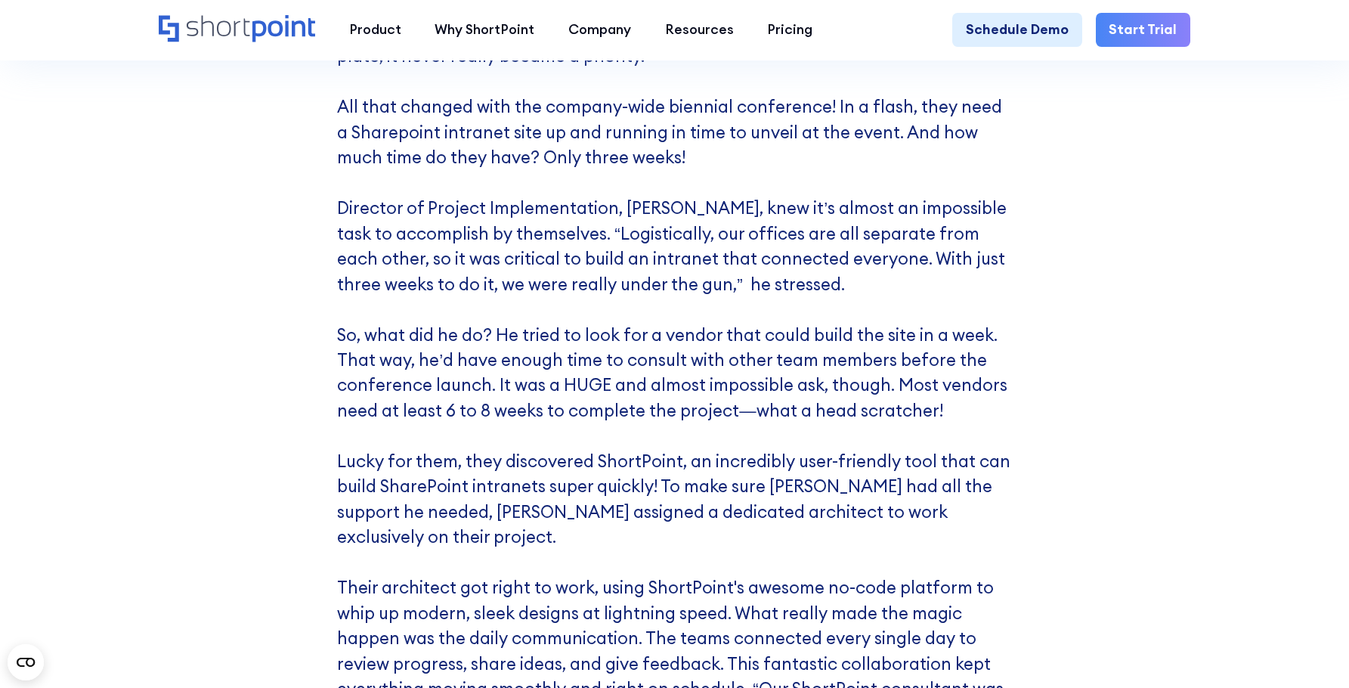
scroll to position [7332, 0]
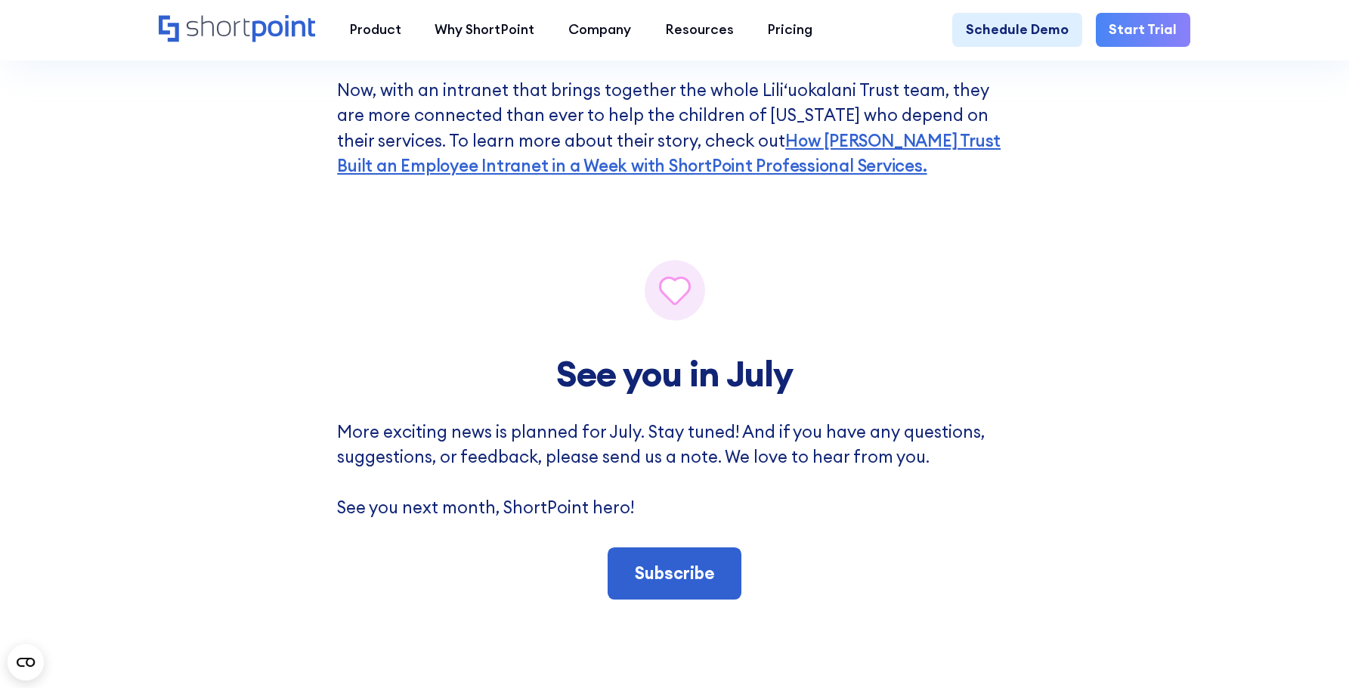
scroll to position [8299, 0]
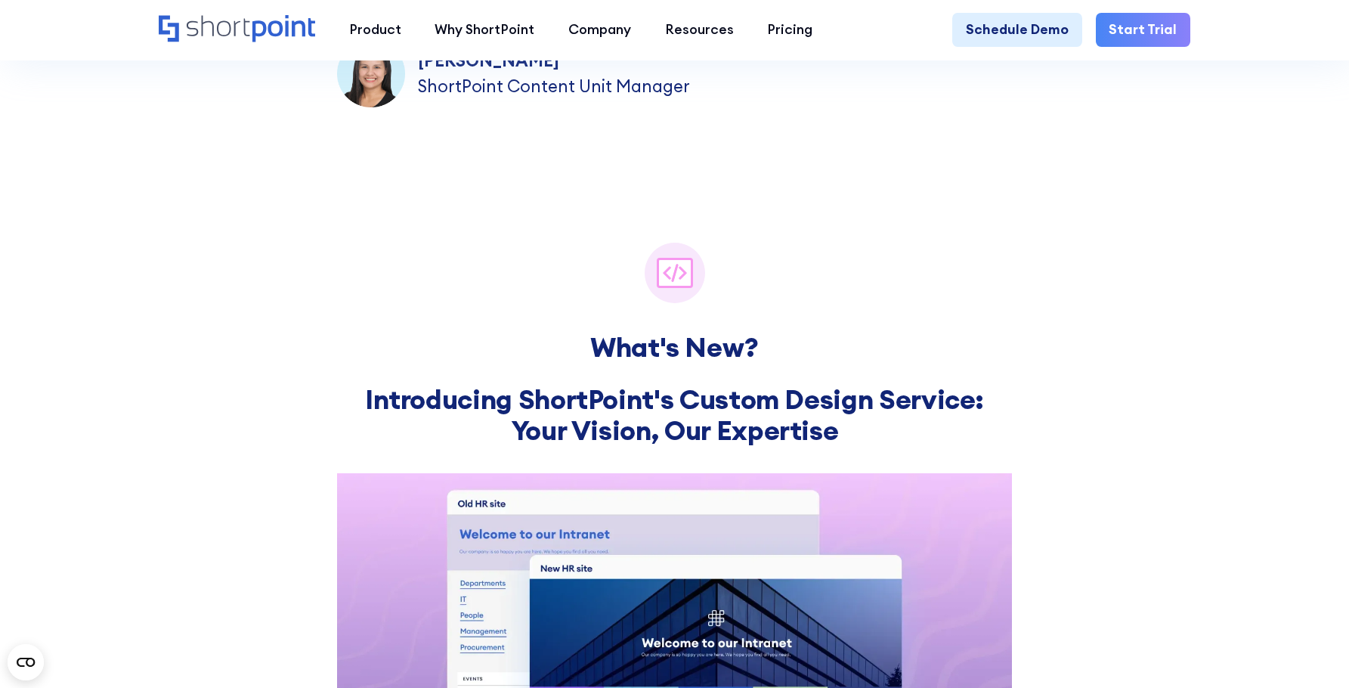
scroll to position [605, 0]
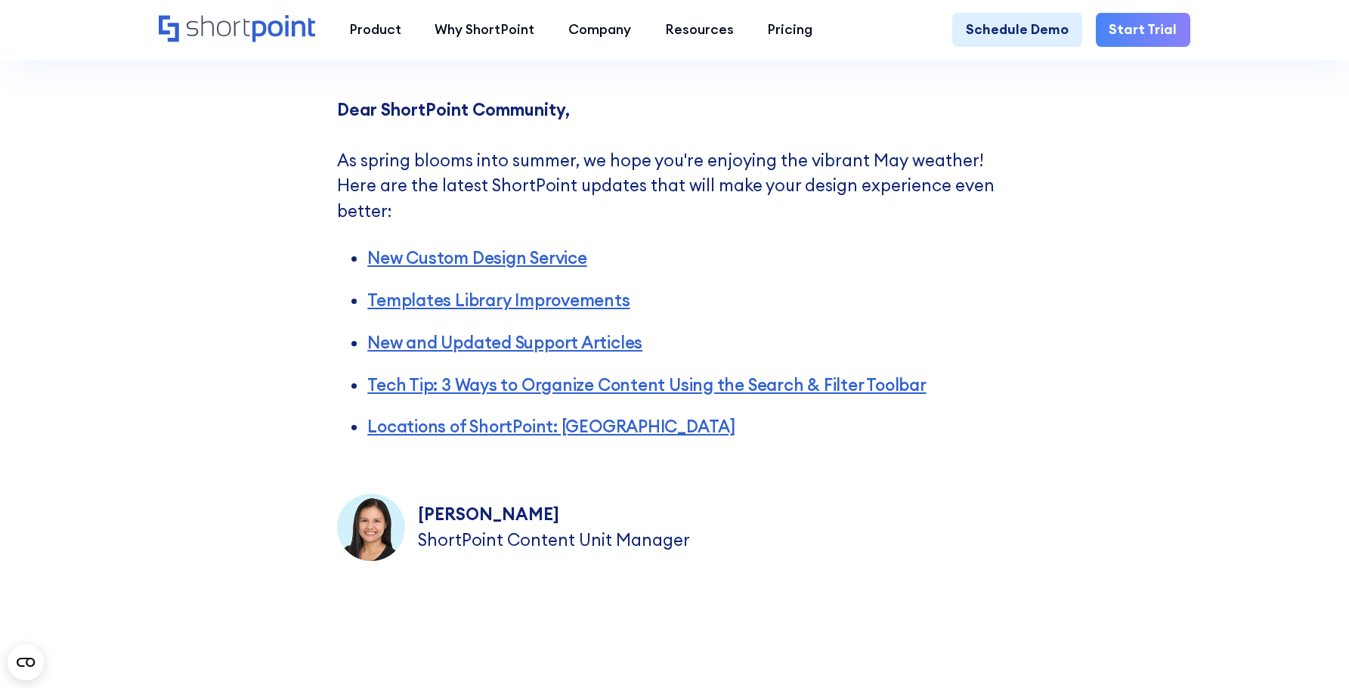
click at [1117, 380] on div "Dear ShortPoint Community, ‍ As spring blooms into summer, we hope you're enjoy…" at bounding box center [674, 329] width 1349 height 545
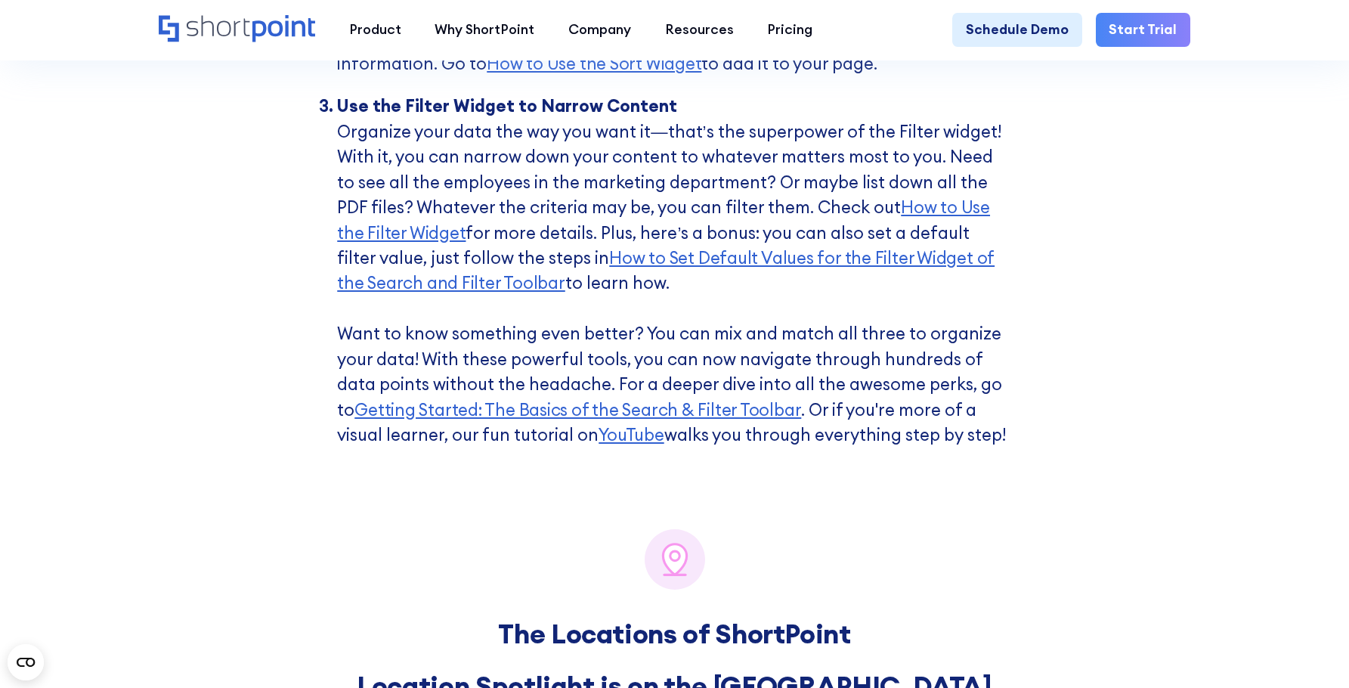
scroll to position [5745, 0]
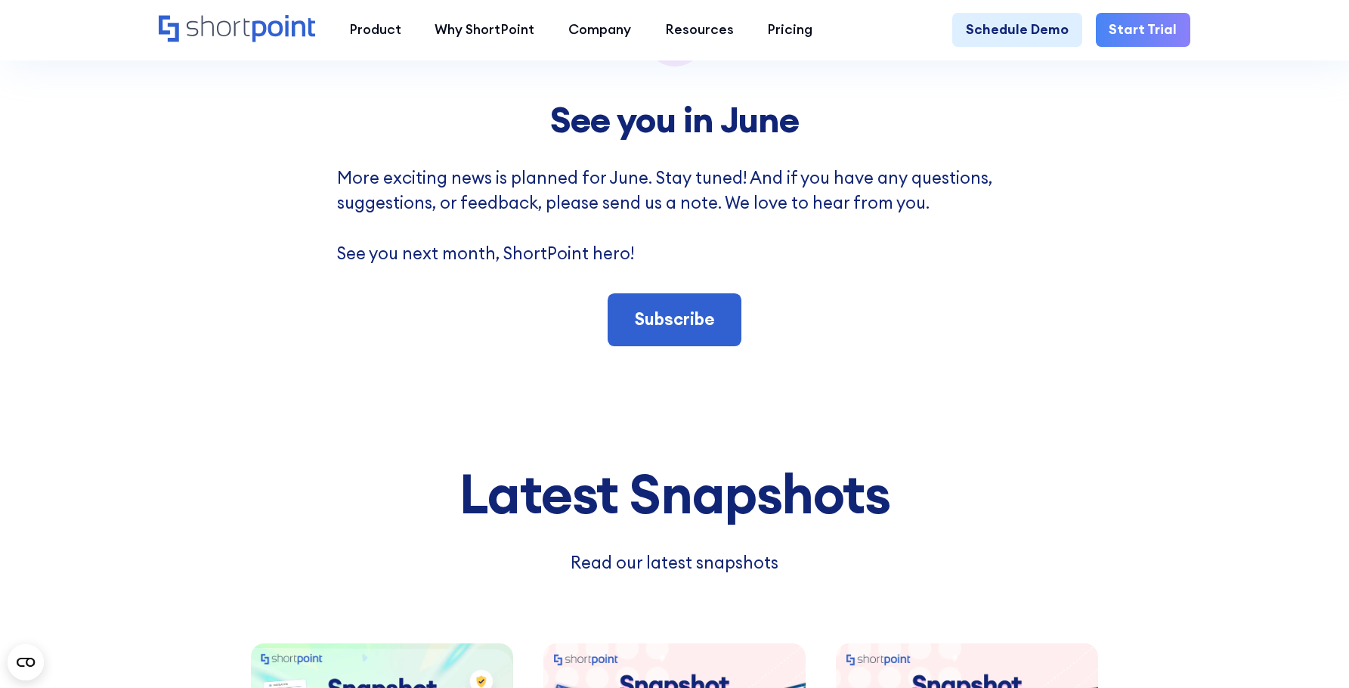
scroll to position [8693, 0]
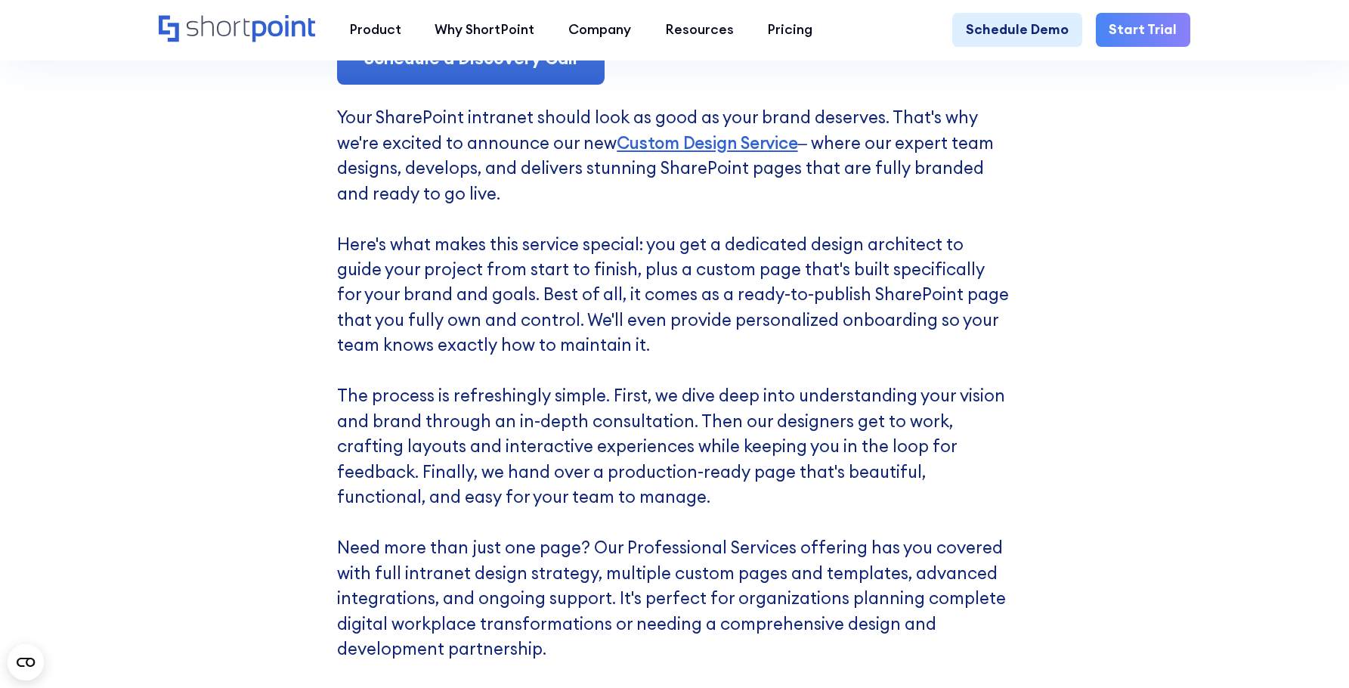
scroll to position [1821, 0]
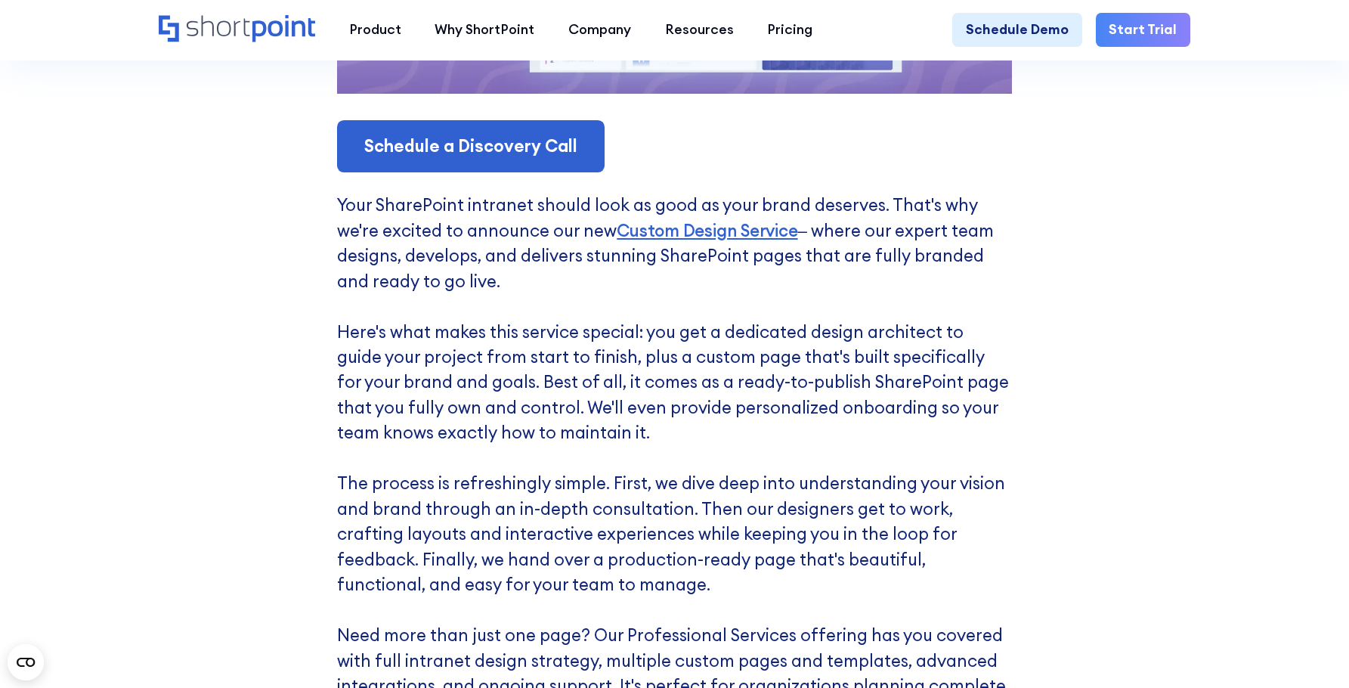
click at [1175, 352] on div "What's New? Introducing ShortPoint's Custom Design Service: Your Vision, Our Ex…" at bounding box center [674, 138] width 1349 height 1506
click at [1117, 360] on div "What's New? Introducing ShortPoint's Custom Design Service: Your Vision, Our Ex…" at bounding box center [674, 138] width 1349 height 1506
click at [1103, 367] on div "What's New? Introducing ShortPoint's Custom Design Service: Your Vision, Our Ex…" at bounding box center [674, 138] width 1349 height 1506
click at [1102, 369] on div "What's New? Introducing ShortPoint's Custom Design Service: Your Vision, Our Ex…" at bounding box center [674, 138] width 1349 height 1506
click at [1144, 370] on div "What's New? Introducing ShortPoint's Custom Design Service: Your Vision, Our Ex…" at bounding box center [674, 138] width 1349 height 1506
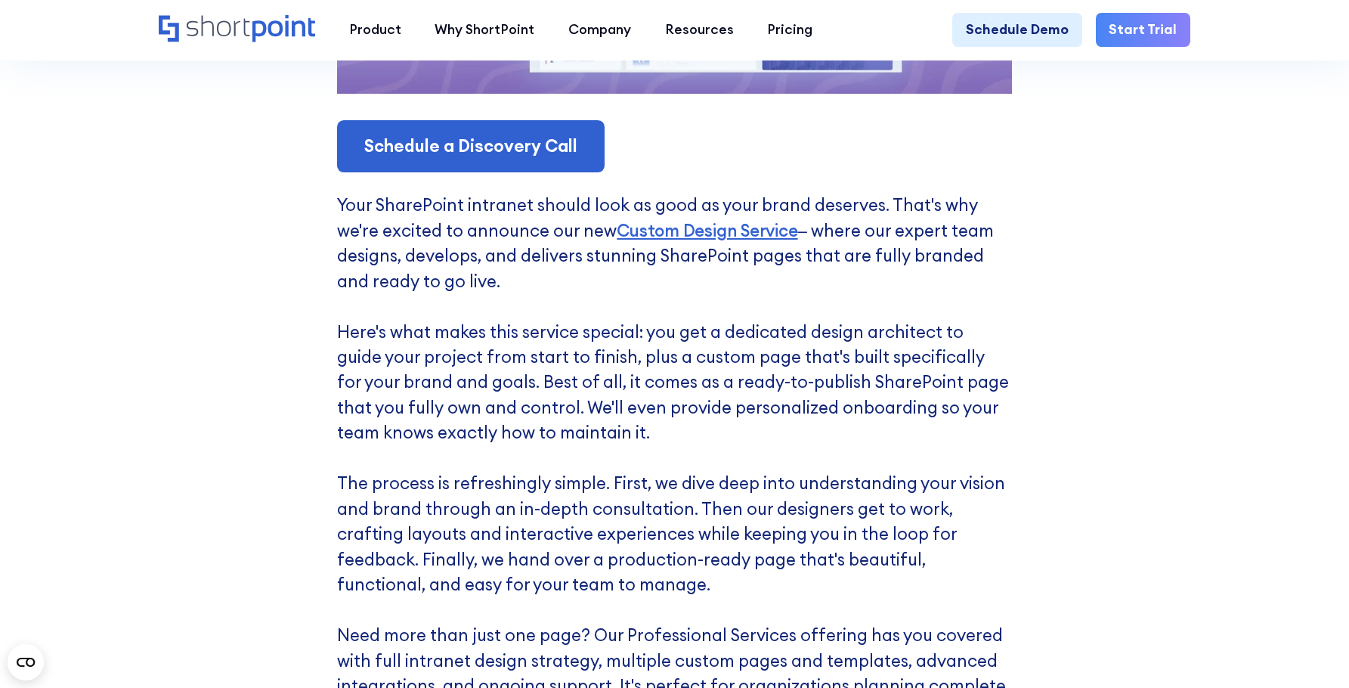
click at [1144, 370] on div "What's New? Introducing ShortPoint's Custom Design Service: Your Vision, Our Ex…" at bounding box center [674, 138] width 1349 height 1506
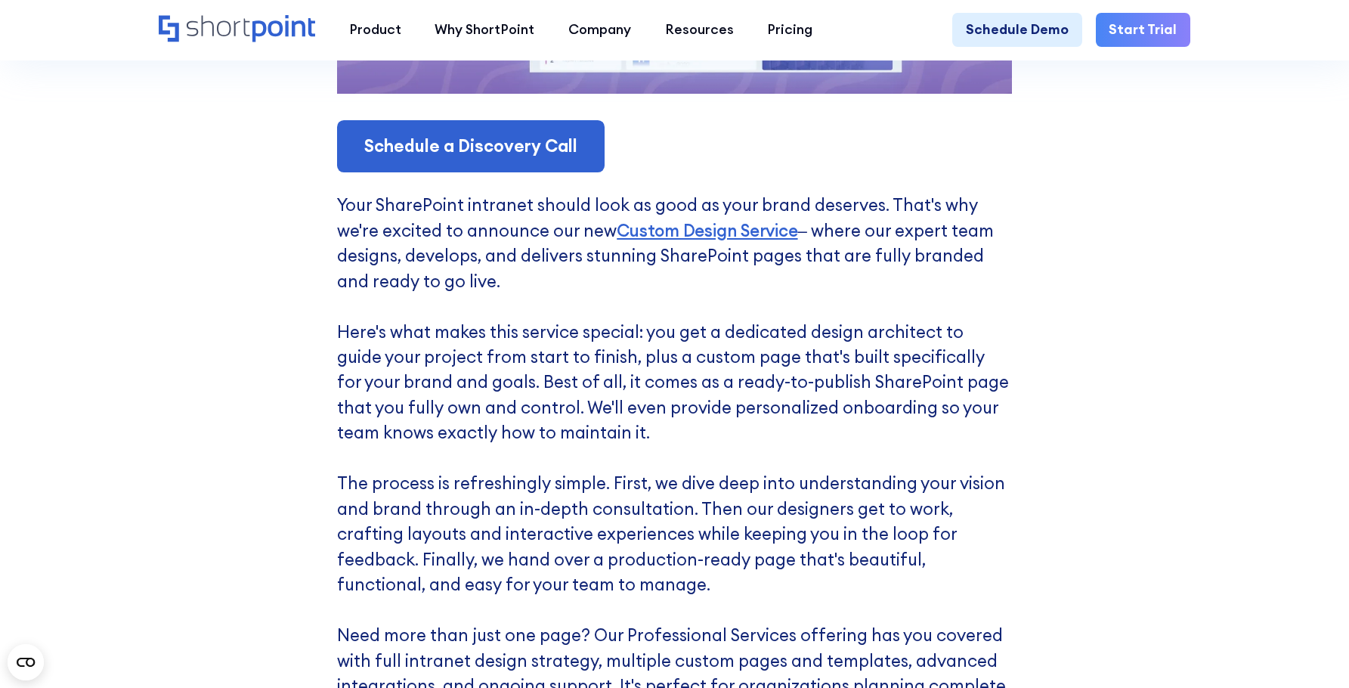
click at [1144, 370] on div "What's New? Introducing ShortPoint's Custom Design Service: Your Vision, Our Ex…" at bounding box center [674, 138] width 1349 height 1506
click at [1070, 441] on div "What's New? Introducing ShortPoint's Custom Design Service: Your Vision, Our Ex…" at bounding box center [674, 138] width 1349 height 1506
click at [1096, 426] on div "What's New? Introducing ShortPoint's Custom Design Service: Your Vision, Our Ex…" at bounding box center [674, 138] width 1349 height 1506
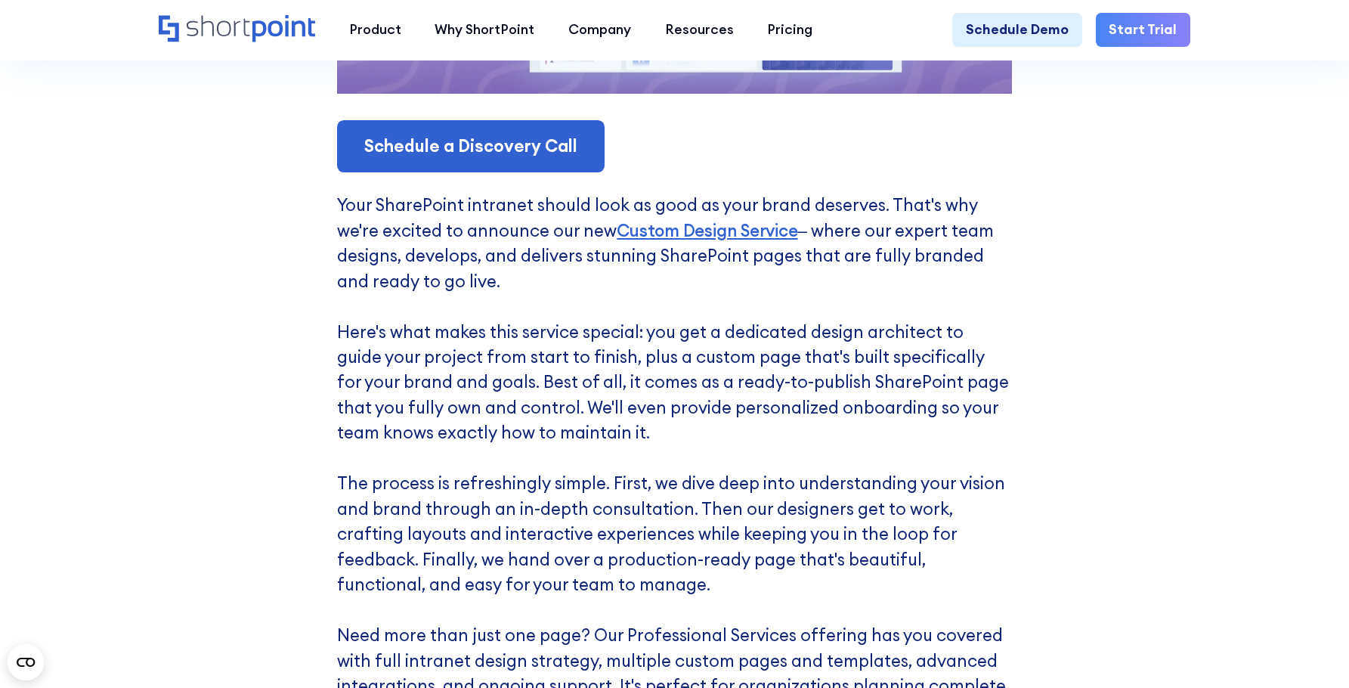
click at [1023, 429] on div "What's New? Introducing ShortPoint's Custom Design Service: Your Vision, Our Ex…" at bounding box center [674, 138] width 1349 height 1506
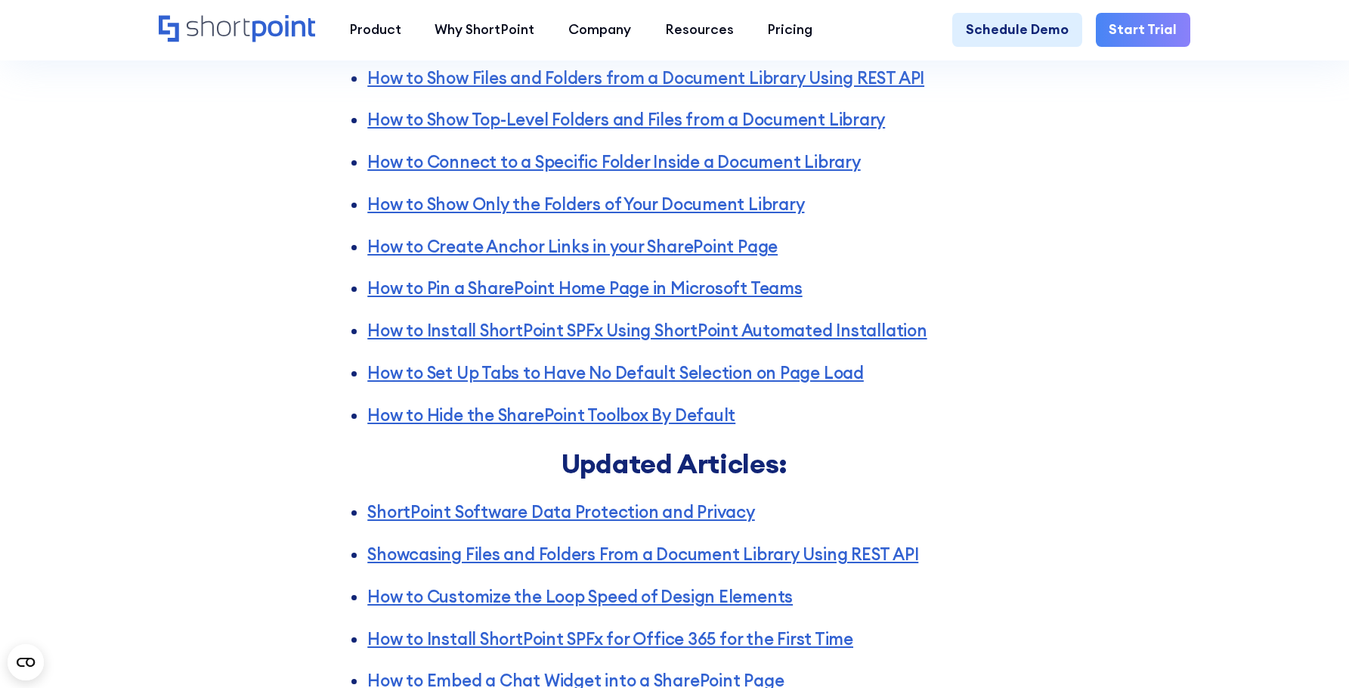
scroll to position [4240, 0]
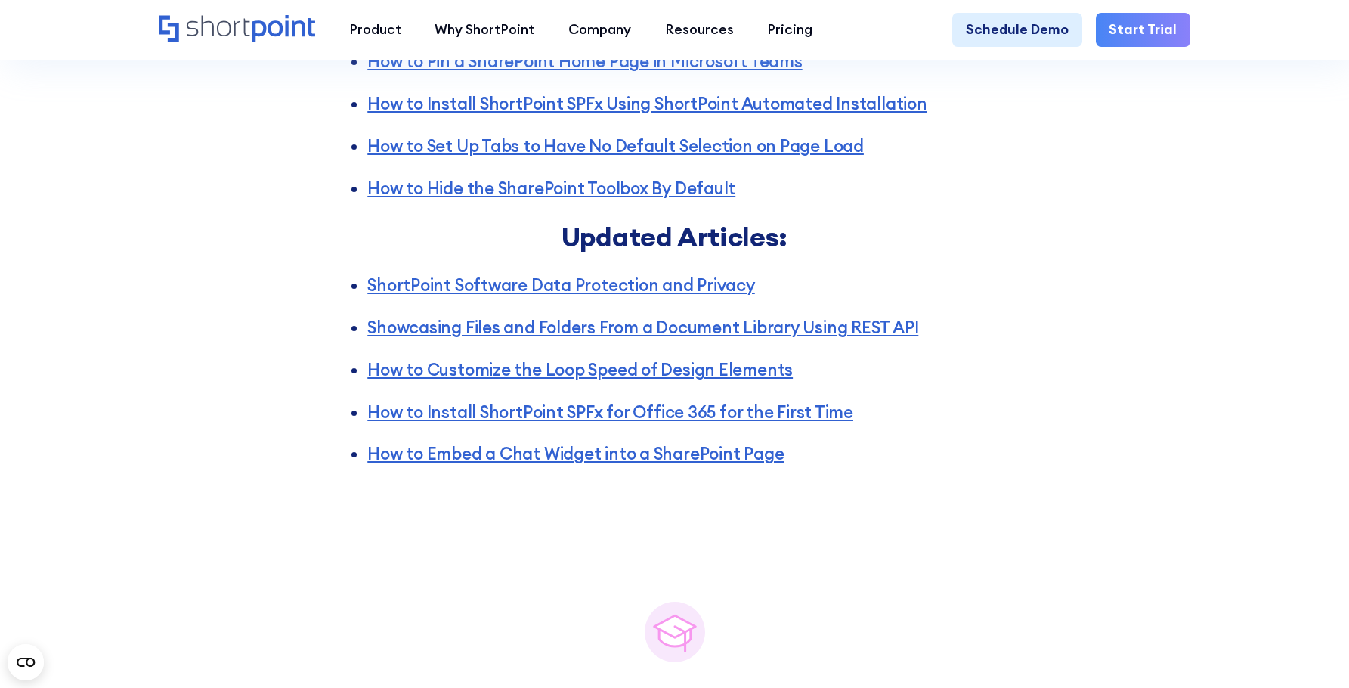
click at [1018, 424] on div "Articles New Articles: How to Set Default Values for the Filter Widget of the S…" at bounding box center [674, 5] width 1349 height 1005
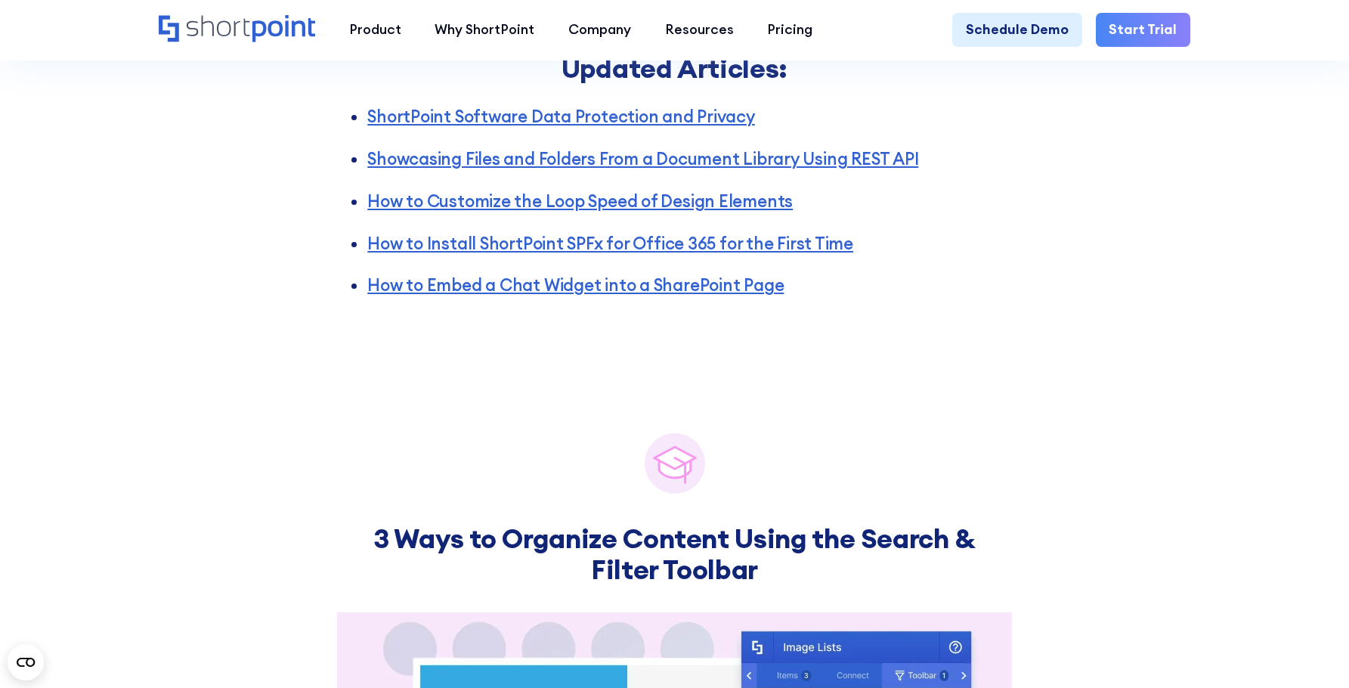
scroll to position [4618, 0]
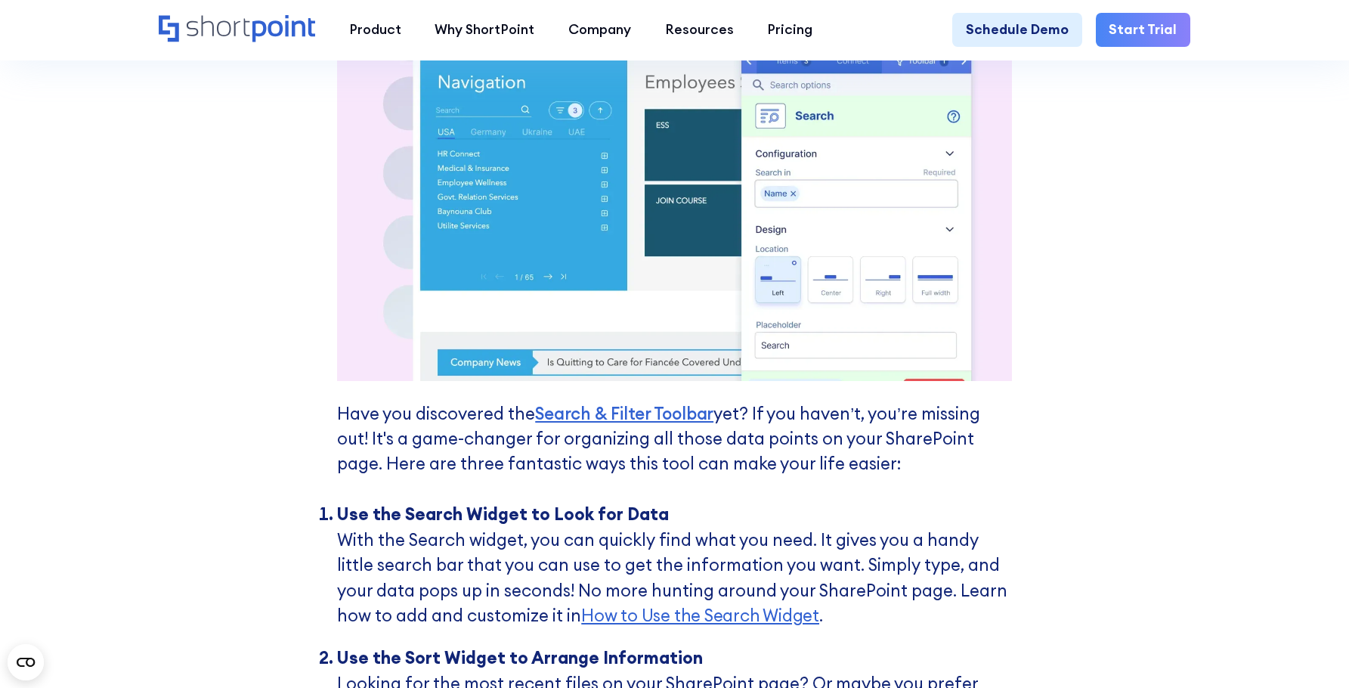
scroll to position [4996, 0]
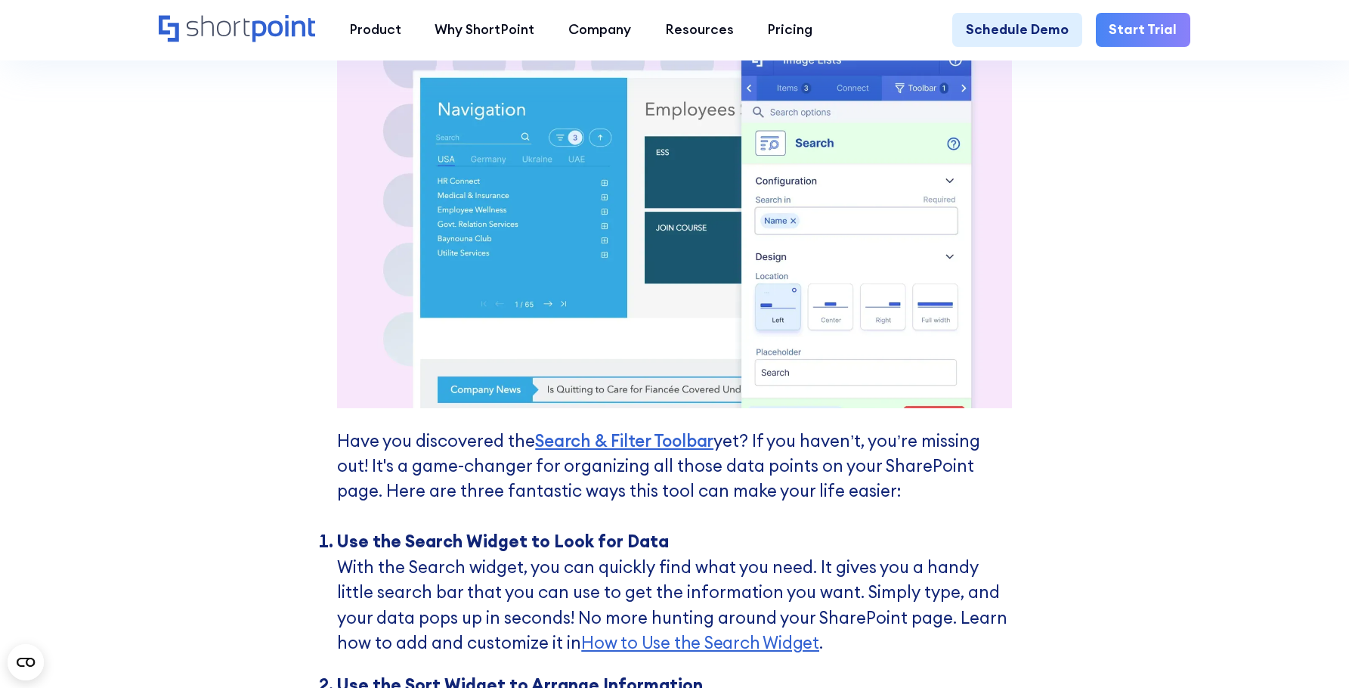
click at [1065, 419] on div "3 Ways to Organize Content Using the Search & Filter Toolbar Have you discovere…" at bounding box center [674, 493] width 1349 height 1485
click at [1045, 302] on div "3 Ways to Organize Content Using the Search & Filter Toolbar Have you discovere…" at bounding box center [674, 493] width 1349 height 1485
click at [1152, 346] on div "3 Ways to Organize Content Using the Search & Filter Toolbar Have you discovere…" at bounding box center [674, 493] width 1349 height 1485
click at [1152, 349] on div "3 Ways to Organize Content Using the Search & Filter Toolbar Have you discovere…" at bounding box center [674, 493] width 1349 height 1485
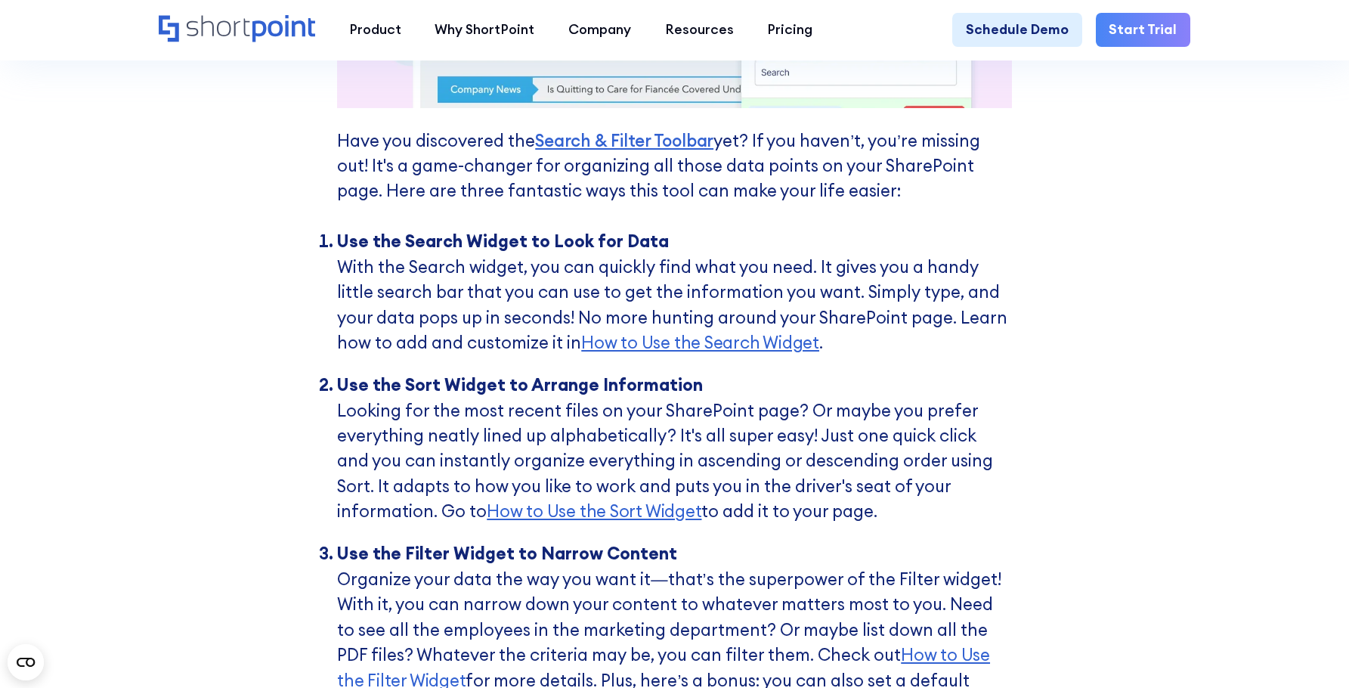
scroll to position [5298, 0]
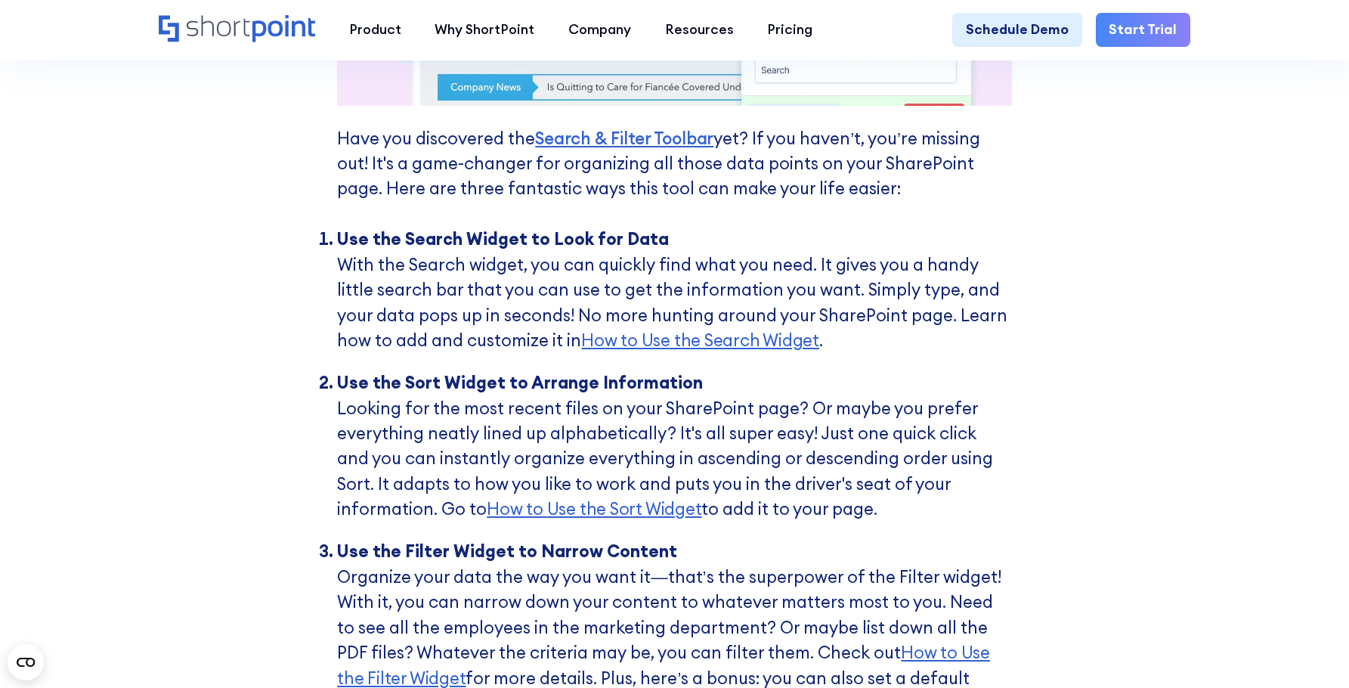
click at [1069, 417] on div "3 Ways to Organize Content Using the Search & Filter Toolbar Have you discovere…" at bounding box center [674, 191] width 1349 height 1485
click at [1088, 426] on div "3 Ways to Organize Content Using the Search & Filter Toolbar Have you discovere…" at bounding box center [674, 191] width 1349 height 1485
click at [1143, 431] on div "3 Ways to Organize Content Using the Search & Filter Toolbar Have you discovere…" at bounding box center [674, 191] width 1349 height 1485
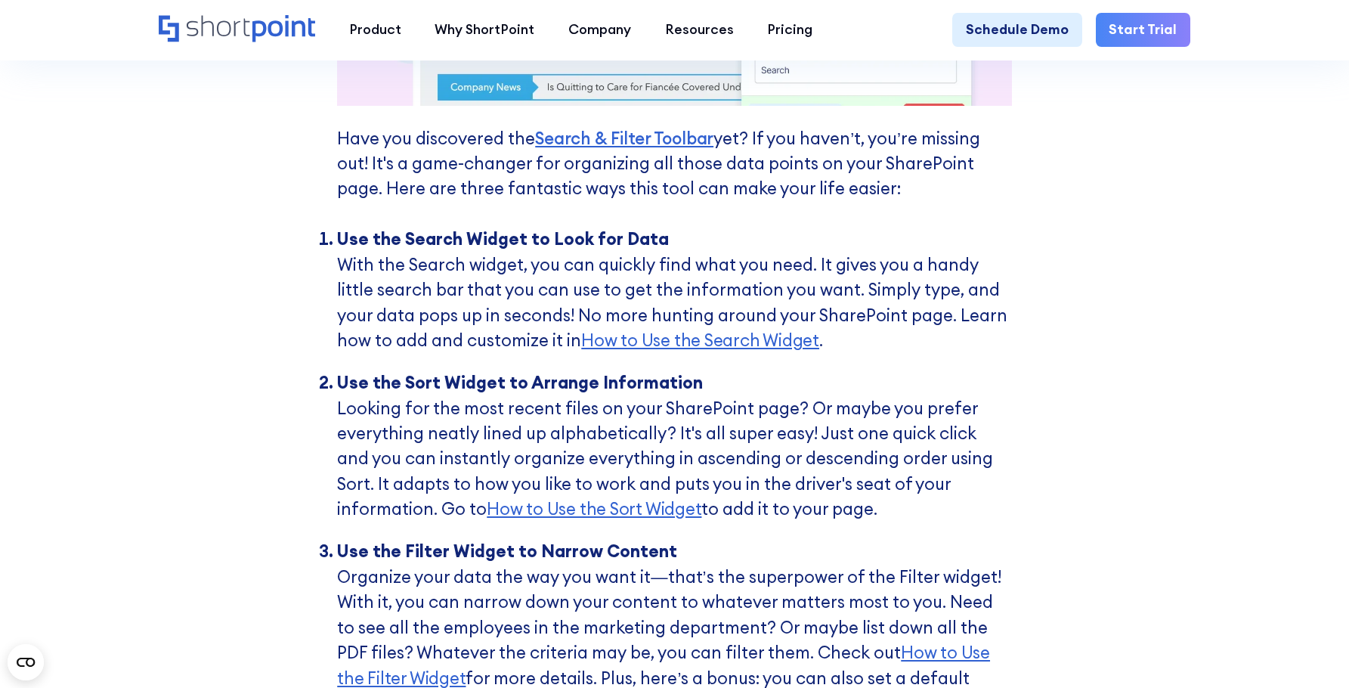
click at [1143, 431] on div "3 Ways to Organize Content Using the Search & Filter Toolbar Have you discovere…" at bounding box center [674, 191] width 1349 height 1485
click at [1320, 506] on div "3 Ways to Organize Content Using the Search & Filter Toolbar Have you discovere…" at bounding box center [674, 191] width 1349 height 1485
click at [1265, 510] on div "3 Ways to Organize Content Using the Search & Filter Toolbar Have you discovere…" at bounding box center [674, 191] width 1349 height 1485
click at [1027, 302] on div "3 Ways to Organize Content Using the Search & Filter Toolbar Have you discovere…" at bounding box center [674, 191] width 1349 height 1485
click at [1097, 330] on div "3 Ways to Organize Content Using the Search & Filter Toolbar Have you discovere…" at bounding box center [674, 191] width 1349 height 1485
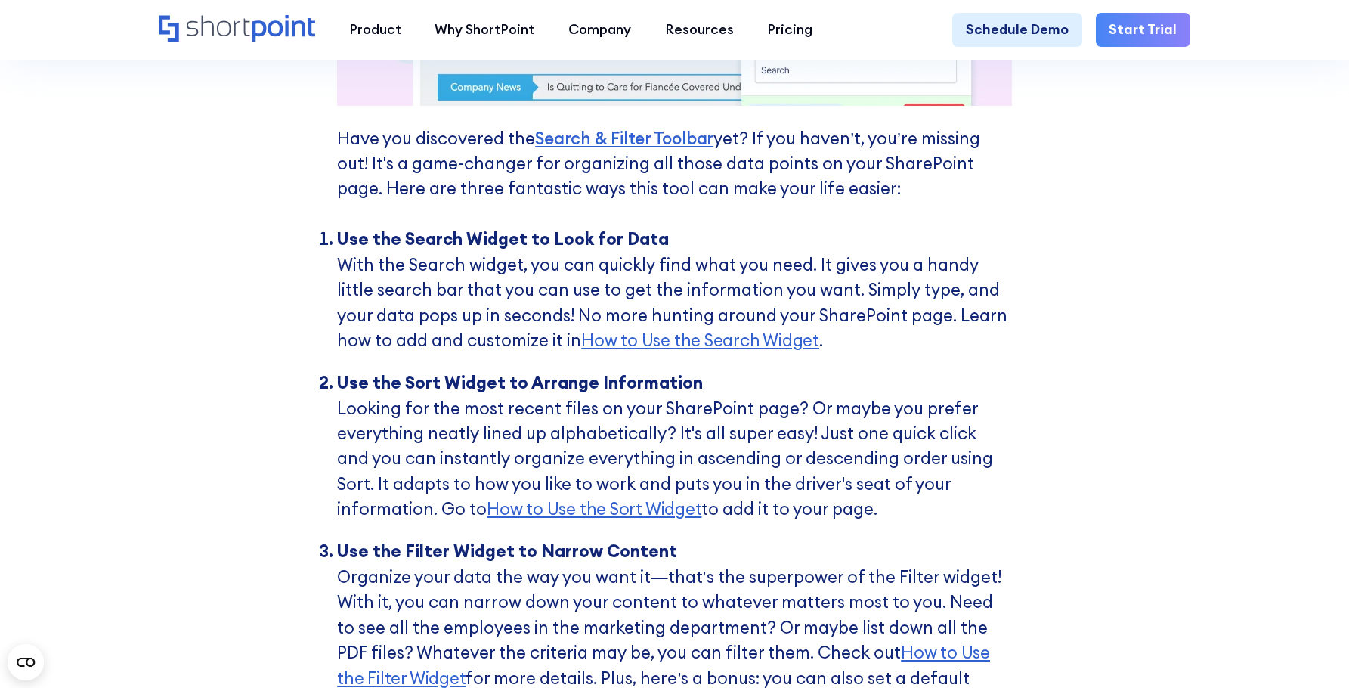
click at [1259, 286] on div "3 Ways to Organize Content Using the Search & Filter Toolbar Have you discovere…" at bounding box center [674, 191] width 1349 height 1485
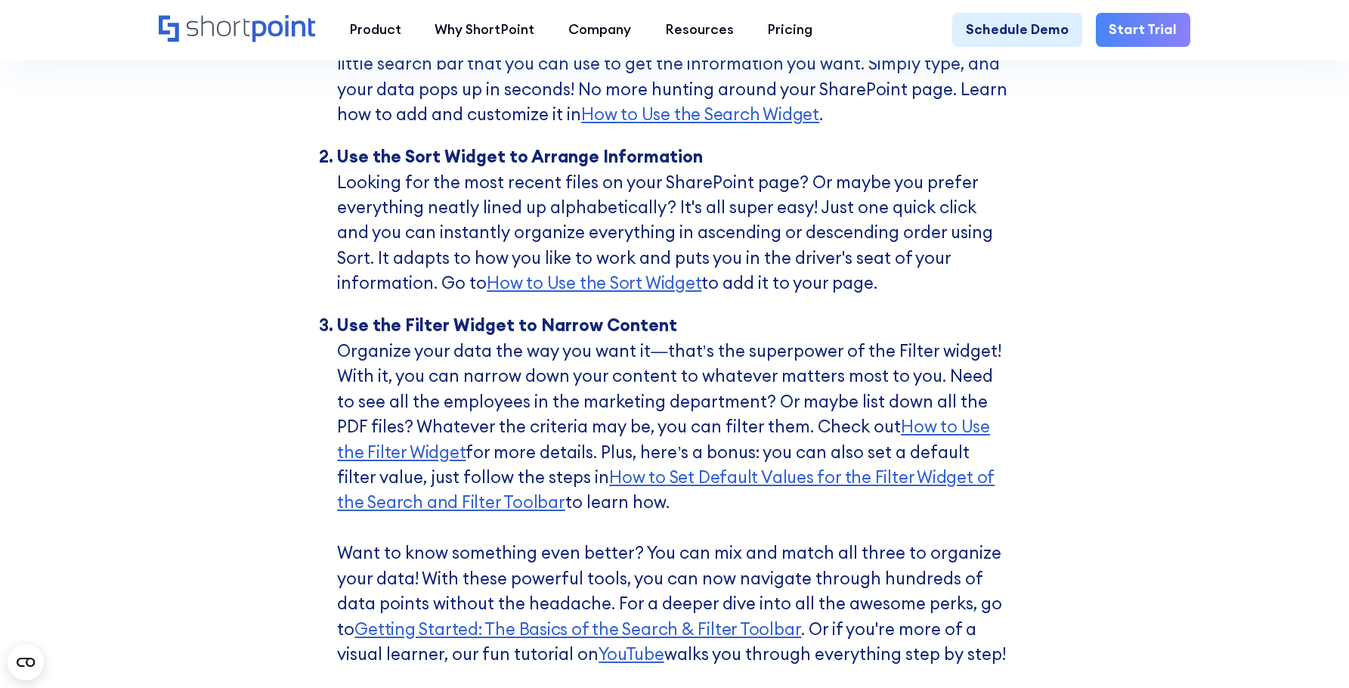
scroll to position [5525, 0]
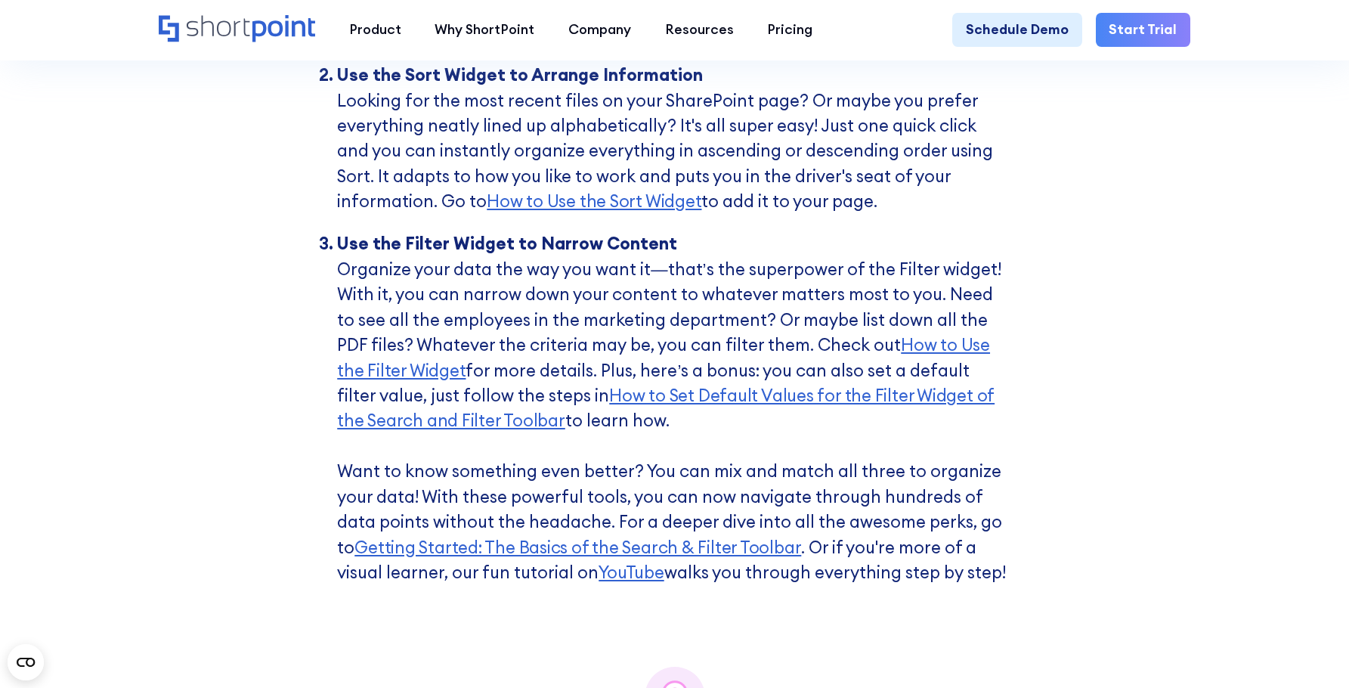
scroll to position [5752, 0]
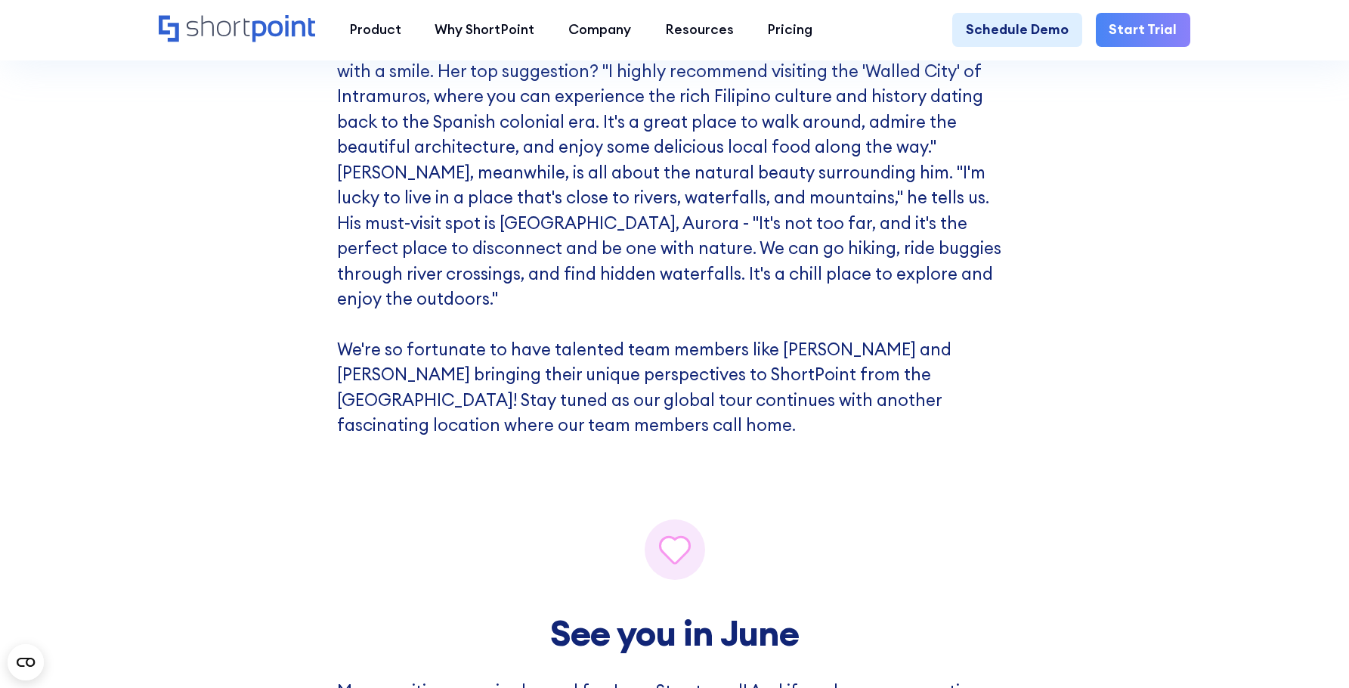
scroll to position [8549, 0]
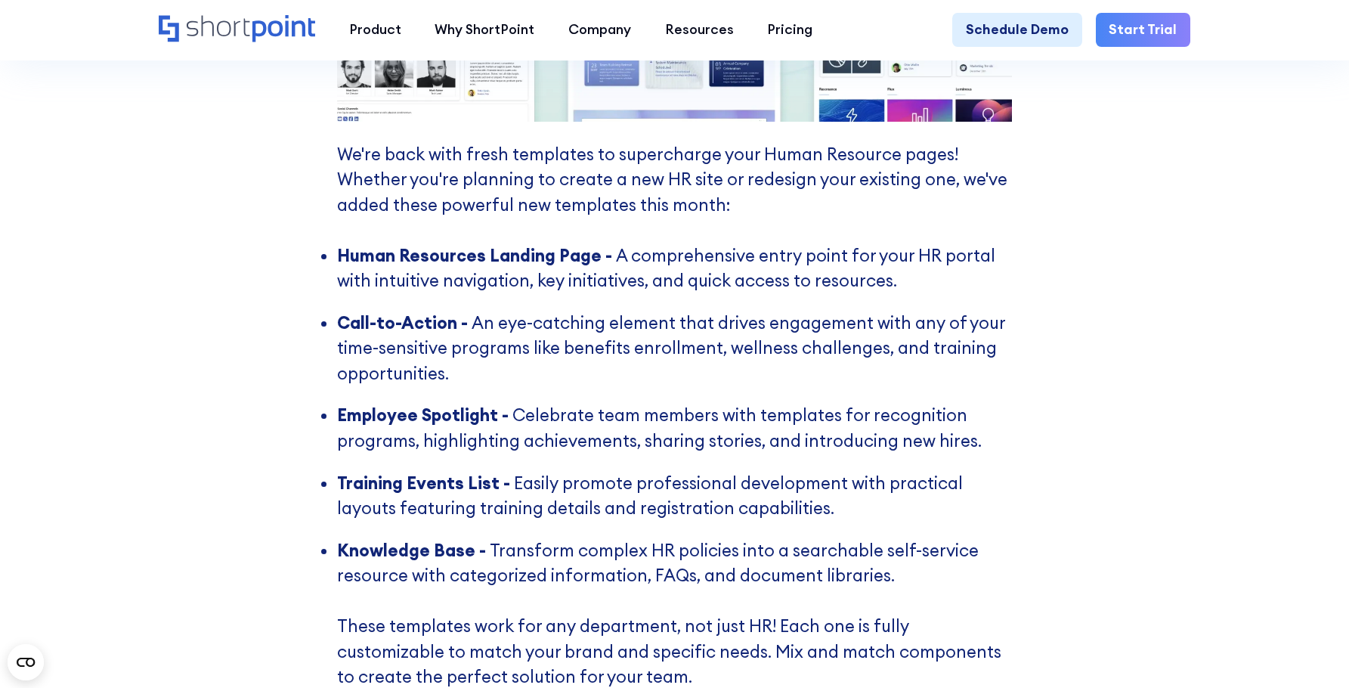
scroll to position [3553, 0]
click at [1141, 379] on div "Templates Versatile HR Page and Section Templates We're back with fresh templat…" at bounding box center [674, 133] width 1349 height 1398
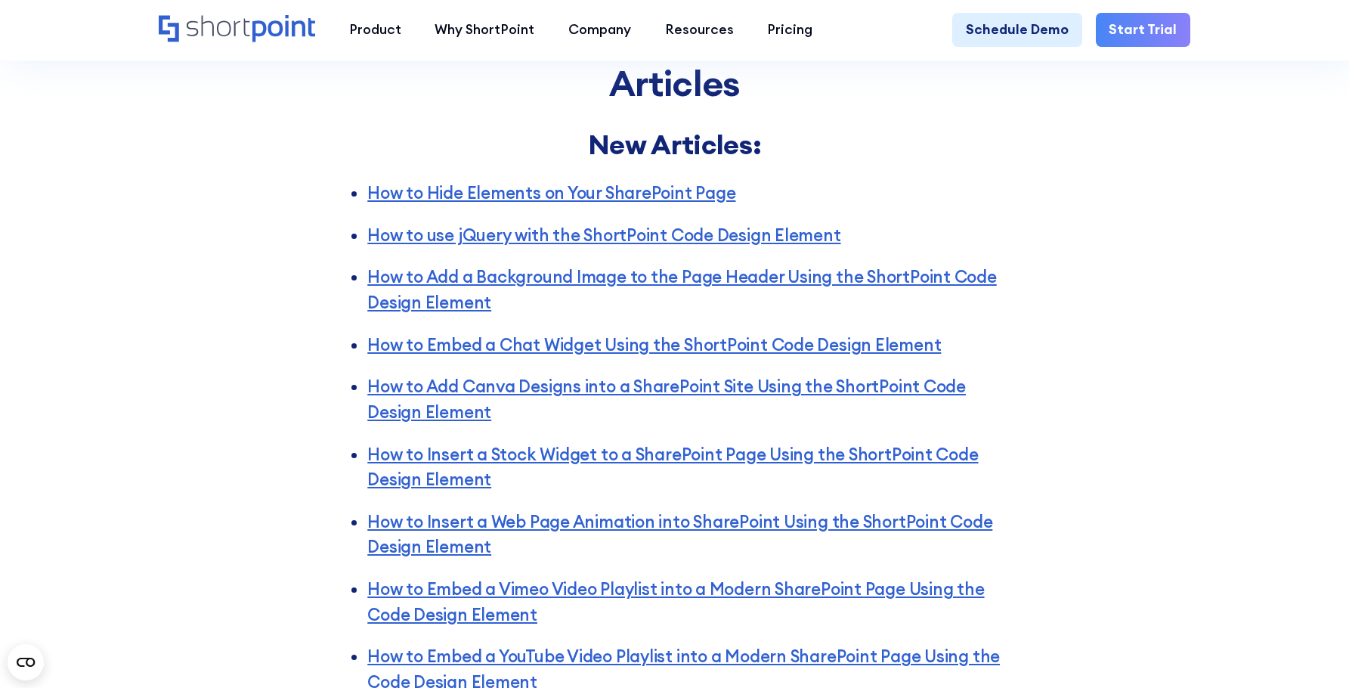
scroll to position [4460, 0]
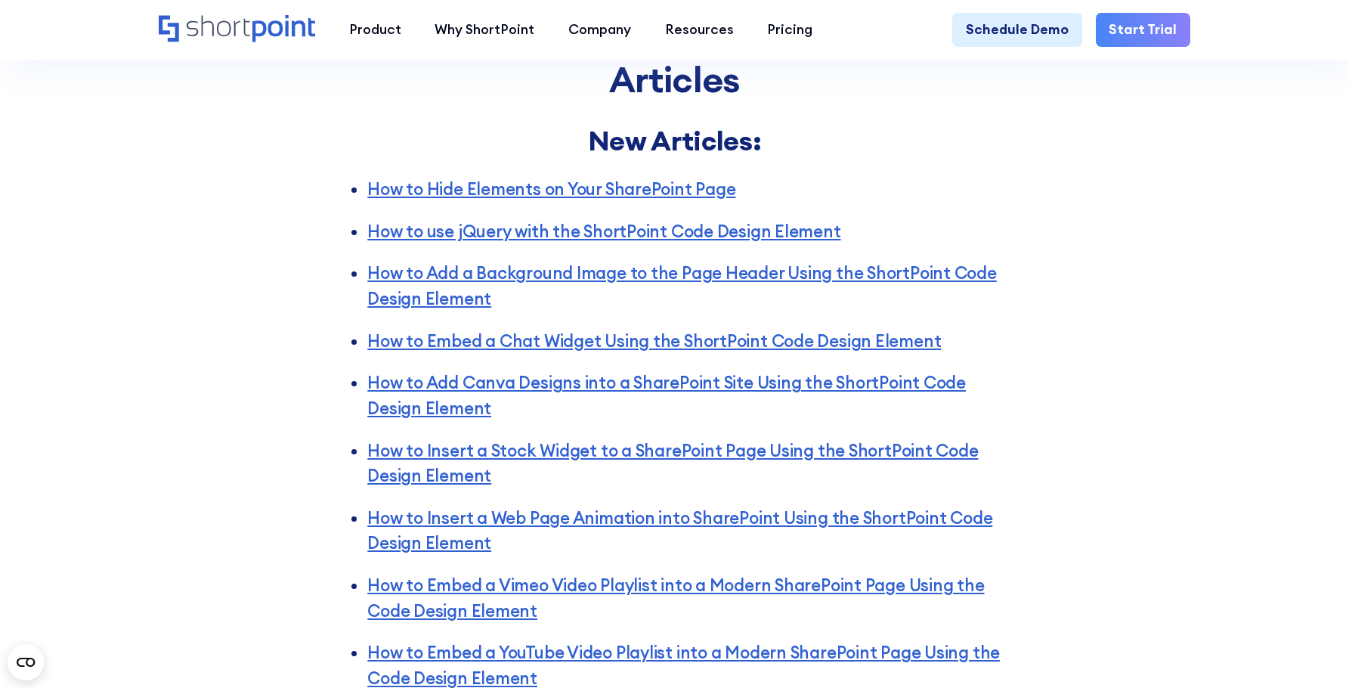
click at [1277, 547] on div "Articles New Articles: How to Hide Elements on Your SharePoint Page How to use …" at bounding box center [674, 537] width 1349 height 1224
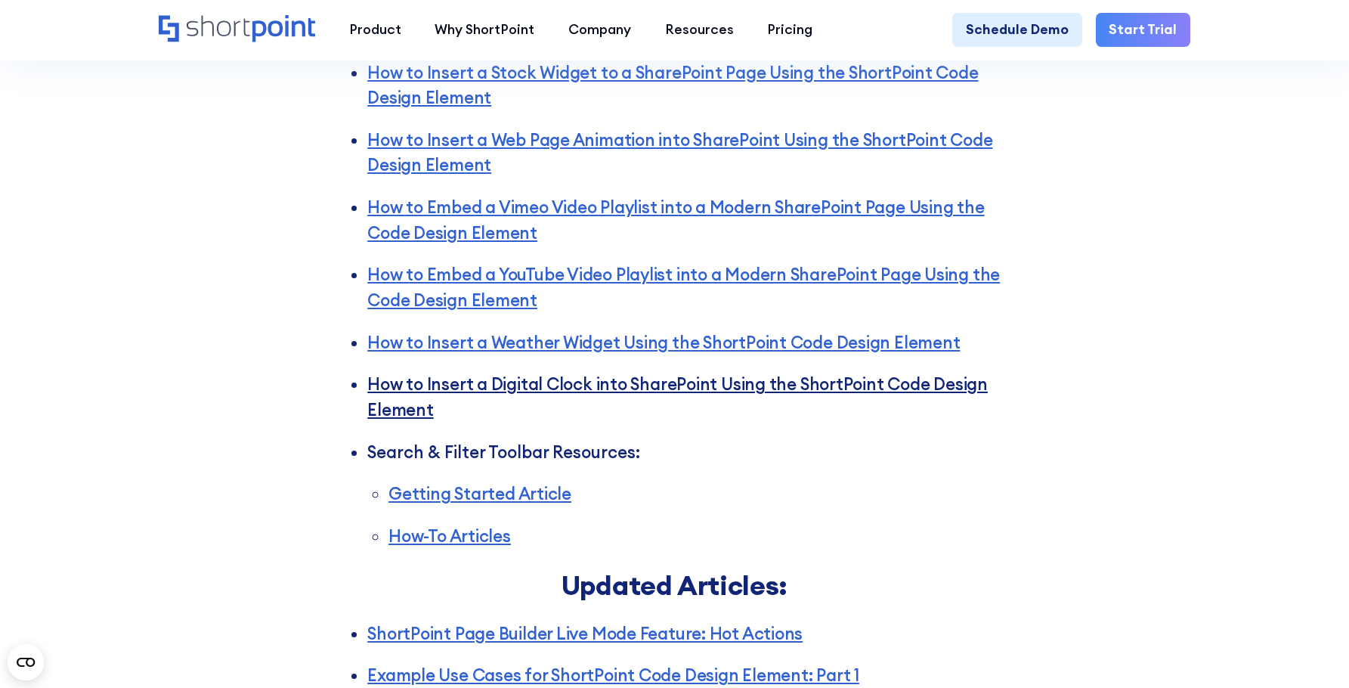
scroll to position [4762, 0]
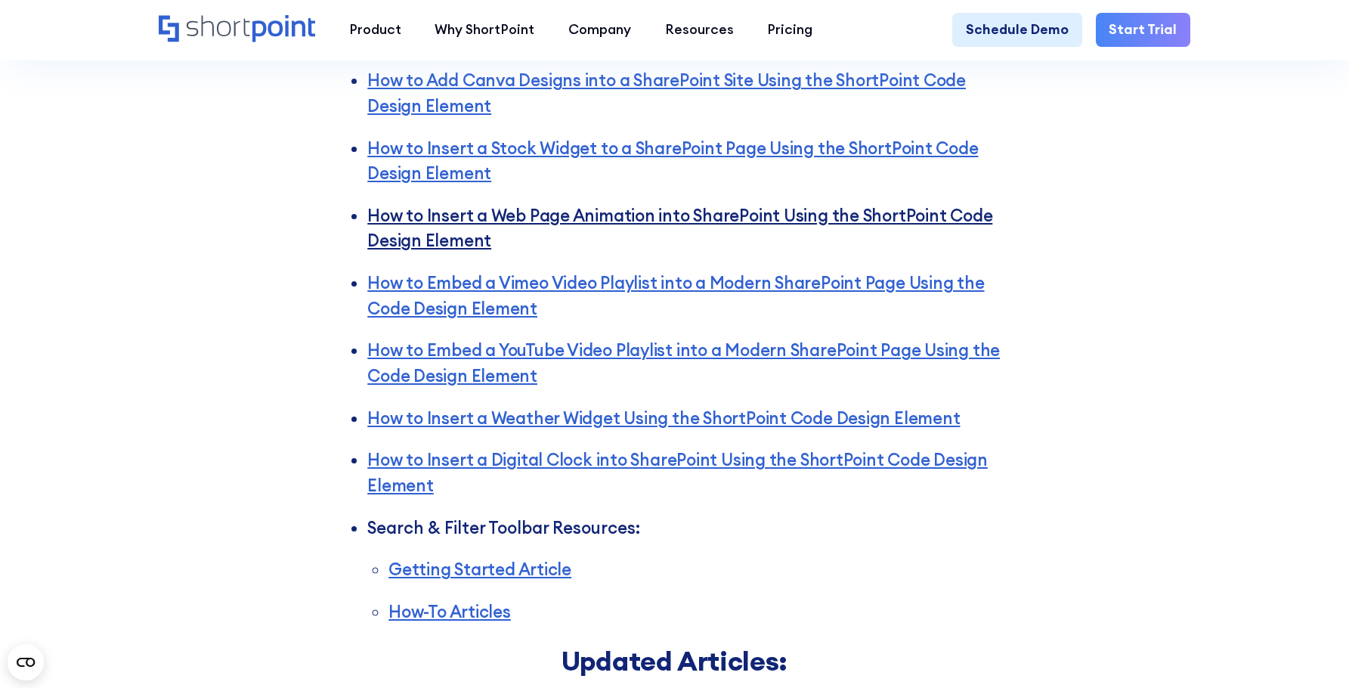
drag, startPoint x: 596, startPoint y: 268, endPoint x: 568, endPoint y: 257, distance: 29.5
click at [1089, 436] on div "Articles New Articles: How to Hide Elements on Your SharePoint Page How to use …" at bounding box center [674, 235] width 1349 height 1224
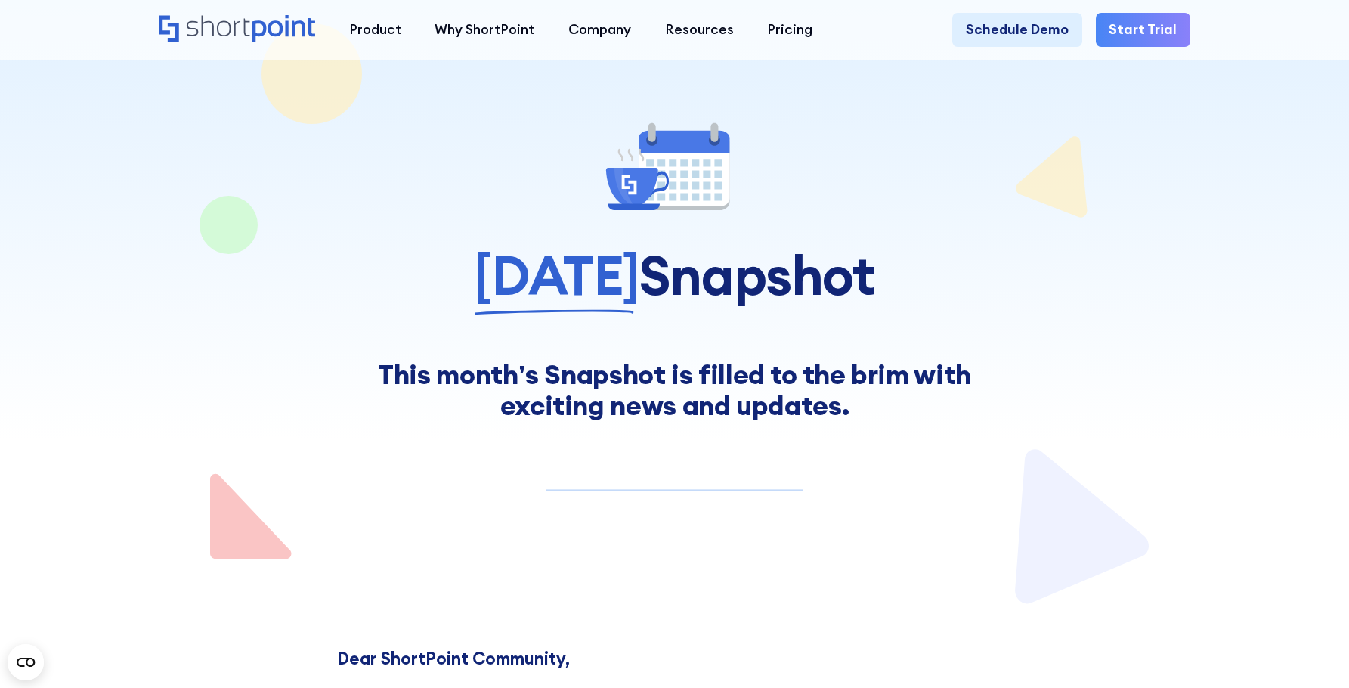
scroll to position [0, 0]
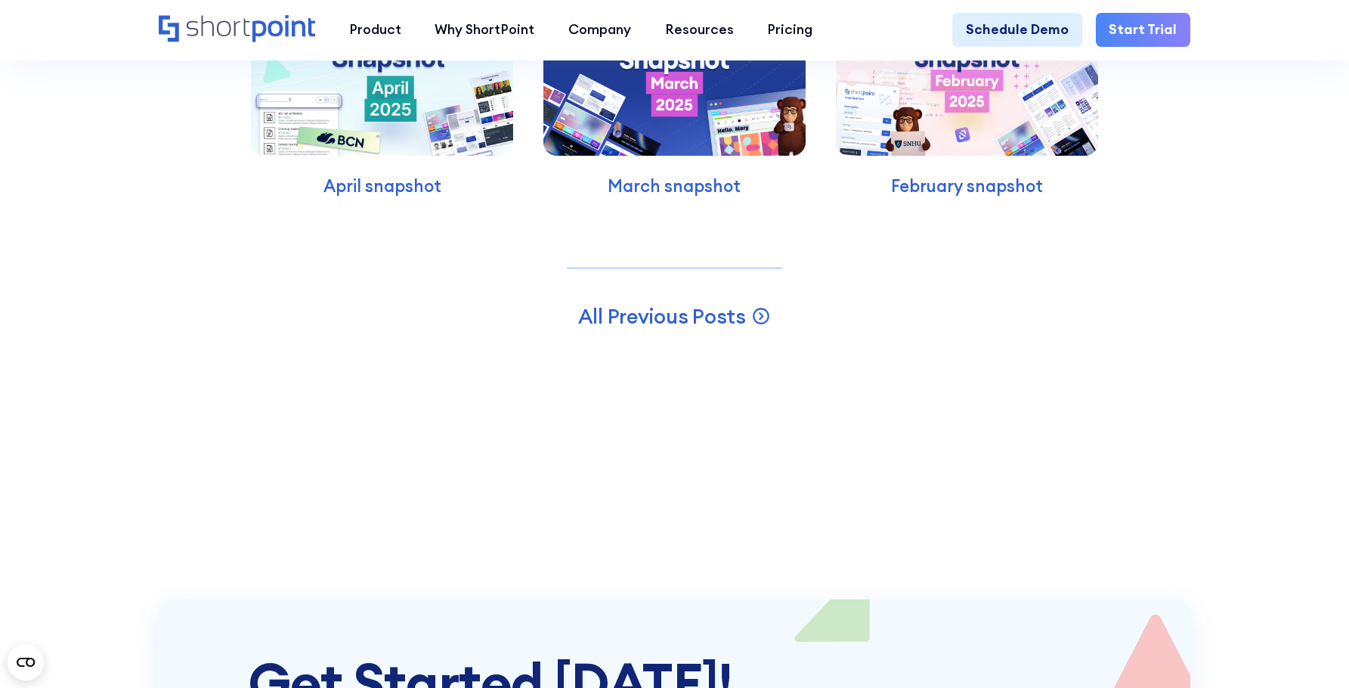
scroll to position [11660, 0]
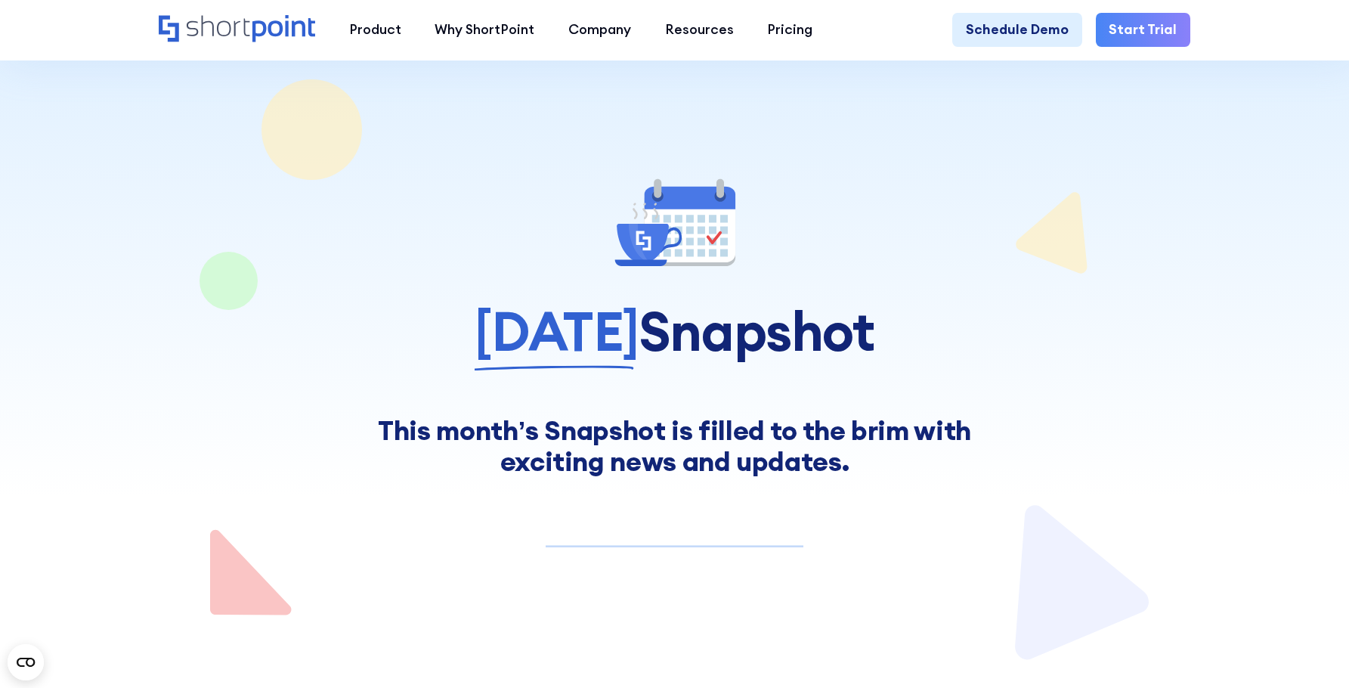
scroll to position [454, 0]
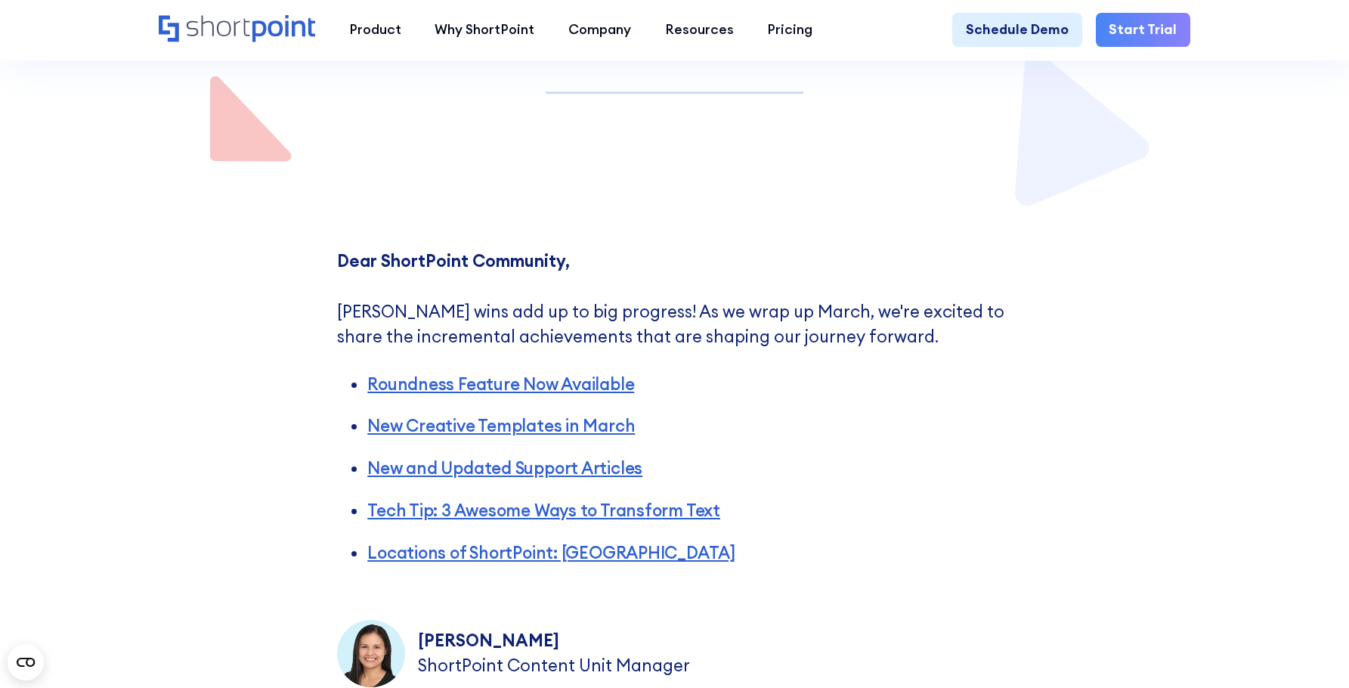
click at [1275, 308] on div "Dear ShortPoint Community, ‍ Small wins add up to big progress! As we wrap up M…" at bounding box center [674, 467] width 1349 height 519
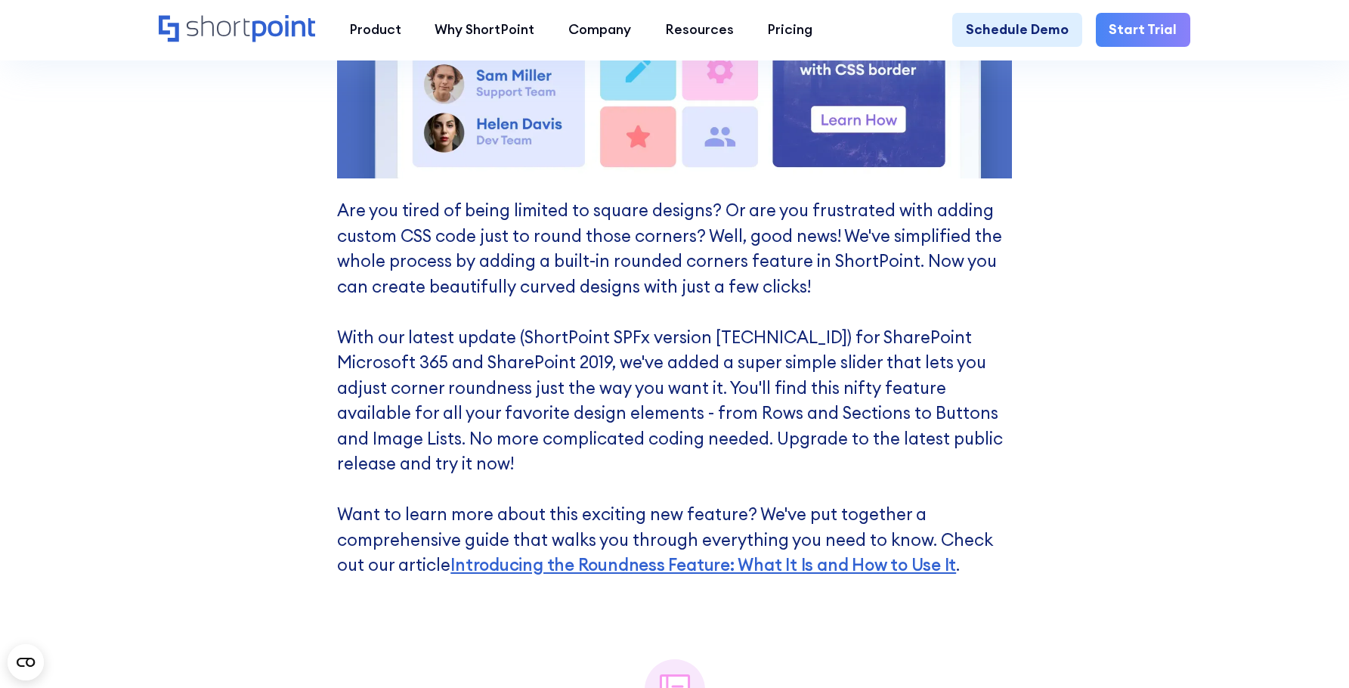
scroll to position [1890, 0]
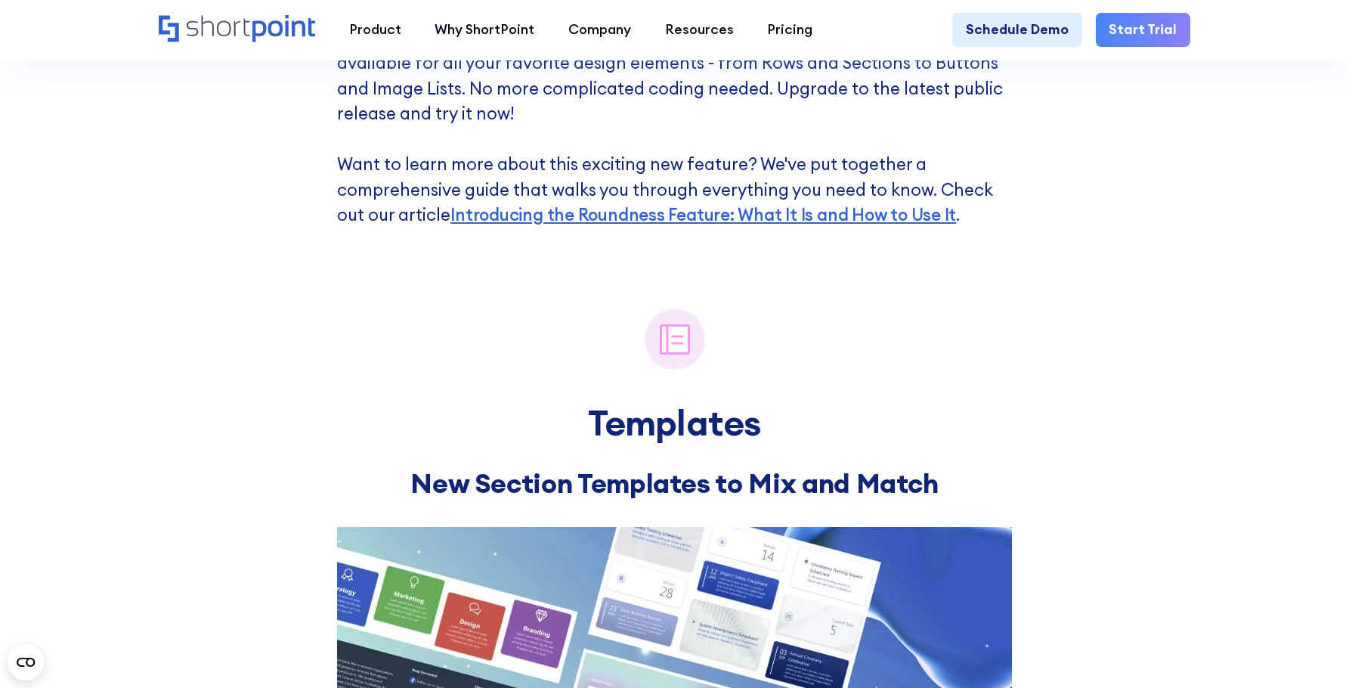
scroll to position [2041, 0]
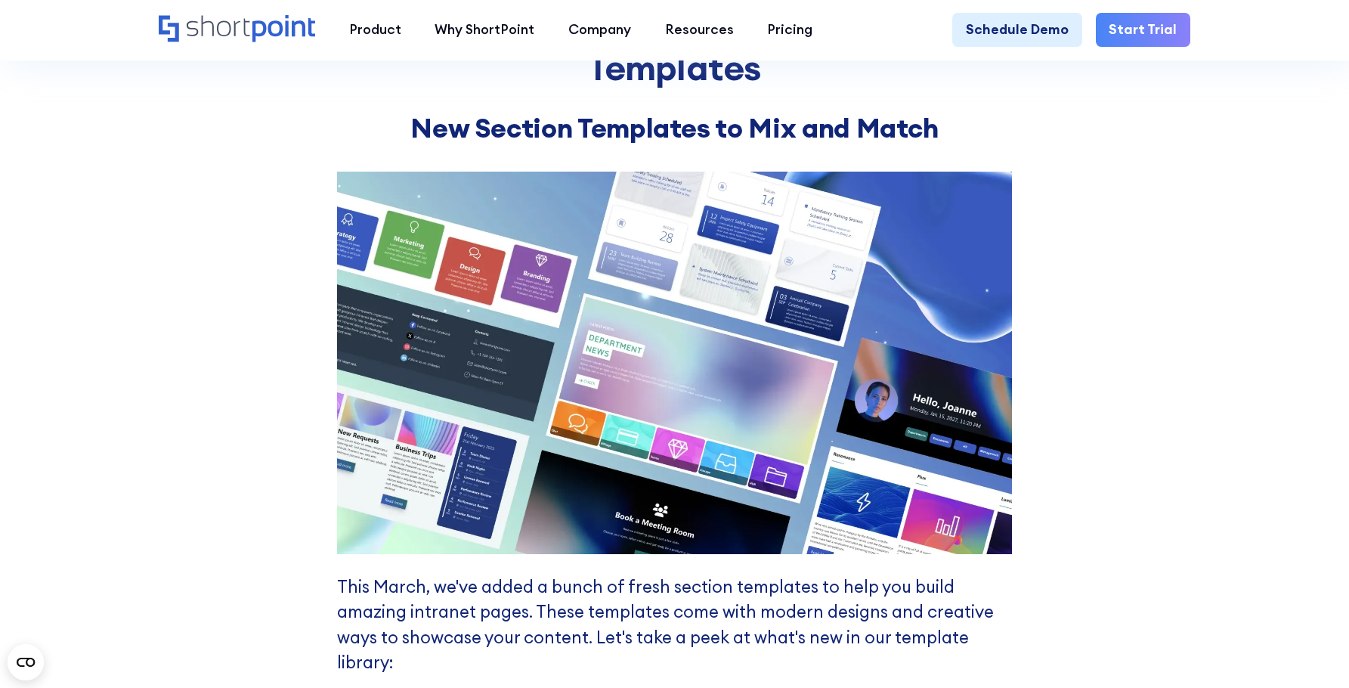
scroll to position [2570, 0]
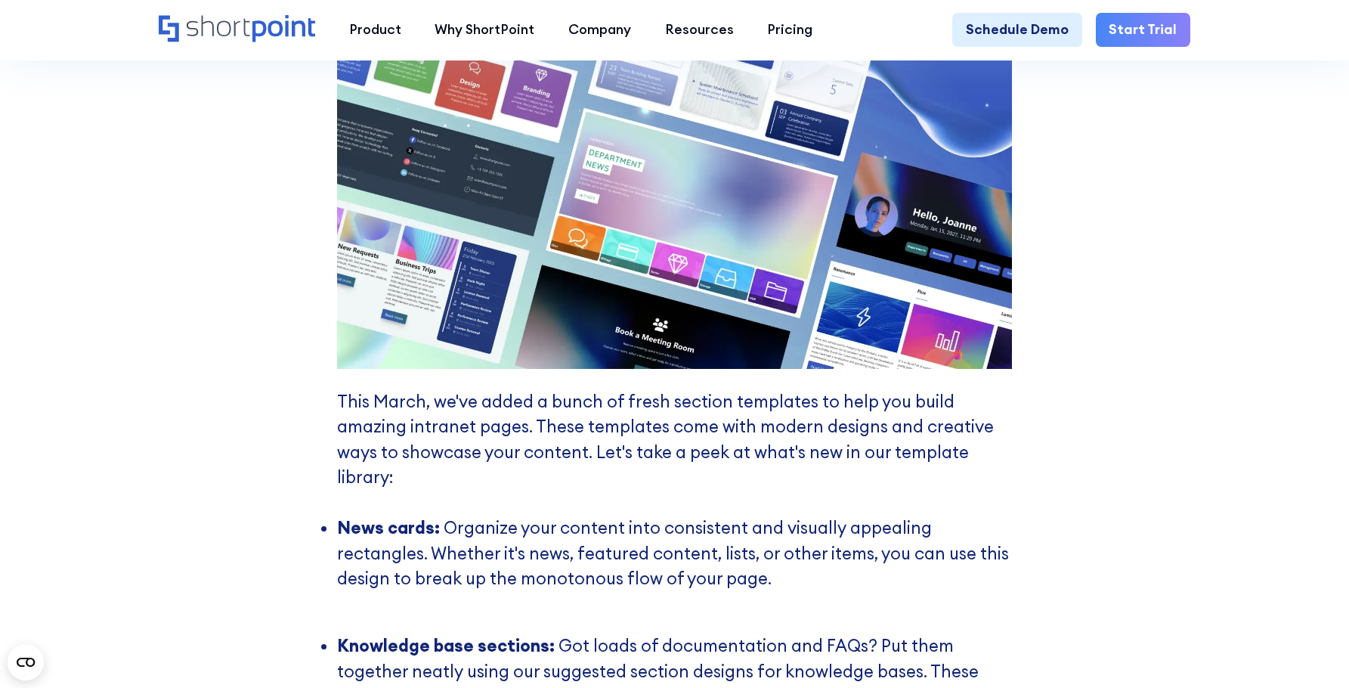
click at [1172, 379] on div "Templates New Section Templates to Mix and Match This March, we've added a bunc…" at bounding box center [674, 420] width 1349 height 1385
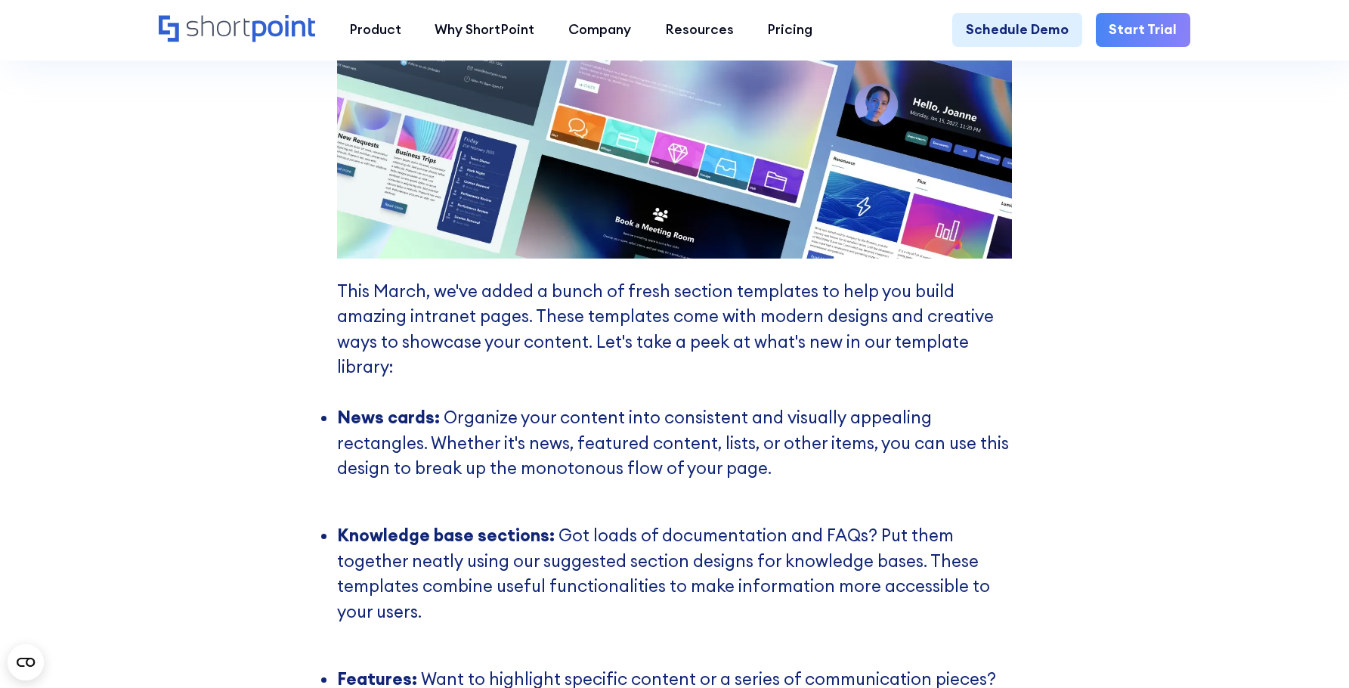
scroll to position [2797, 0]
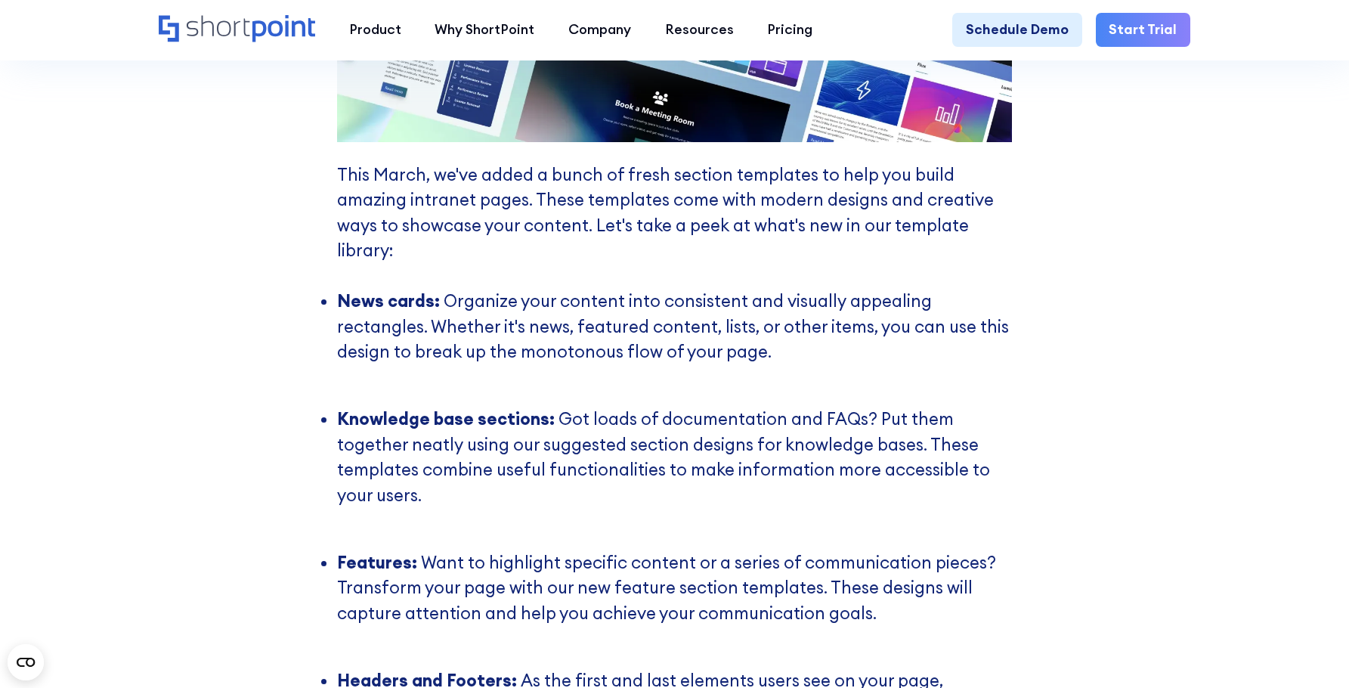
click at [1079, 410] on div "Templates New Section Templates to Mix and Match This March, we've added a bunc…" at bounding box center [674, 193] width 1349 height 1385
click at [1039, 412] on div "Templates New Section Templates to Mix and Match This March, we've added a bunc…" at bounding box center [674, 193] width 1349 height 1385
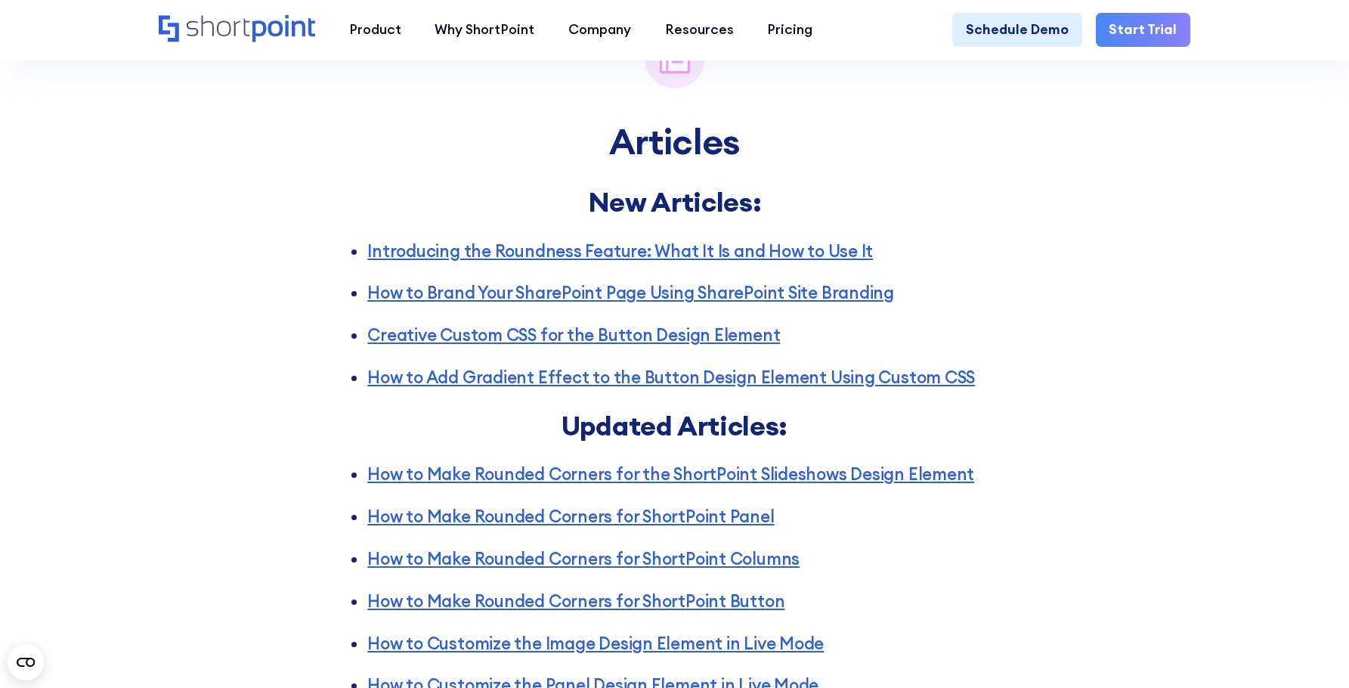
scroll to position [3780, 0]
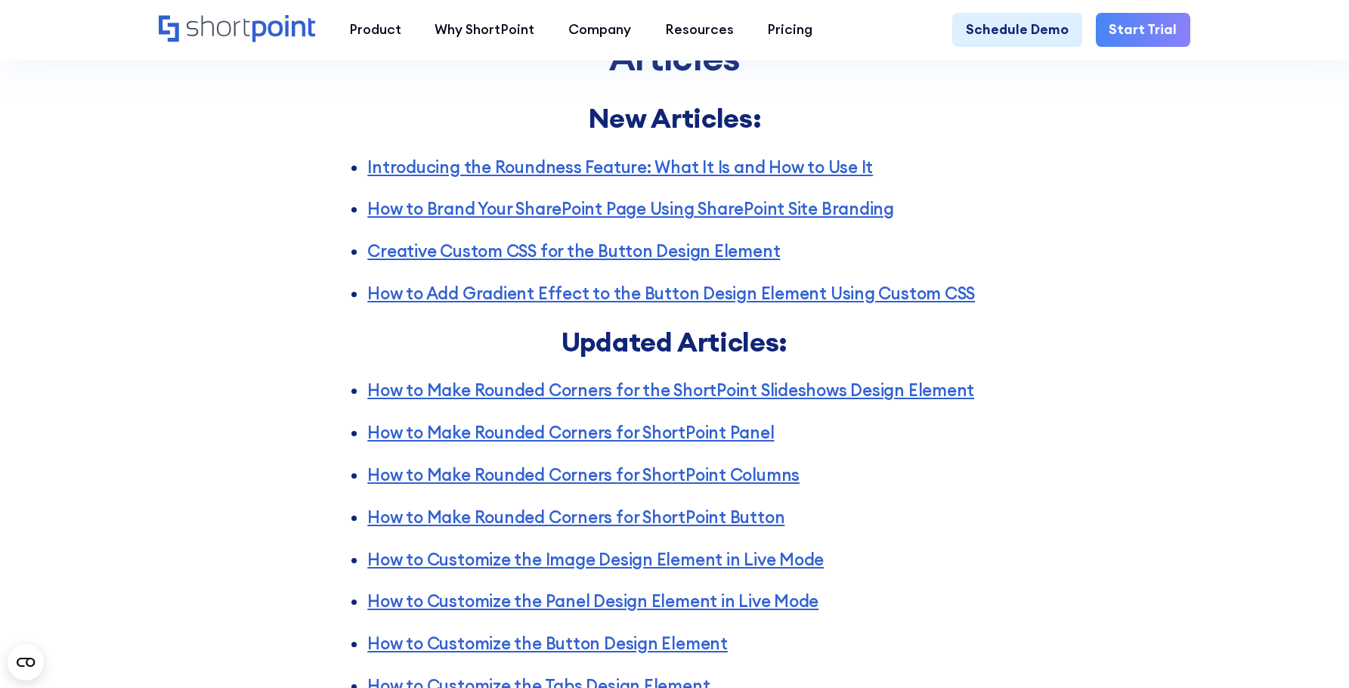
click at [1079, 412] on div "Articles New Articles: Introducing the Roundness Feature: What It Is and How to…" at bounding box center [674, 426] width 1349 height 1047
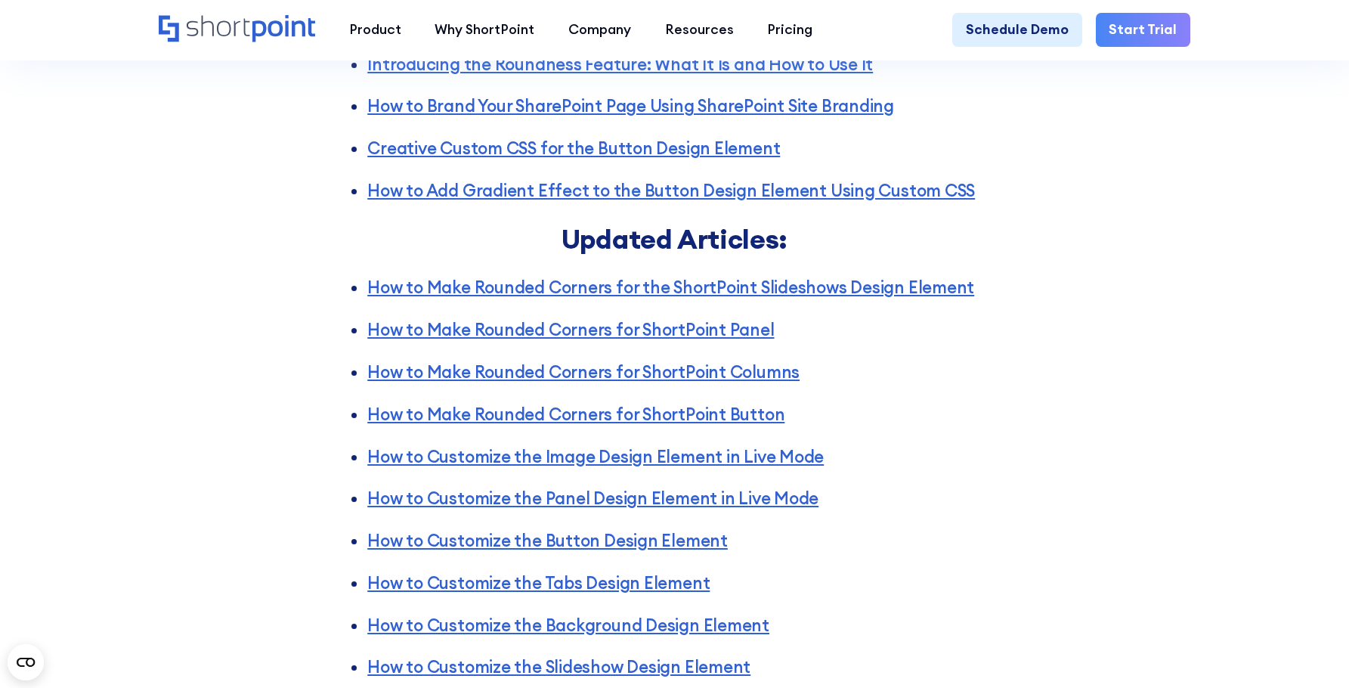
scroll to position [3855, 0]
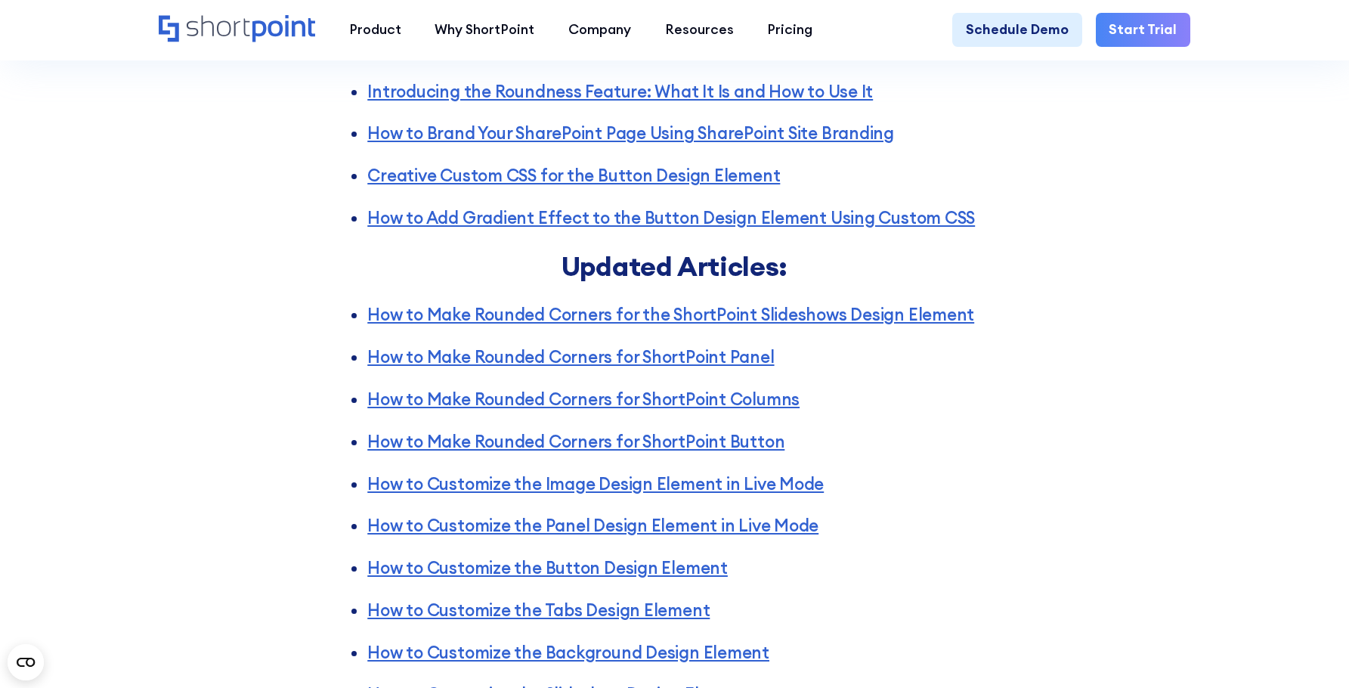
click at [1169, 419] on div "Articles New Articles: Introducing the Roundness Feature: What It Is and How to…" at bounding box center [674, 351] width 1349 height 1047
click at [1146, 426] on div "Articles New Articles: Introducing the Roundness Feature: What It Is and How to…" at bounding box center [674, 351] width 1349 height 1047
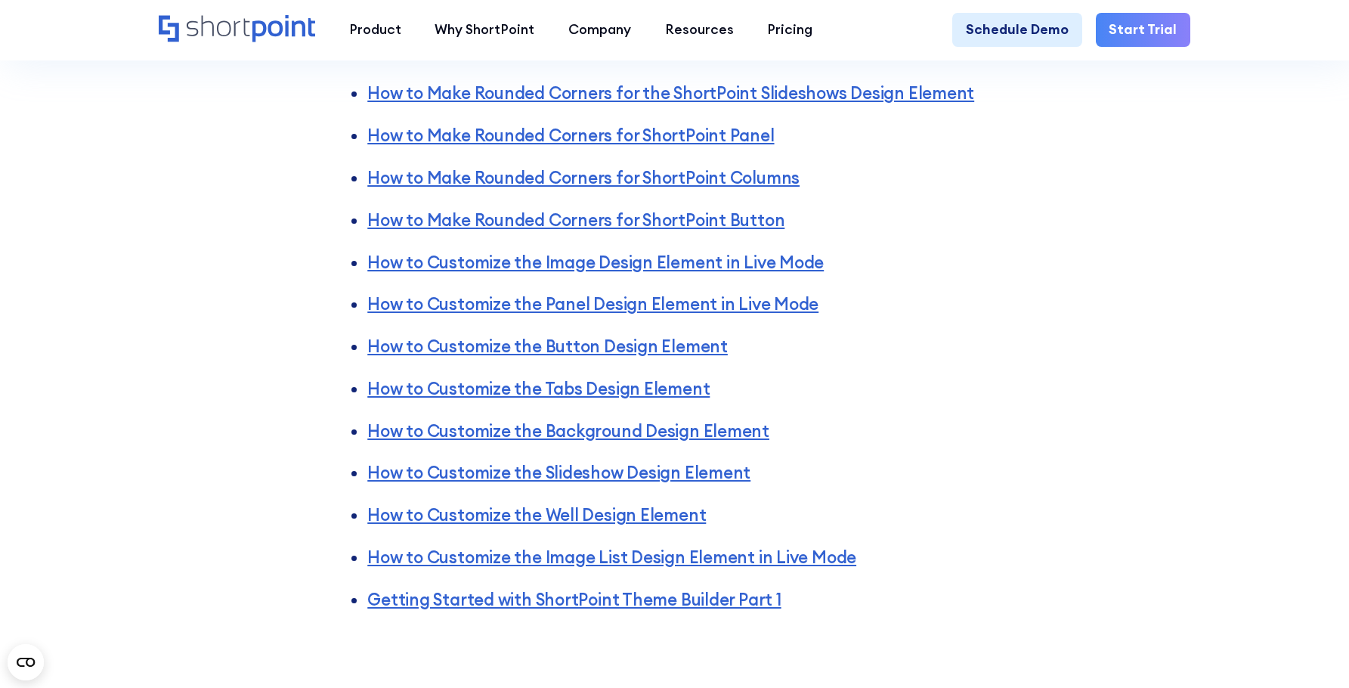
scroll to position [4158, 0]
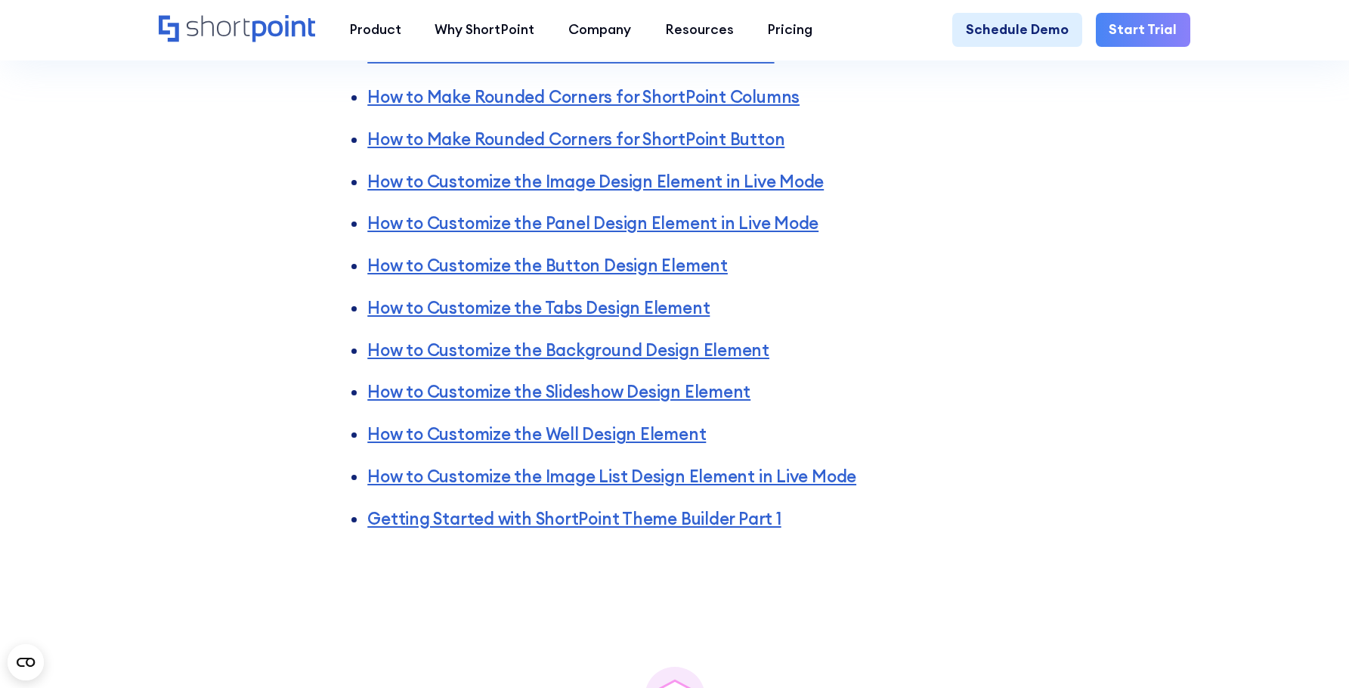
click at [1147, 423] on div "Articles New Articles: Introducing the Roundness Feature: What It Is and How to…" at bounding box center [674, 48] width 1349 height 1047
click at [934, 404] on ul "How to Make Rounded Corners for the ShortPoint Slideshows Design Element How to…" at bounding box center [674, 265] width 675 height 531
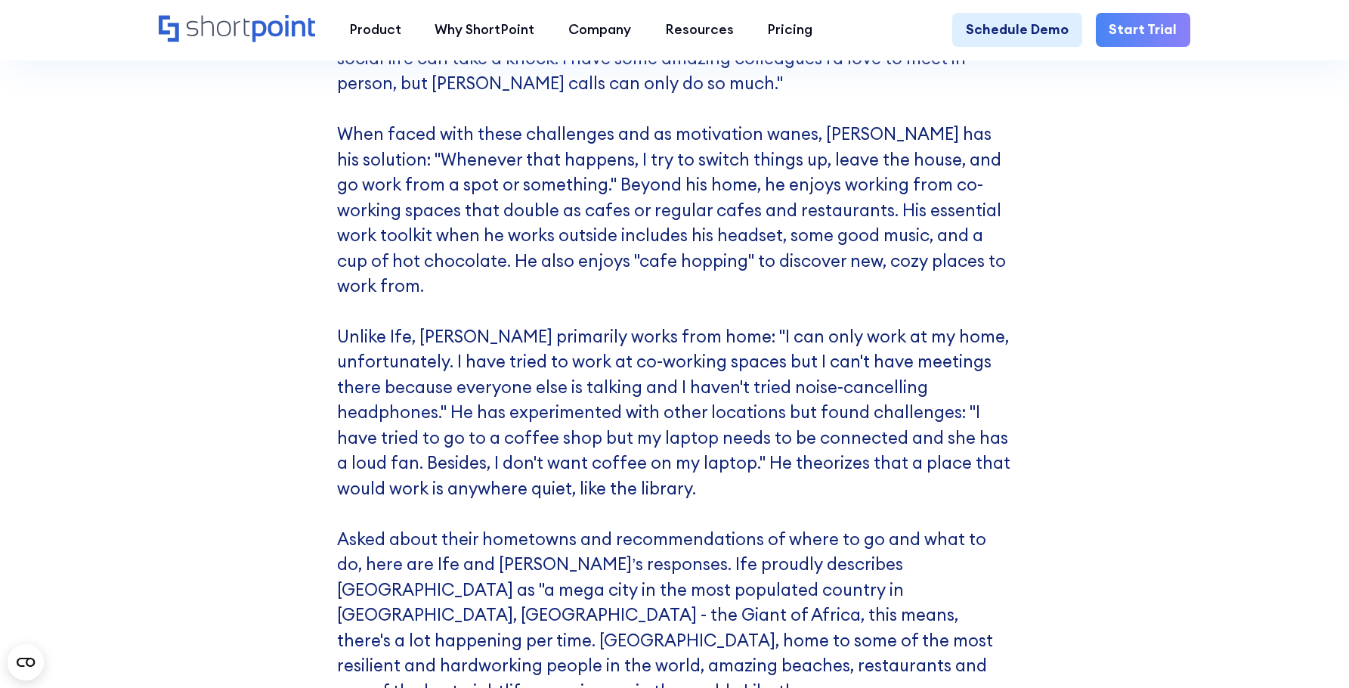
scroll to position [8239, 0]
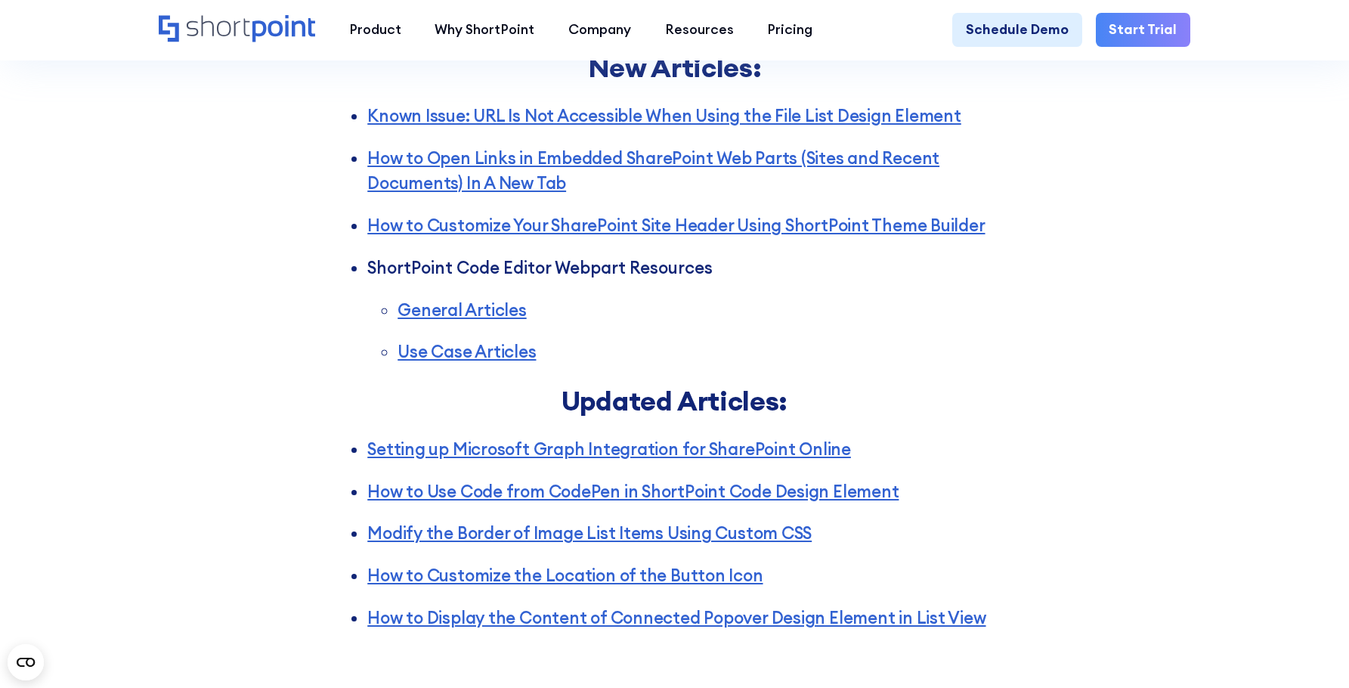
scroll to position [4082, 0]
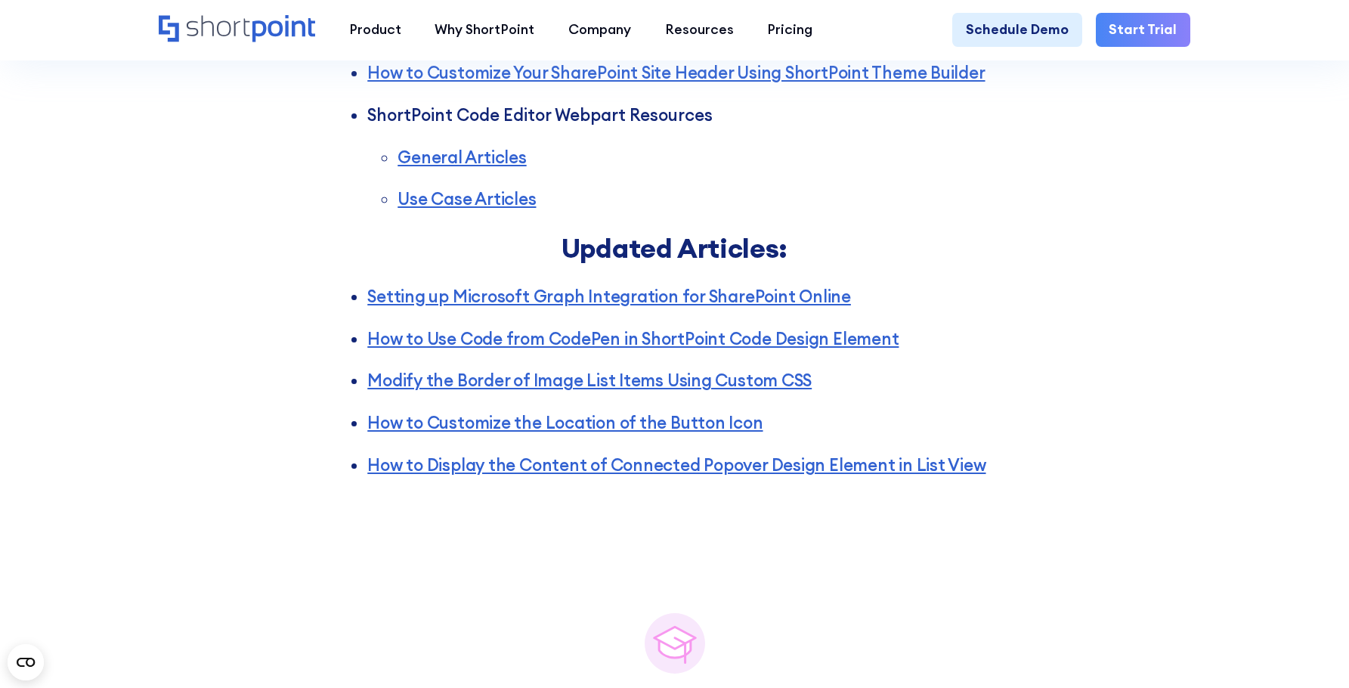
click at [1081, 374] on div "Articles New Articles: Known Issue: URL Is Not Accessible When Using the File L…" at bounding box center [674, 108] width 1349 height 819
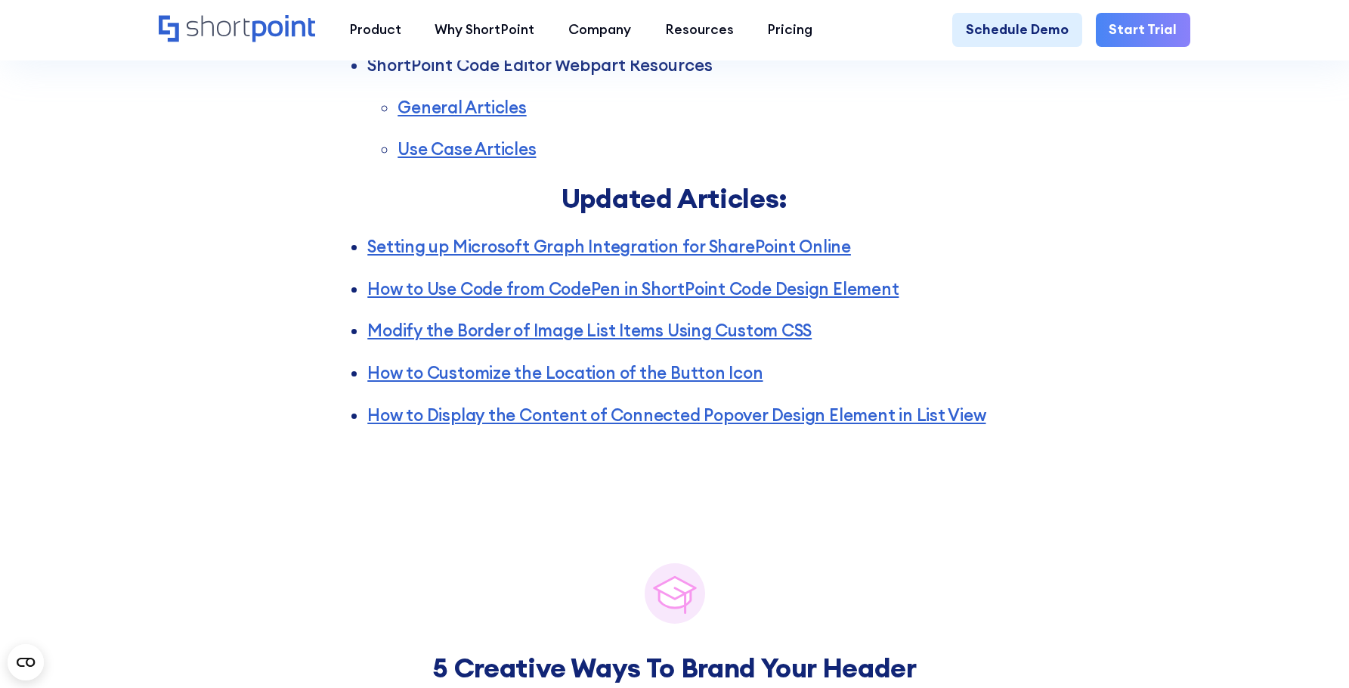
scroll to position [4233, 0]
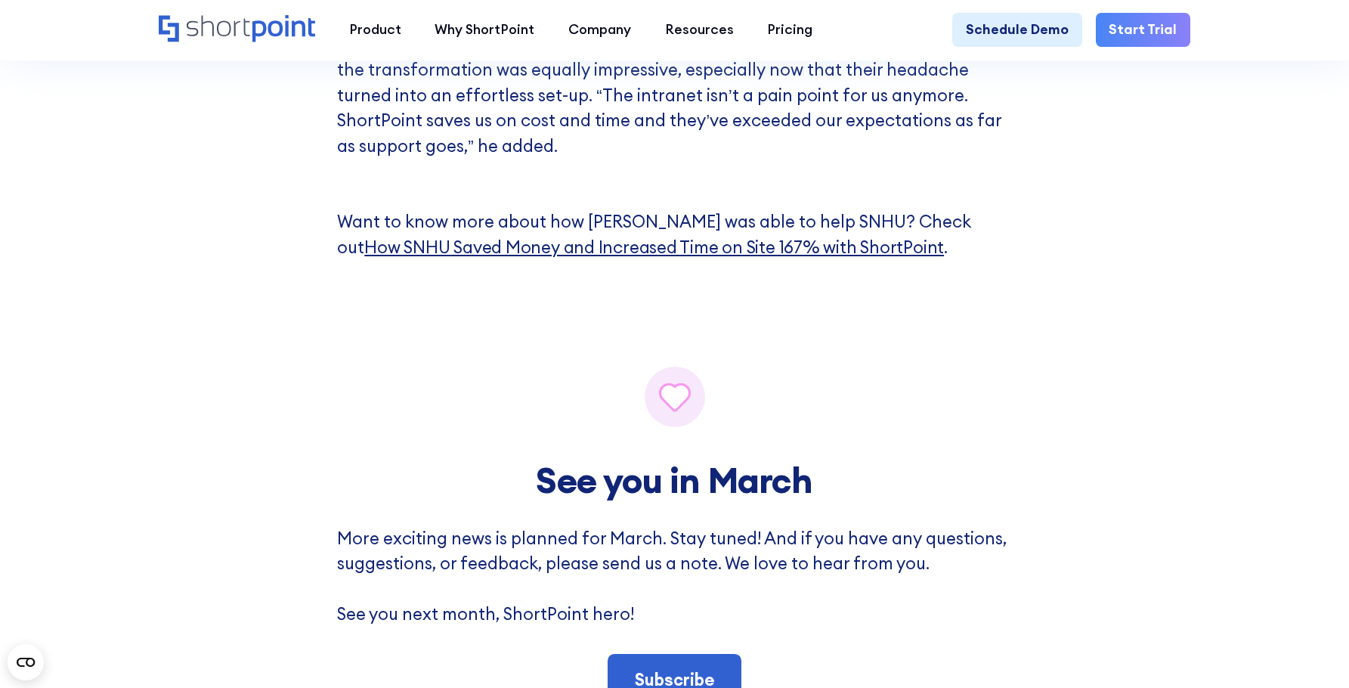
scroll to position [7786, 0]
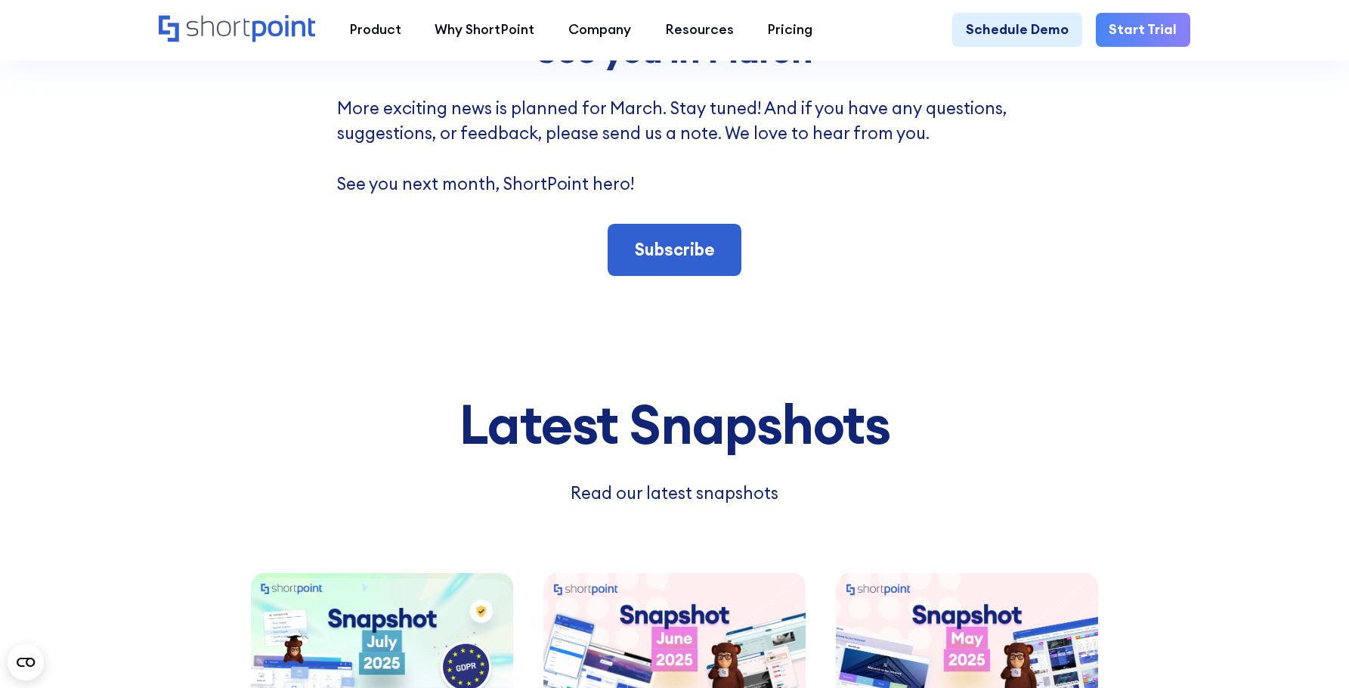
scroll to position [8190, 0]
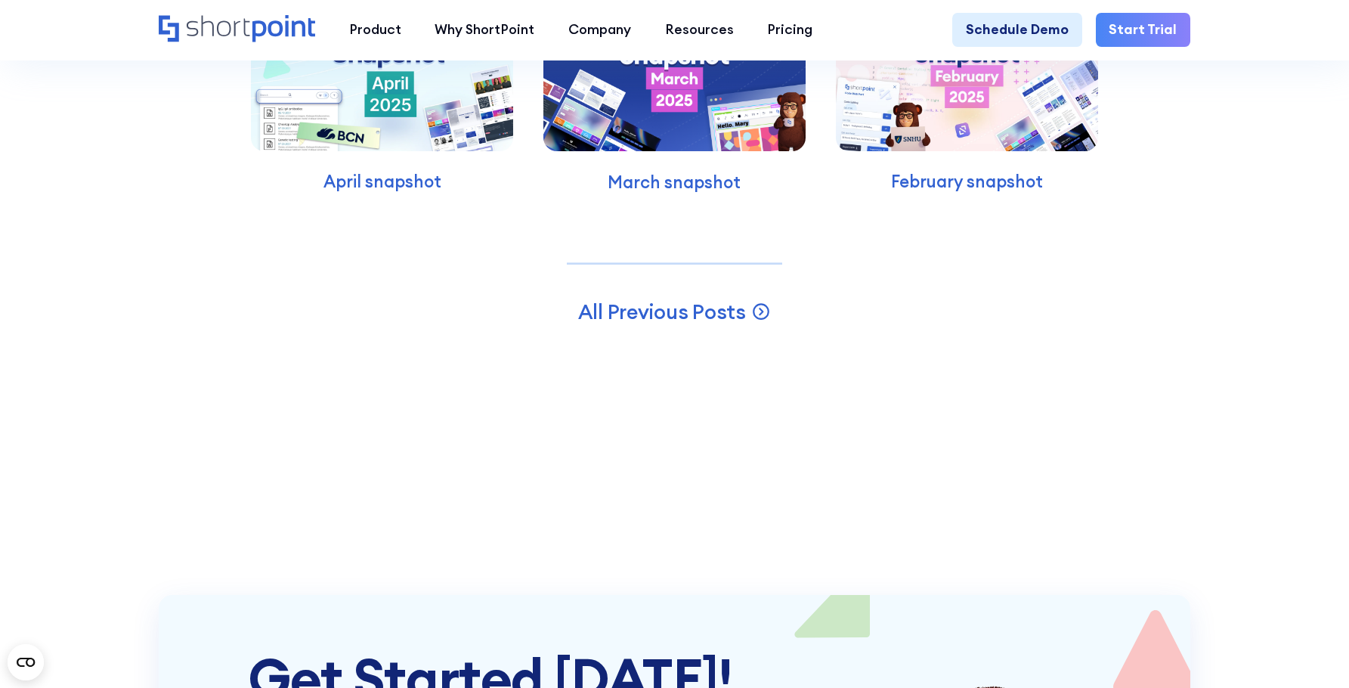
scroll to position [7484, 0]
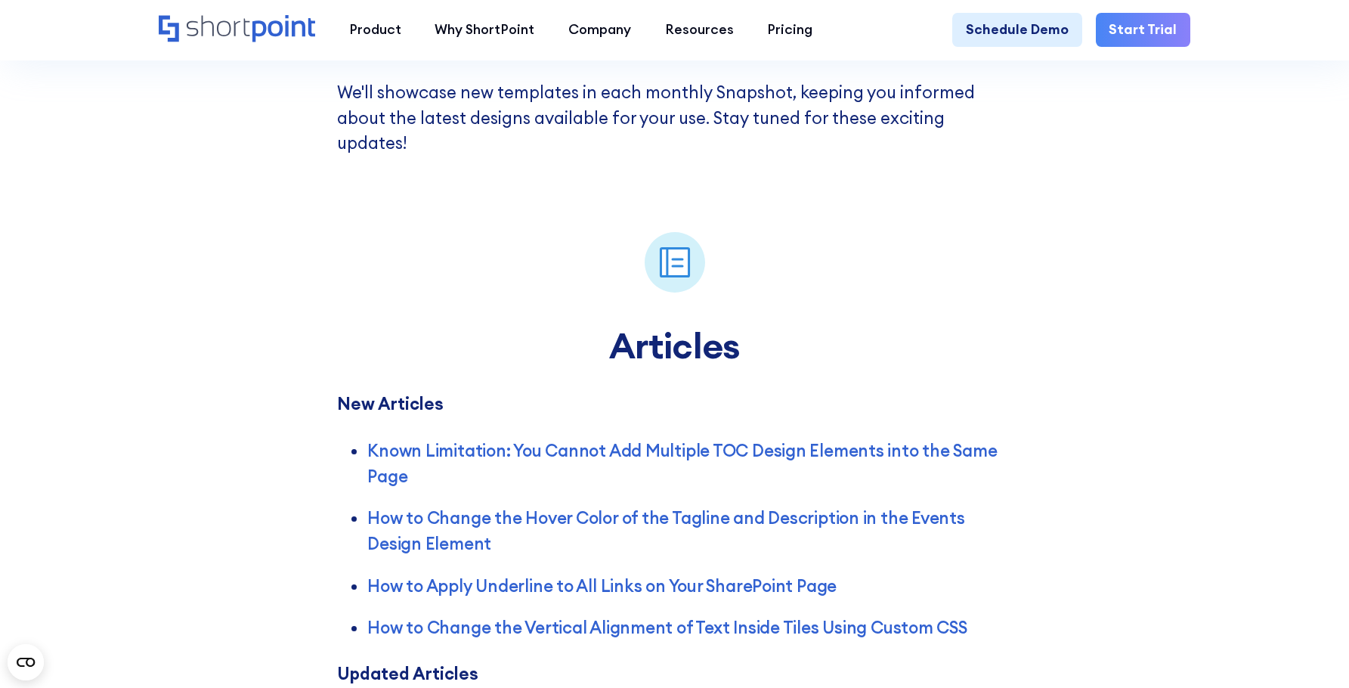
scroll to position [2343, 0]
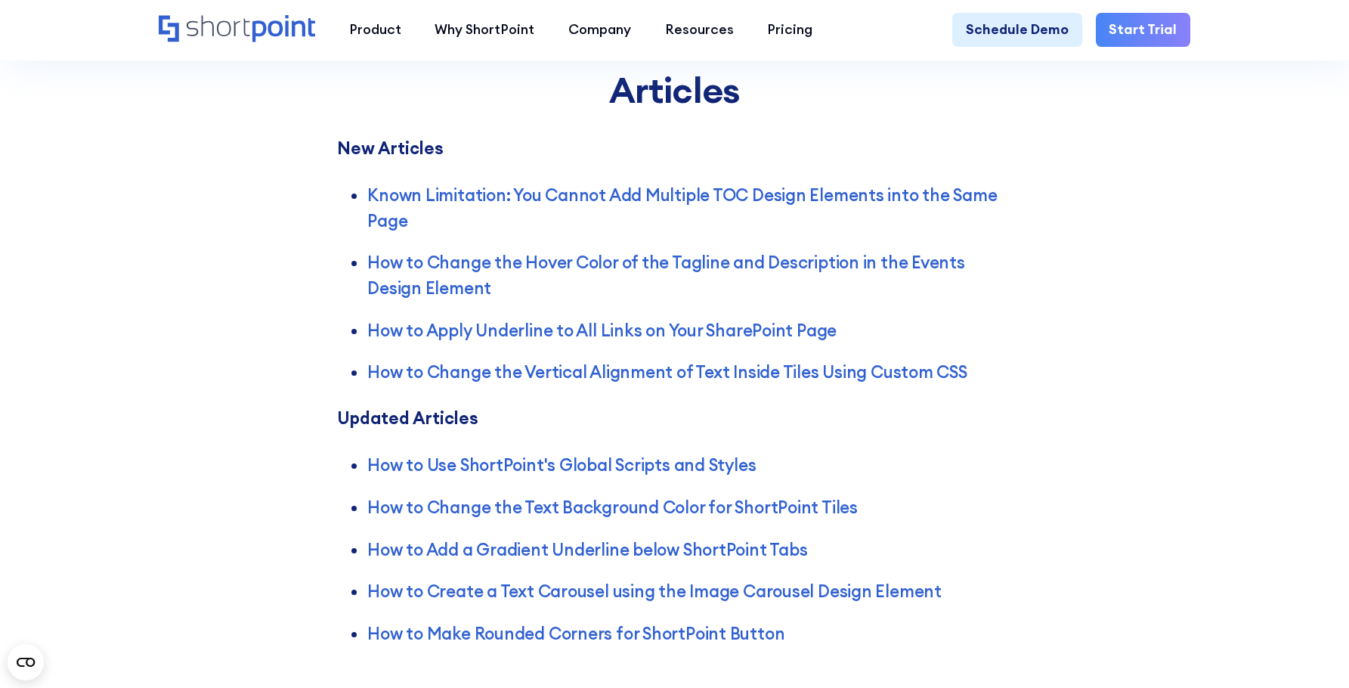
drag, startPoint x: 1086, startPoint y: 381, endPoint x: 1009, endPoint y: 355, distance: 81.3
click at [1086, 381] on div "Articles New Articles Known Limitation: You Cannot Add Multiple TOC Design Elem…" at bounding box center [674, 312] width 1349 height 746
click at [1138, 423] on div "Articles New Articles Known Limitation: You Cannot Add Multiple TOC Design Elem…" at bounding box center [674, 312] width 1349 height 746
click at [1243, 426] on div "Articles New Articles Known Limitation: You Cannot Add Multiple TOC Design Elem…" at bounding box center [674, 312] width 1349 height 746
click at [1194, 453] on div "Articles New Articles Known Limitation: You Cannot Add Multiple TOC Design Elem…" at bounding box center [674, 312] width 1349 height 746
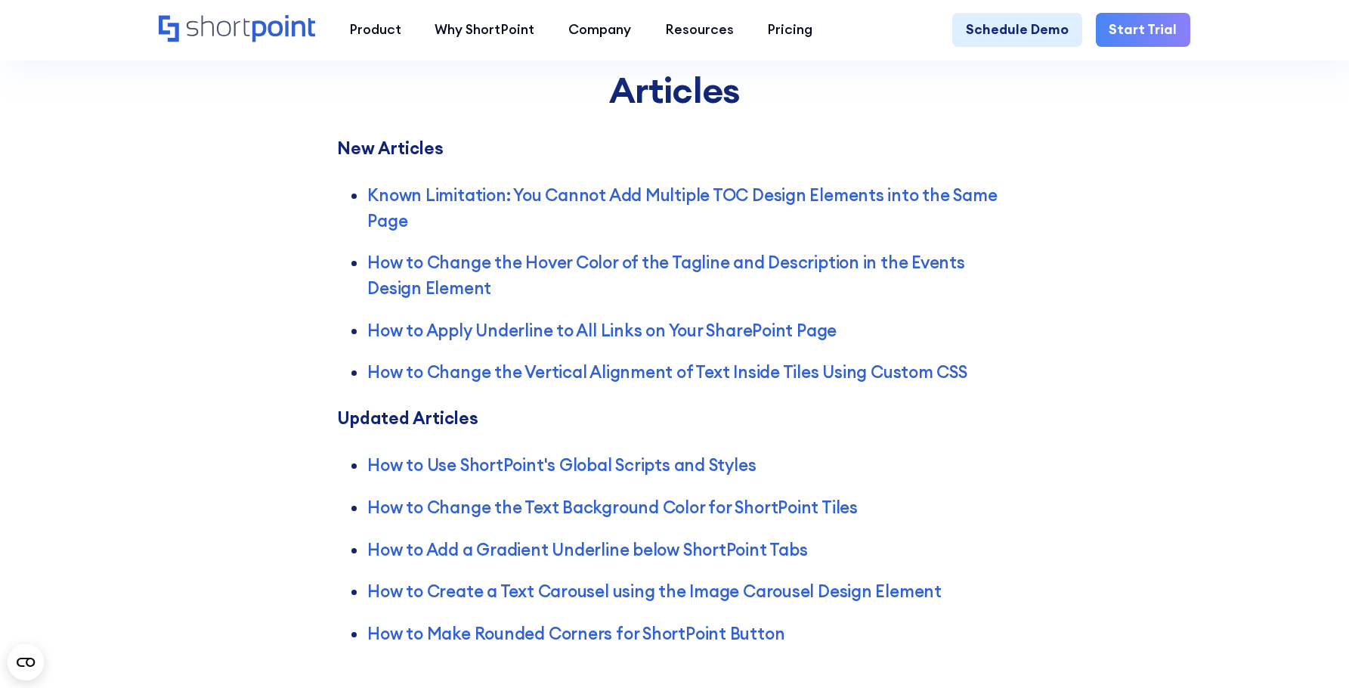
click at [1194, 453] on div "Articles New Articles Known Limitation: You Cannot Add Multiple TOC Design Elem…" at bounding box center [674, 312] width 1349 height 746
click at [1204, 453] on div "Articles New Articles Known Limitation: You Cannot Add Multiple TOC Design Elem…" at bounding box center [674, 312] width 1349 height 746
click at [1253, 462] on div "Articles New Articles Known Limitation: You Cannot Add Multiple TOC Design Elem…" at bounding box center [674, 312] width 1349 height 746
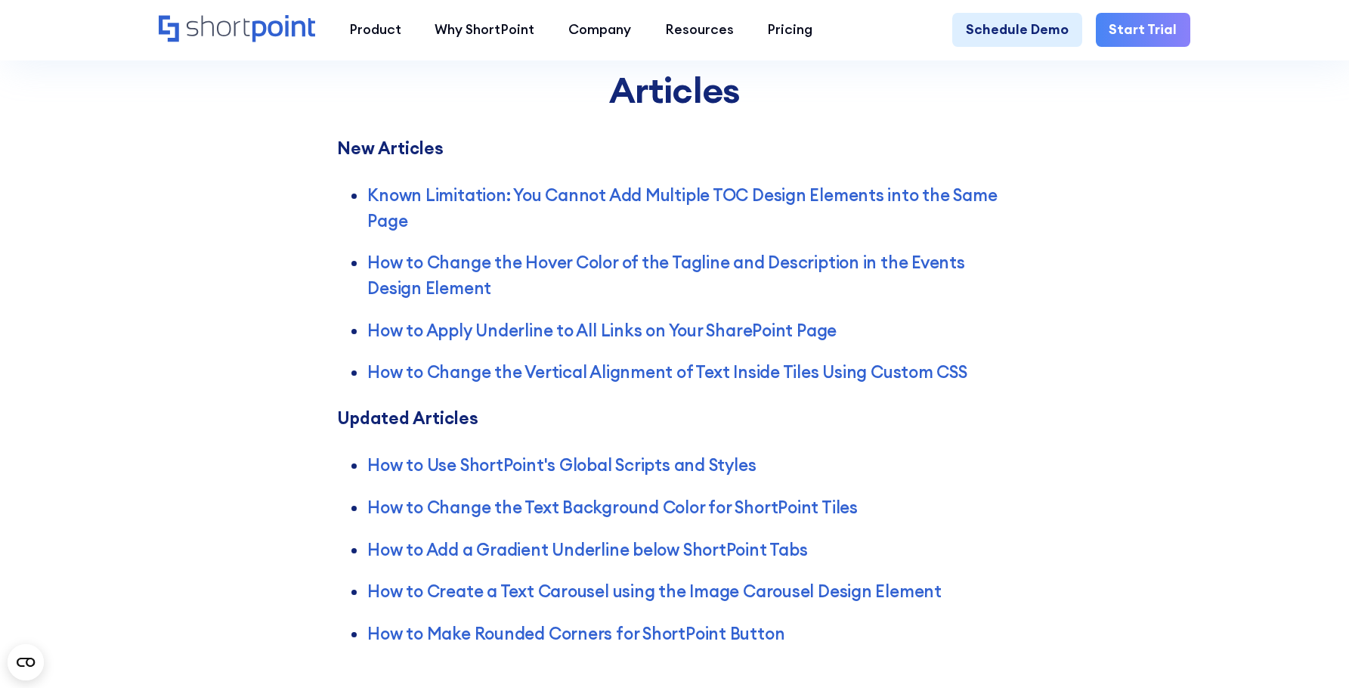
click at [1253, 462] on div "Articles New Articles Known Limitation: You Cannot Add Multiple TOC Design Elem…" at bounding box center [674, 312] width 1349 height 746
click at [1252, 463] on div "Articles New Articles Known Limitation: You Cannot Add Multiple TOC Design Elem…" at bounding box center [674, 312] width 1349 height 746
click at [1241, 468] on div "Articles New Articles Known Limitation: You Cannot Add Multiple TOC Design Elem…" at bounding box center [674, 312] width 1349 height 746
click at [1240, 468] on div "Articles New Articles Known Limitation: You Cannot Add Multiple TOC Design Elem…" at bounding box center [674, 312] width 1349 height 746
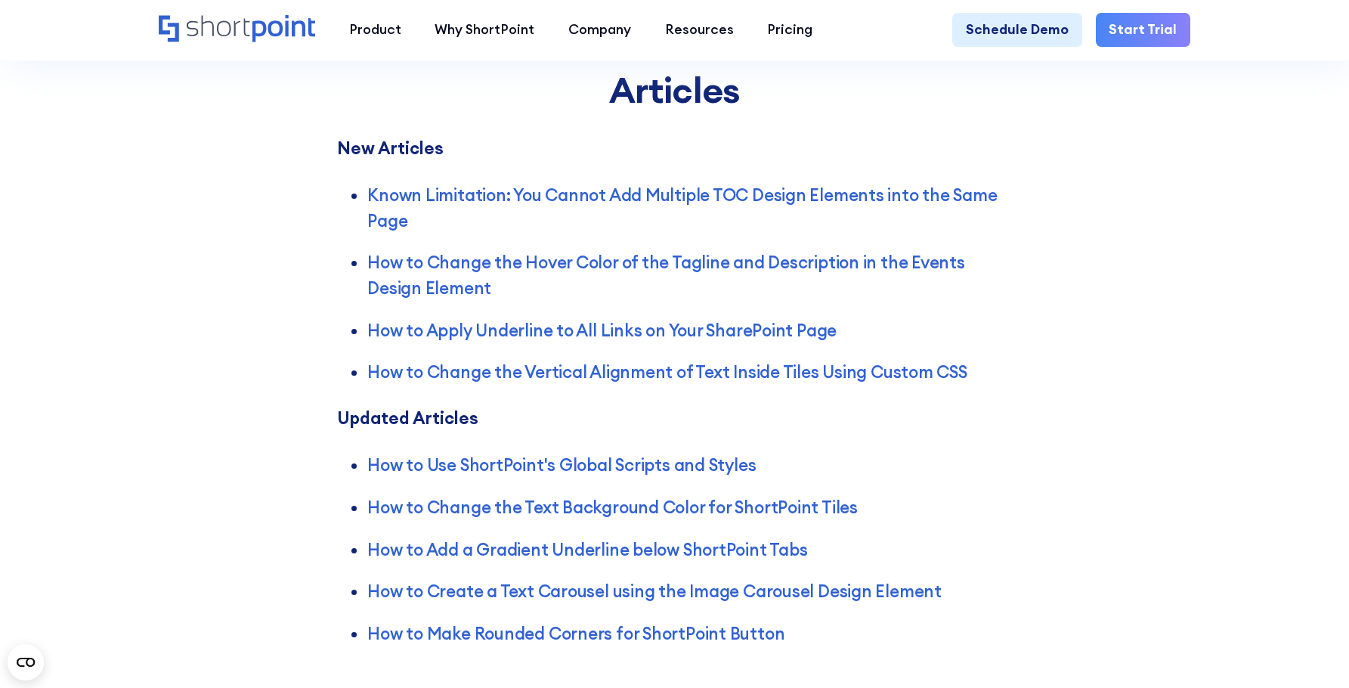
click at [1240, 468] on div "Articles New Articles Known Limitation: You Cannot Add Multiple TOC Design Elem…" at bounding box center [674, 312] width 1349 height 746
click at [1205, 470] on div "Articles New Articles Known Limitation: You Cannot Add Multiple TOC Design Elem…" at bounding box center [674, 312] width 1349 height 746
drag, startPoint x: 1198, startPoint y: 475, endPoint x: 1212, endPoint y: 475, distance: 13.6
click at [1211, 475] on div "Articles New Articles Known Limitation: You Cannot Add Multiple TOC Design Elem…" at bounding box center [674, 312] width 1349 height 746
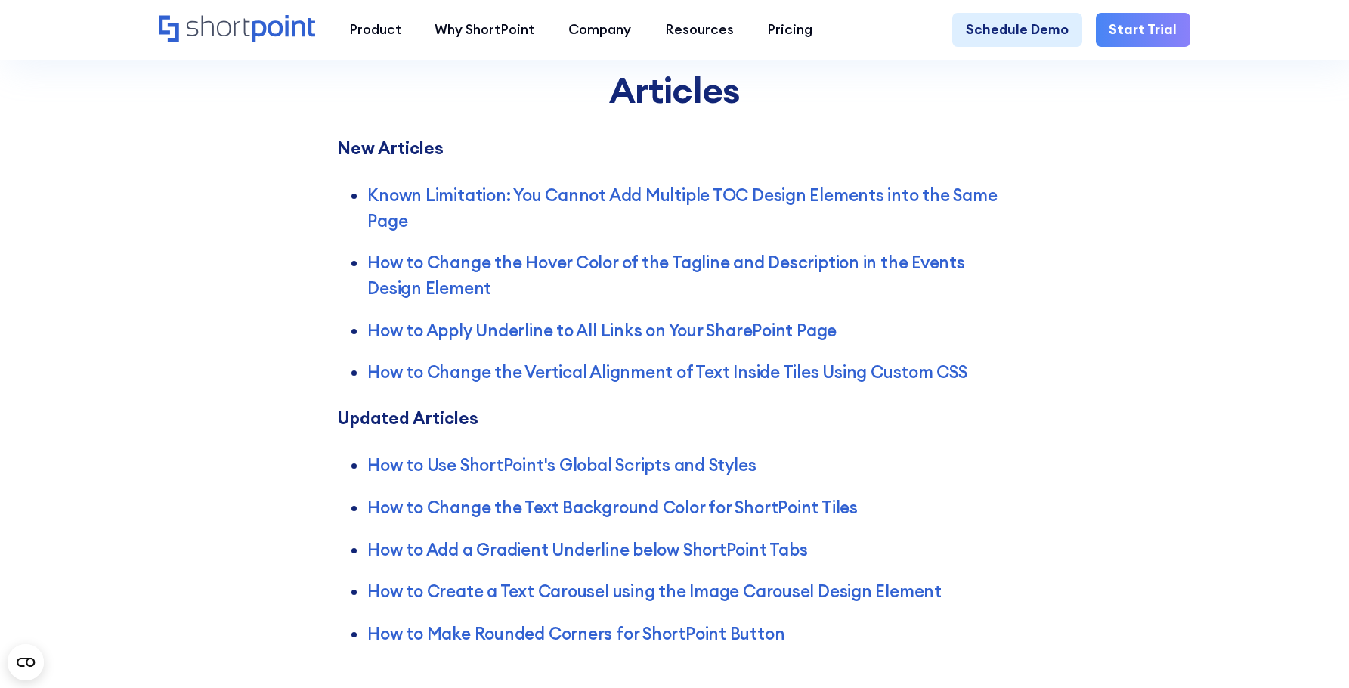
scroll to position [2419, 0]
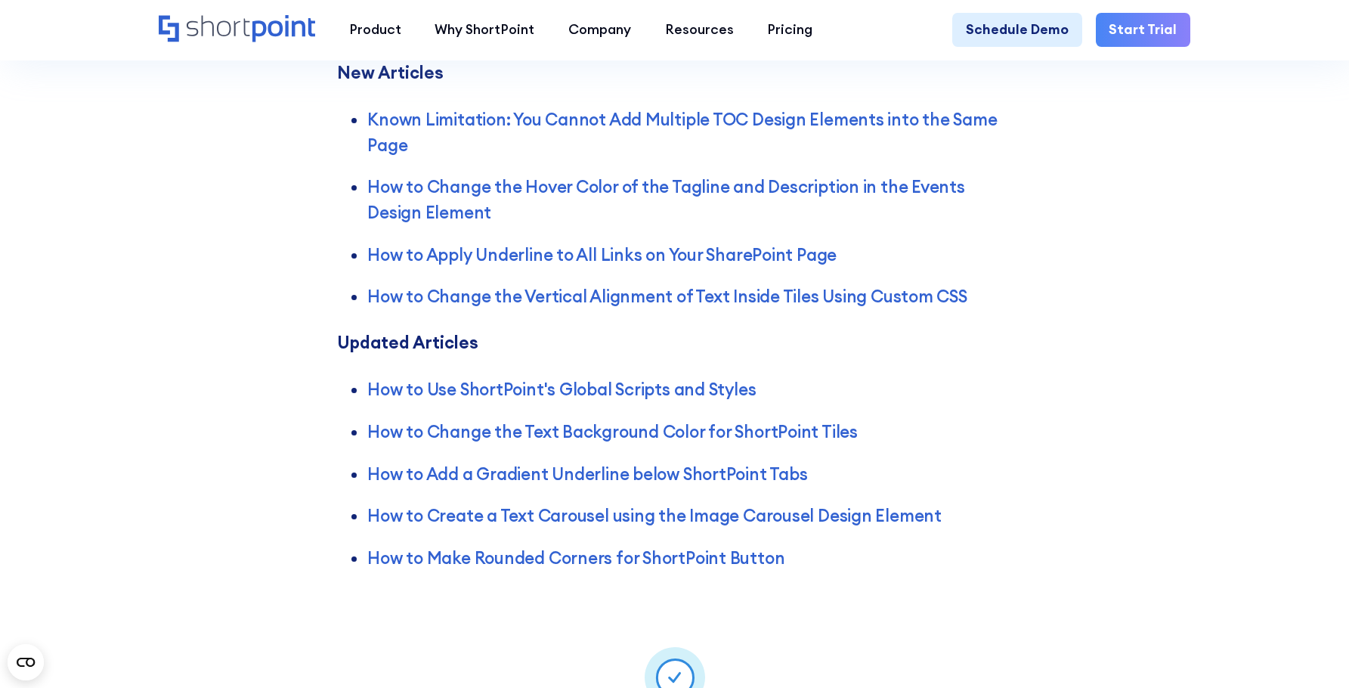
click at [971, 430] on li "How to Change the Text Background Color for ShortPoint Tiles" at bounding box center [689, 432] width 645 height 25
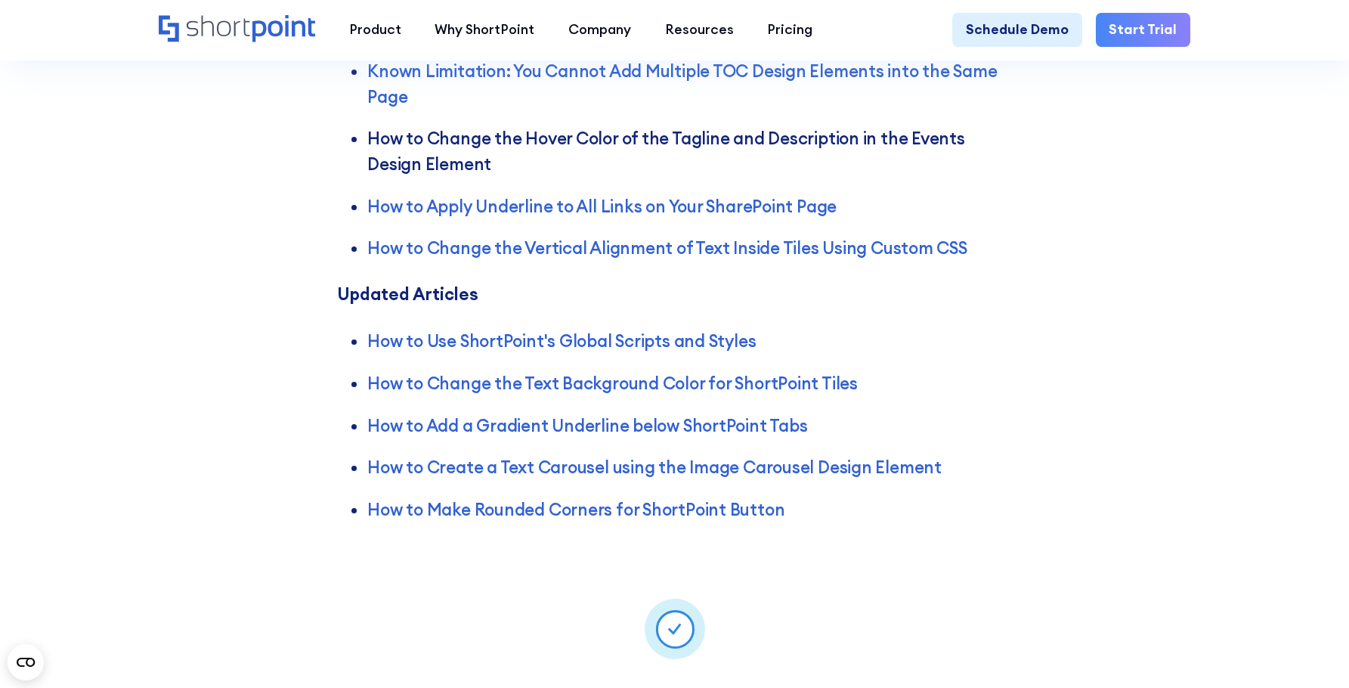
scroll to position [2495, 0]
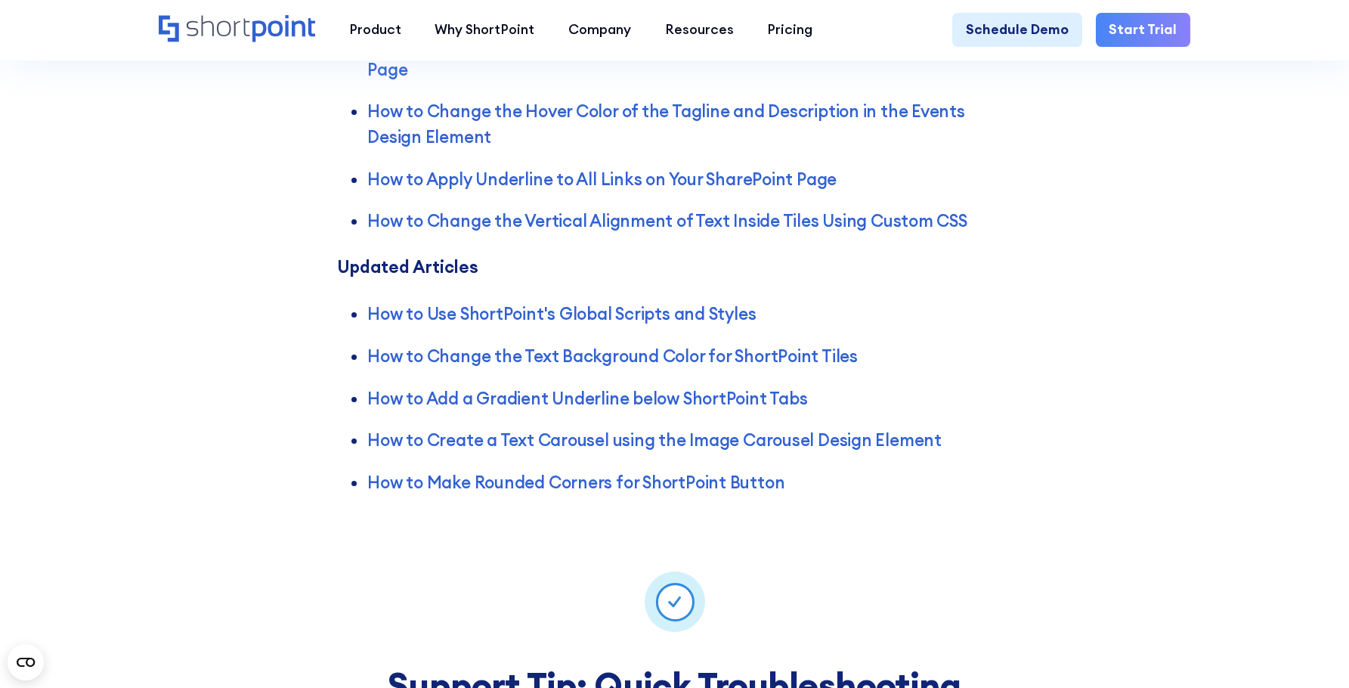
click at [1128, 237] on div "Articles New Articles Known Limitation: You Cannot Add Multiple TOC Design Elem…" at bounding box center [674, 161] width 1349 height 746
click at [1117, 320] on div "Articles New Articles Known Limitation: You Cannot Add Multiple TOC Design Elem…" at bounding box center [674, 161] width 1349 height 746
click at [1157, 388] on div "Articles New Articles Known Limitation: You Cannot Add Multiple TOC Design Elem…" at bounding box center [674, 161] width 1349 height 746
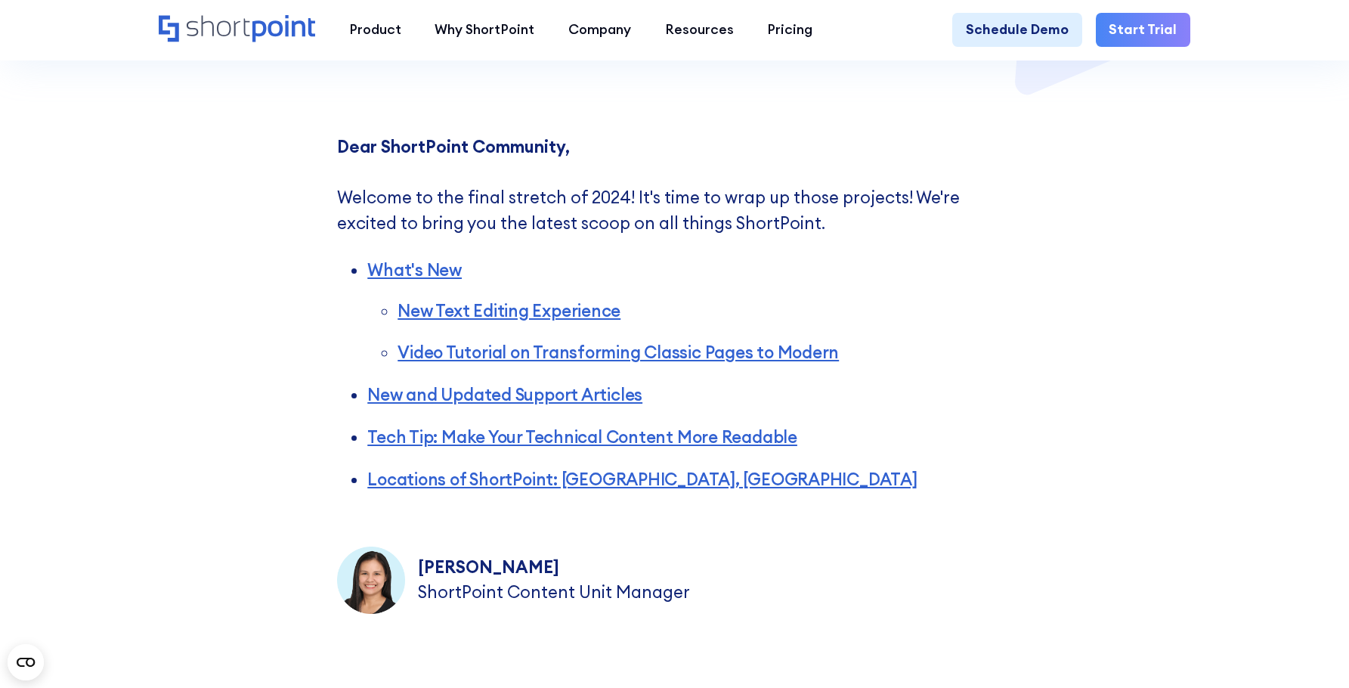
scroll to position [605, 0]
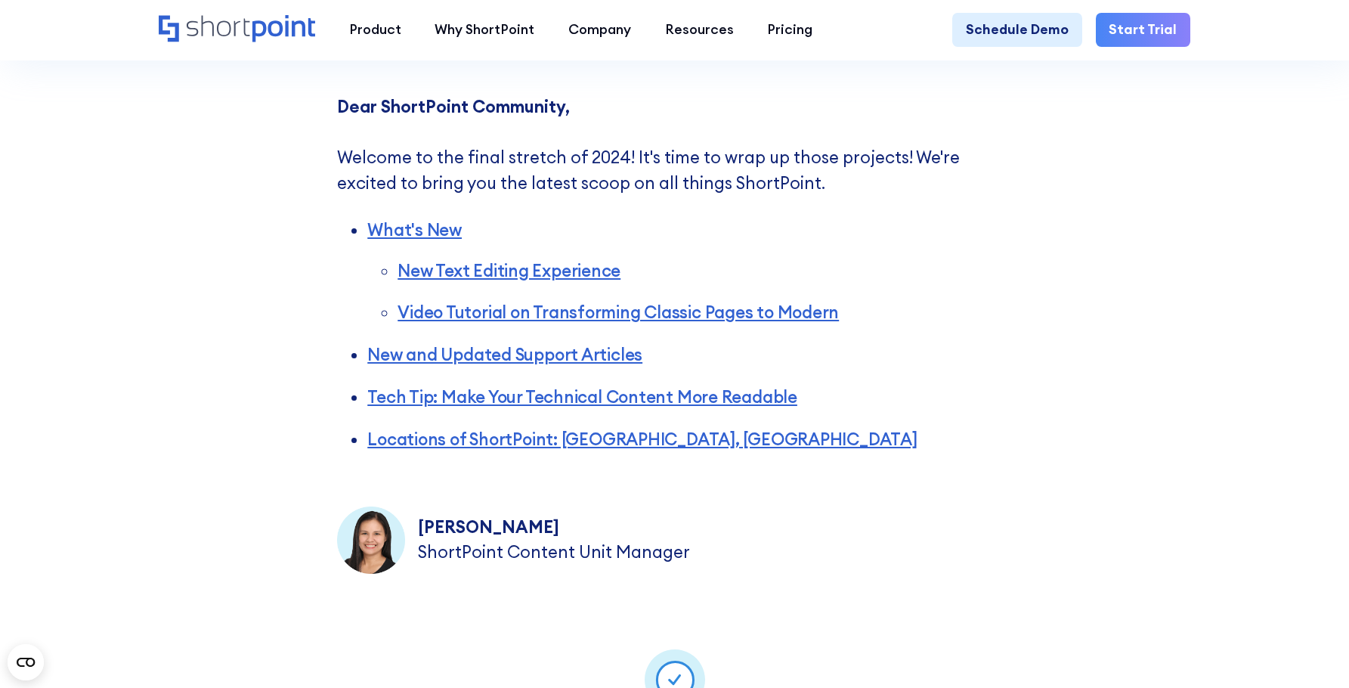
click at [1000, 386] on ul "What's New New Text Editing Experience Video Tutorial on Transforming Classic P…" at bounding box center [674, 327] width 675 height 249
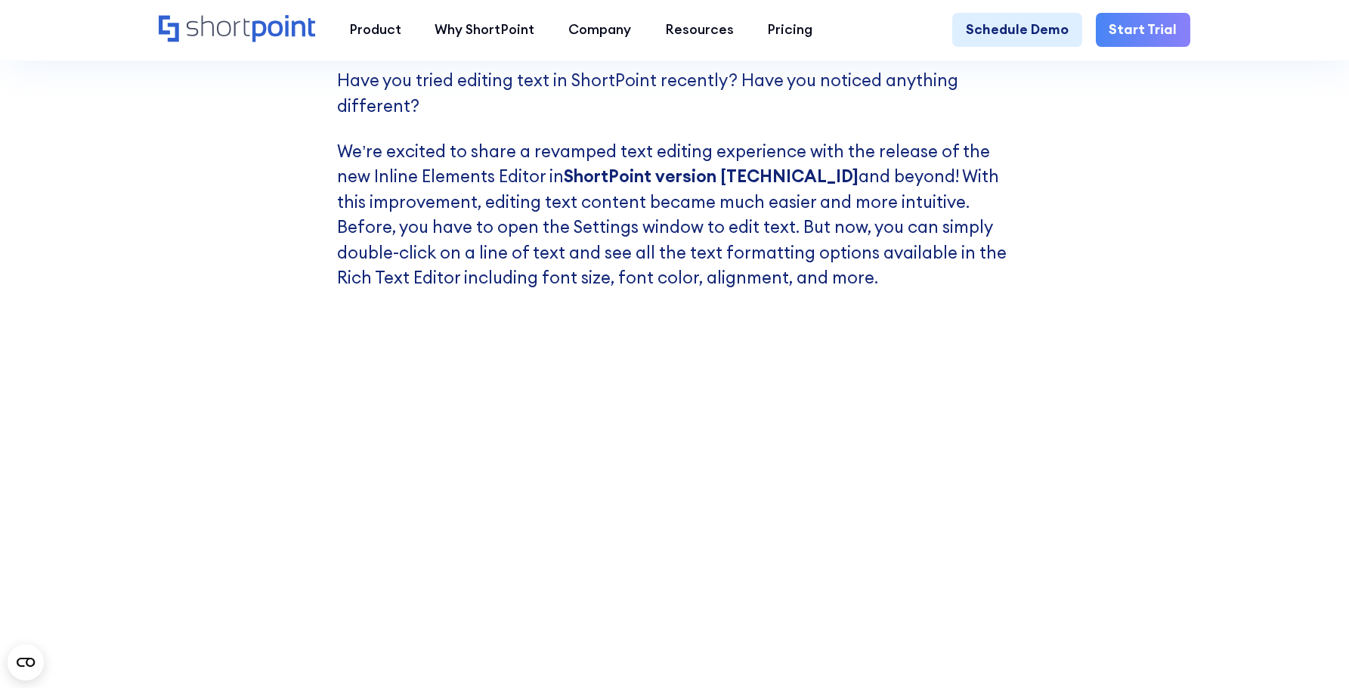
scroll to position [1436, 0]
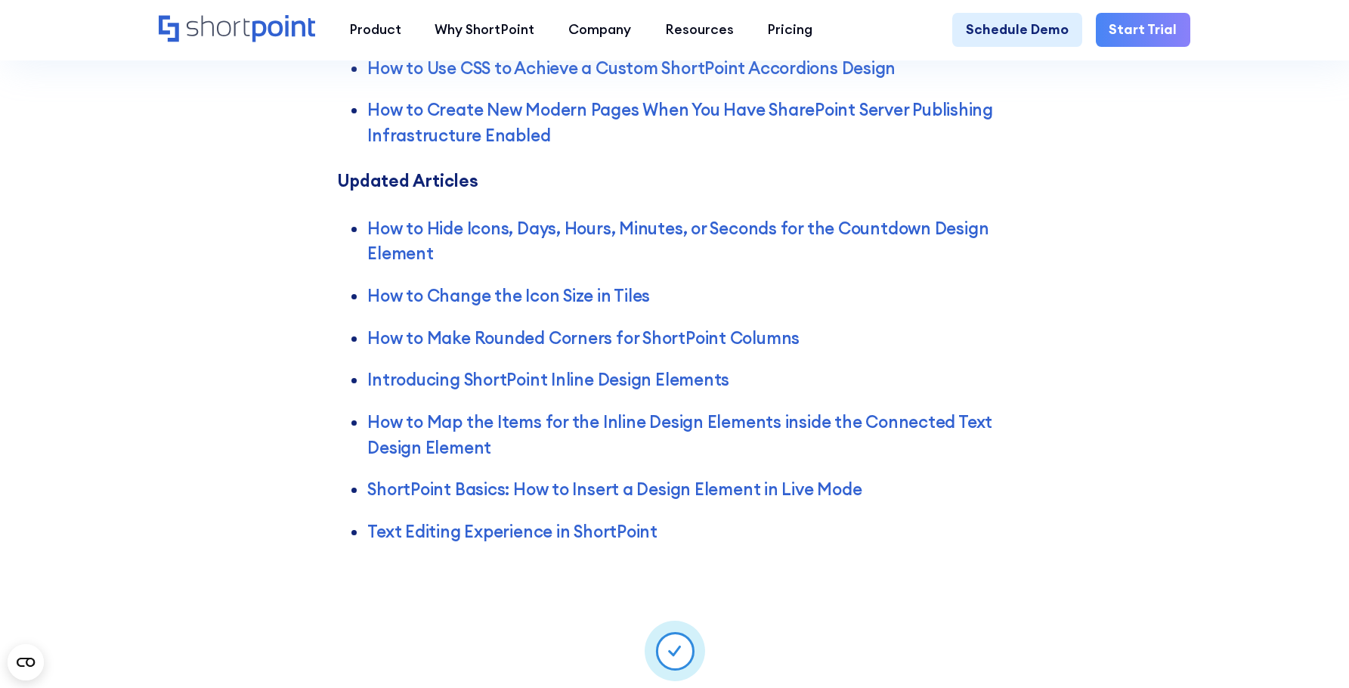
scroll to position [3477, 0]
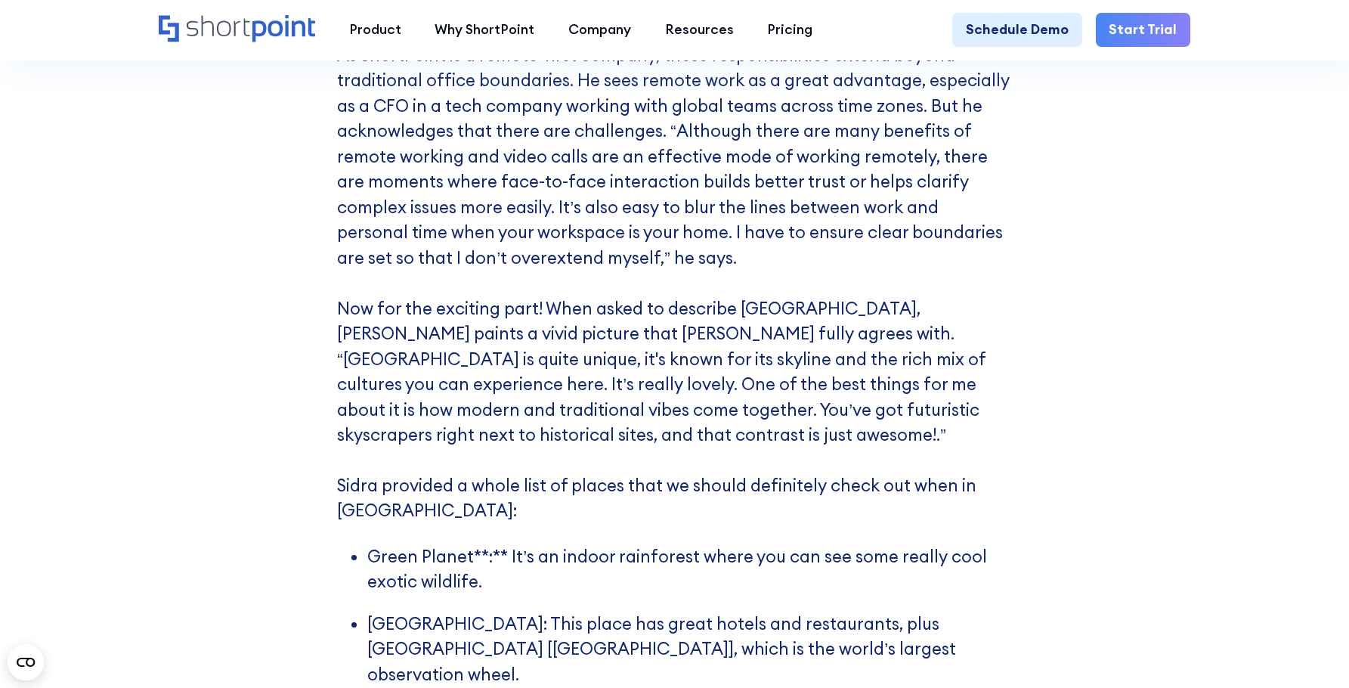
scroll to position [8444, 0]
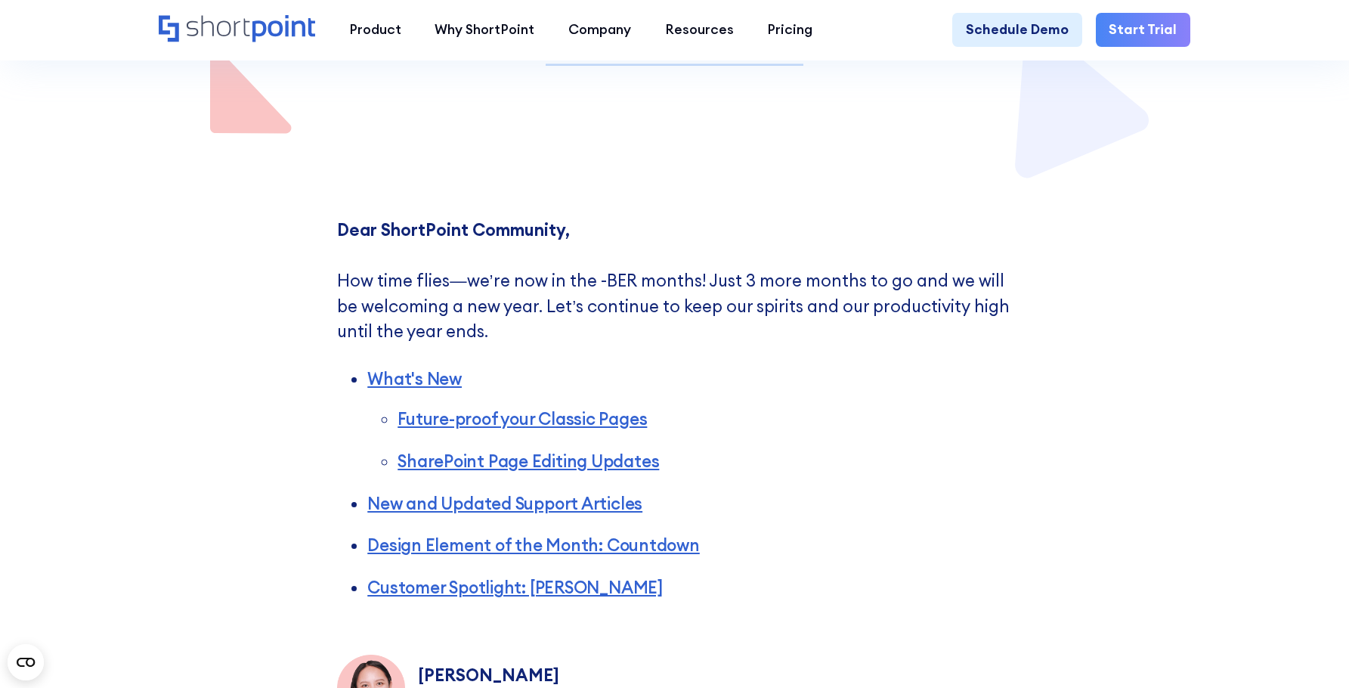
scroll to position [680, 0]
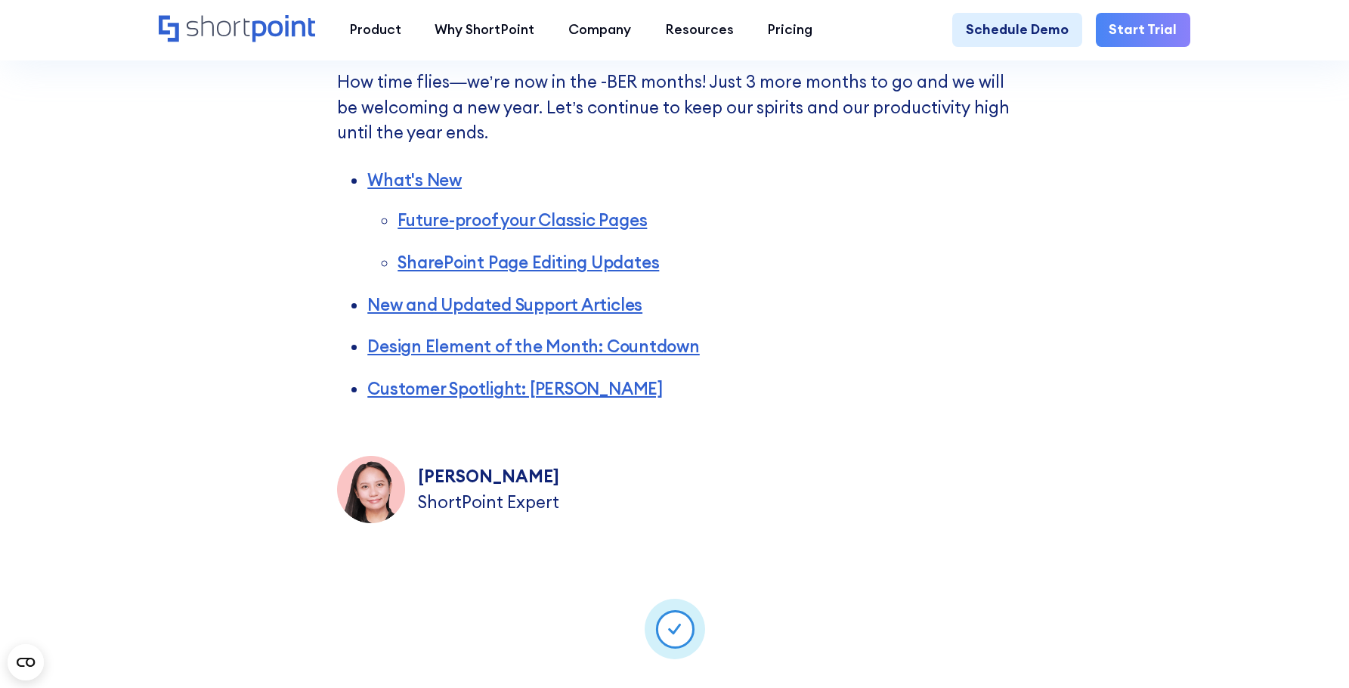
drag, startPoint x: 559, startPoint y: 402, endPoint x: 585, endPoint y: 409, distance: 27.3
click at [585, 401] on li "Customer Spotlight: Knoll" at bounding box center [689, 388] width 645 height 25
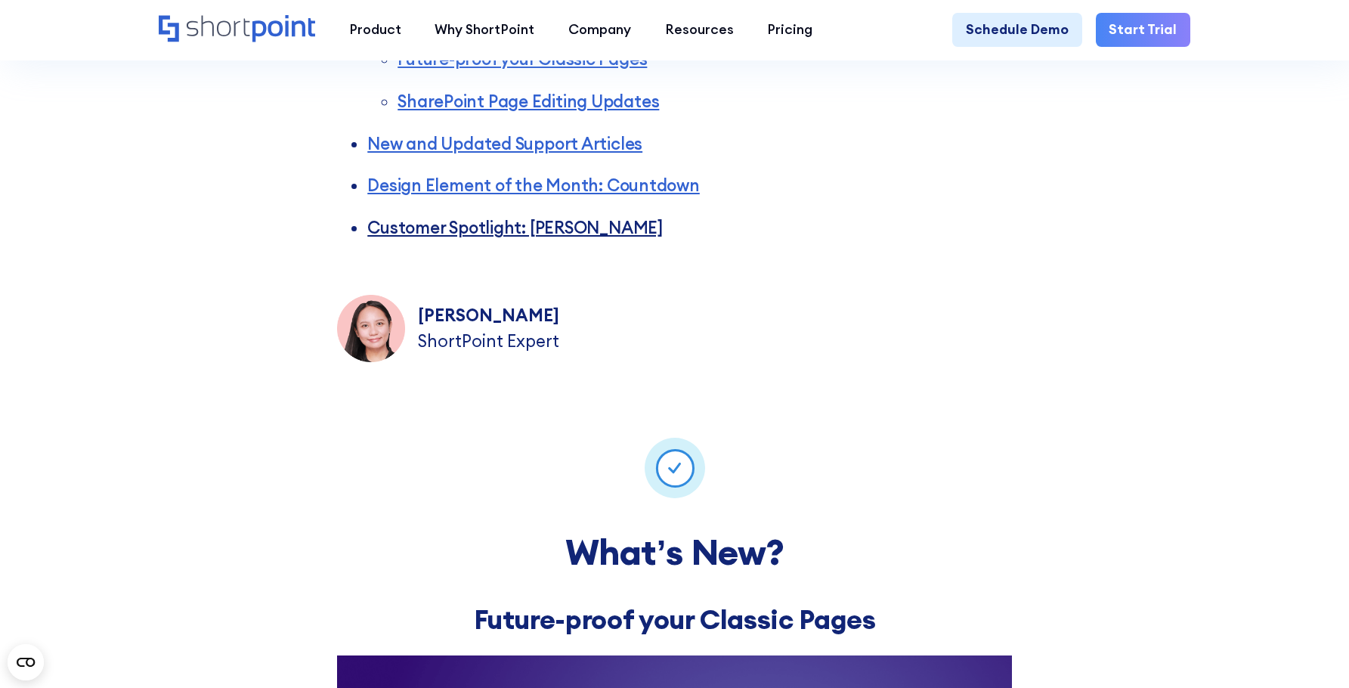
scroll to position [832, 0]
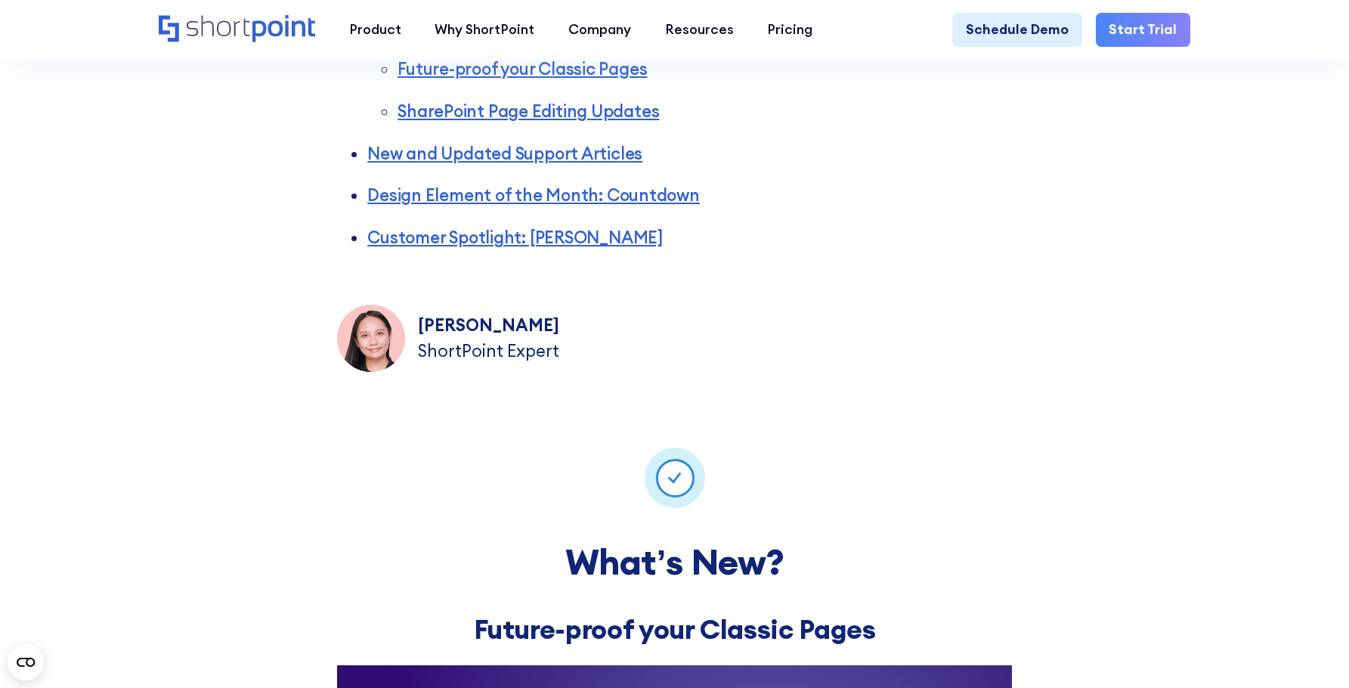
click at [871, 370] on div "Magdalene Mojica ShortPoint Expert" at bounding box center [674, 338] width 675 height 67
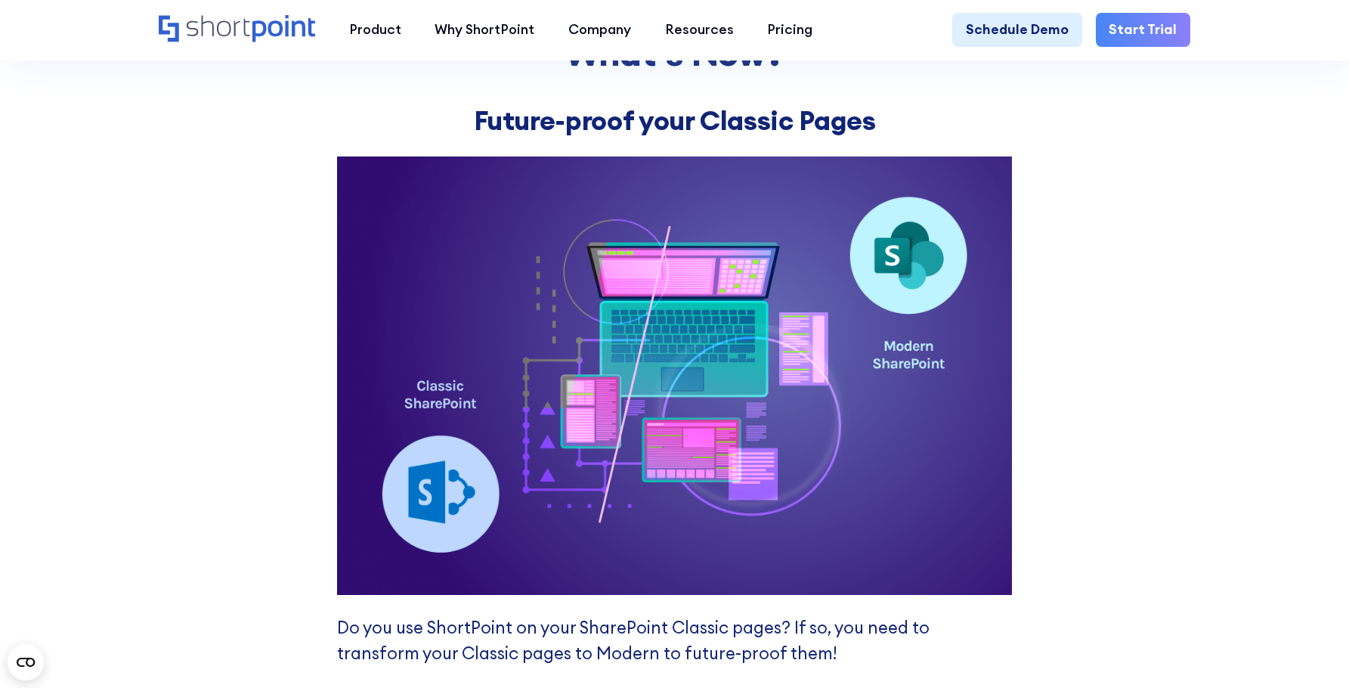
scroll to position [1587, 0]
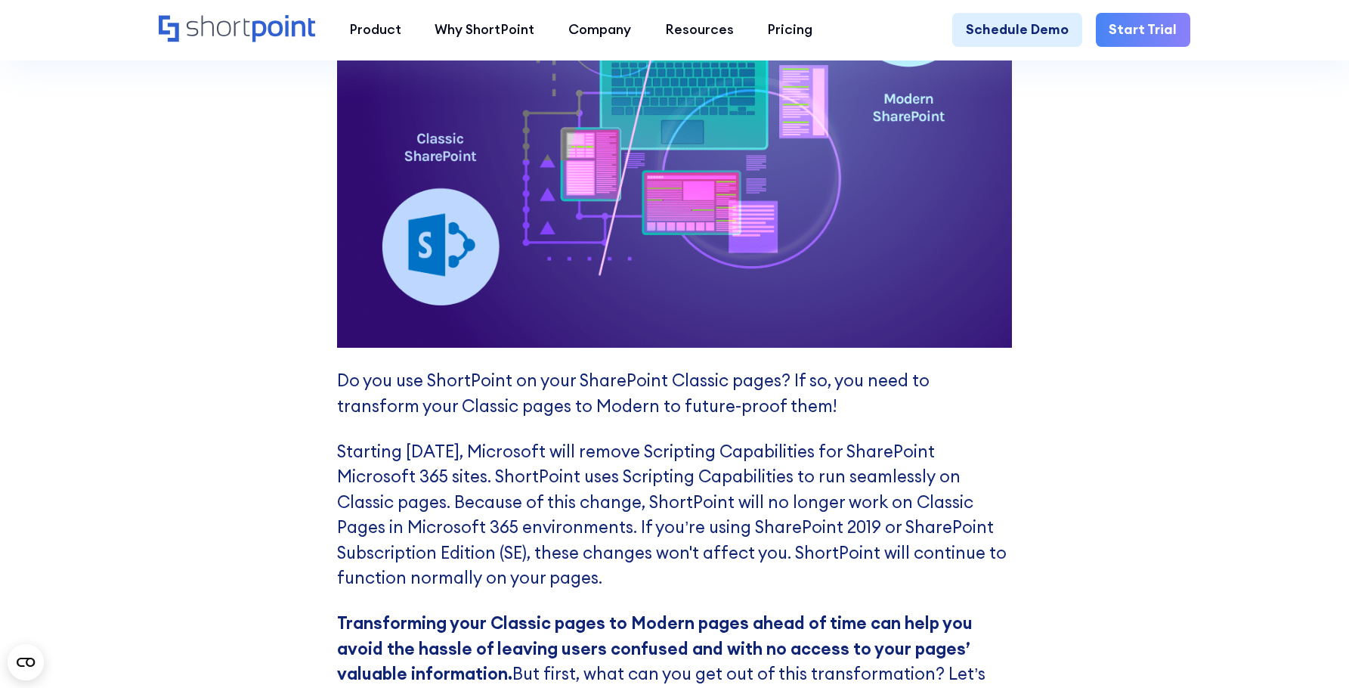
click at [729, 498] on p "Starting [DATE], Microsoft will remove Scripting Capabilities for SharePoint Mi…" at bounding box center [674, 515] width 675 height 152
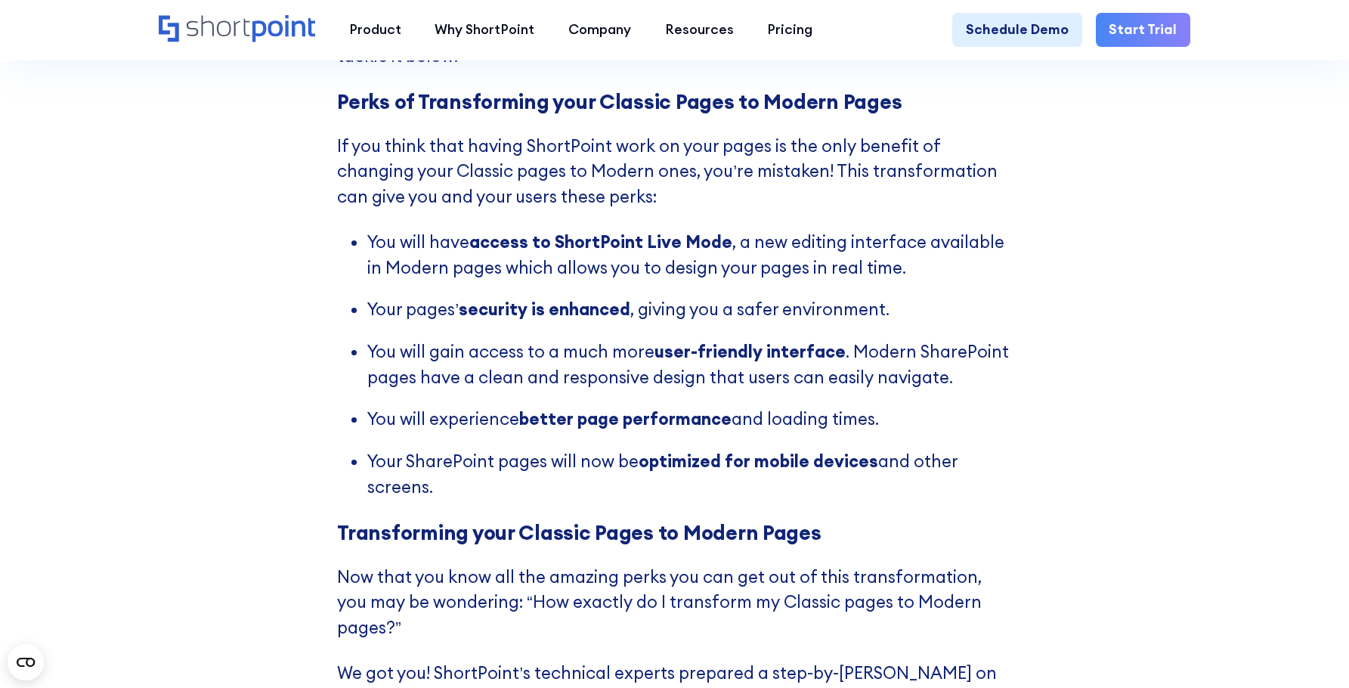
scroll to position [2268, 0]
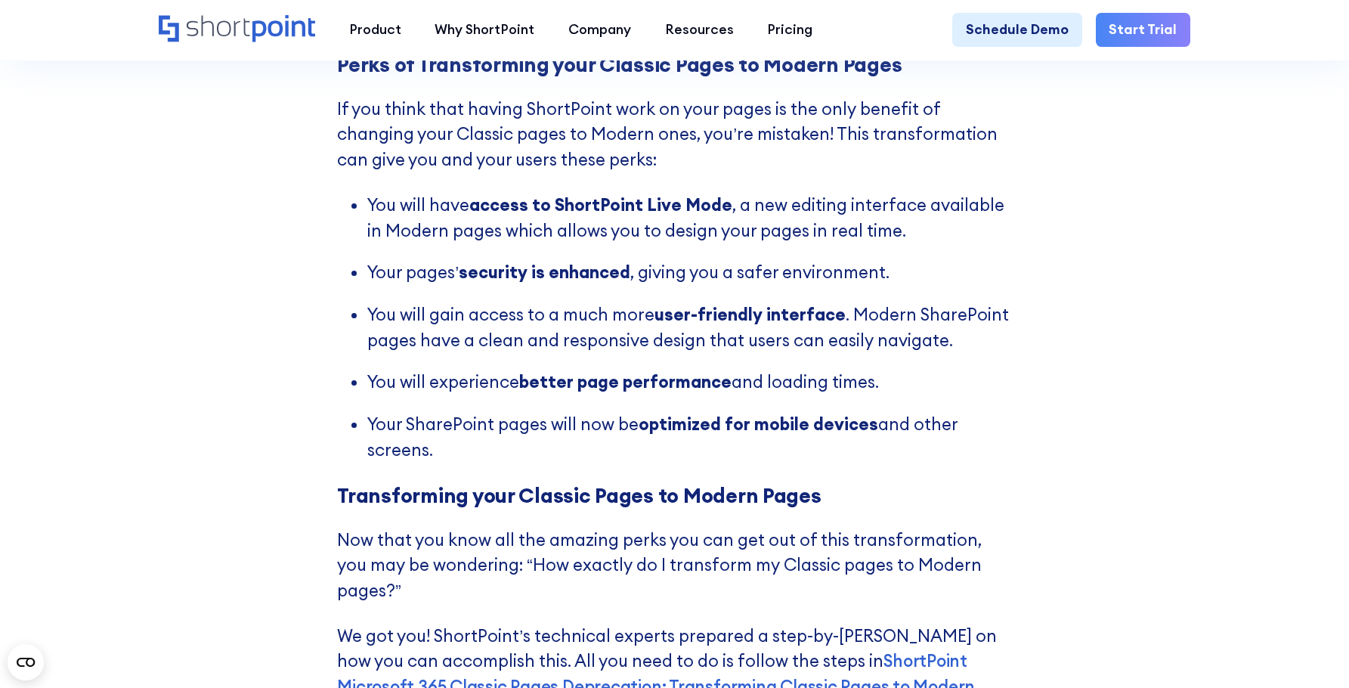
click at [1169, 297] on div "What’s New? Future-proof your Classic Pages Do you use ShortPoint on your Share…" at bounding box center [674, 228] width 1349 height 2510
click at [1190, 334] on div "What’s New? Future-proof your Classic Pages Do you use ShortPoint on your Share…" at bounding box center [674, 228] width 1349 height 2510
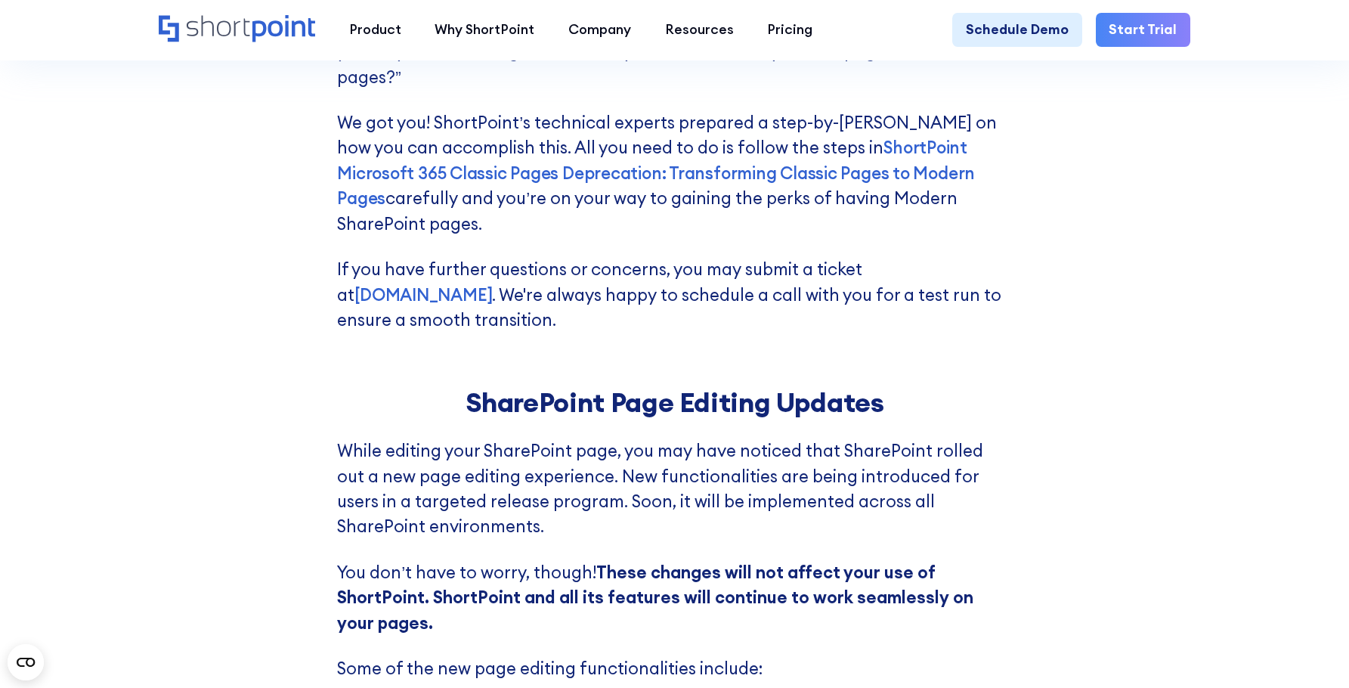
scroll to position [2797, 0]
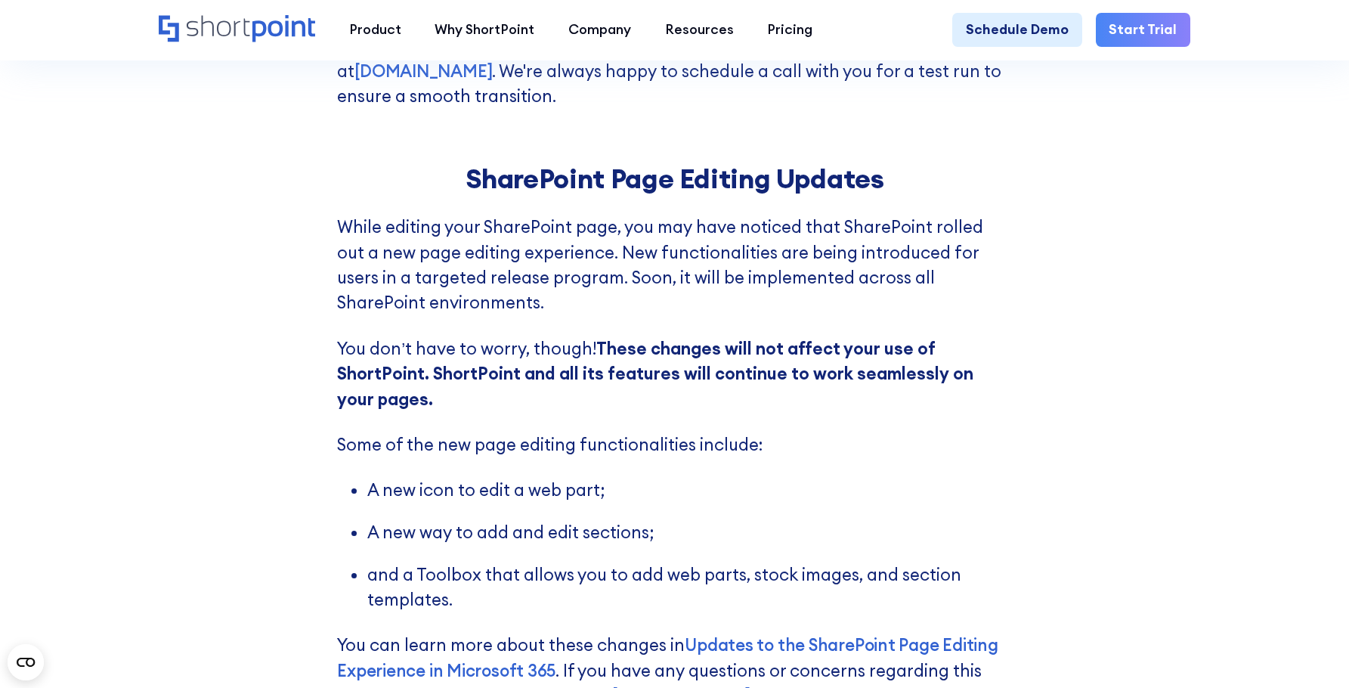
scroll to position [3024, 0]
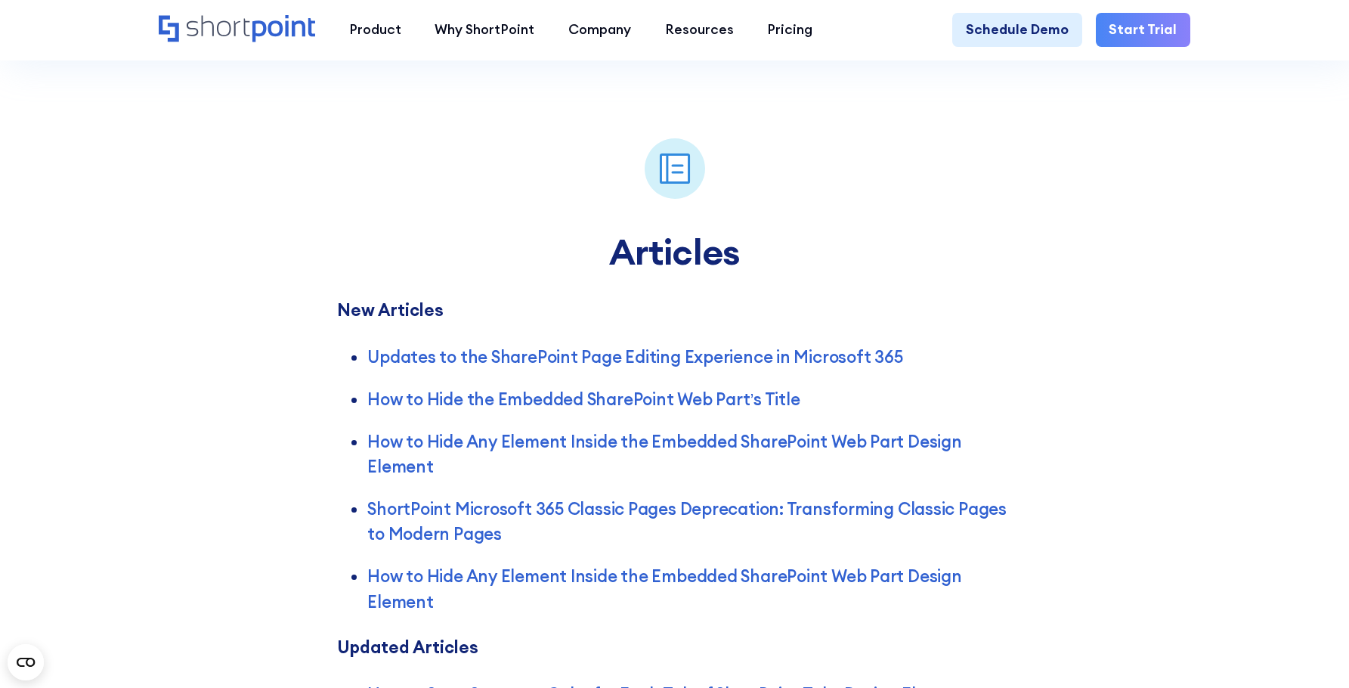
scroll to position [3855, 0]
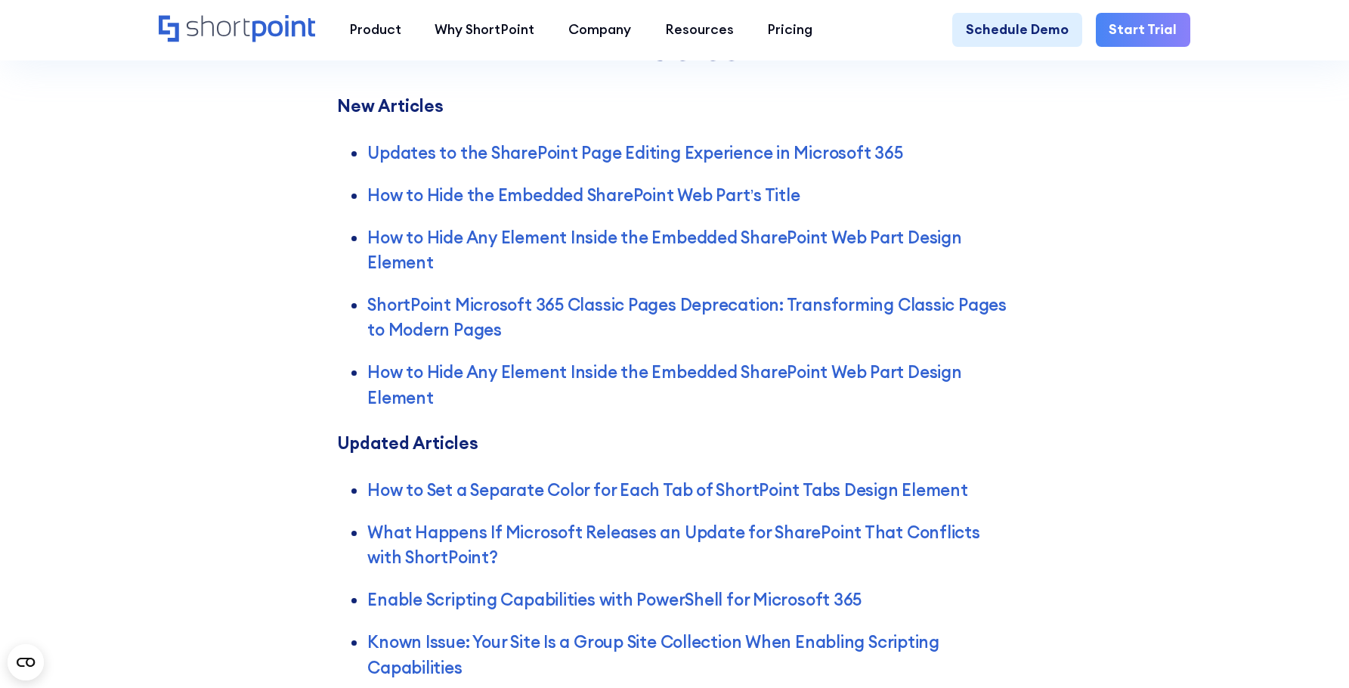
click at [1121, 457] on div "Articles New Articles Updates to the SharePoint Page Editing Experience in Micr…" at bounding box center [674, 307] width 1349 height 822
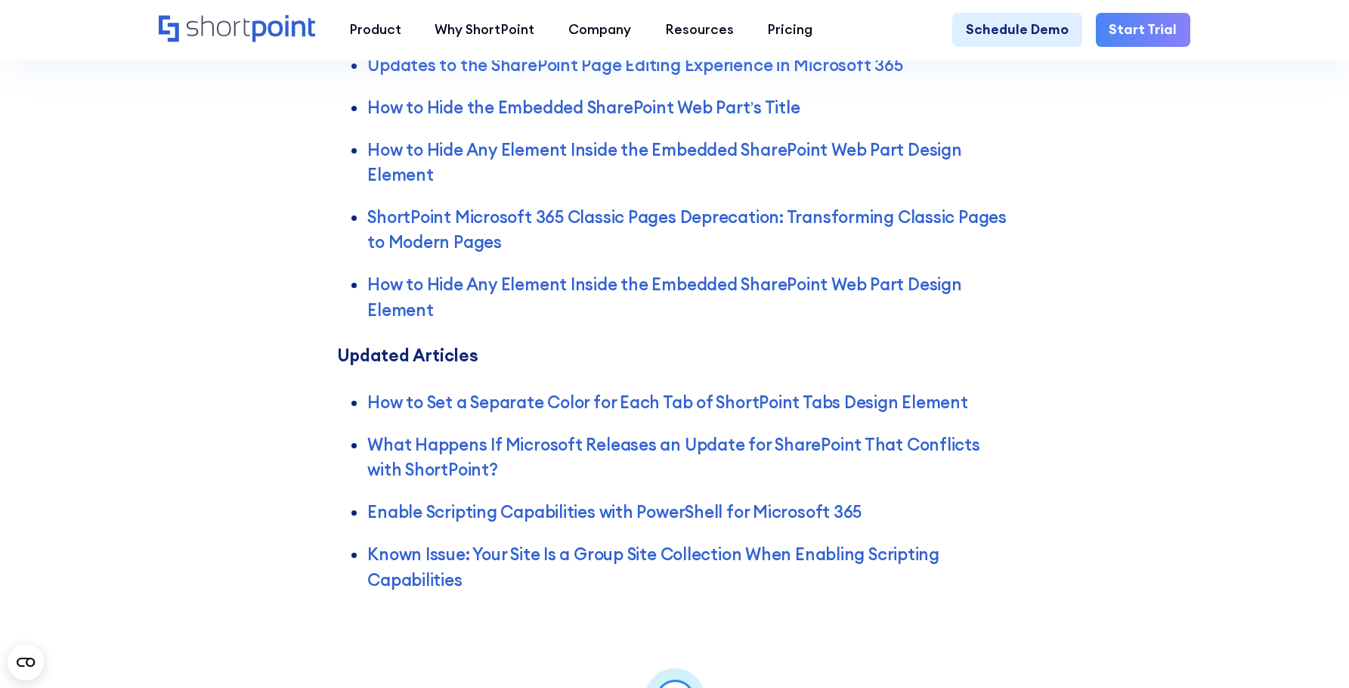
scroll to position [4082, 0]
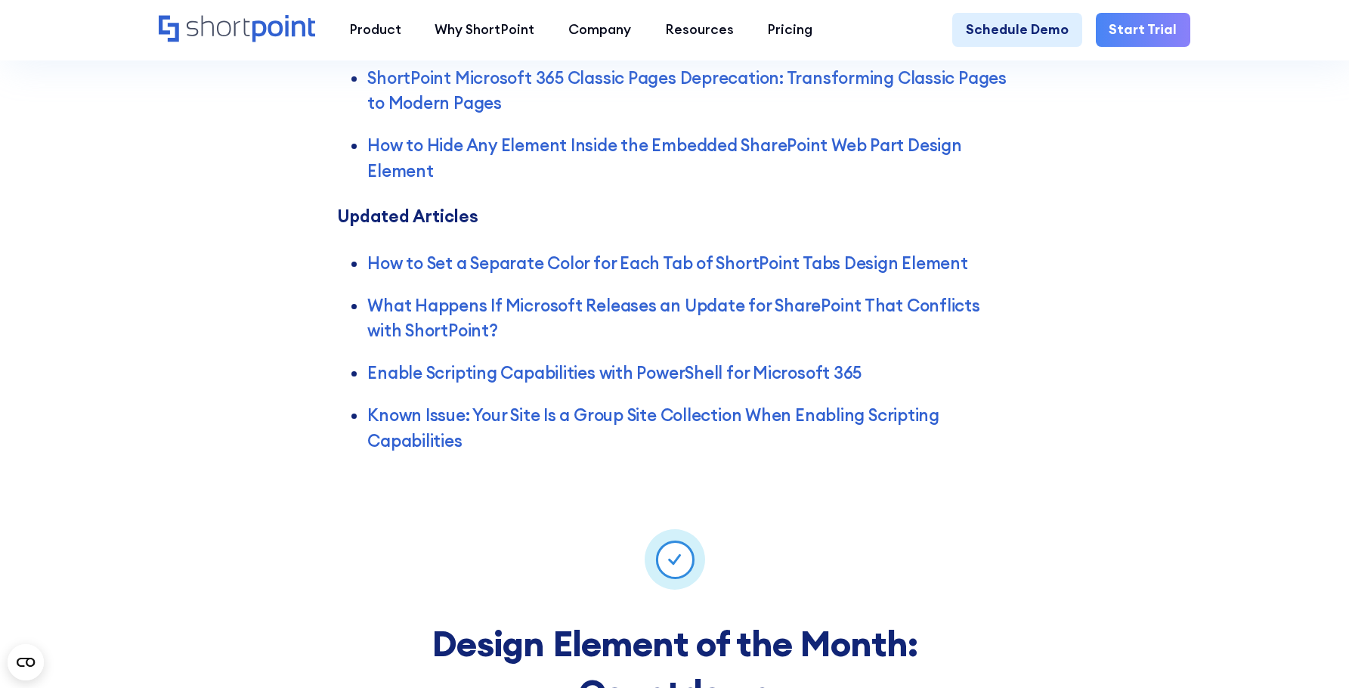
click at [1250, 364] on div "Articles New Articles Updates to the SharePoint Page Editing Experience in Micr…" at bounding box center [674, 81] width 1349 height 822
click at [1140, 321] on div "Articles New Articles Updates to the SharePoint Page Editing Experience in Micr…" at bounding box center [674, 81] width 1349 height 822
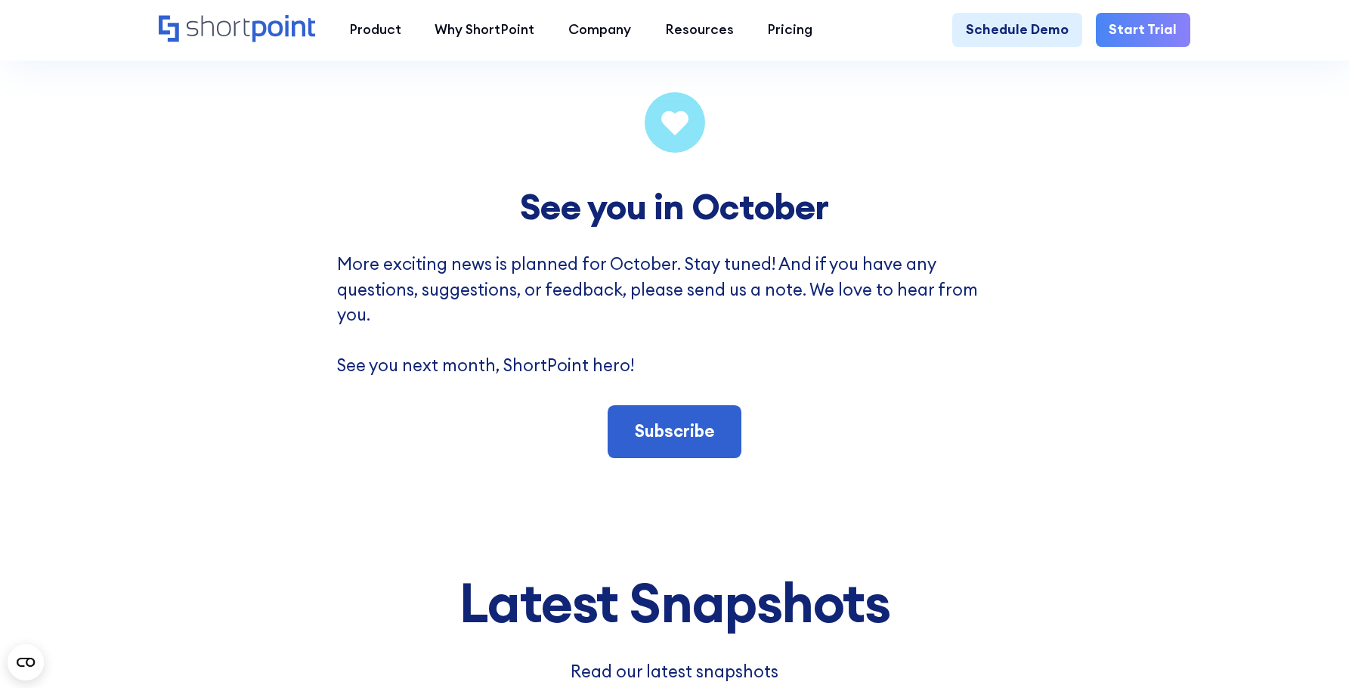
scroll to position [8995, 0]
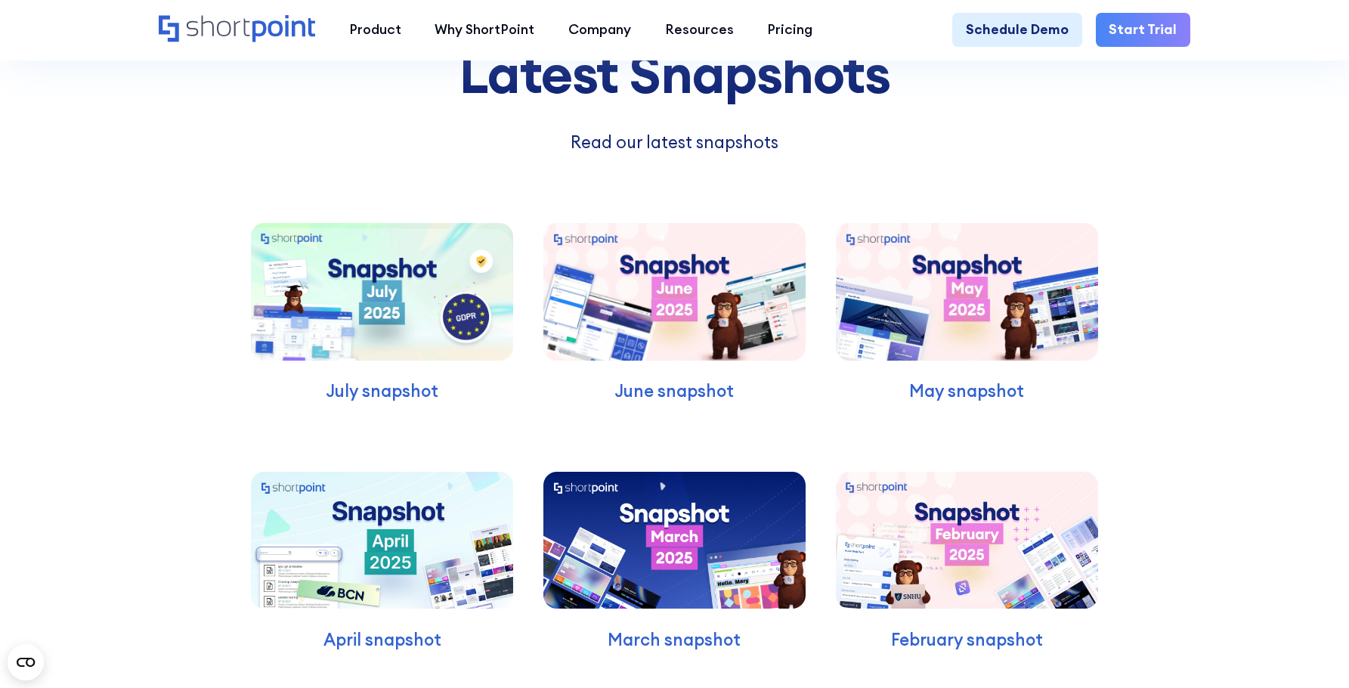
click at [1133, 310] on div "Latest Snapshots Read our latest snapshots July snapshot June snapshot May snap…" at bounding box center [674, 442] width 1349 height 951
click at [1186, 345] on div "Latest Snapshots Read our latest snapshots July snapshot June snapshot May snap…" at bounding box center [674, 442] width 1349 height 951
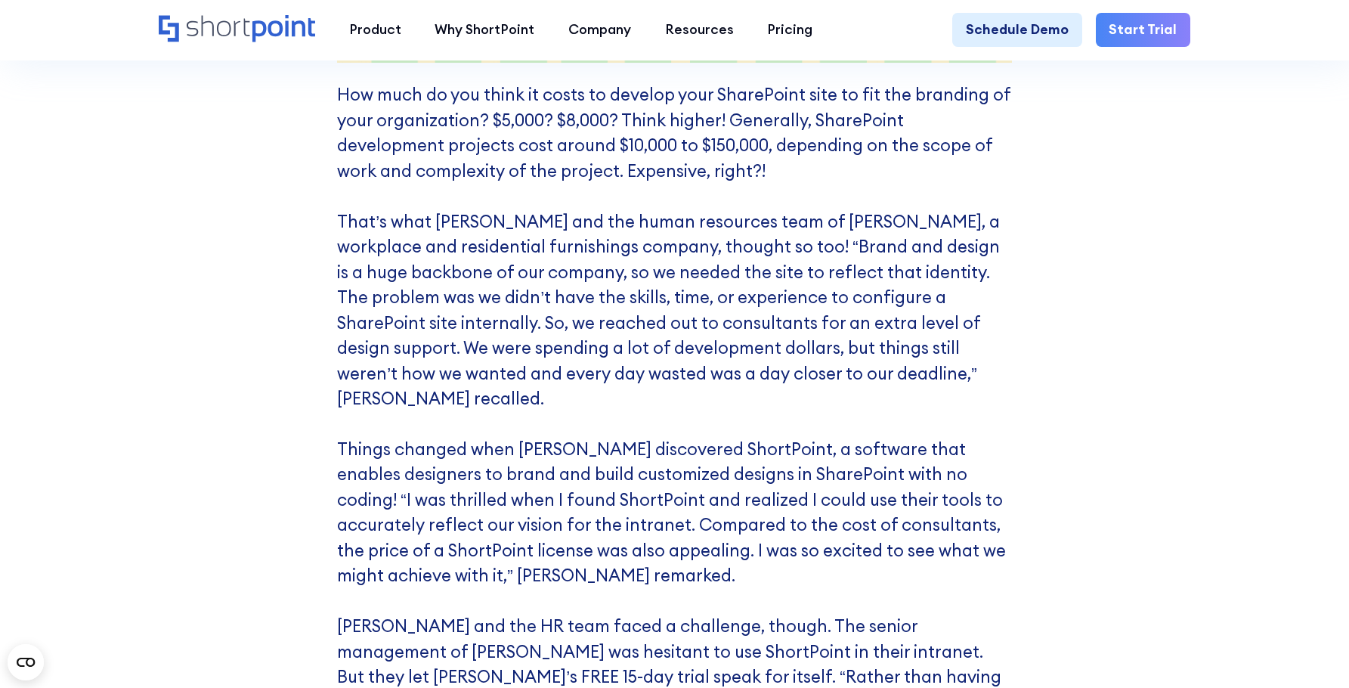
scroll to position [7161, 0]
click at [1157, 431] on div "[PERSON_NAME] How much do you think it costs to develop your SharePoint site to…" at bounding box center [674, 424] width 1349 height 1871
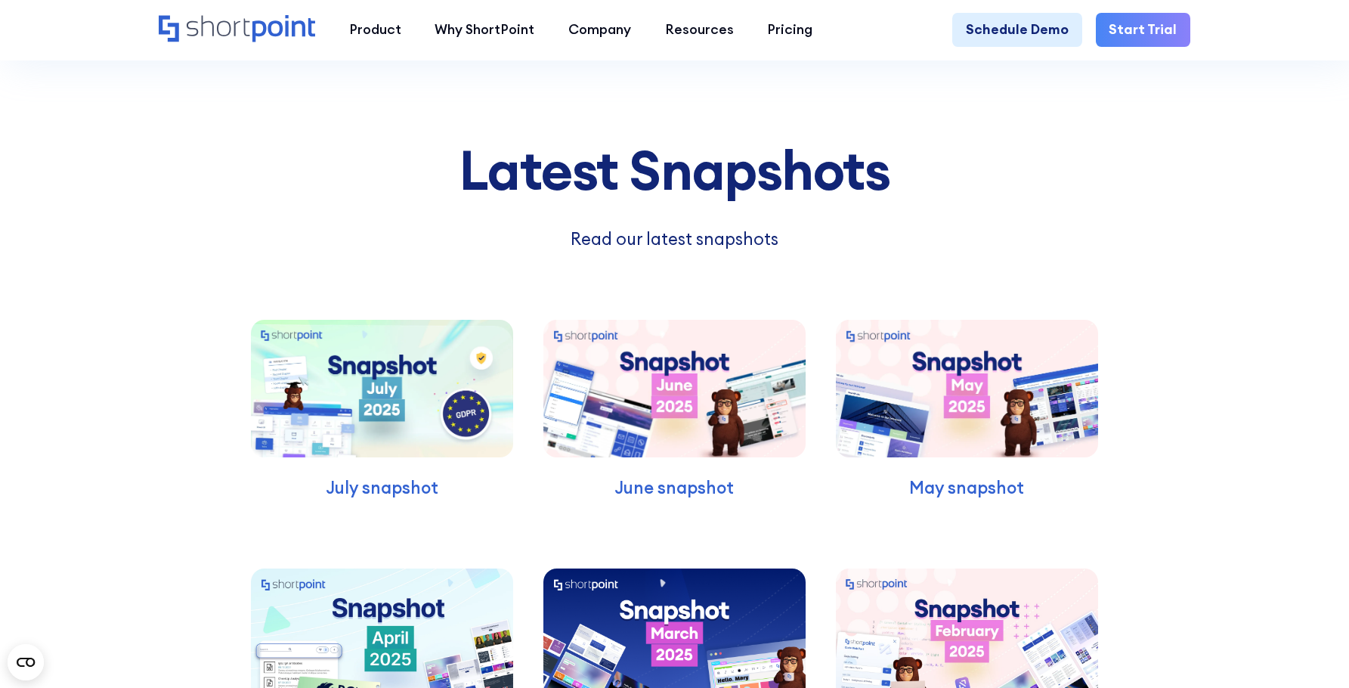
scroll to position [8900, 0]
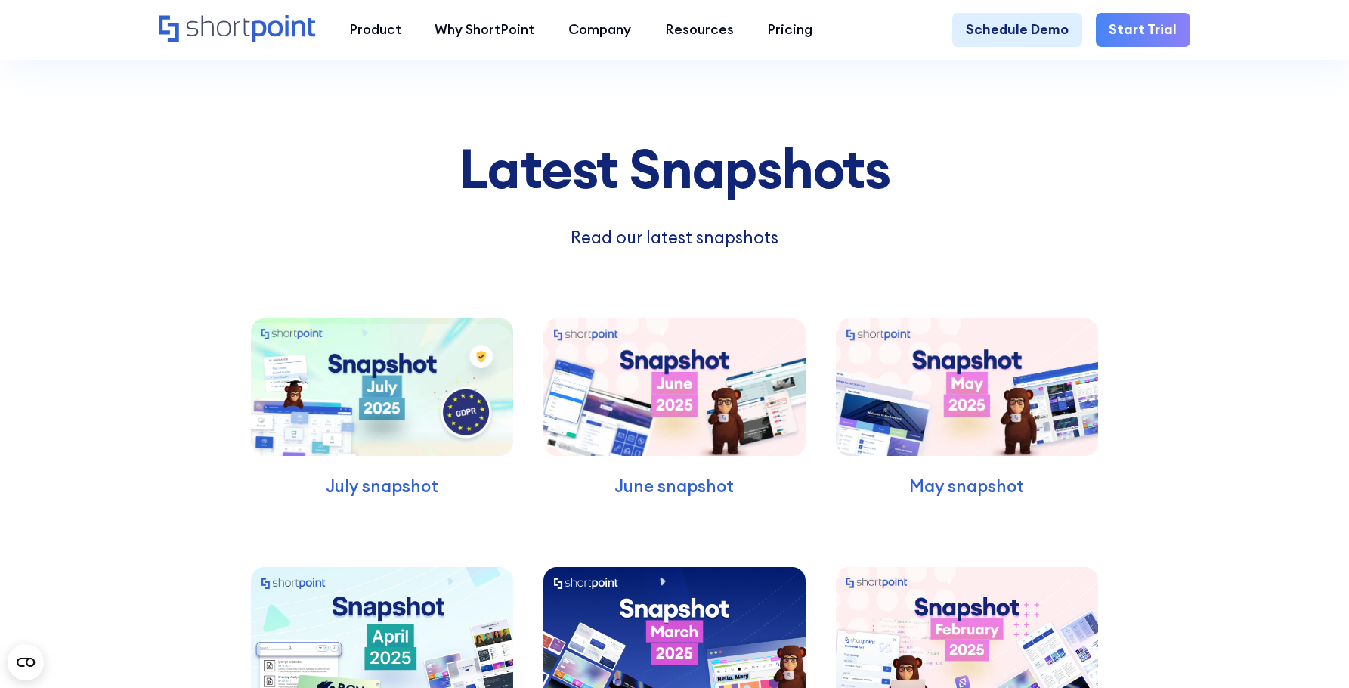
click at [1276, 428] on div "Latest Snapshots Read our latest snapshots July snapshot June snapshot May snap…" at bounding box center [674, 537] width 1349 height 951
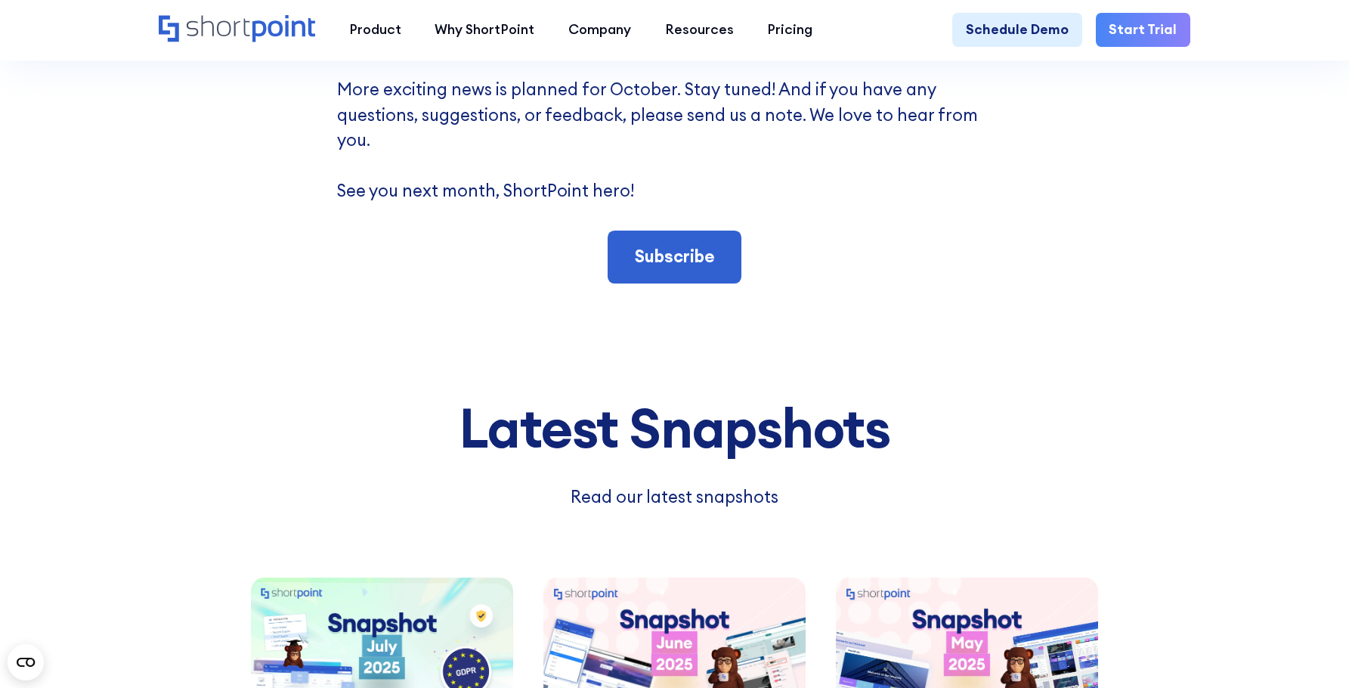
scroll to position [8824, 0]
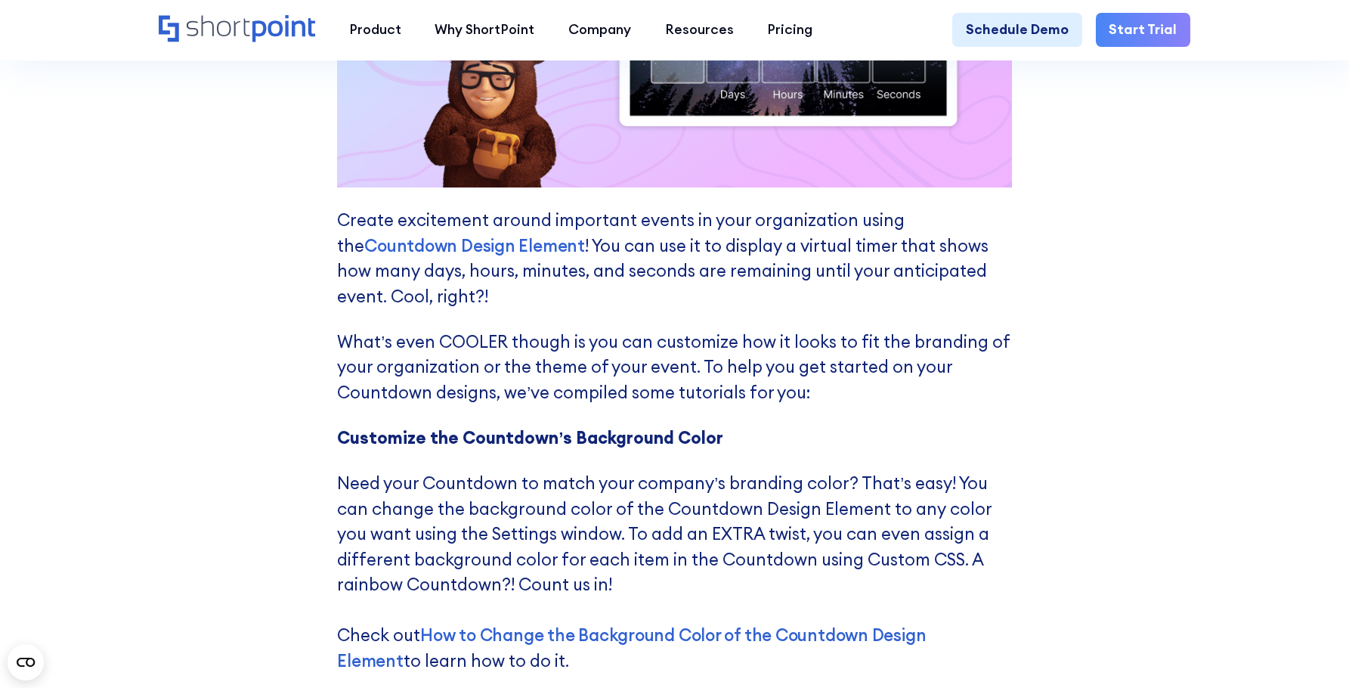
scroll to position [5238, 0]
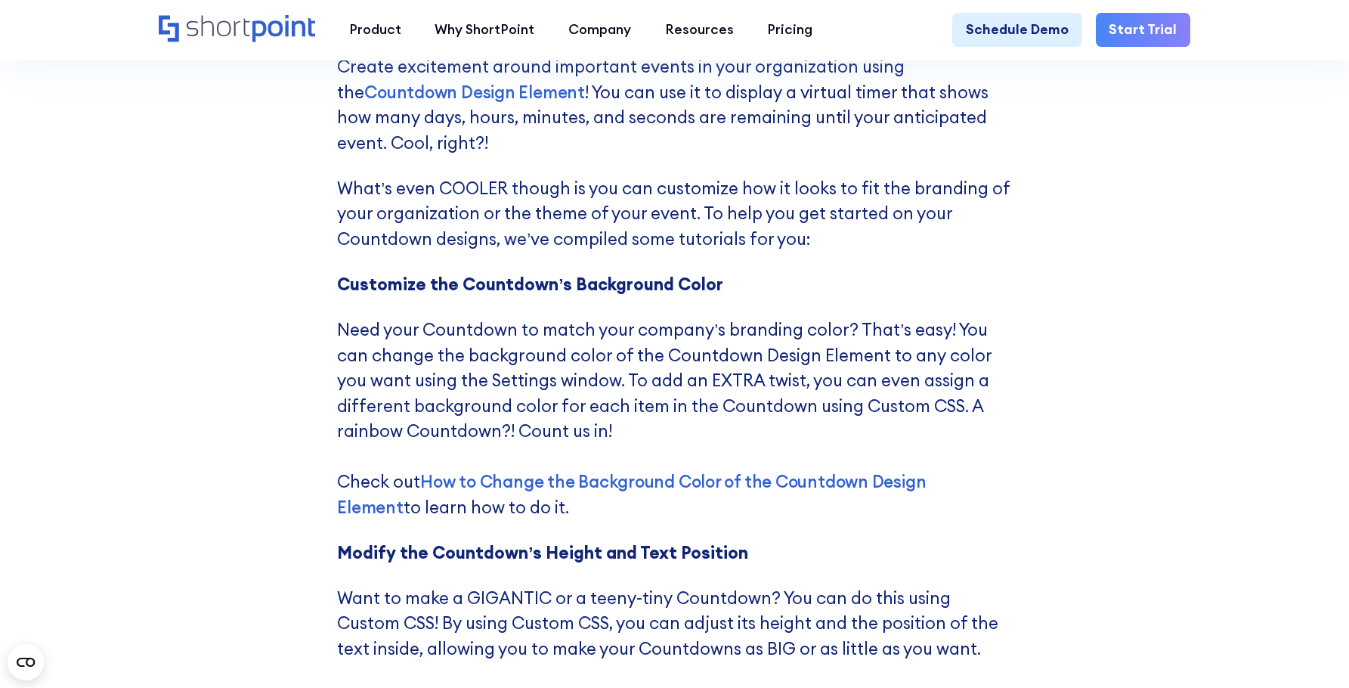
click at [1058, 50] on div "Product works with SharePoint Microsoft Teams SAP Explore Templates Elements In…" at bounding box center [674, 30] width 1349 height 60
click at [1136, 262] on div "Design Element of the Month: Countdown Are you experiencing a delay when loadin…" at bounding box center [674, 215] width 1349 height 1759
click at [1070, 321] on div "Design Element of the Month: Countdown Are you experiencing a delay when loadin…" at bounding box center [674, 215] width 1349 height 1759
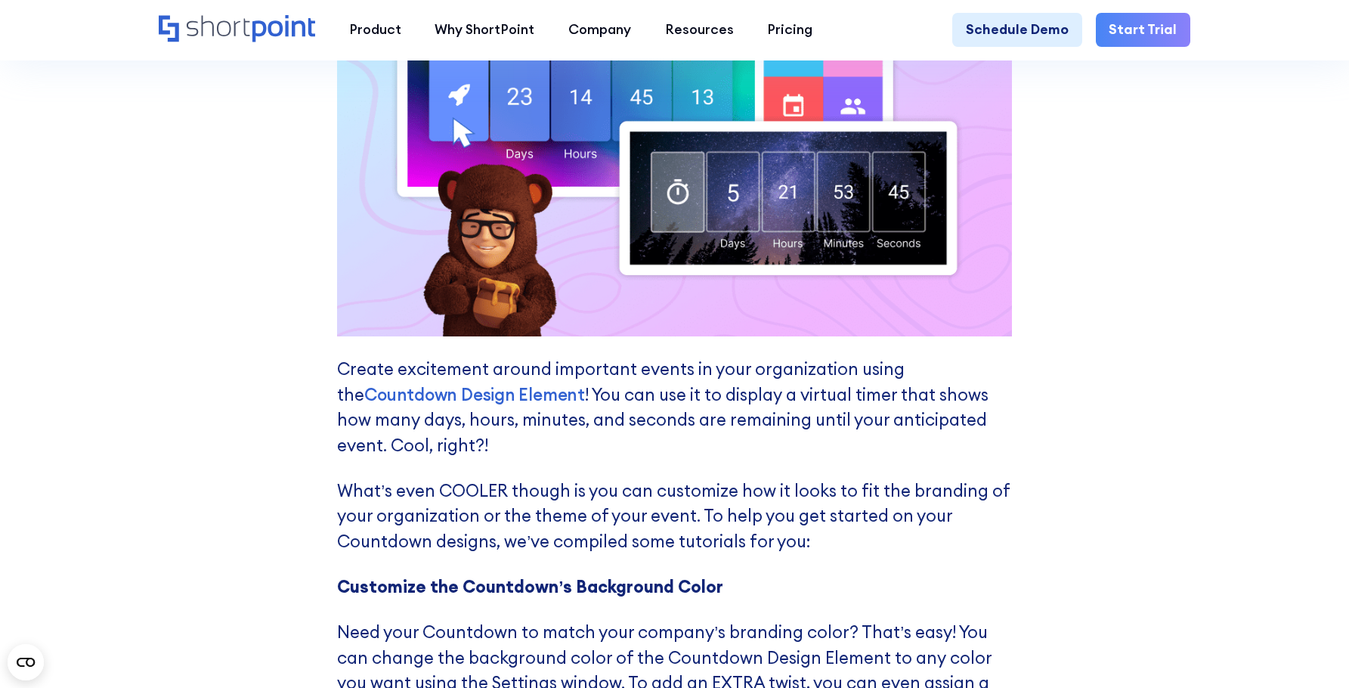
scroll to position [5162, 0]
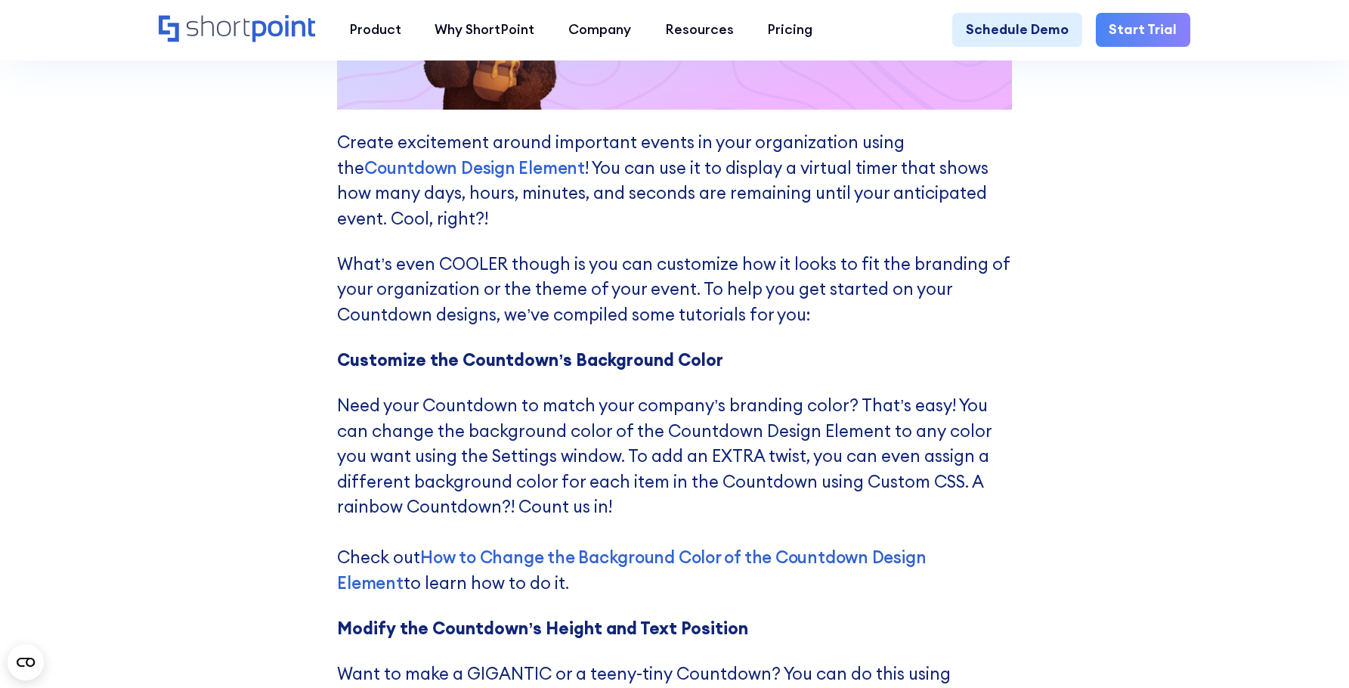
click at [1098, 350] on div "Design Element of the Month: Countdown Are you experiencing a delay when loadin…" at bounding box center [674, 290] width 1349 height 1759
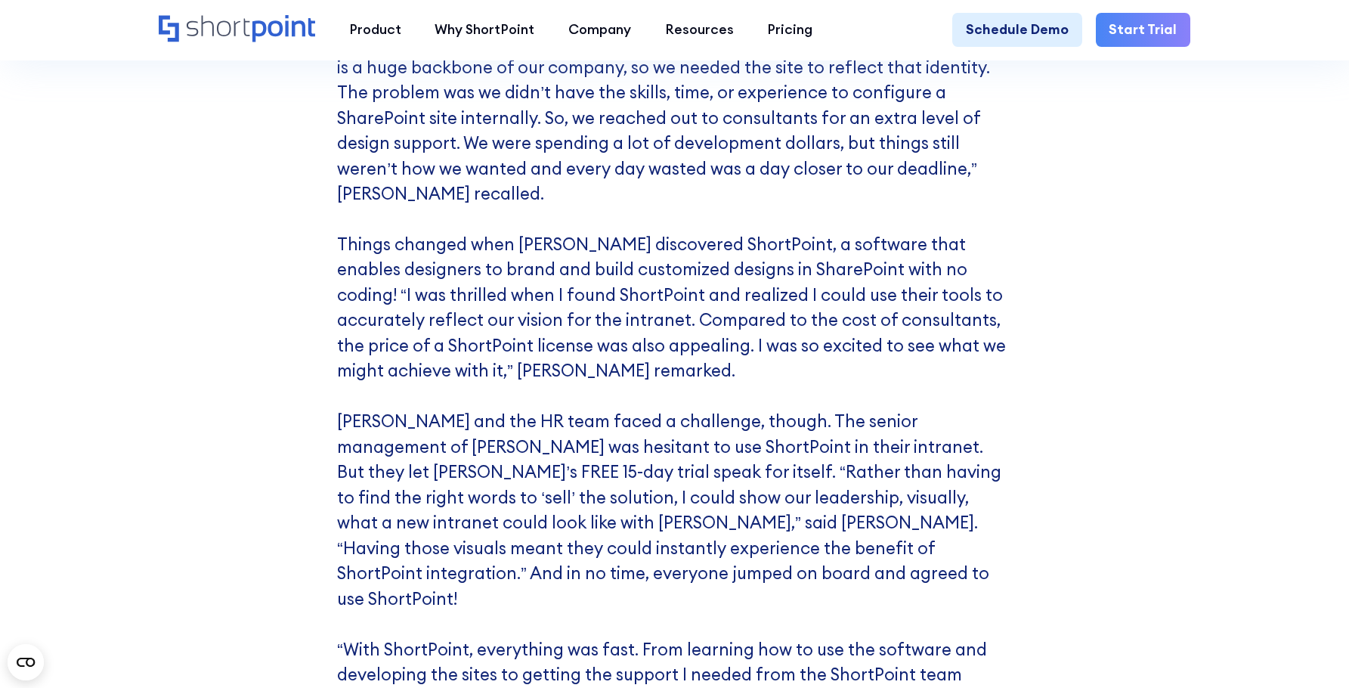
scroll to position [7505, 0]
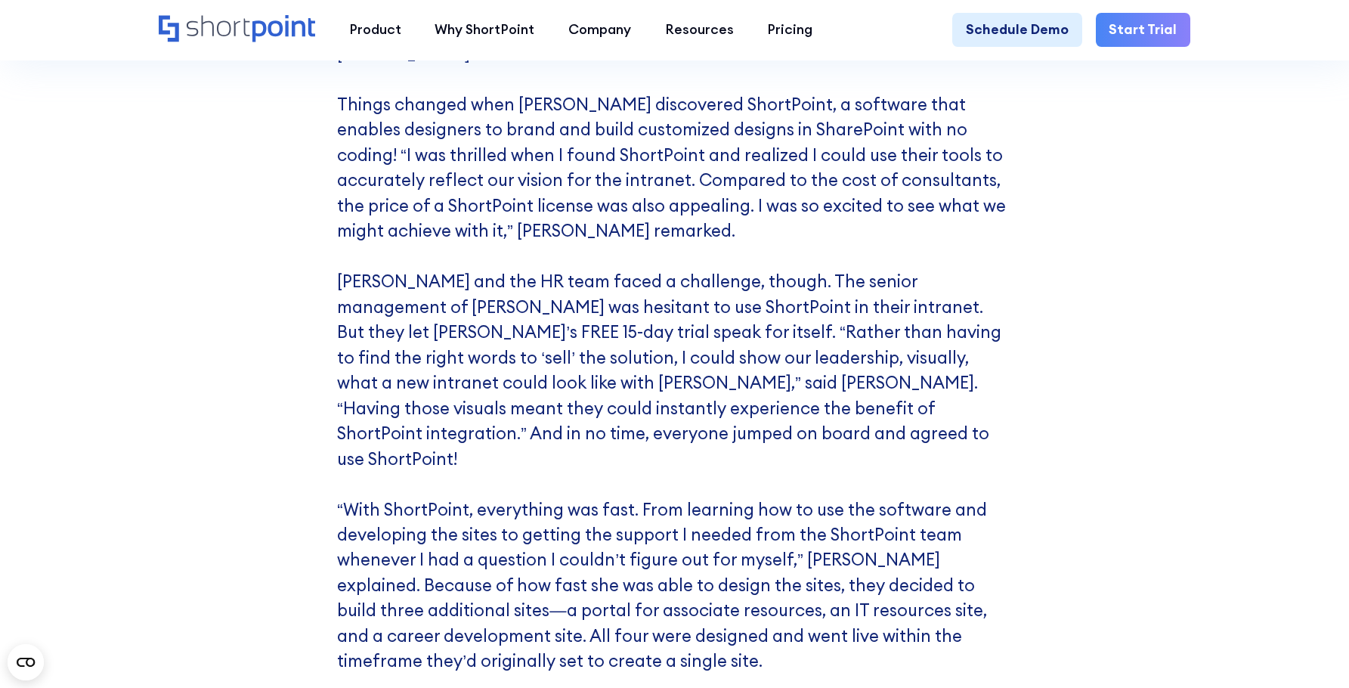
click at [1163, 323] on div "Knoll How much do you think it costs to develop your SharePoint site to fit the…" at bounding box center [674, 80] width 1349 height 1871
click at [1138, 434] on div "Knoll How much do you think it costs to develop your SharePoint site to fit the…" at bounding box center [674, 80] width 1349 height 1871
click at [1188, 380] on div "Knoll How much do you think it costs to develop your SharePoint site to fit the…" at bounding box center [674, 80] width 1349 height 1871
click at [1200, 356] on div "Knoll How much do you think it costs to develop your SharePoint site to fit the…" at bounding box center [674, 80] width 1349 height 1871
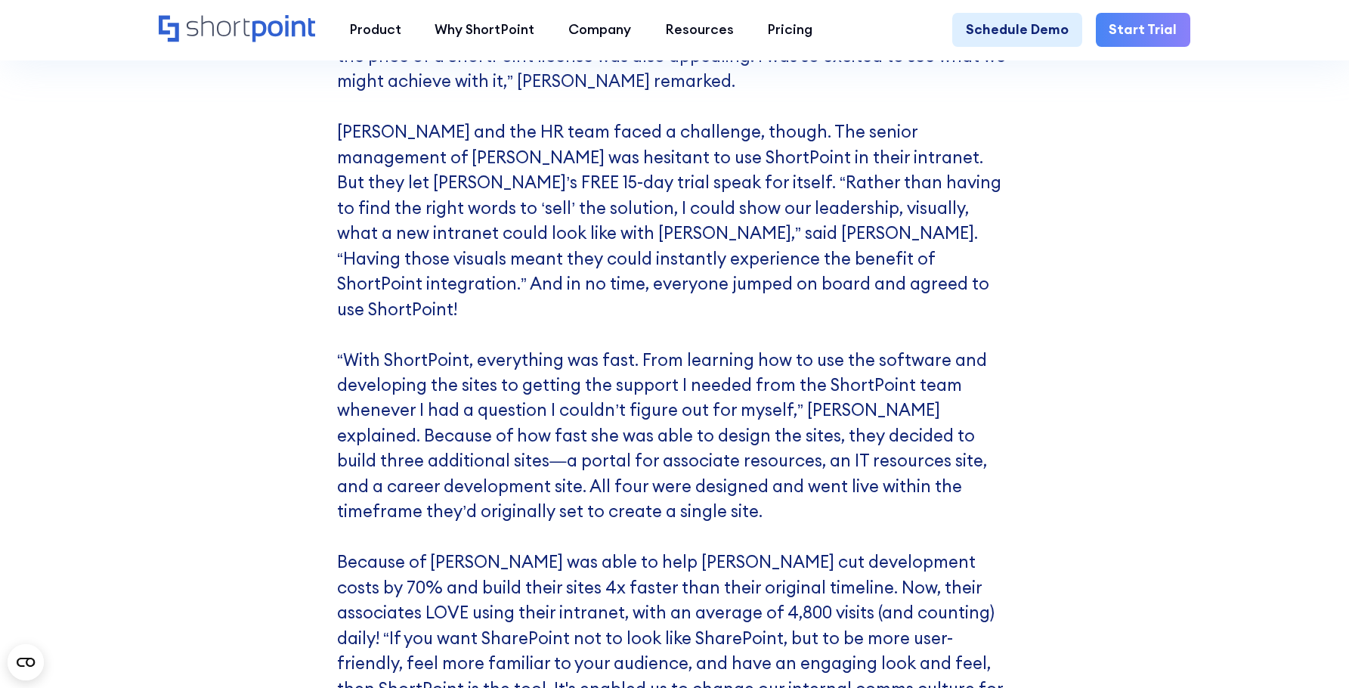
scroll to position [7657, 0]
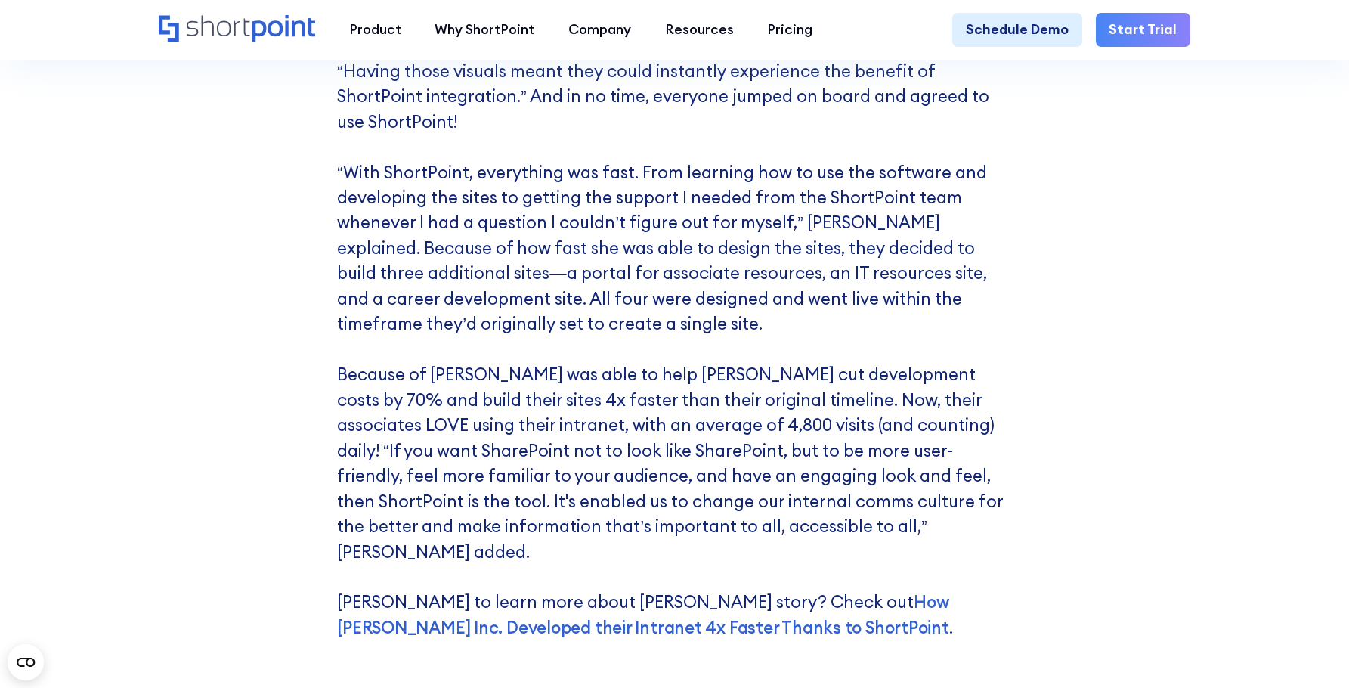
scroll to position [7883, 0]
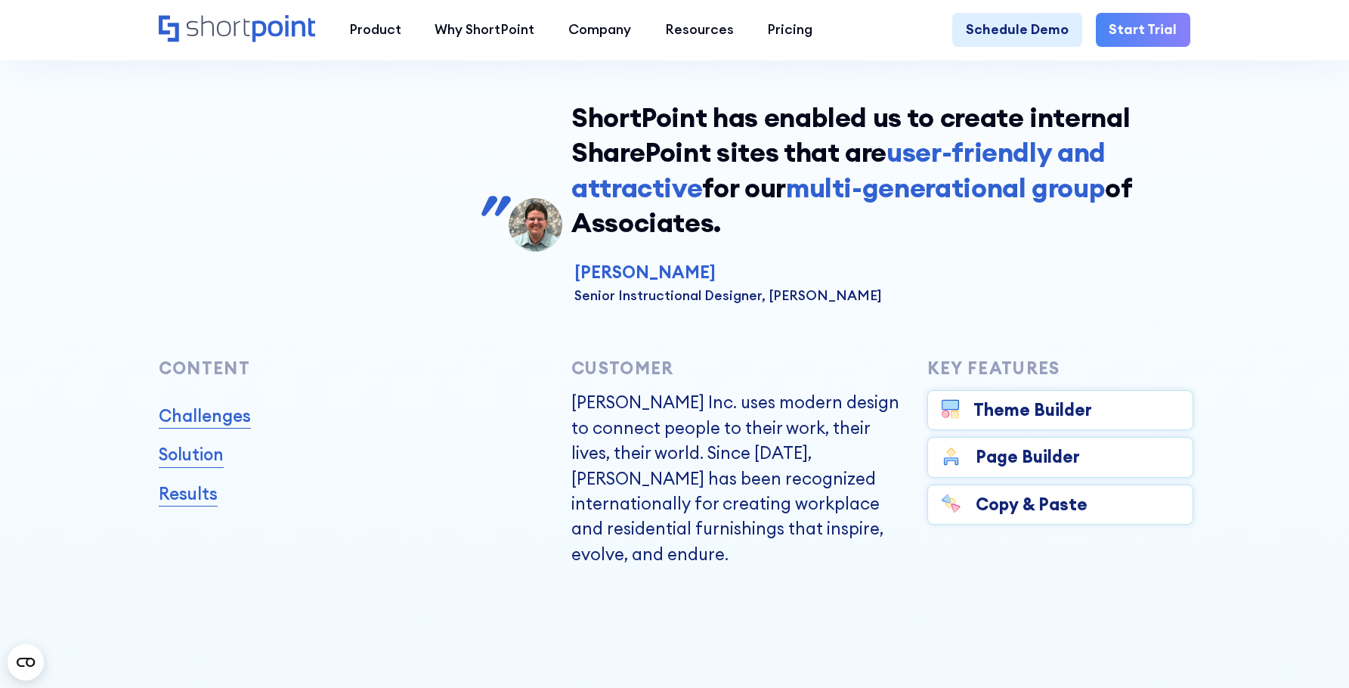
scroll to position [680, 0]
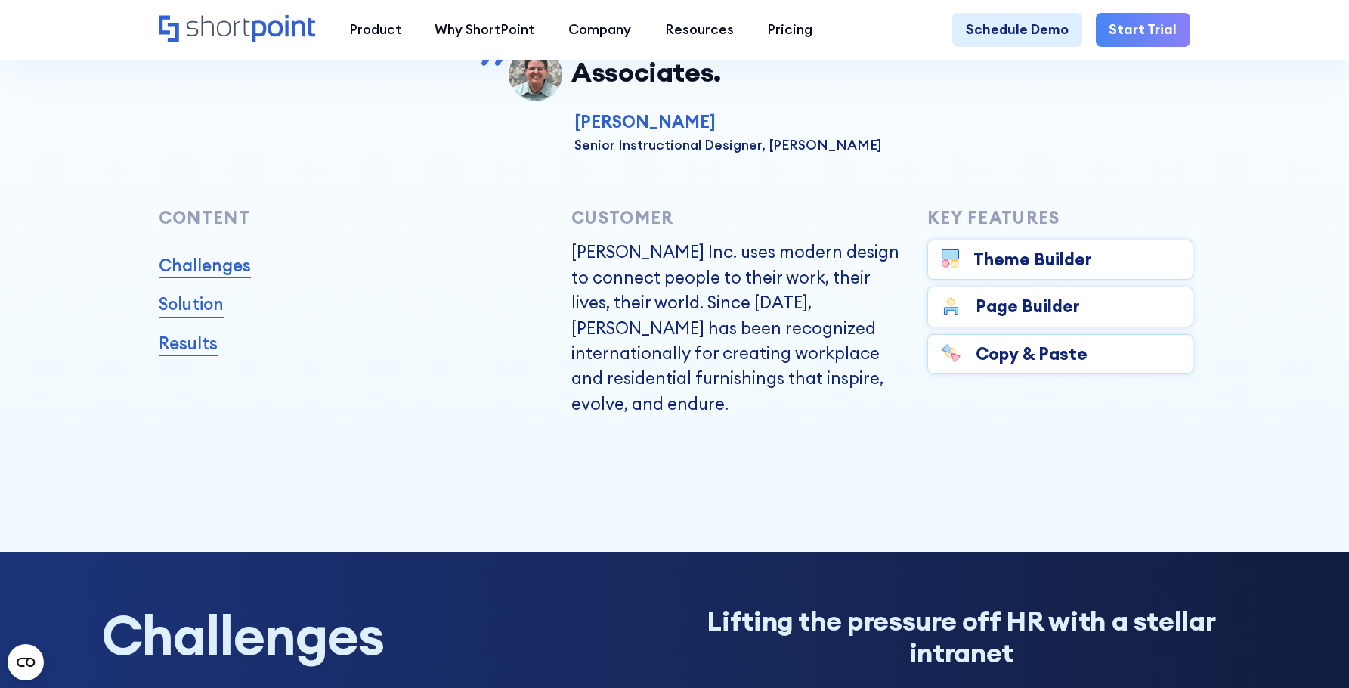
click at [1051, 367] on div "Copy & Paste" at bounding box center [1032, 354] width 112 height 25
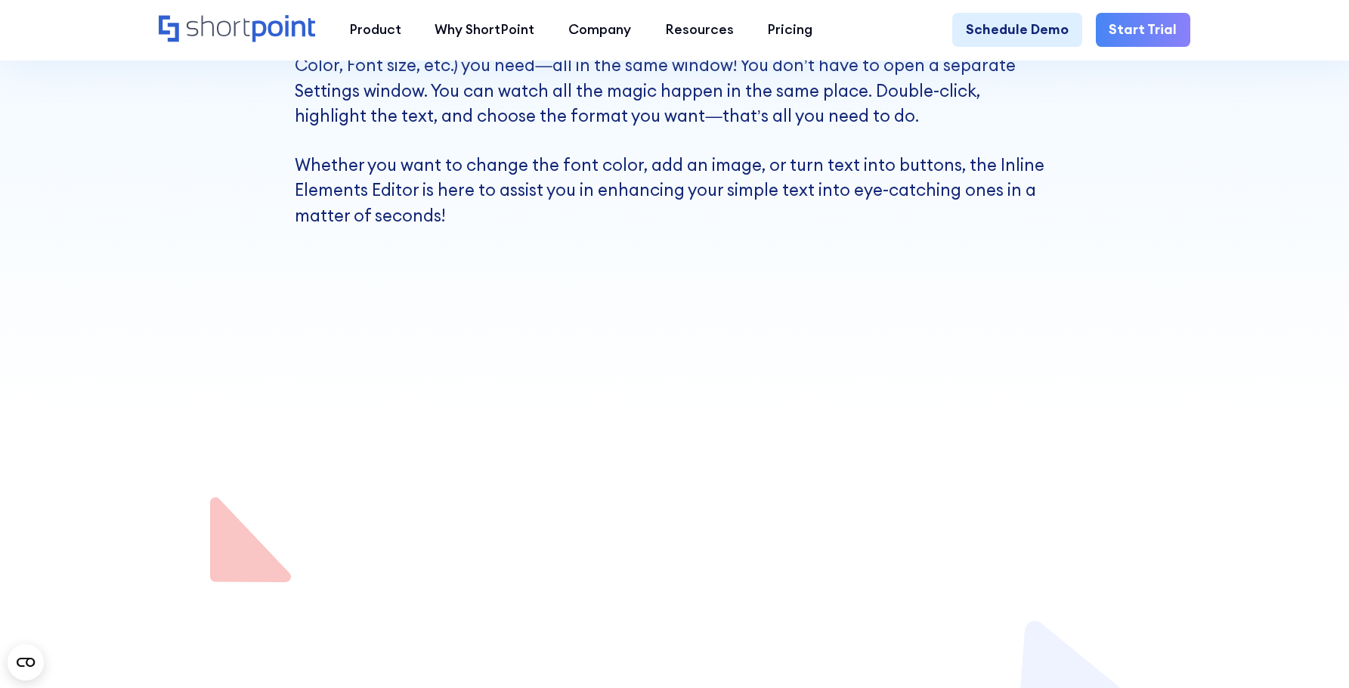
scroll to position [756, 0]
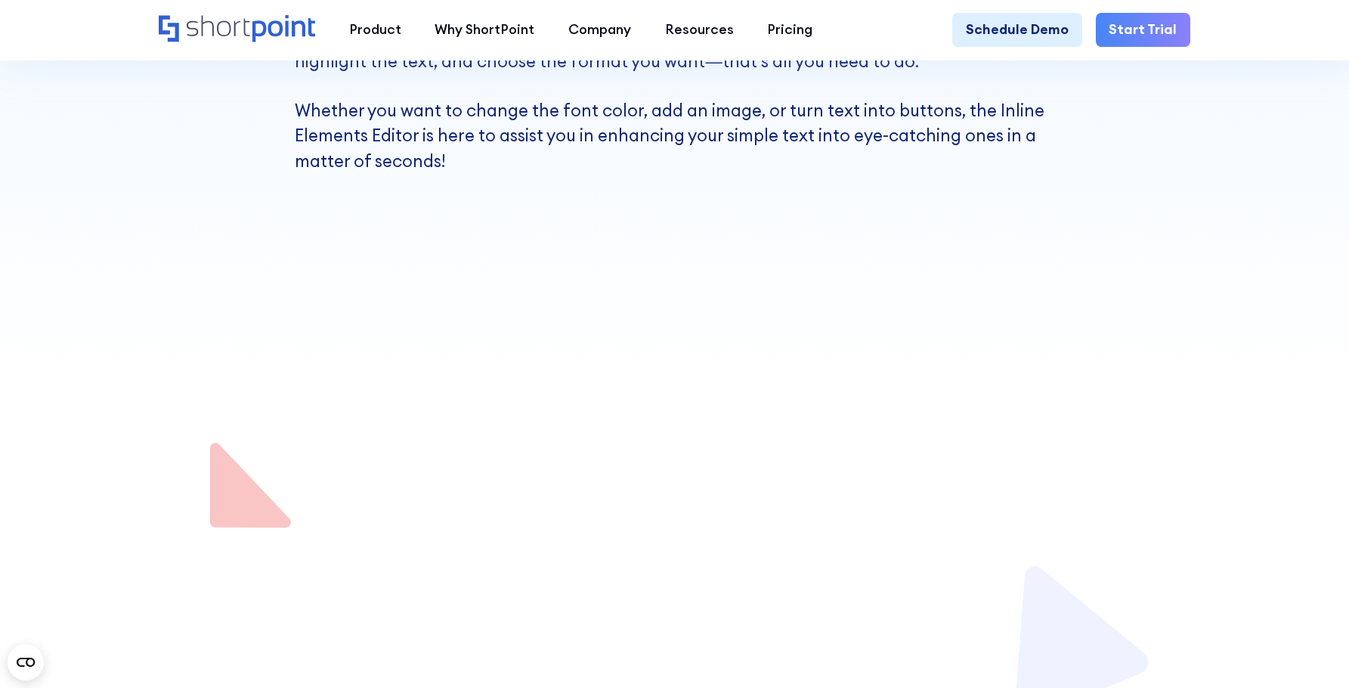
scroll to position [832, 0]
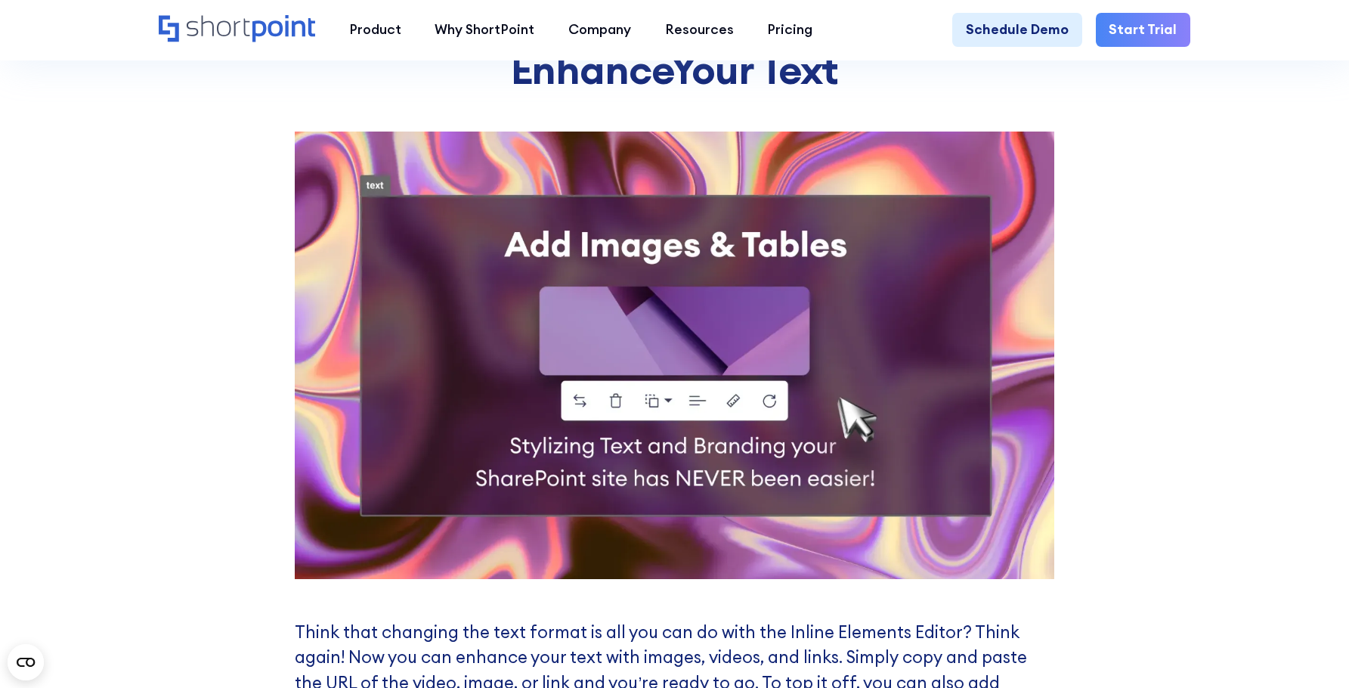
scroll to position [2268, 0]
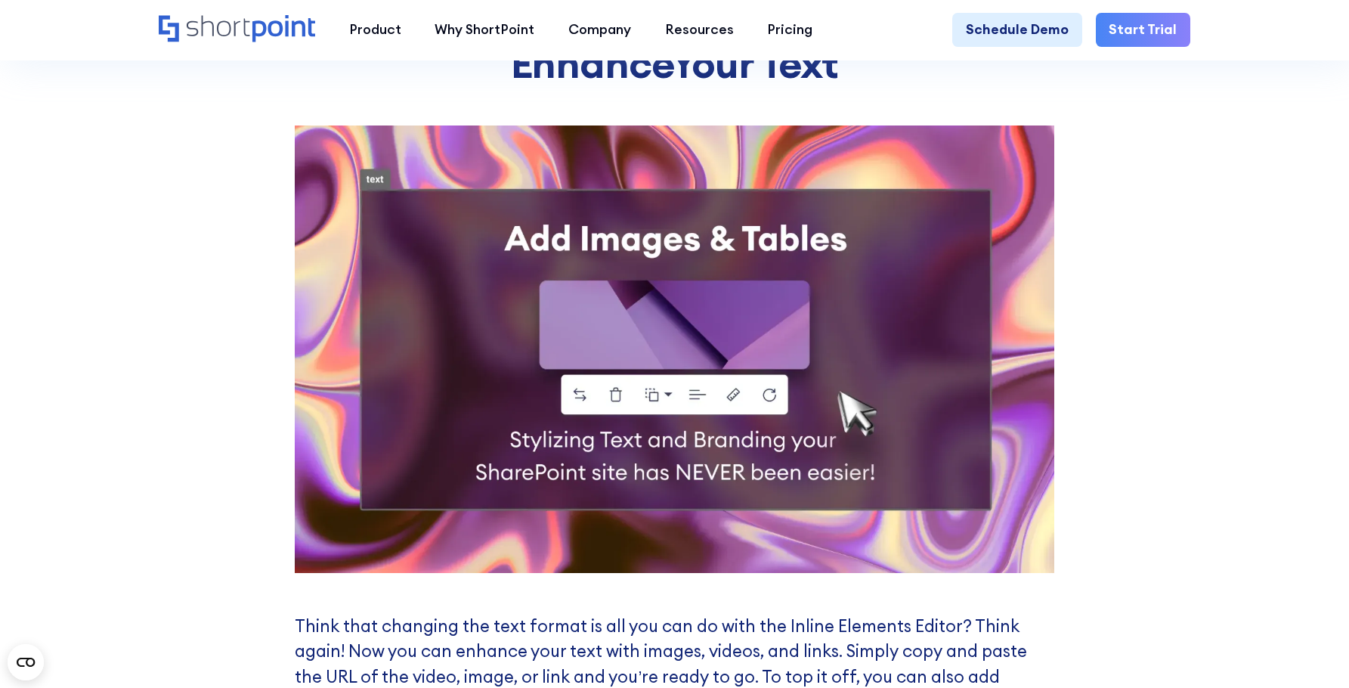
click at [1234, 463] on div "Transform Your Text Need a BOLD header? What about a RED font? Or maybe a Strik…" at bounding box center [674, 578] width 1349 height 2887
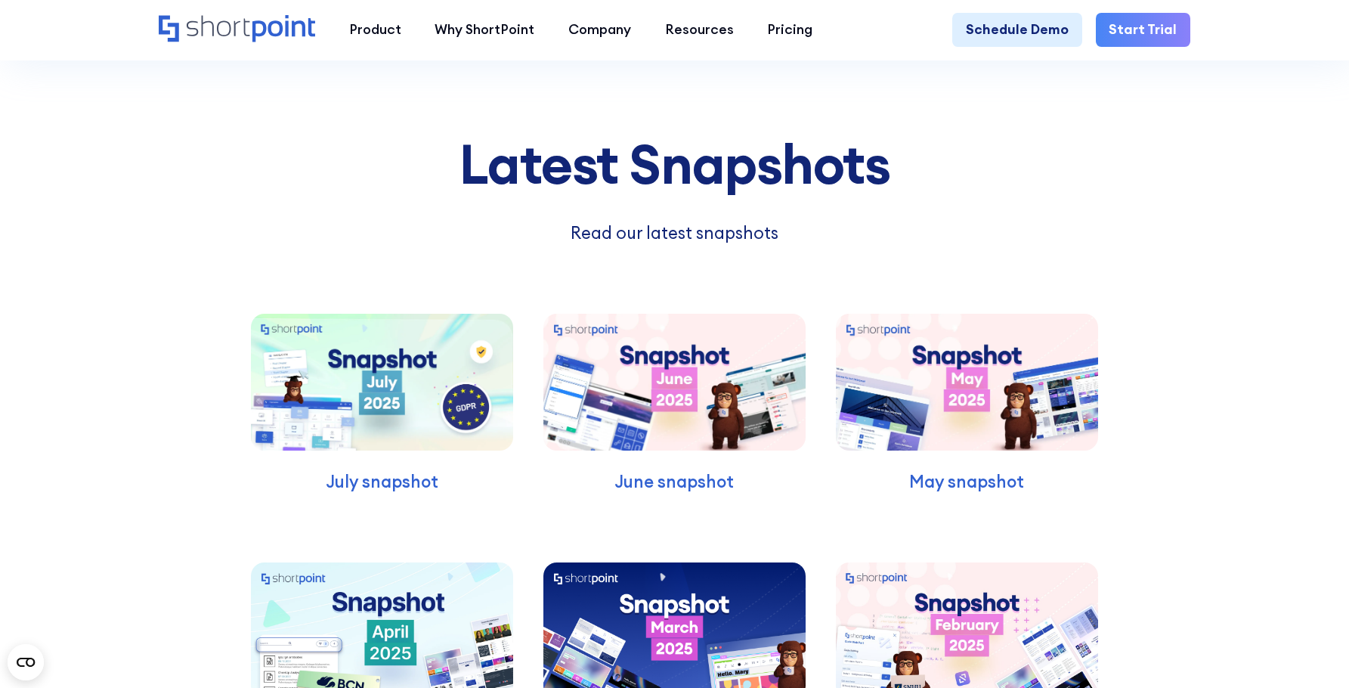
scroll to position [4233, 0]
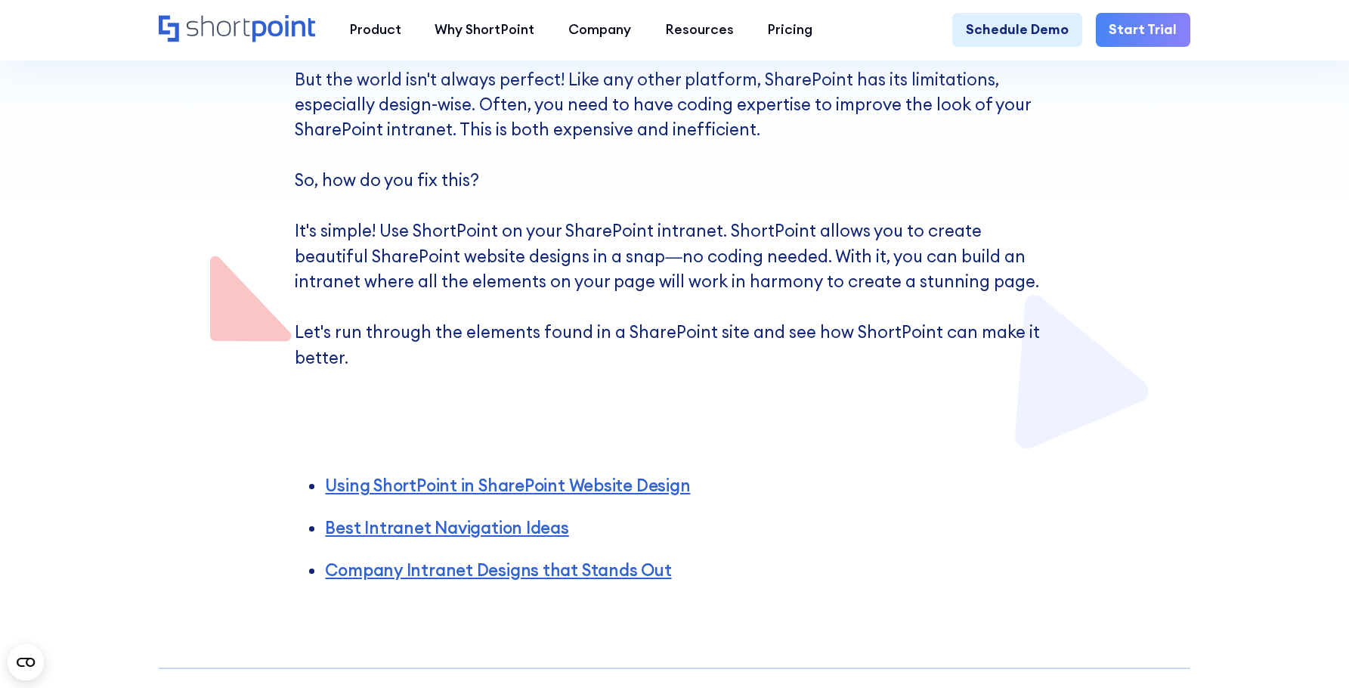
scroll to position [680, 0]
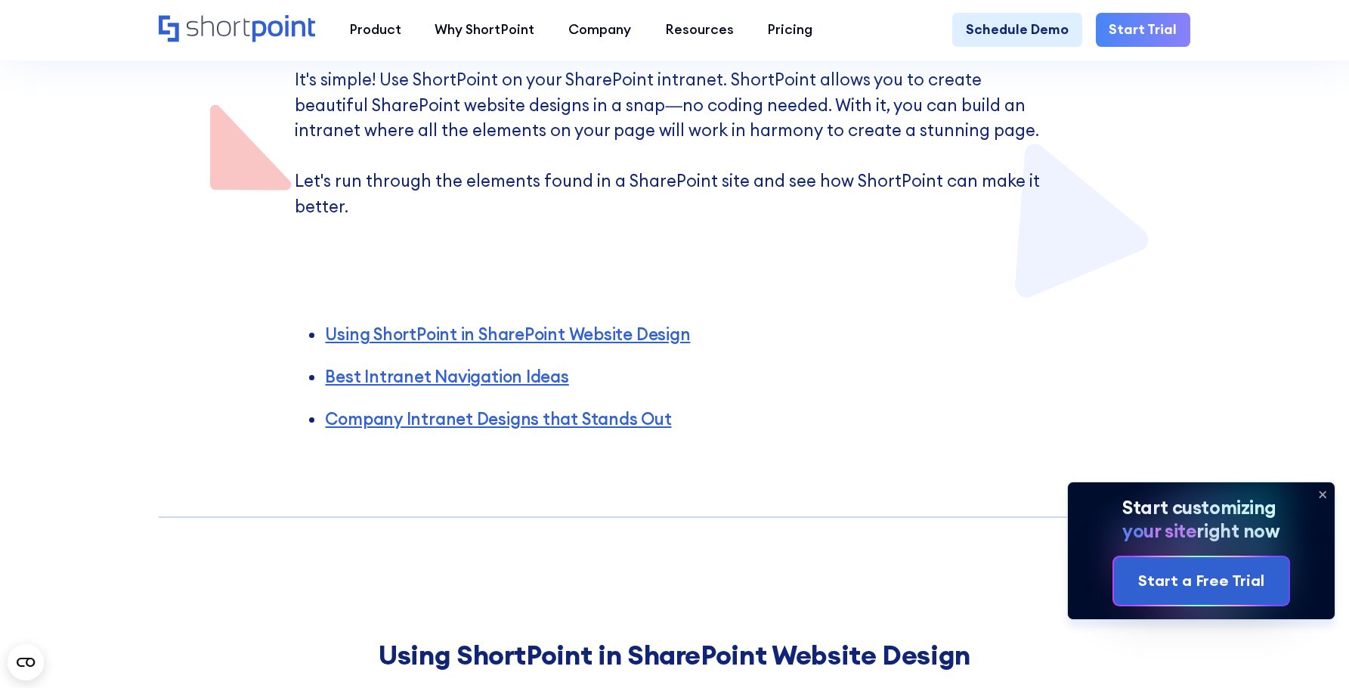
click at [1318, 496] on icon at bounding box center [1323, 494] width 24 height 24
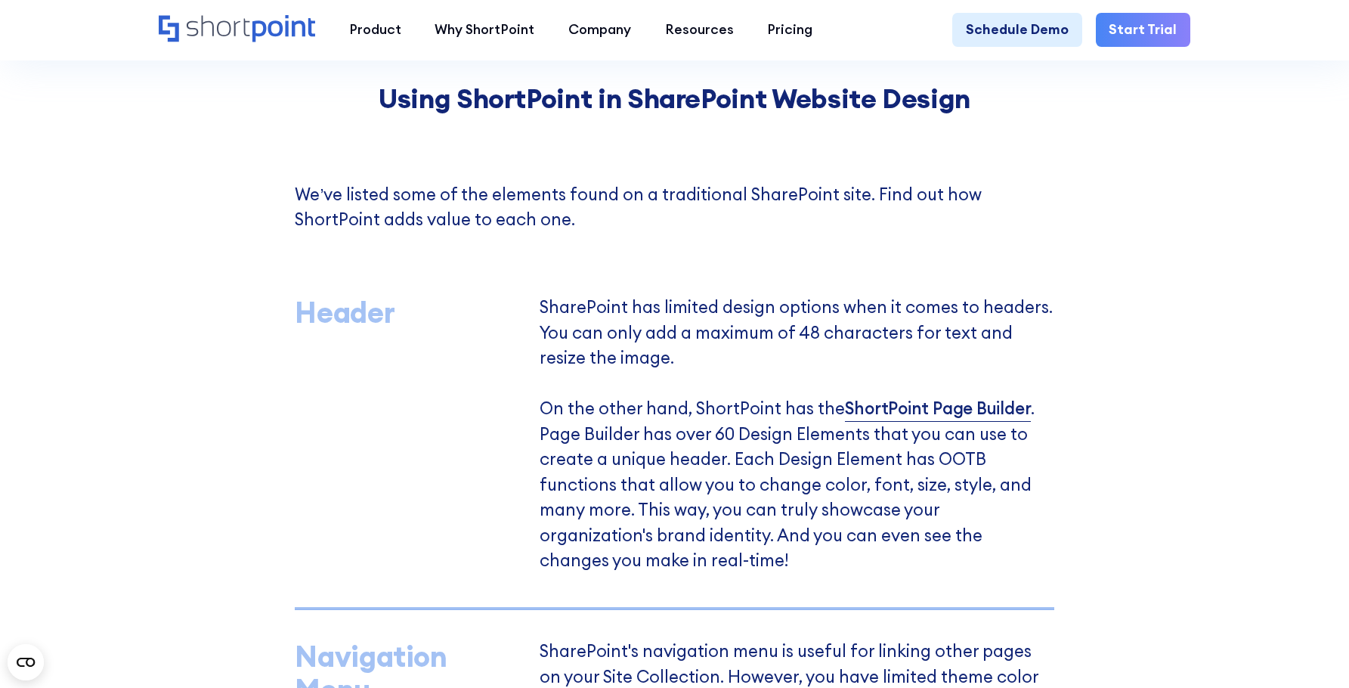
scroll to position [1209, 0]
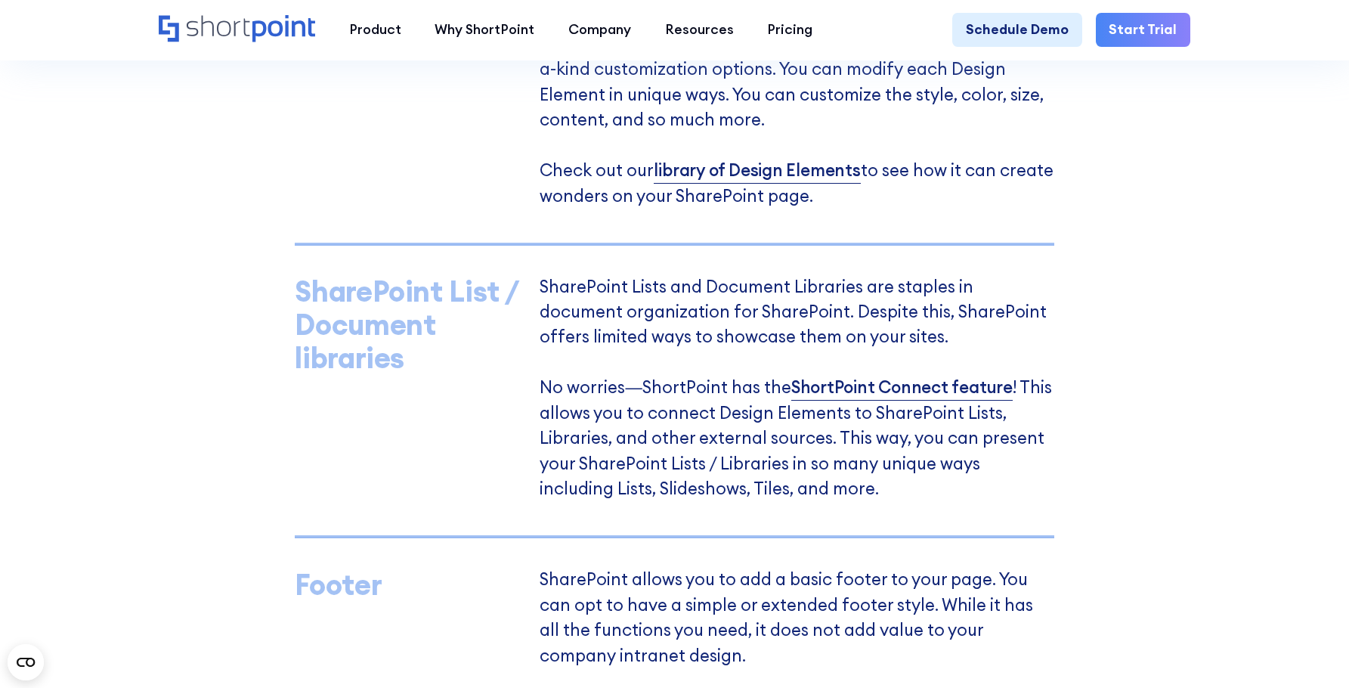
scroll to position [2343, 0]
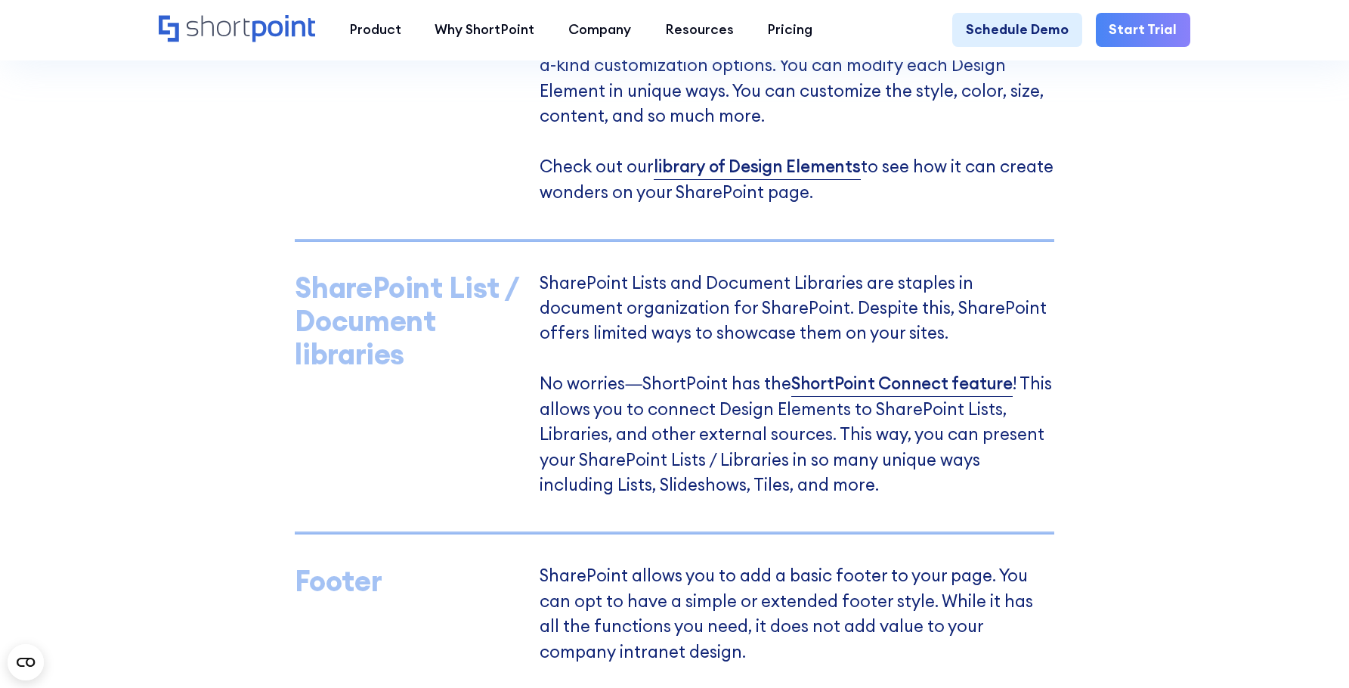
click at [1240, 391] on div "Using ShortPoint in SharePoint Website Design We’ve listed some of the elements…" at bounding box center [674, 162] width 1349 height 2447
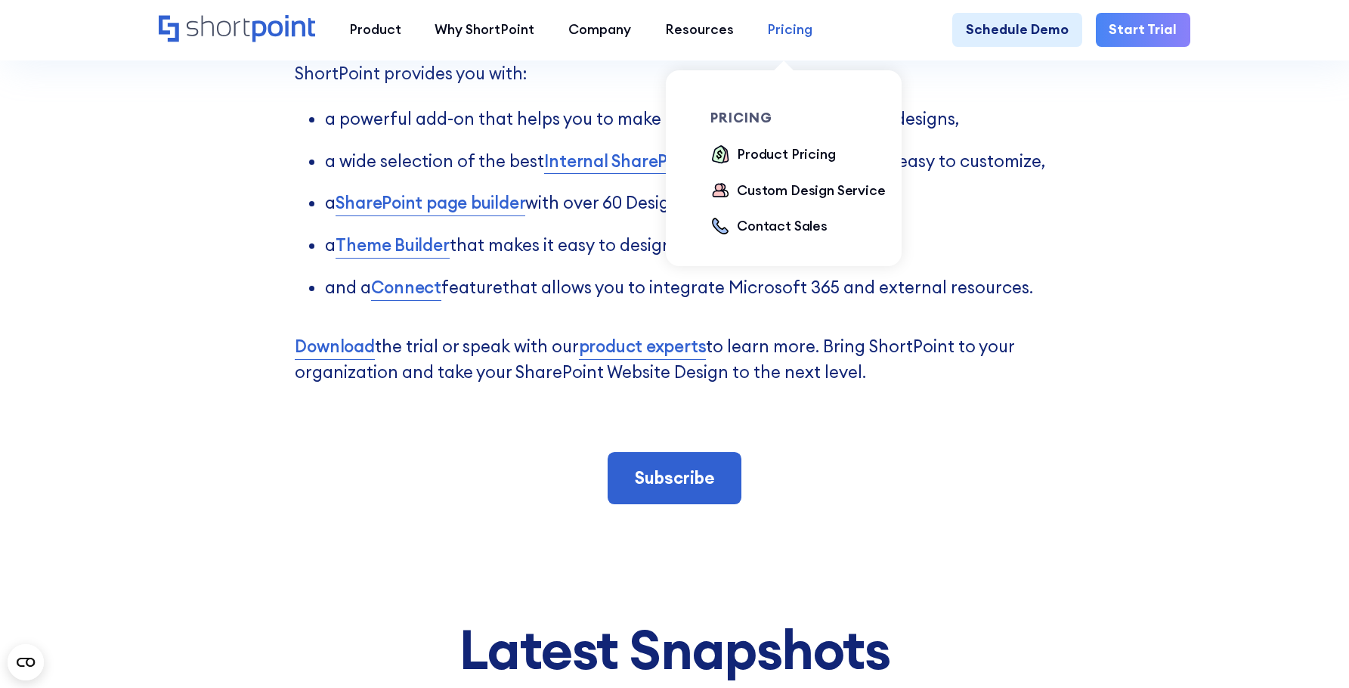
scroll to position [5140, 0]
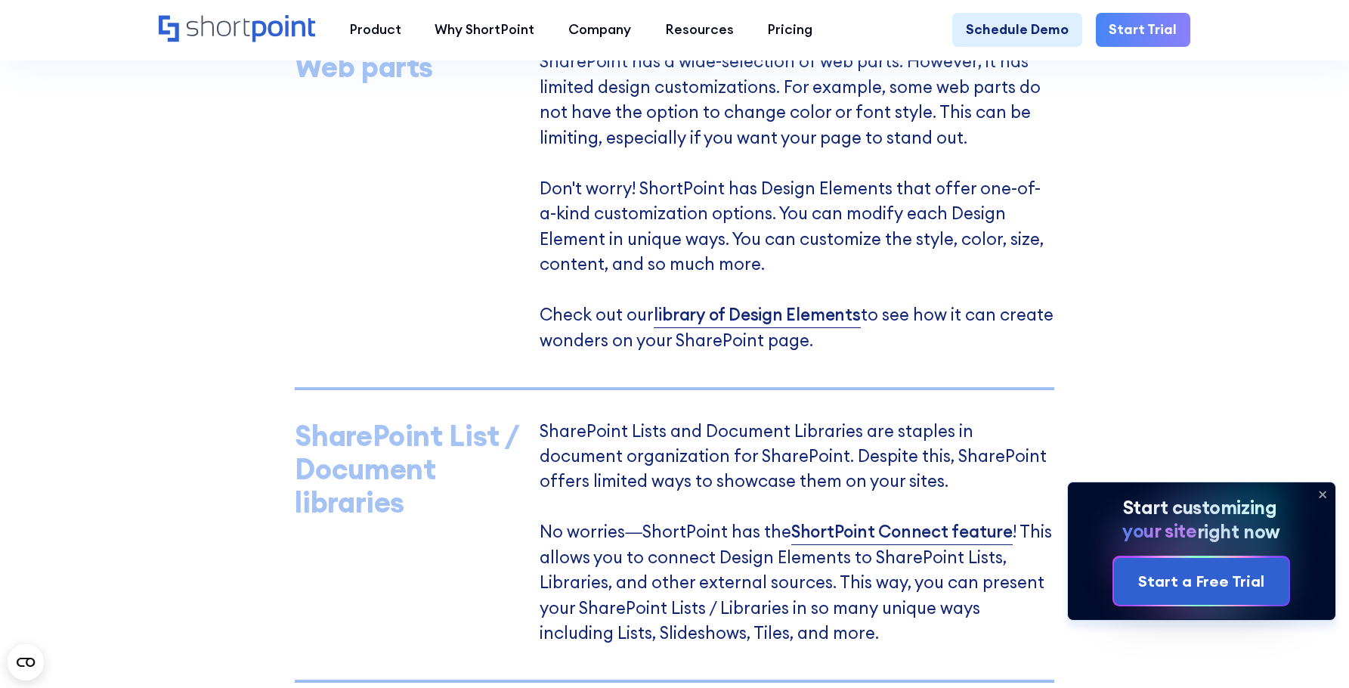
scroll to position [2268, 0]
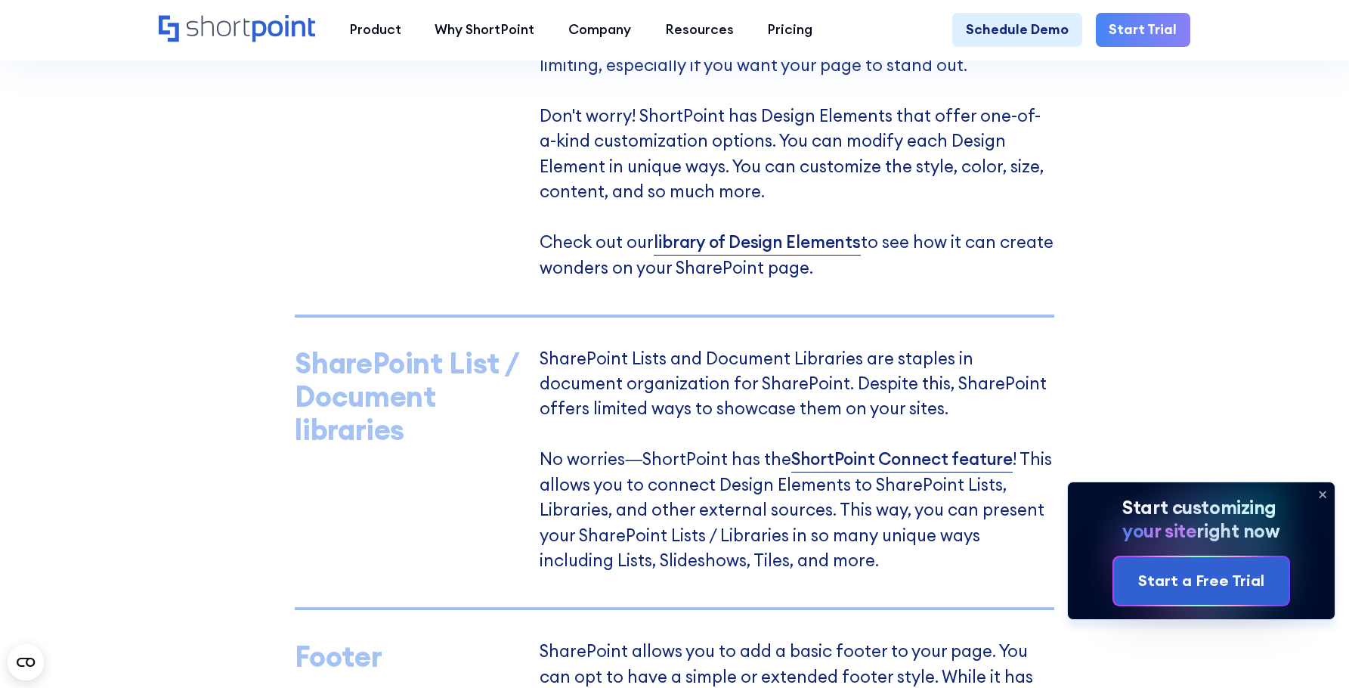
click at [1327, 494] on icon at bounding box center [1323, 494] width 24 height 24
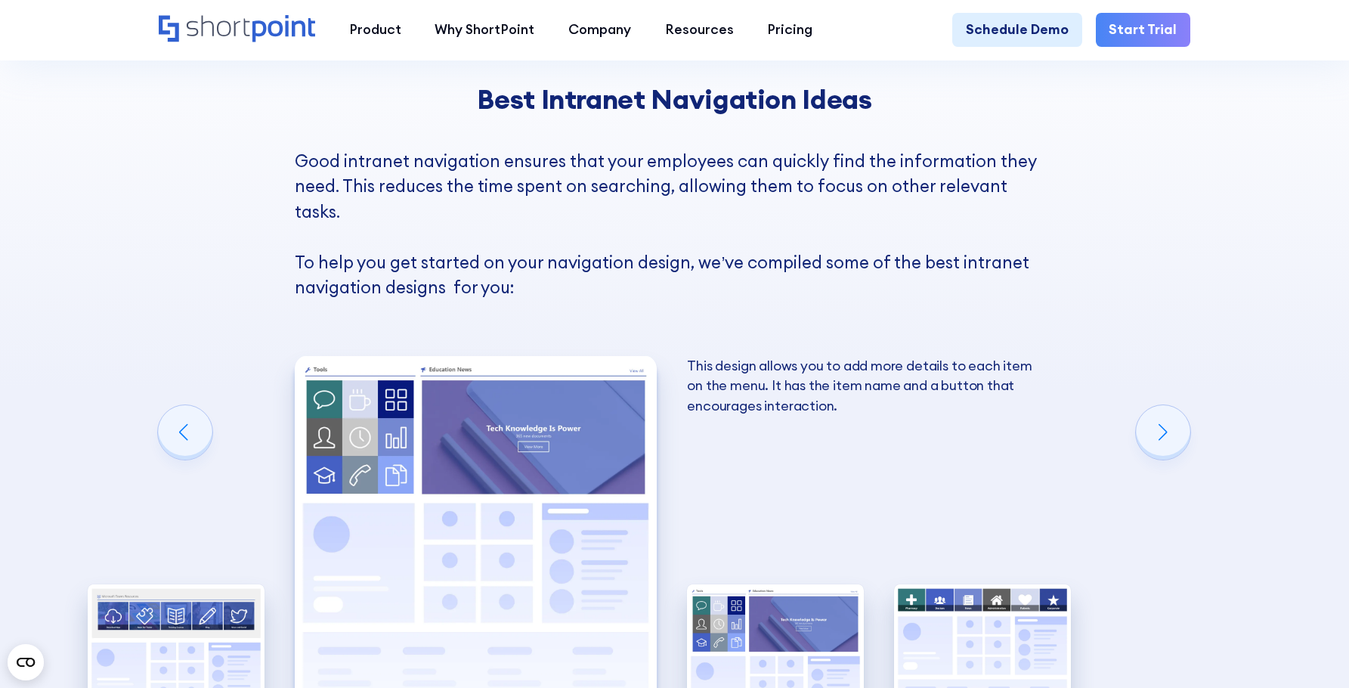
scroll to position [3704, 0]
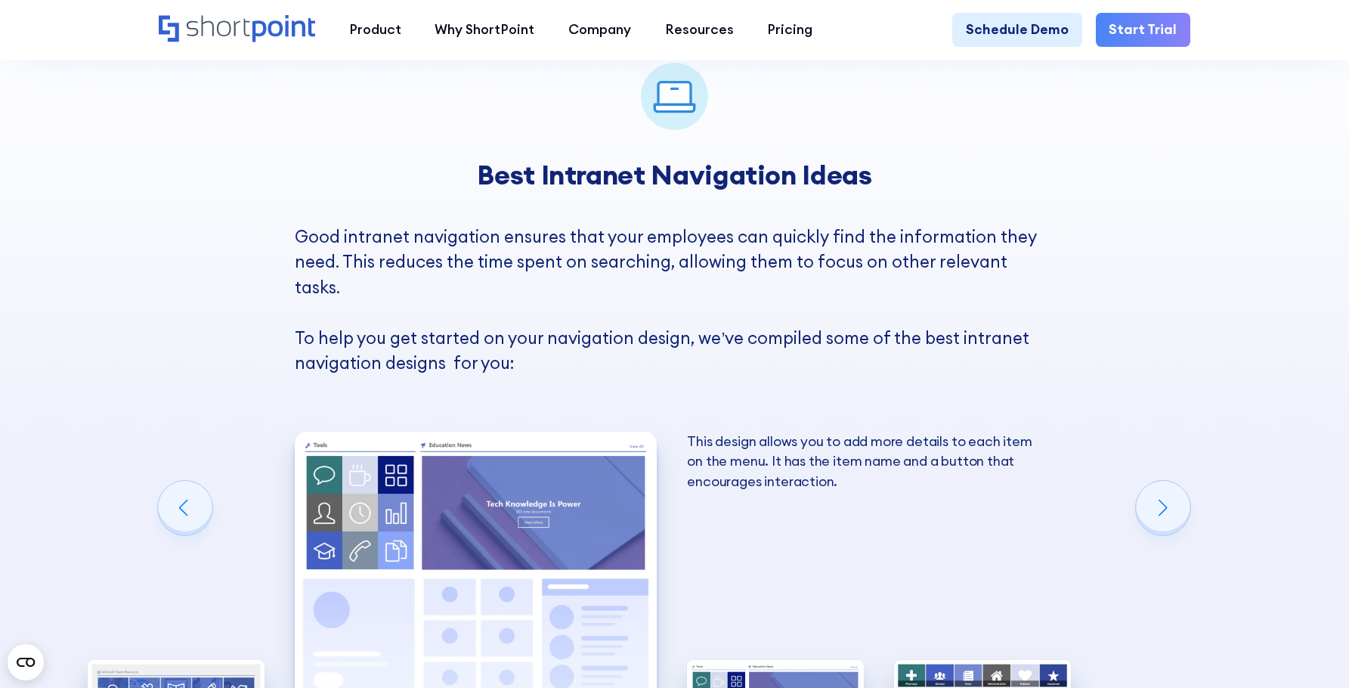
click at [1181, 259] on div "Best Intranet Navigation Ideas Good intranet navigation ensures that your emplo…" at bounding box center [674, 557] width 1349 height 1064
click at [1147, 247] on div "Best Intranet Navigation Ideas Good intranet navigation ensures that your emplo…" at bounding box center [674, 557] width 1349 height 1064
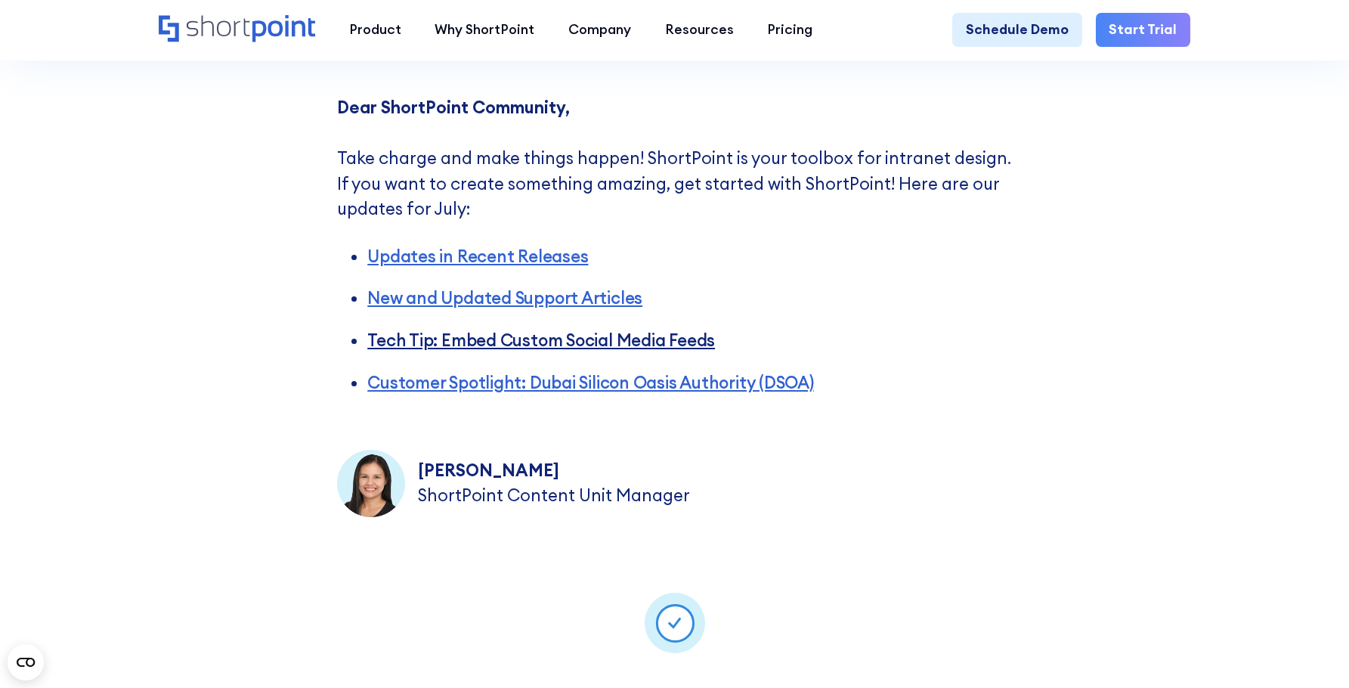
scroll to position [605, 0]
click at [983, 337] on li "Tech Tip: Embed Custom Social Media Feeds" at bounding box center [689, 339] width 645 height 25
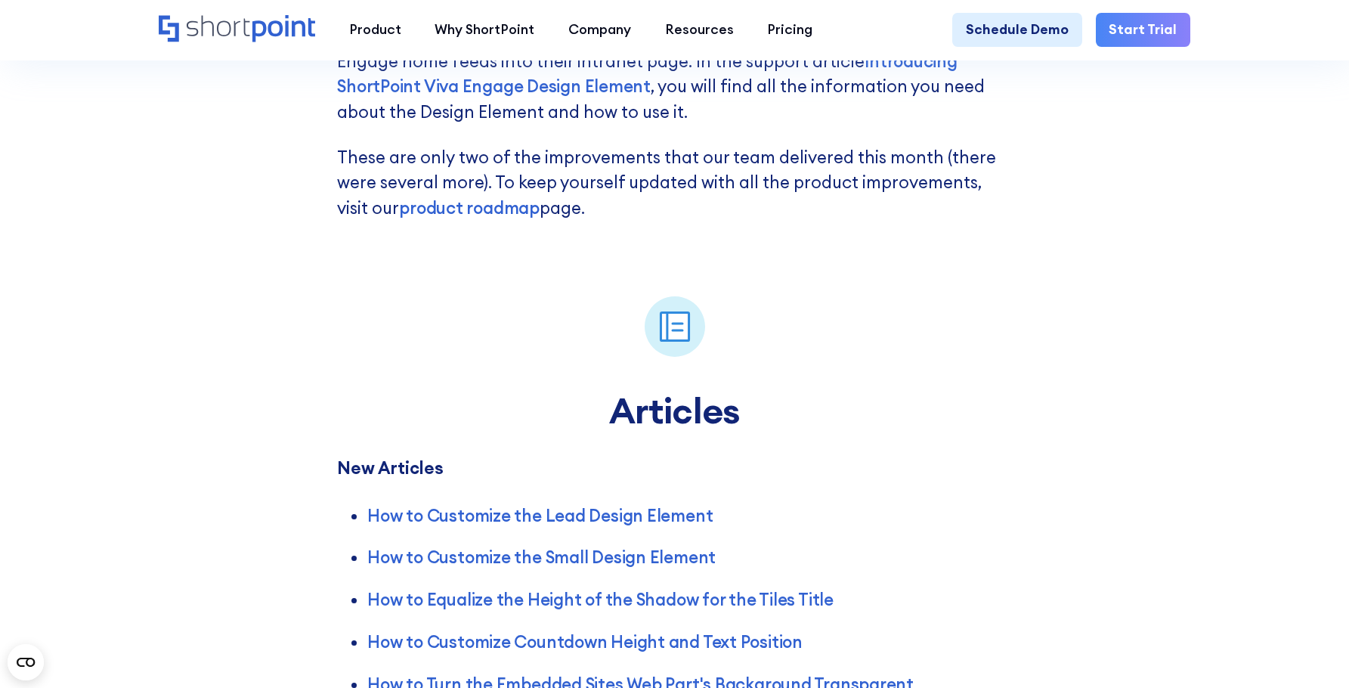
scroll to position [2797, 0]
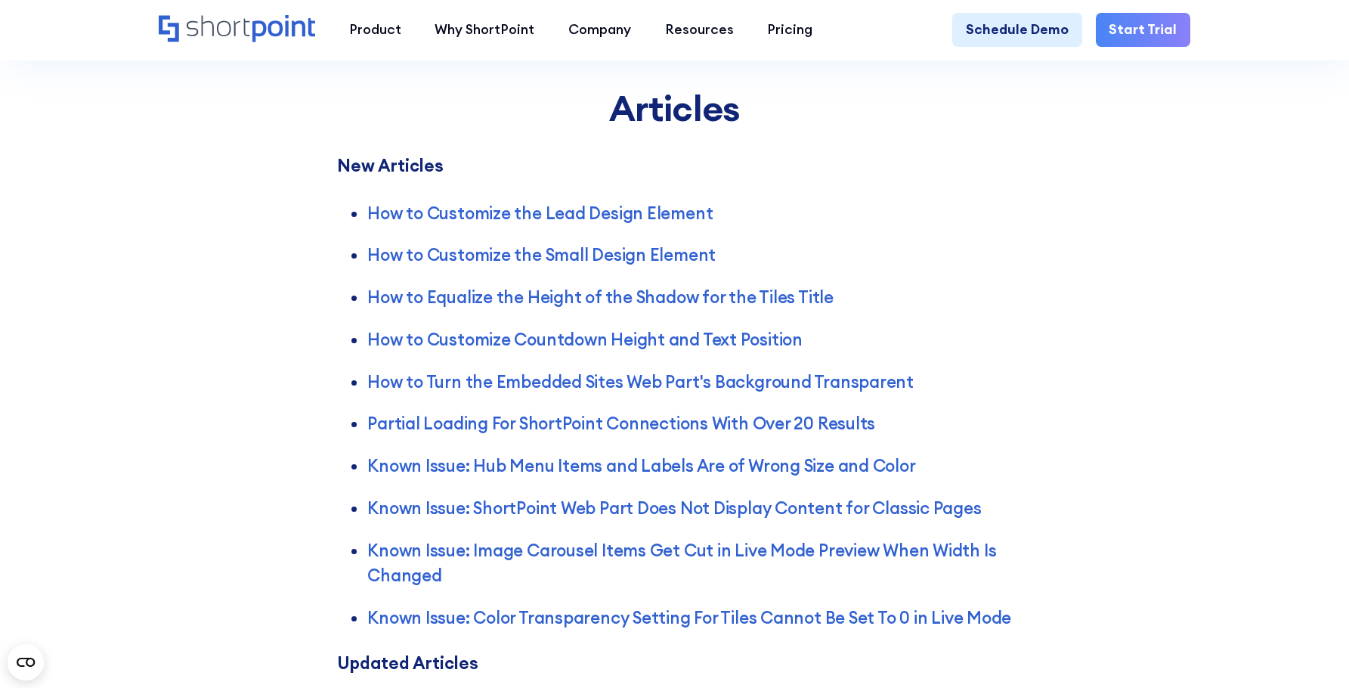
click at [1225, 286] on div "Articles New Articles How to Customize the Lead Design Element How to Customize…" at bounding box center [674, 540] width 1349 height 1168
click at [1134, 475] on div "Articles New Articles How to Customize the Lead Design Element How to Customize…" at bounding box center [674, 540] width 1349 height 1168
click at [1146, 310] on div "Articles New Articles How to Customize the Lead Design Element How to Customize…" at bounding box center [674, 540] width 1349 height 1168
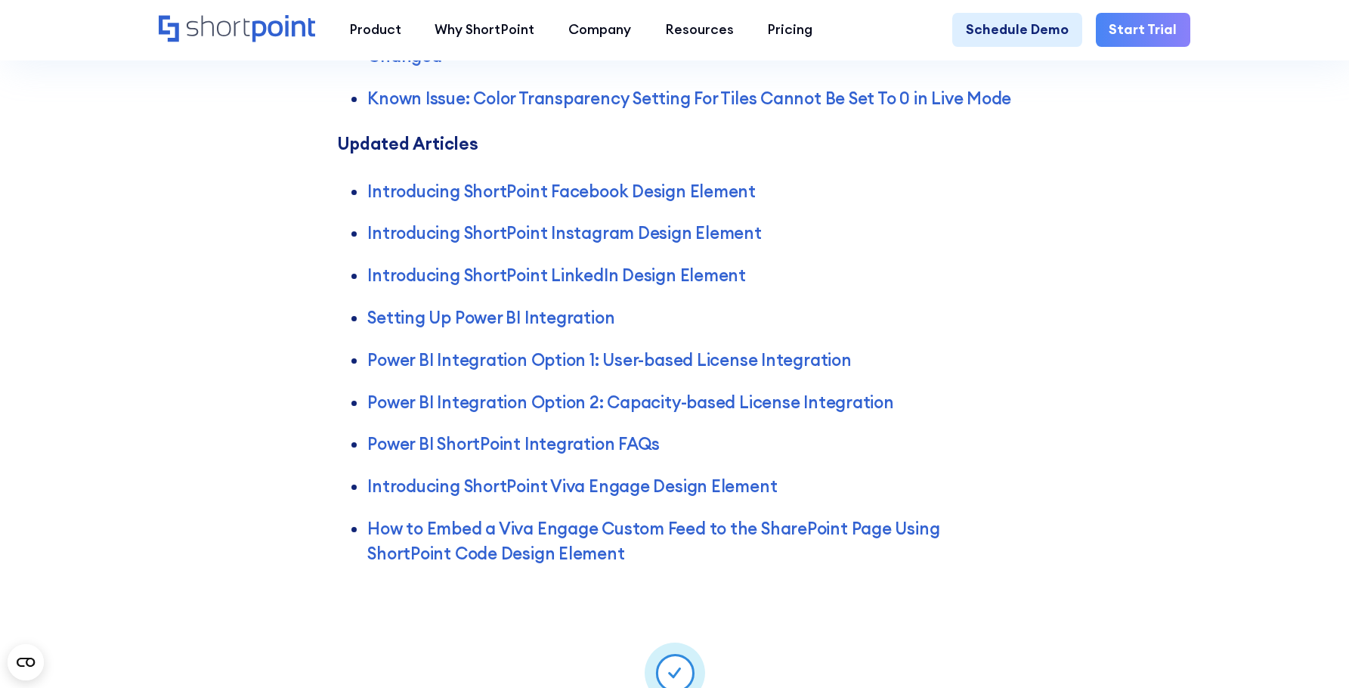
scroll to position [3402, 0]
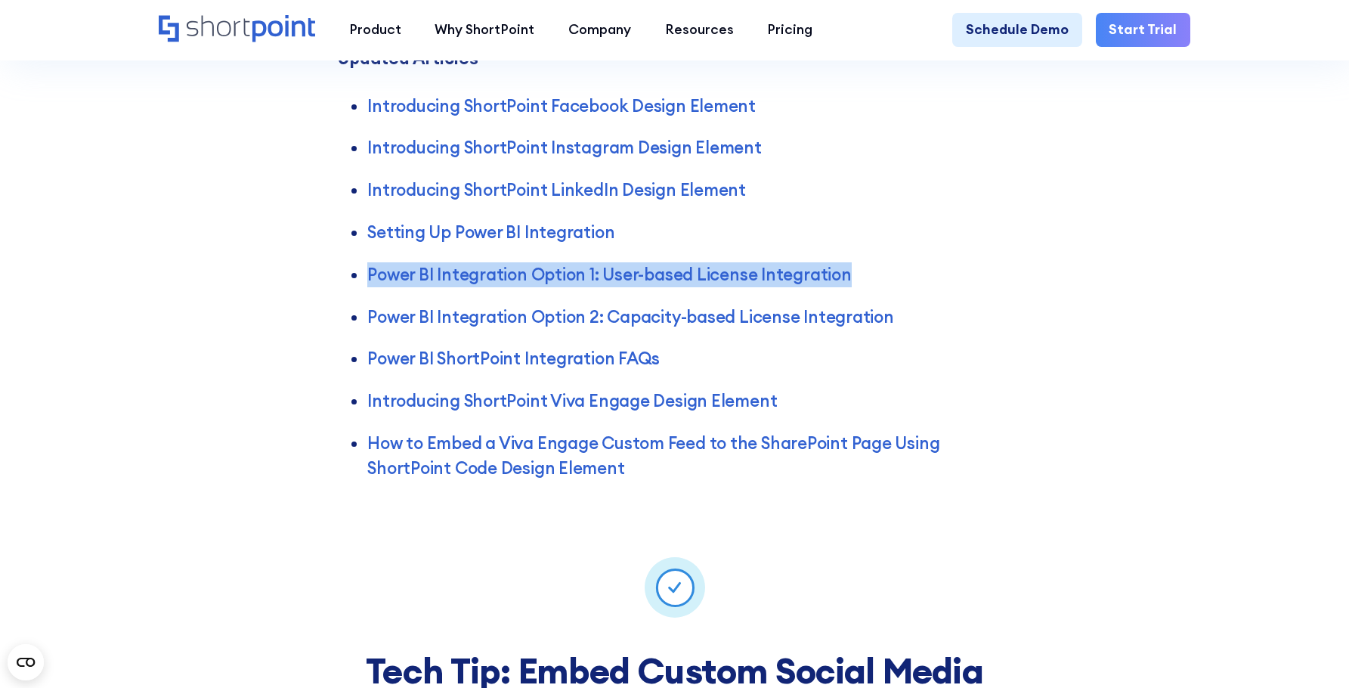
drag, startPoint x: 1176, startPoint y: 273, endPoint x: 1187, endPoint y: 288, distance: 18.5
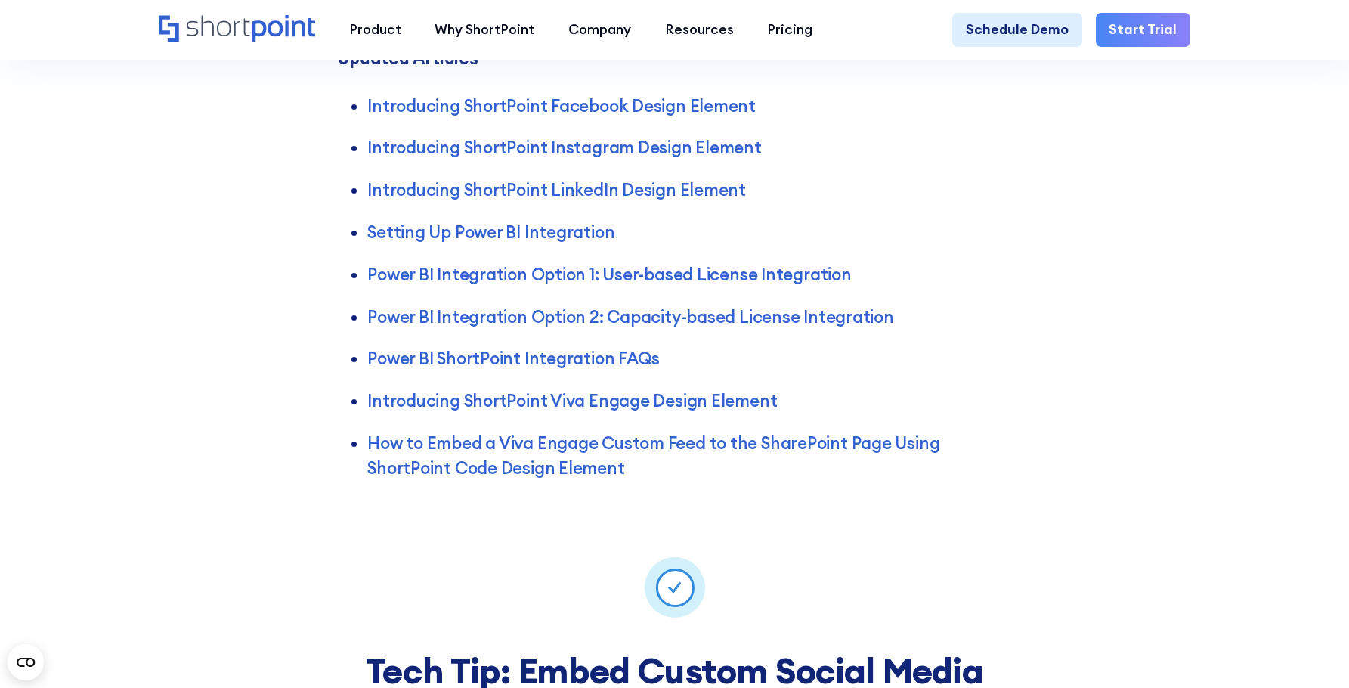
click at [971, 322] on ul "Introducing ShortPoint Facebook Design Element Introducing ShortPoint Instagram…" at bounding box center [674, 280] width 675 height 403
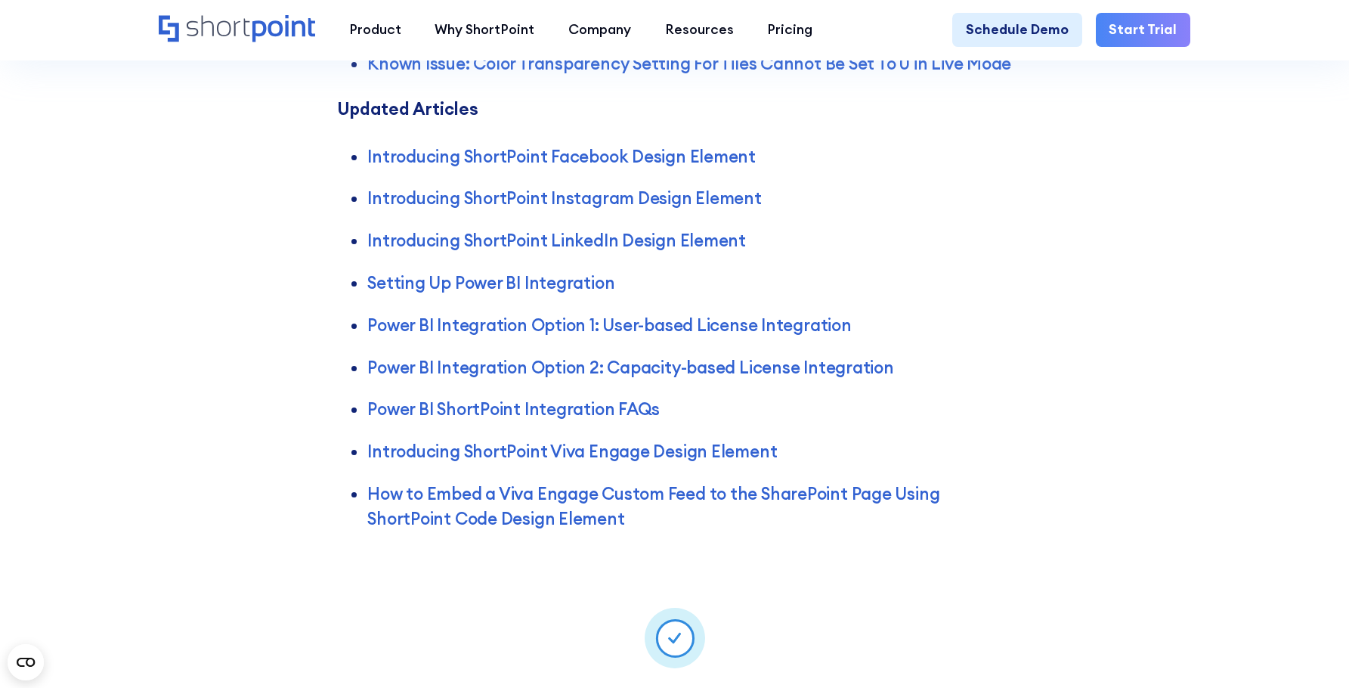
scroll to position [3250, 0]
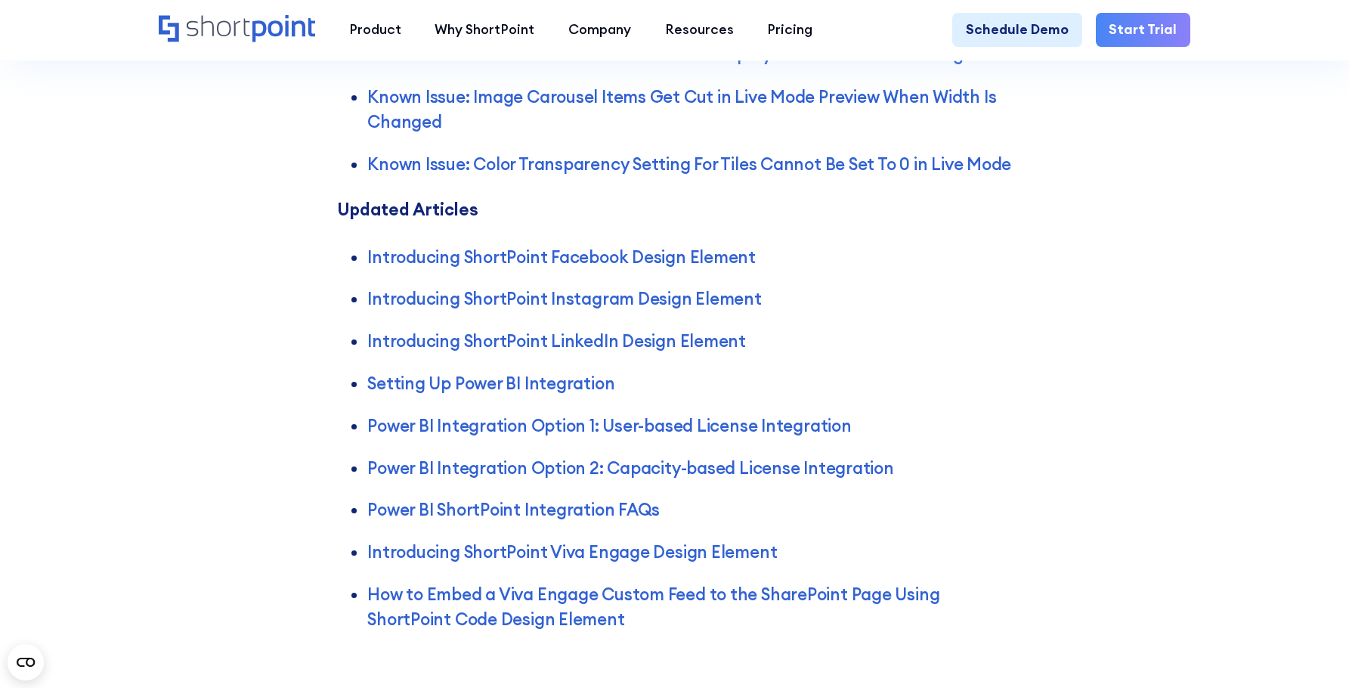
click at [1164, 314] on div "Articles New Articles How to Customize the Lead Design Element How to Customize…" at bounding box center [674, 87] width 1349 height 1168
click at [1222, 352] on div "Articles New Articles How to Customize the Lead Design Element How to Customize…" at bounding box center [674, 87] width 1349 height 1168
click at [1218, 353] on div "Articles New Articles How to Customize the Lead Design Element How to Customize…" at bounding box center [674, 87] width 1349 height 1168
click at [1197, 375] on div "Articles New Articles How to Customize the Lead Design Element How to Customize…" at bounding box center [674, 87] width 1349 height 1168
click at [1098, 438] on div "Articles New Articles How to Customize the Lead Design Element How to Customize…" at bounding box center [674, 87] width 1349 height 1168
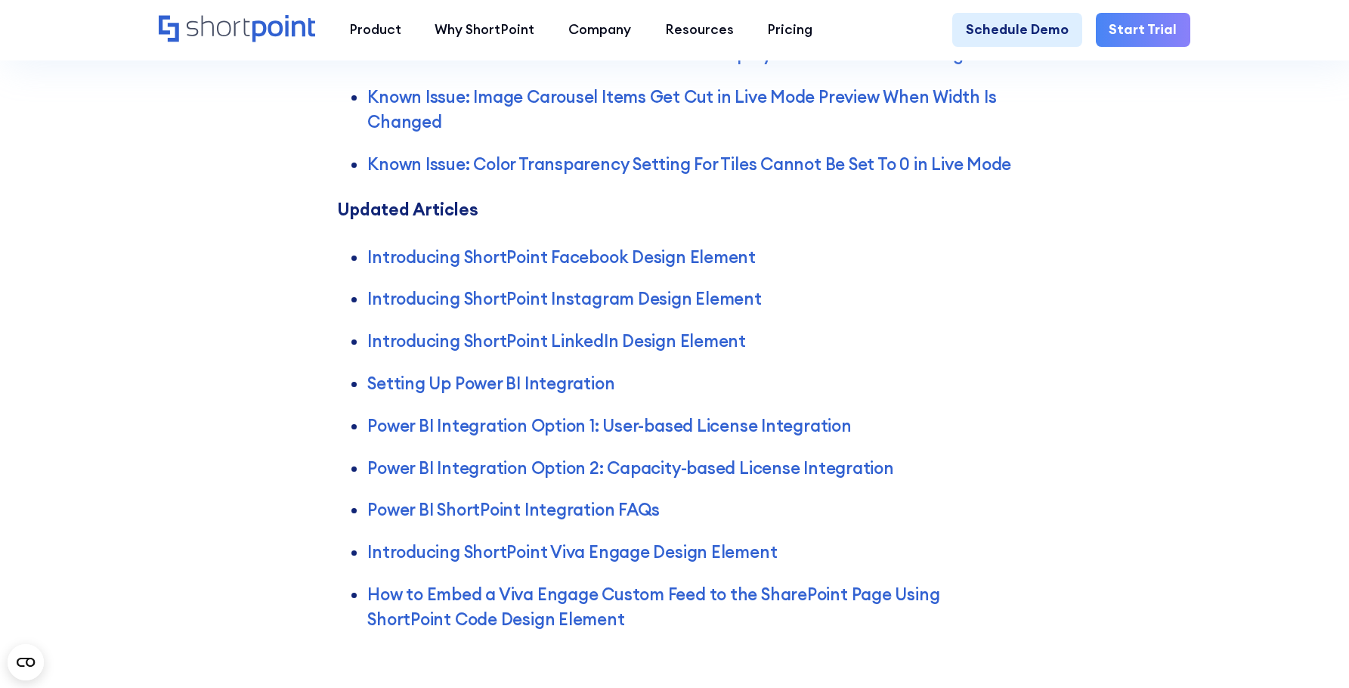
click at [1095, 438] on div "Articles New Articles How to Customize the Lead Design Element How to Customize…" at bounding box center [674, 87] width 1349 height 1168
click at [975, 354] on li "Introducing ShortPoint LinkedIn Design Element" at bounding box center [689, 341] width 645 height 25
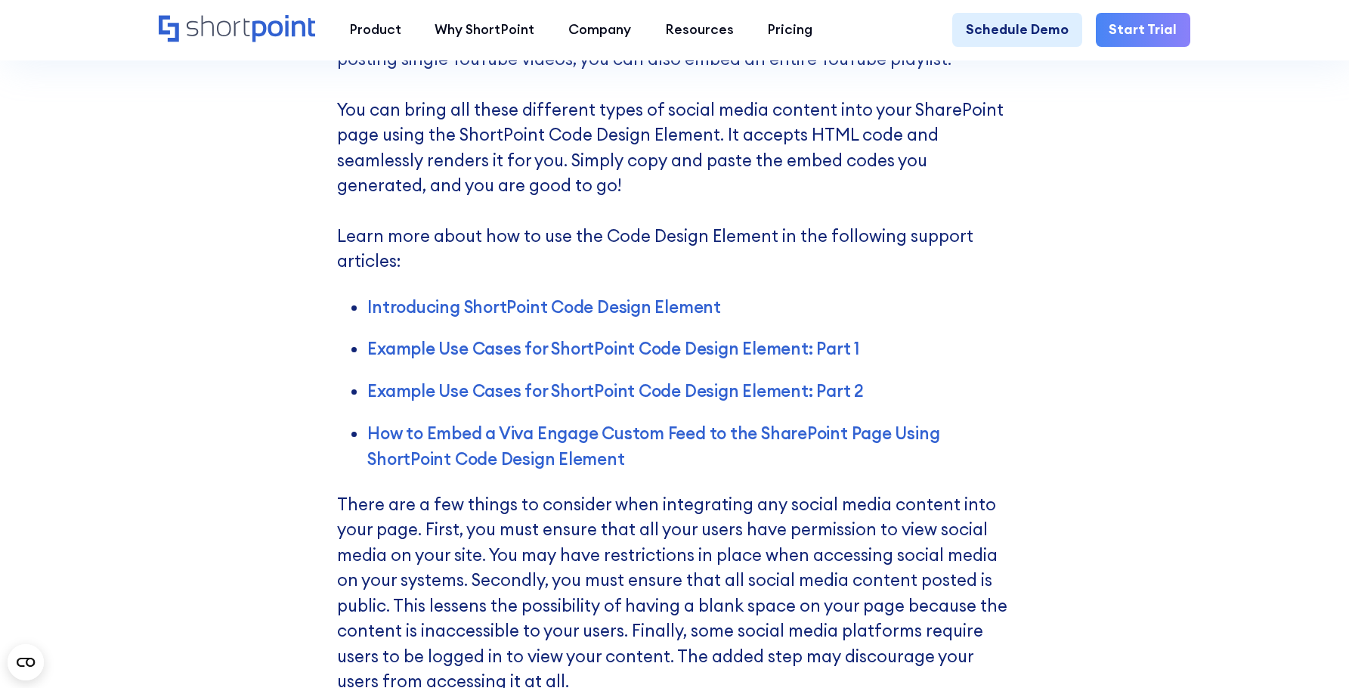
scroll to position [5140, 0]
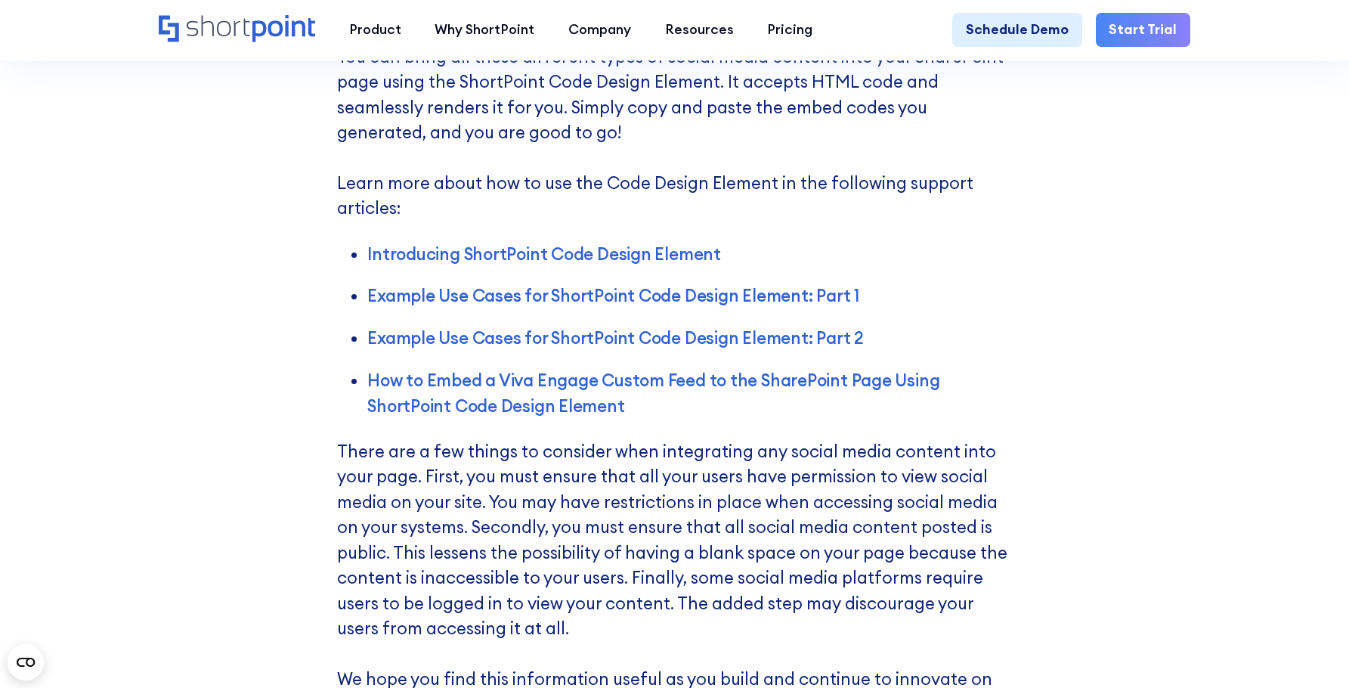
scroll to position [4934, 0]
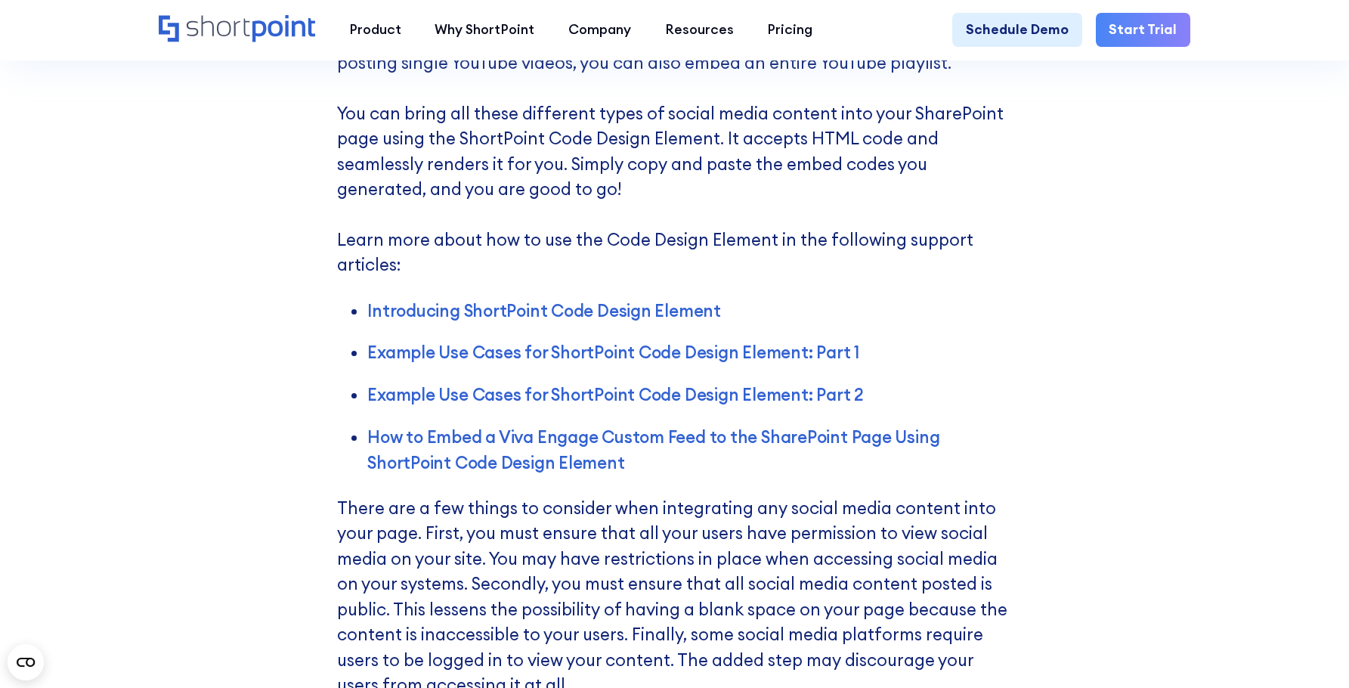
drag, startPoint x: 1147, startPoint y: 318, endPoint x: 1104, endPoint y: 316, distance: 42.4
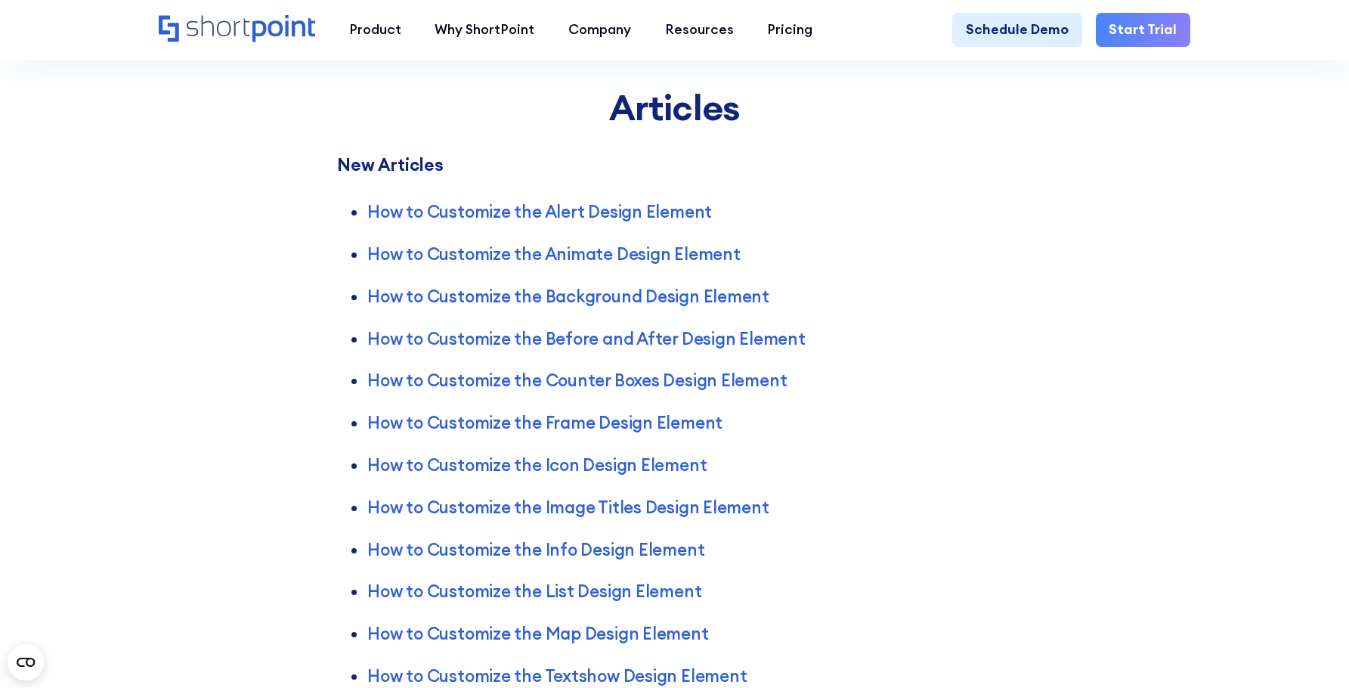
scroll to position [3553, 0]
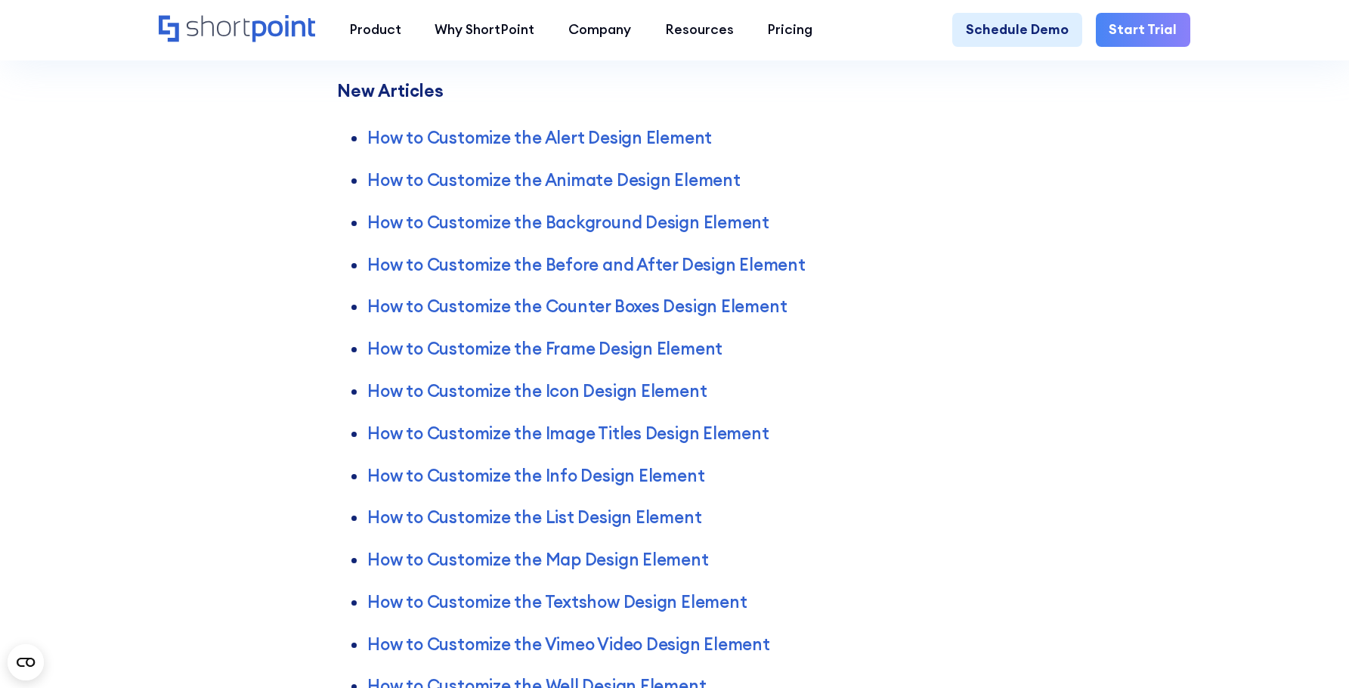
click at [1090, 287] on div "Articles New Articles How to Customize the Alert Design Element How to Customiz…" at bounding box center [674, 540] width 1349 height 1319
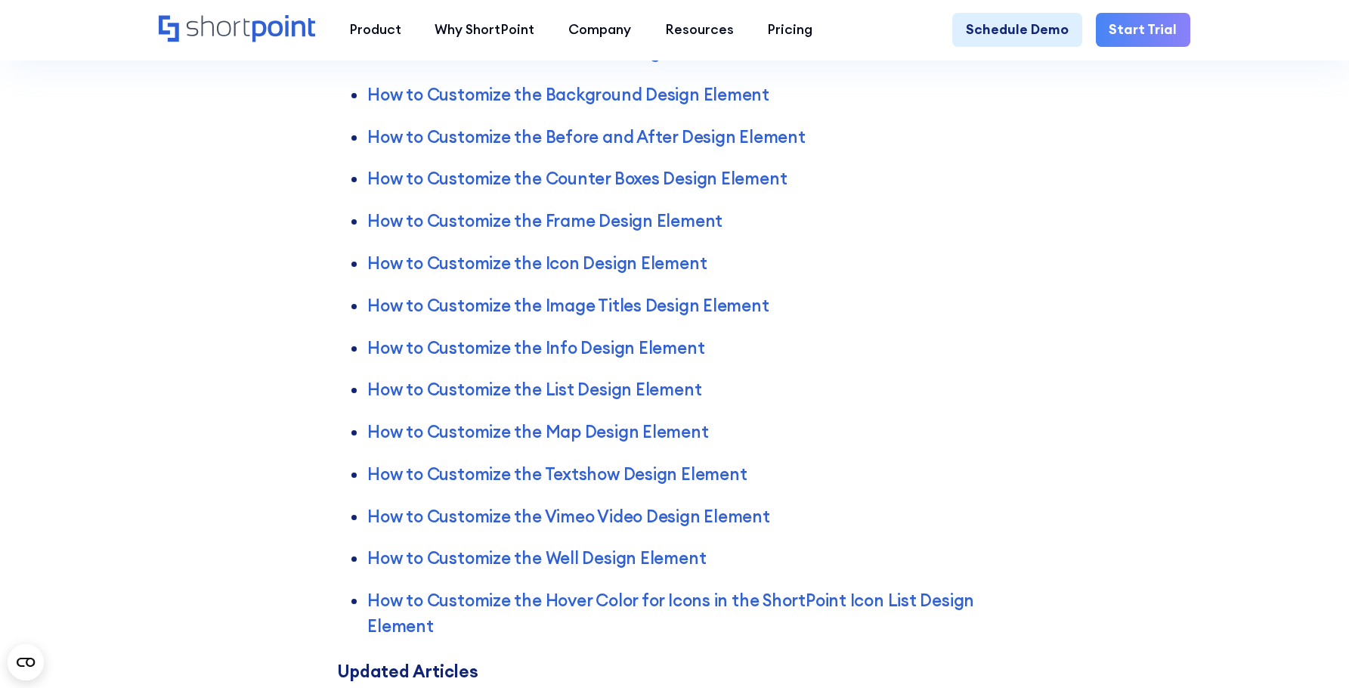
scroll to position [3704, 0]
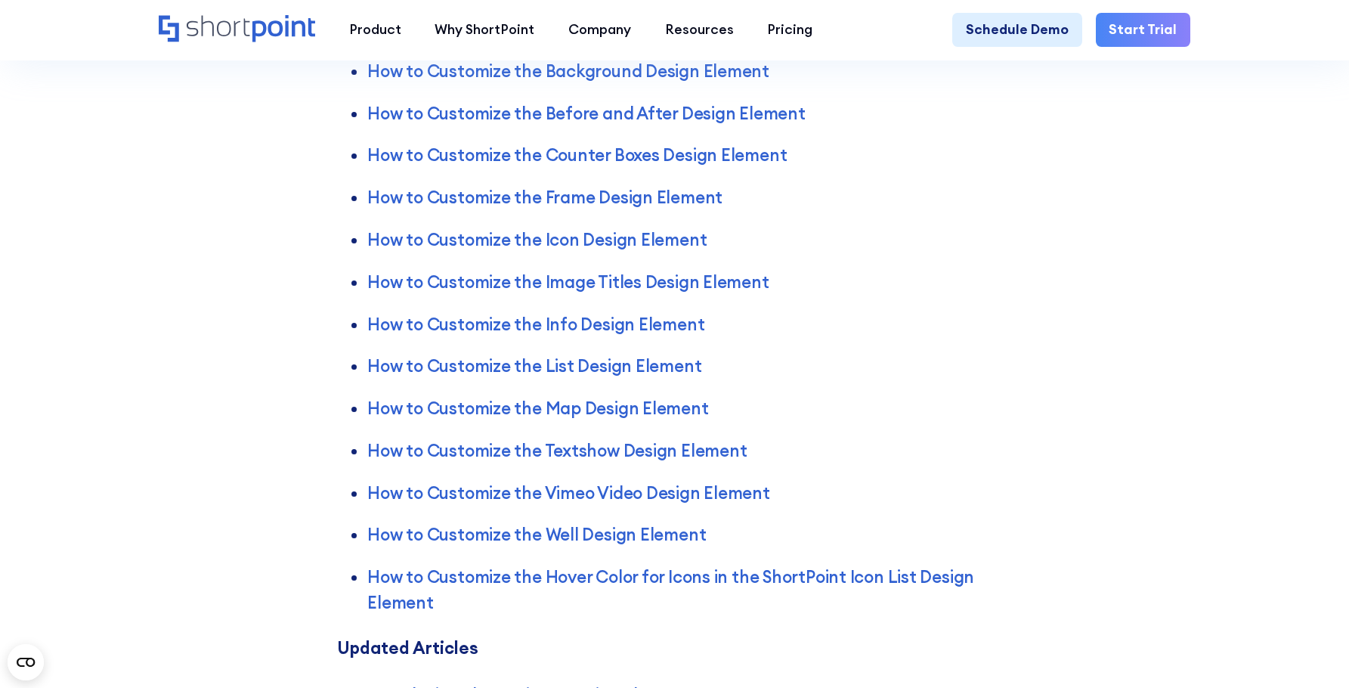
drag, startPoint x: 1276, startPoint y: 404, endPoint x: 1225, endPoint y: 418, distance: 53.2
click at [1277, 405] on div "Articles New Articles How to Customize the Alert Design Element How to Customiz…" at bounding box center [674, 389] width 1349 height 1319
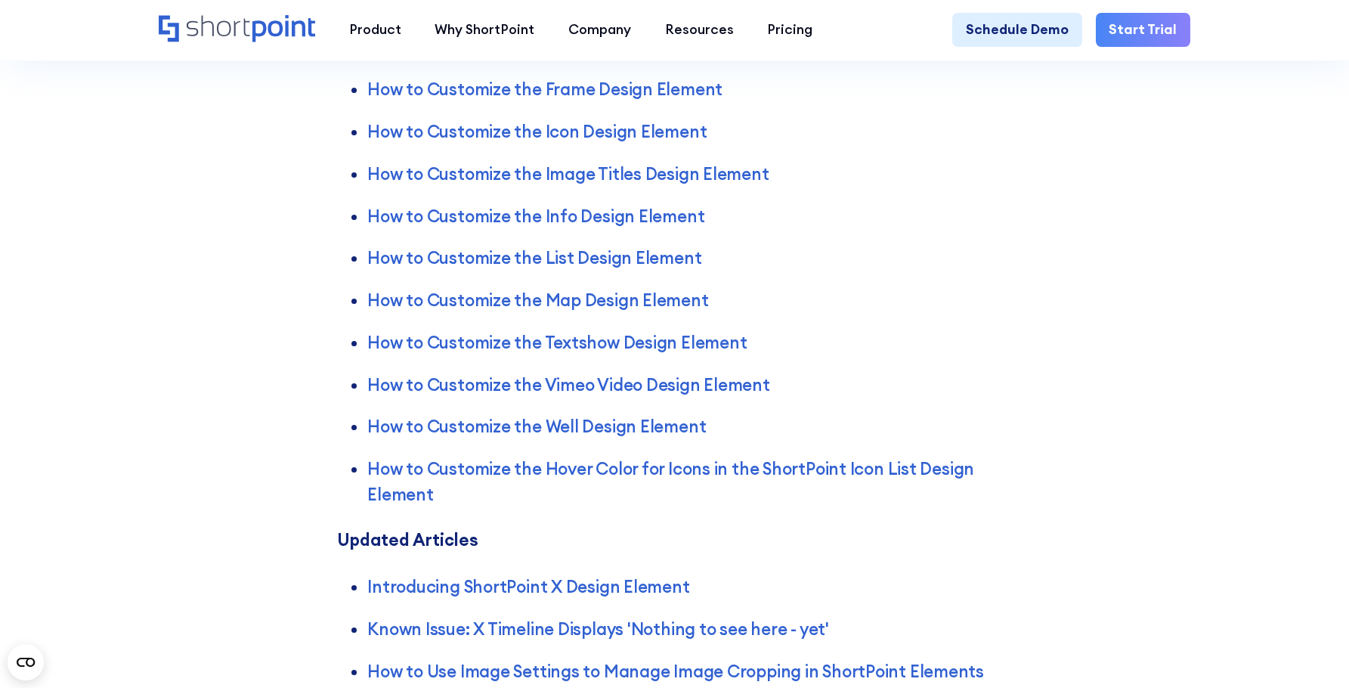
scroll to position [3931, 0]
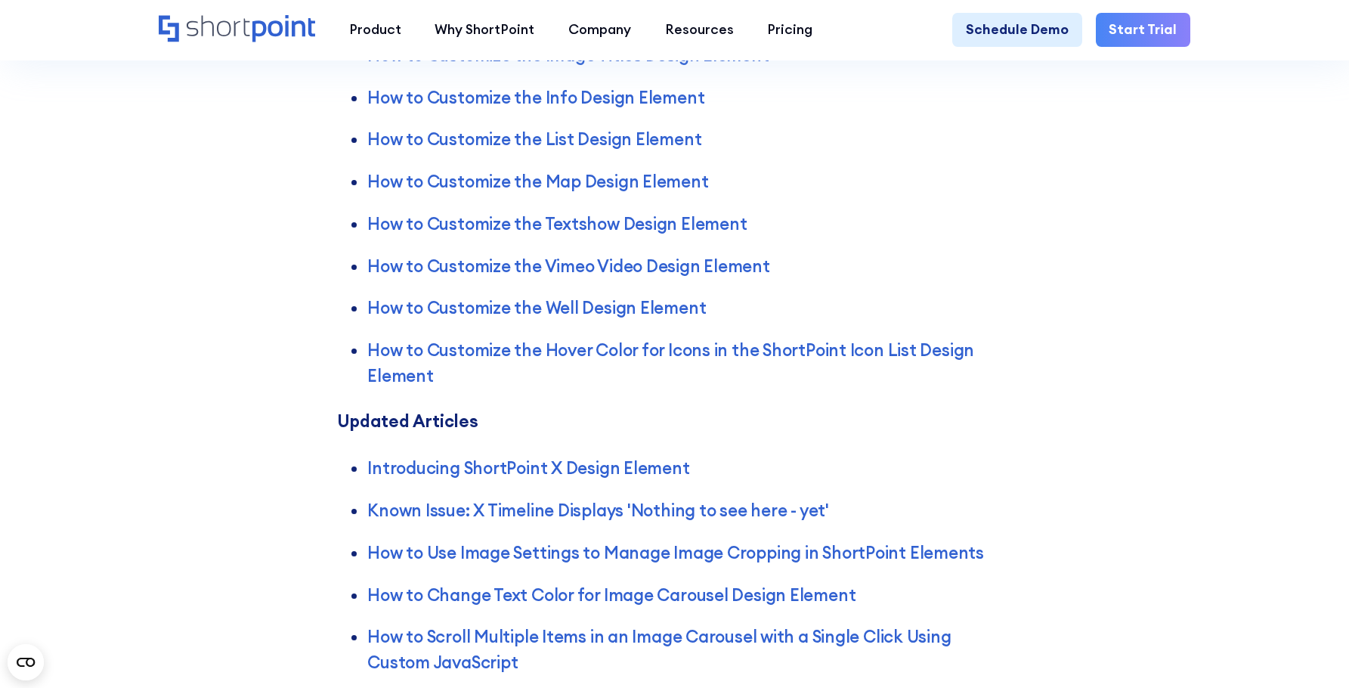
click at [1024, 211] on div "Articles New Articles How to Customize the Alert Design Element How to Customiz…" at bounding box center [674, 162] width 1349 height 1319
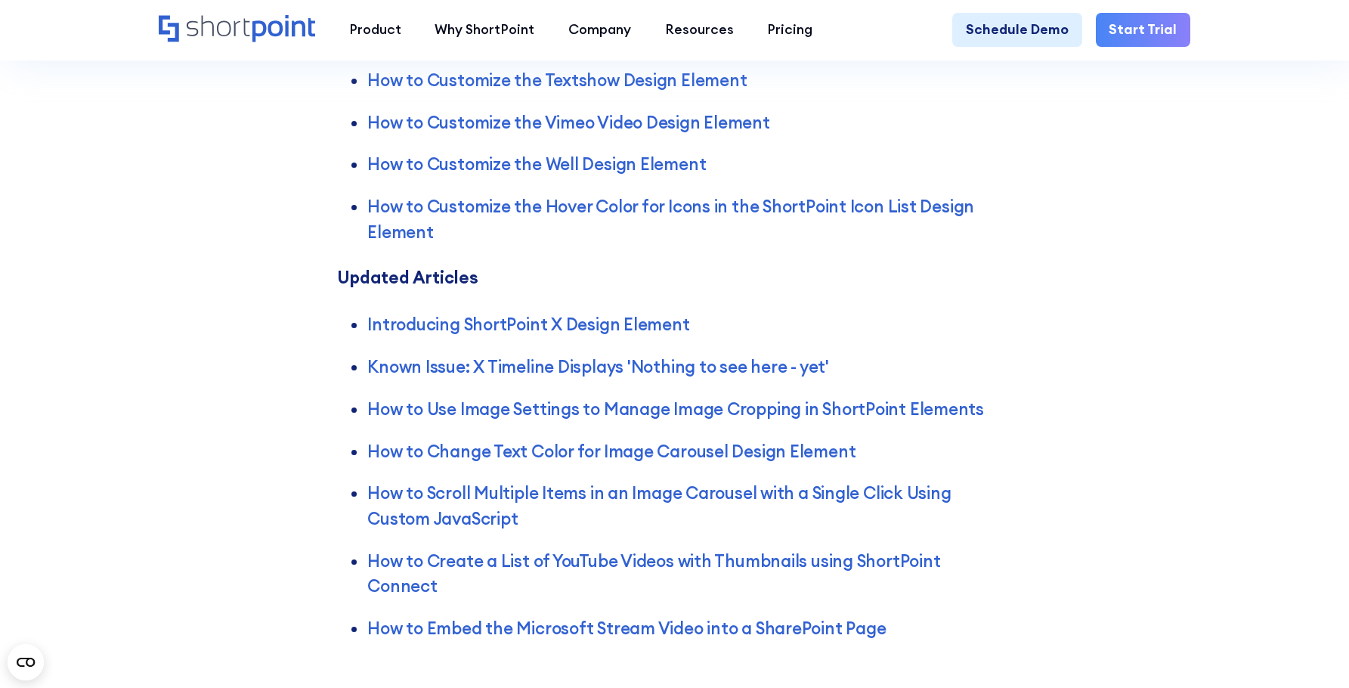
scroll to position [4158, 0]
